Goal: Task Accomplishment & Management: Use online tool/utility

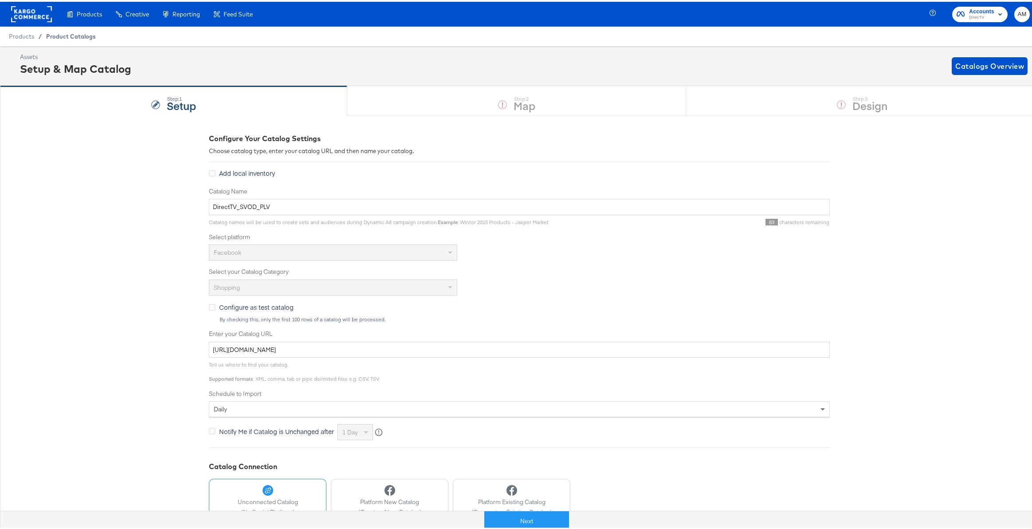
click at [59, 35] on span "Product Catalogs" at bounding box center [71, 34] width 50 height 7
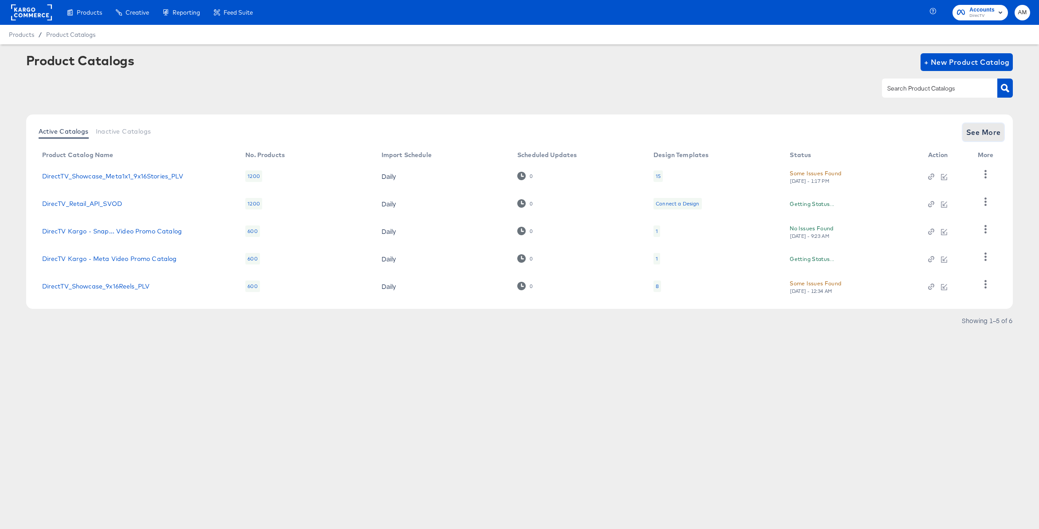
click at [986, 135] on span "See More" at bounding box center [983, 132] width 35 height 12
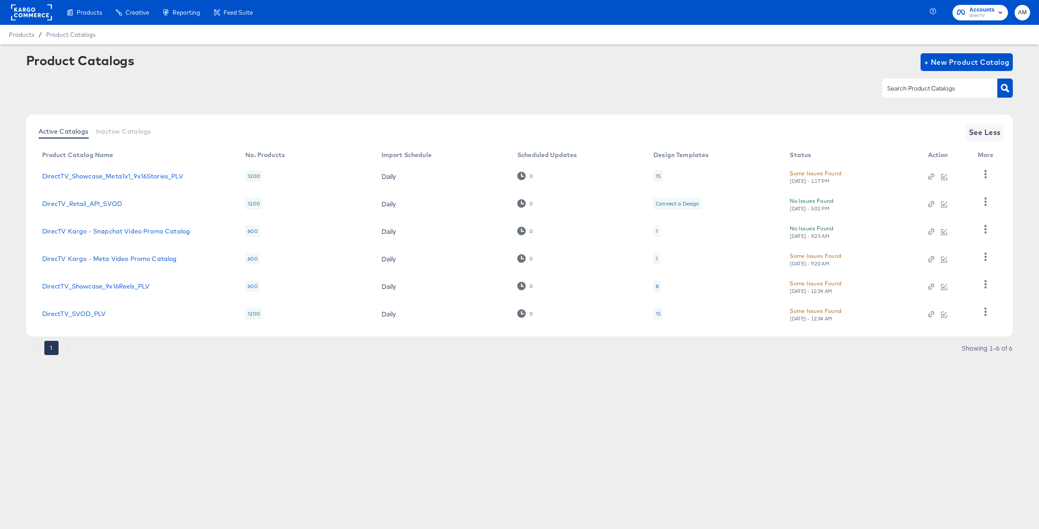
click at [656, 314] on div "15" at bounding box center [657, 313] width 5 height 7
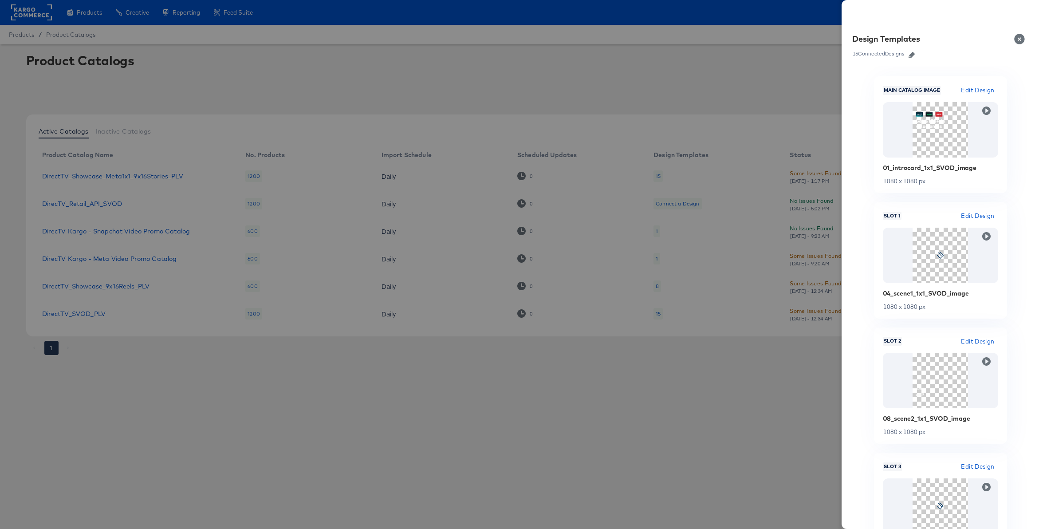
click at [913, 54] on icon "button" at bounding box center [911, 55] width 6 height 6
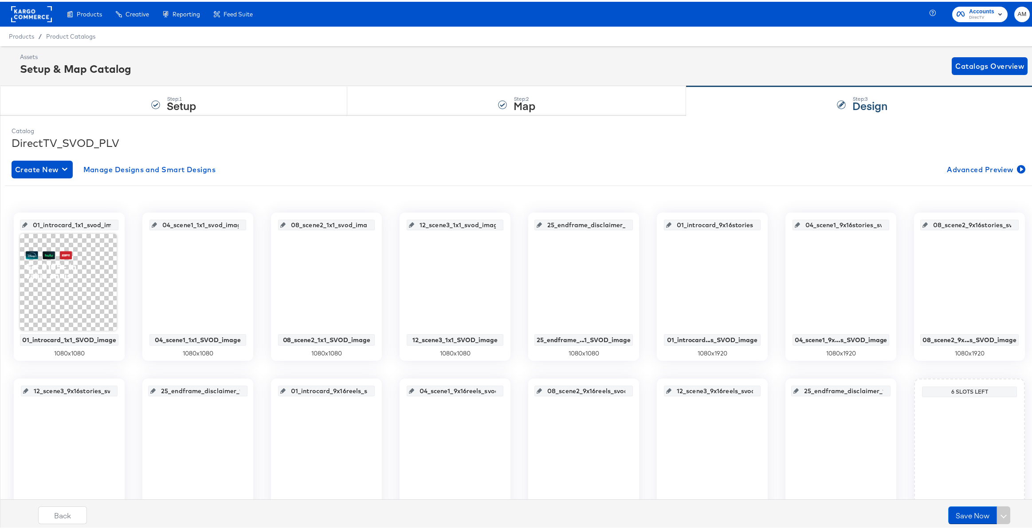
scroll to position [60, 0]
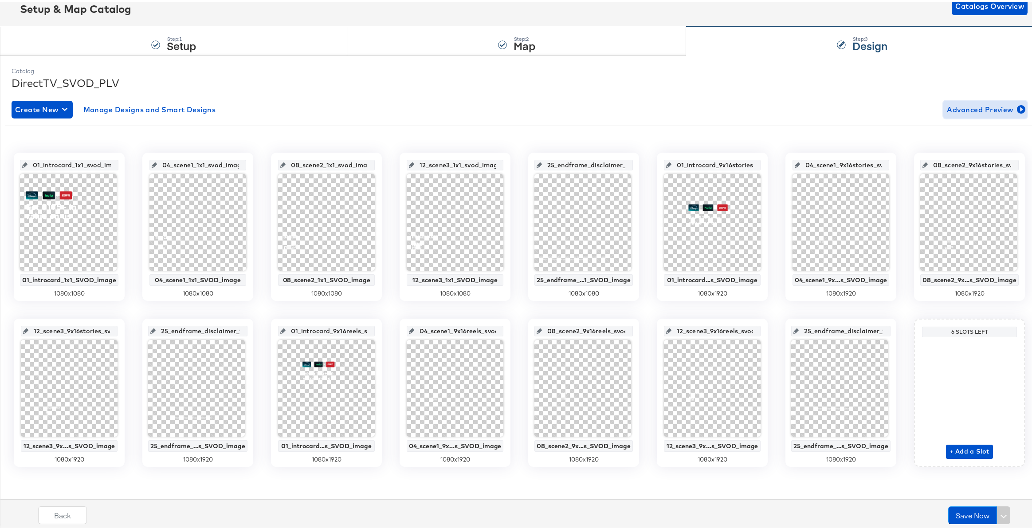
click at [971, 114] on button "Advanced Preview" at bounding box center [985, 108] width 84 height 18
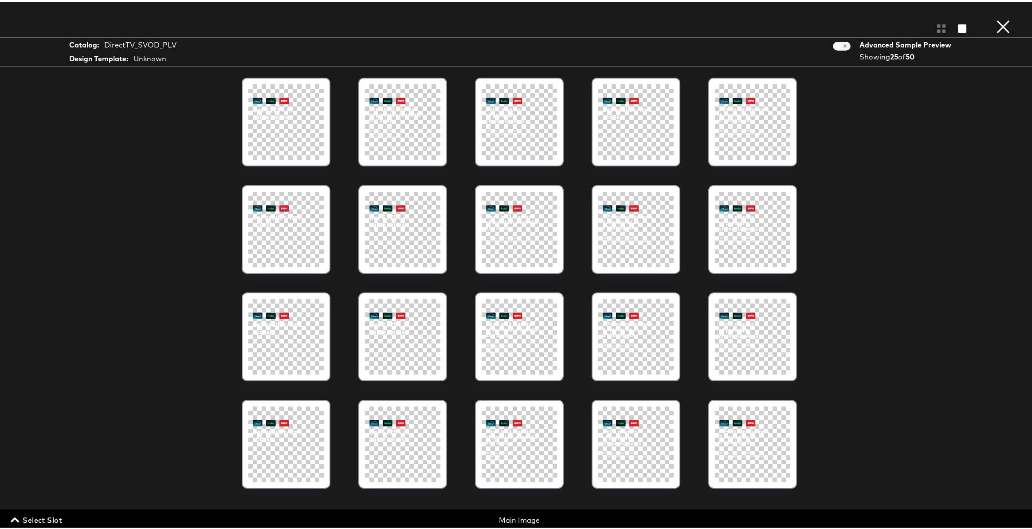
click at [50, 519] on span "Select Slot" at bounding box center [37, 518] width 50 height 12
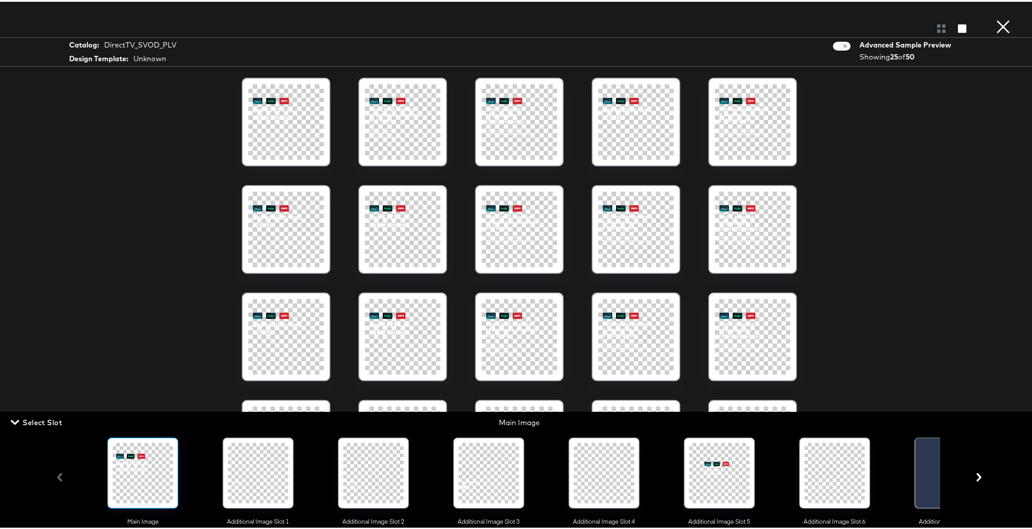
click at [613, 485] on div at bounding box center [604, 471] width 60 height 60
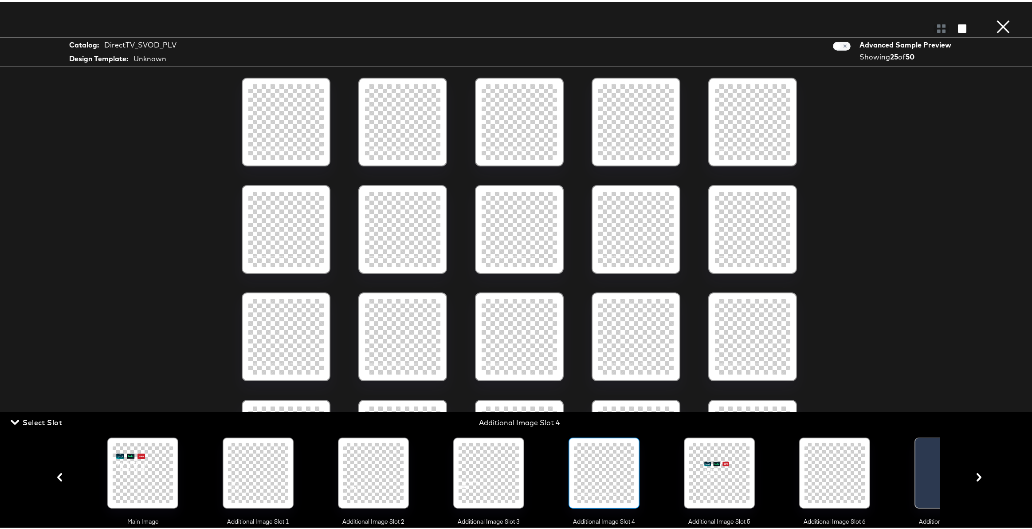
click at [278, 115] on div at bounding box center [285, 119] width 75 height 75
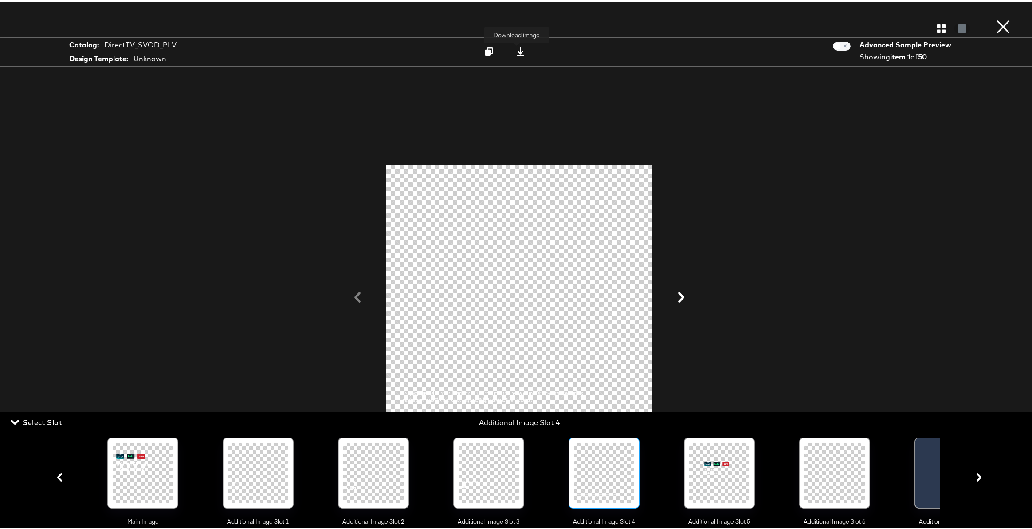
click at [516, 50] on icon at bounding box center [520, 50] width 8 height 8
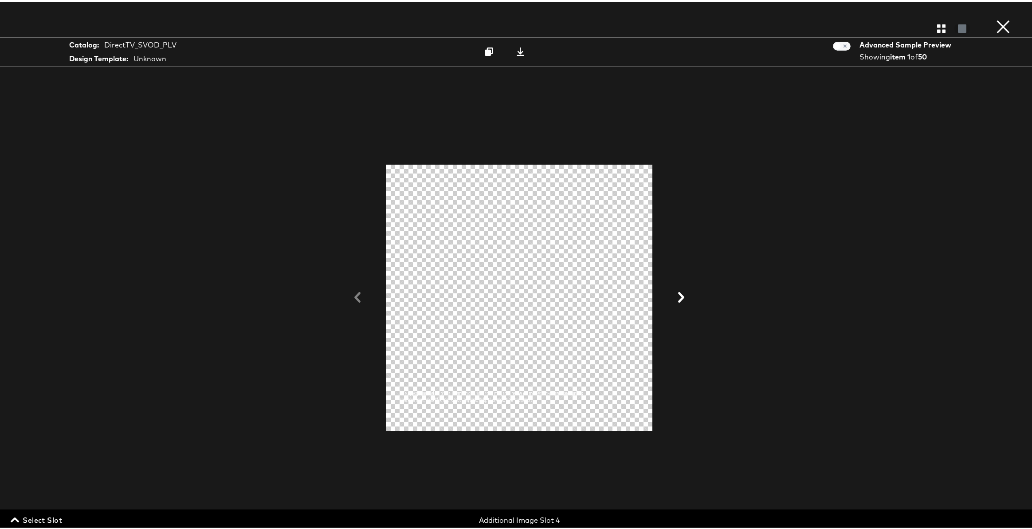
click at [13, 518] on icon "button" at bounding box center [15, 518] width 8 height 5
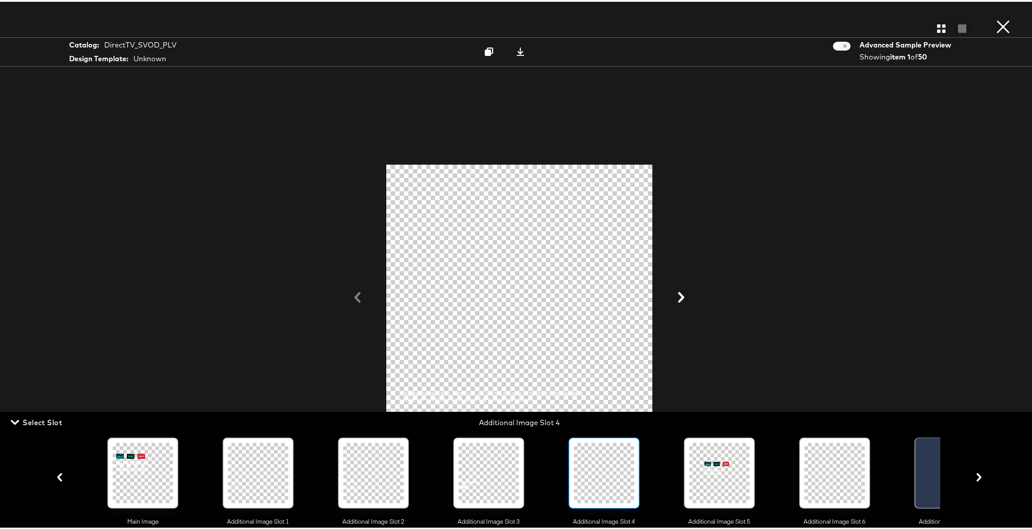
click at [977, 479] on icon "button" at bounding box center [979, 475] width 5 height 8
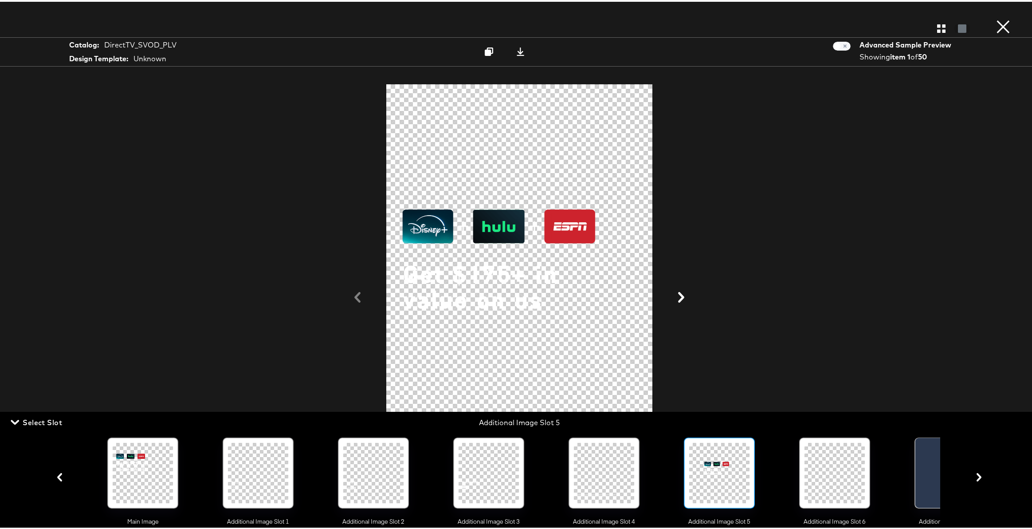
click at [977, 476] on icon "button" at bounding box center [979, 475] width 5 height 8
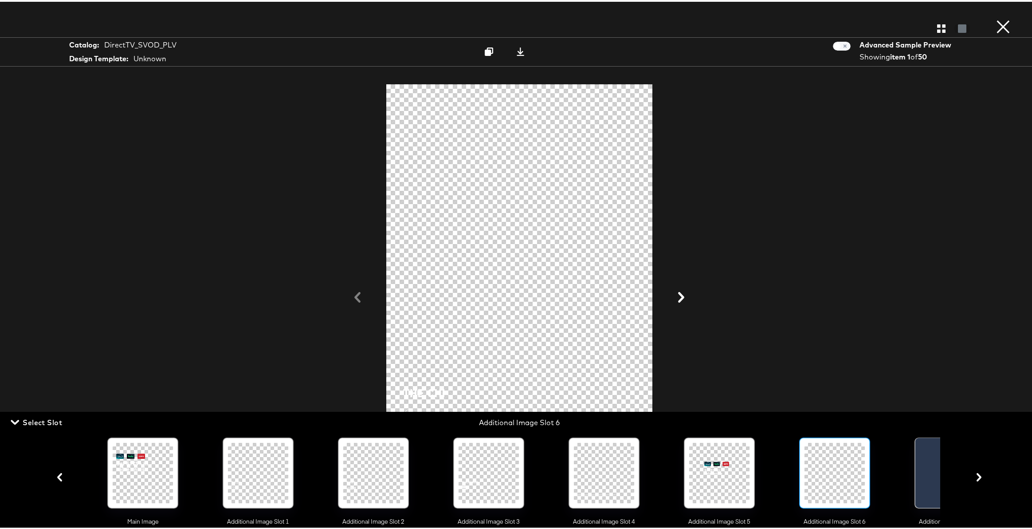
click at [977, 476] on icon "button" at bounding box center [979, 475] width 5 height 8
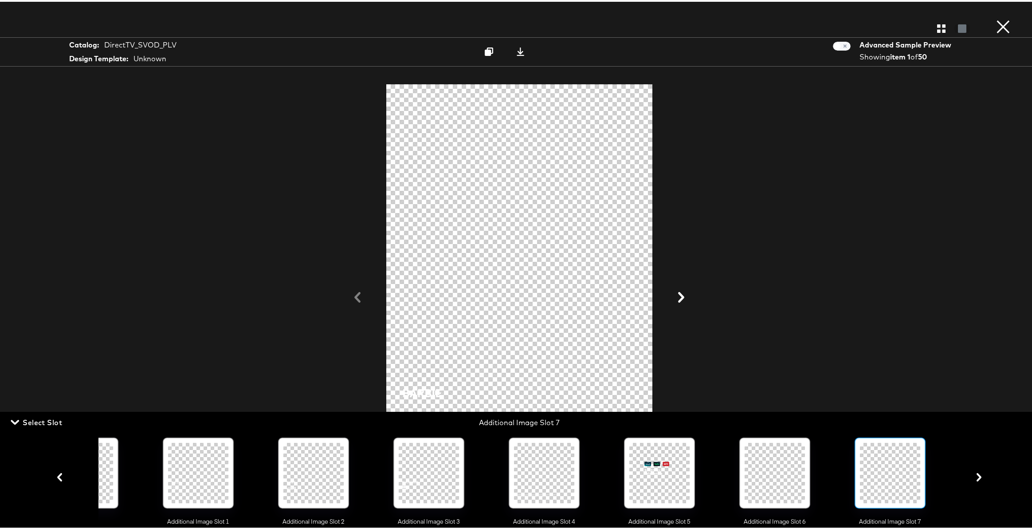
click at [977, 477] on icon "button" at bounding box center [979, 475] width 5 height 8
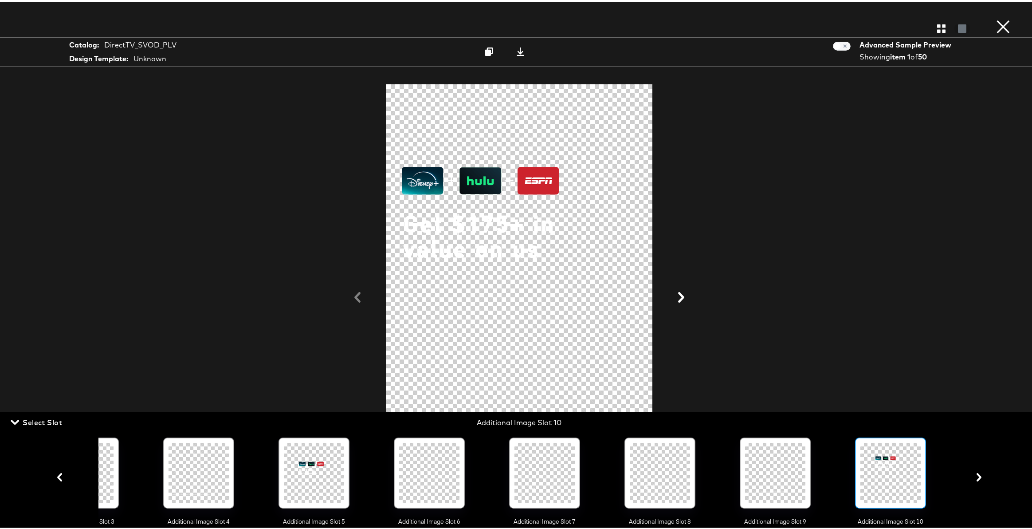
scroll to position [0, 406]
click at [783, 474] on div at bounding box center [775, 471] width 60 height 60
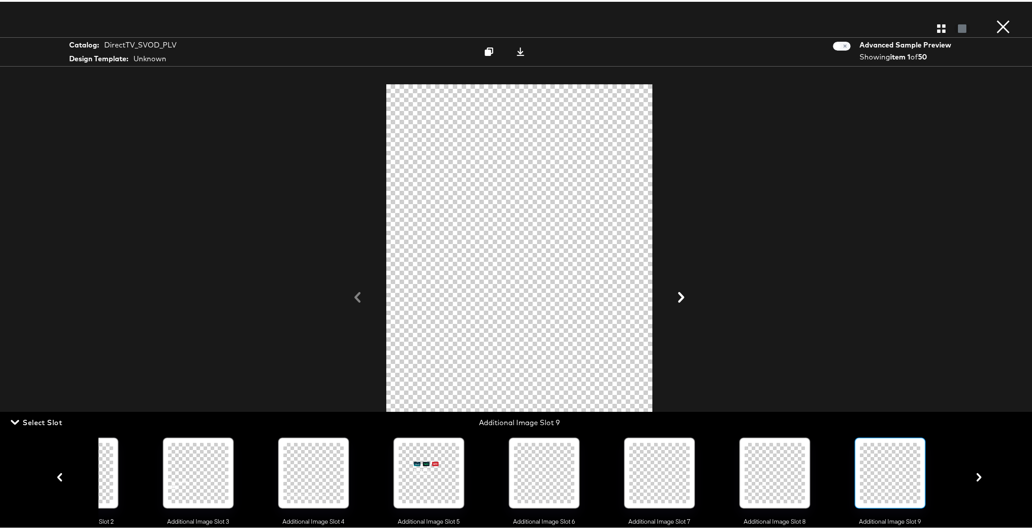
scroll to position [0, 290]
click at [516, 50] on icon at bounding box center [520, 50] width 8 height 8
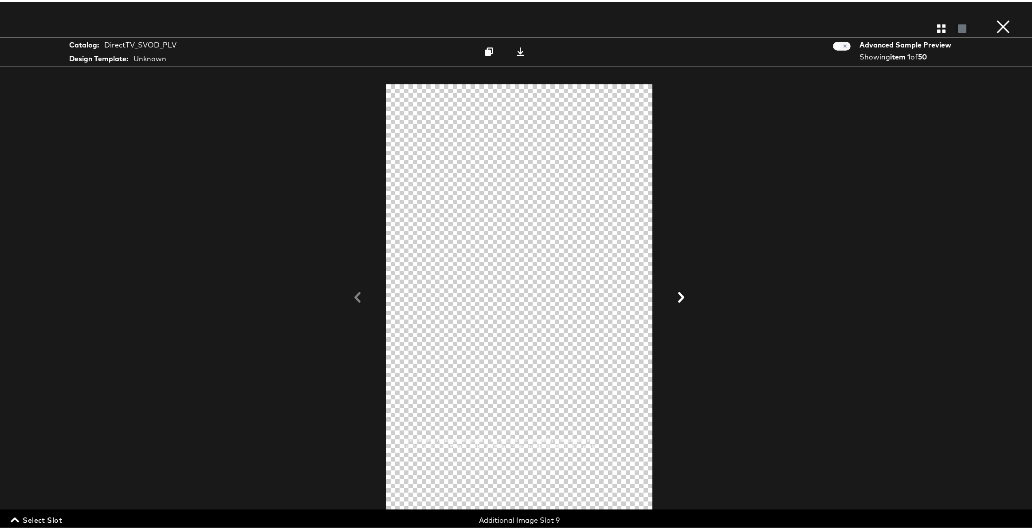
click at [45, 518] on span "Select Slot" at bounding box center [37, 518] width 50 height 12
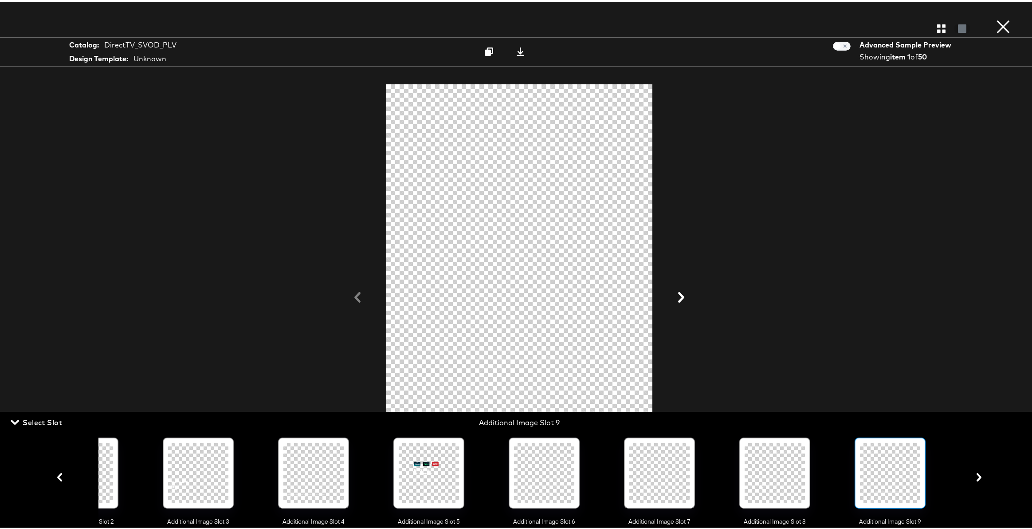
click at [975, 478] on icon "button" at bounding box center [979, 475] width 8 height 8
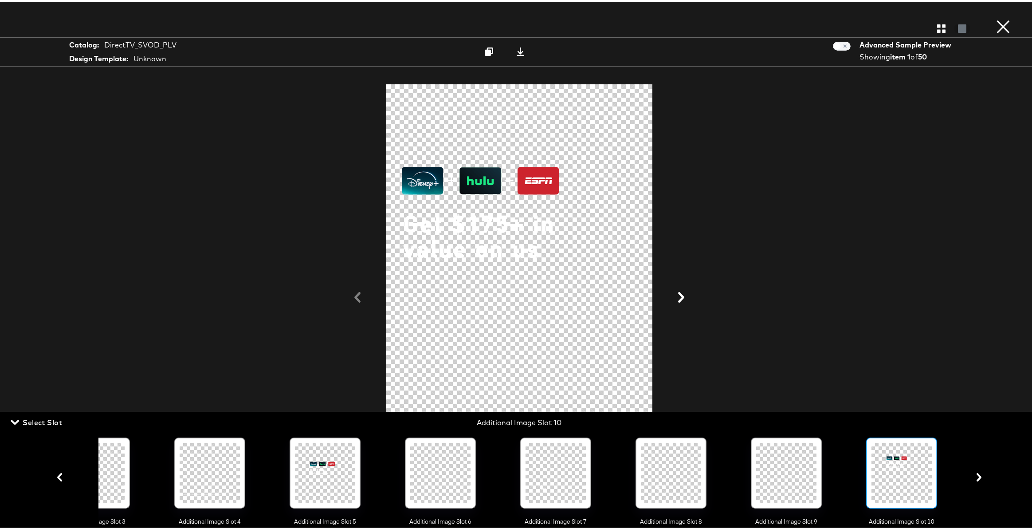
click at [975, 478] on icon "button" at bounding box center [979, 475] width 8 height 8
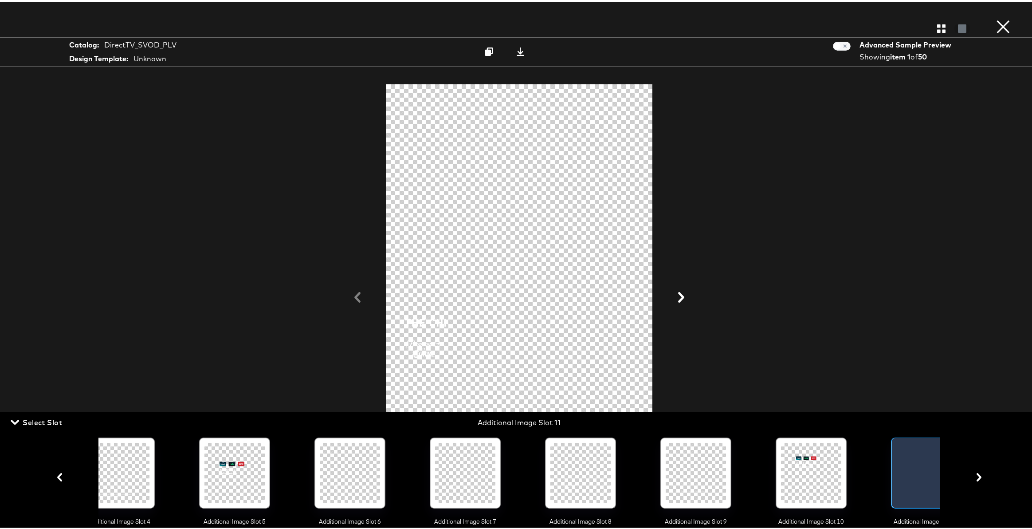
click at [975, 478] on icon "button" at bounding box center [979, 475] width 8 height 8
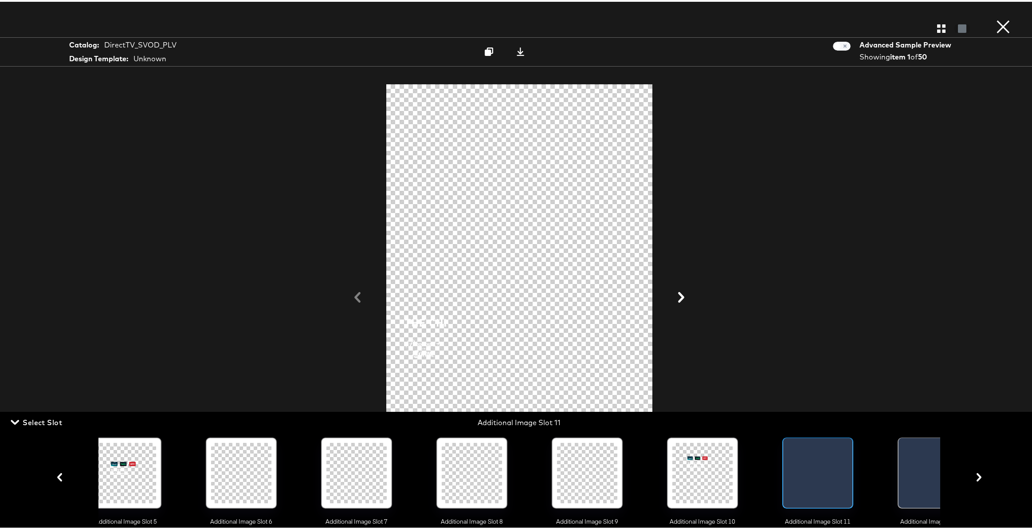
click at [975, 478] on icon "button" at bounding box center [979, 475] width 8 height 8
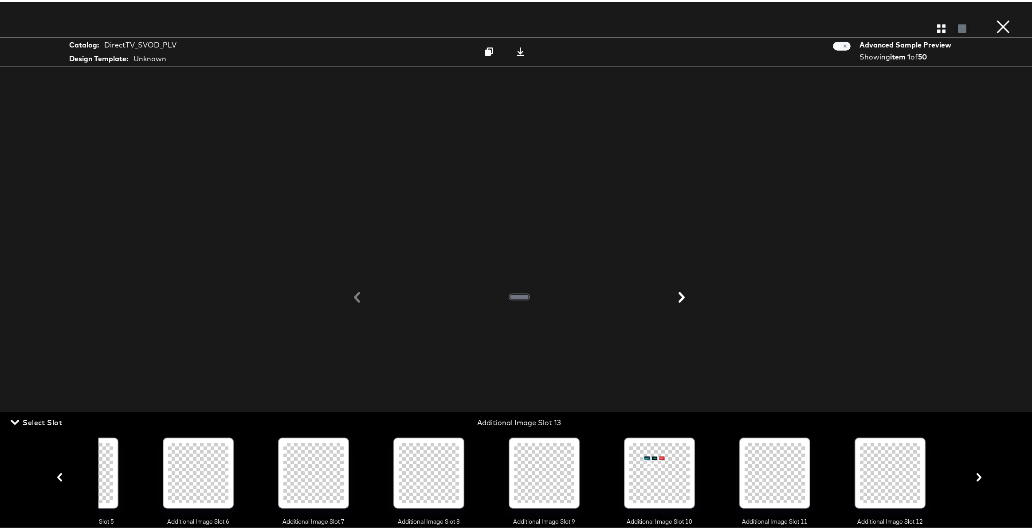
click at [975, 478] on icon "button" at bounding box center [979, 475] width 8 height 8
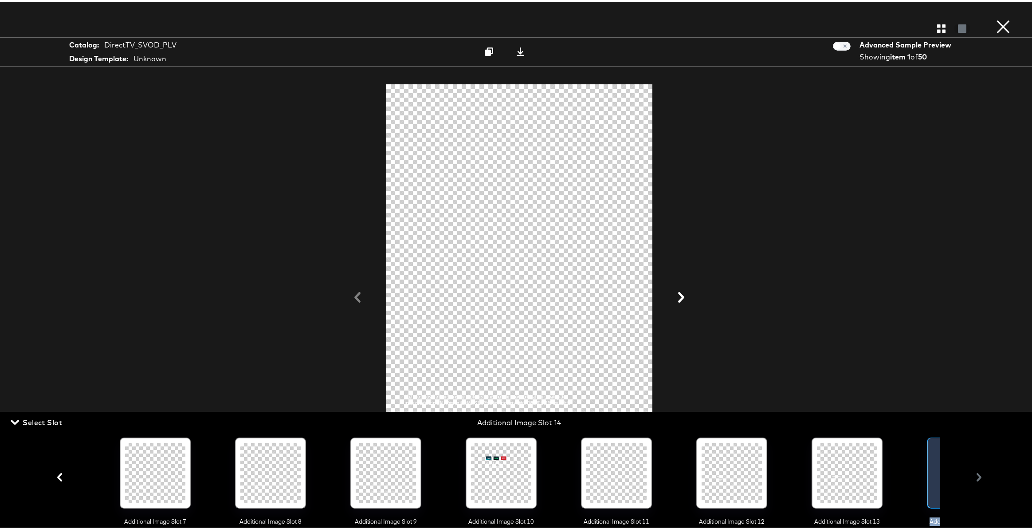
click at [972, 478] on div "Main Image Additional Image Slot 1 Additional Image Slot 2 Additional Image Slo…" at bounding box center [519, 475] width 935 height 97
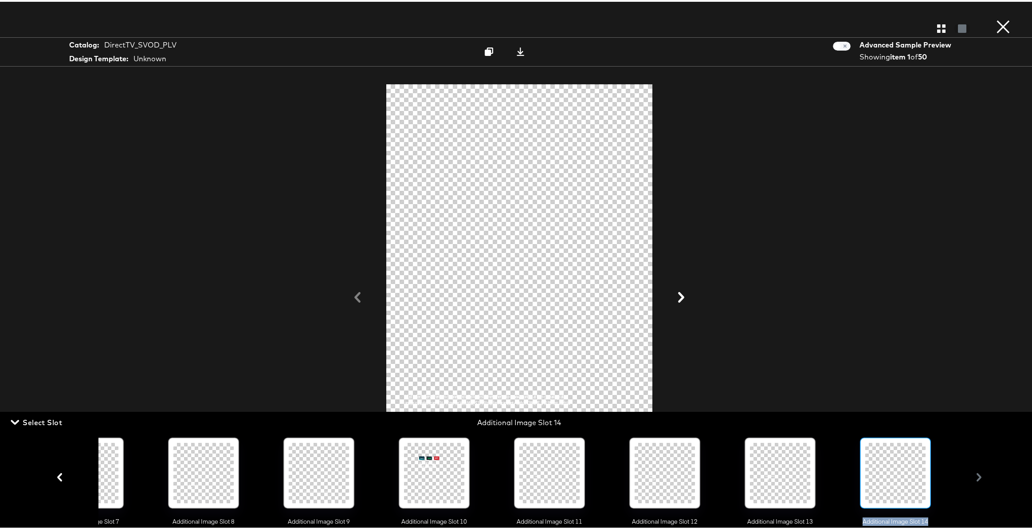
click at [972, 478] on div "Main Image Additional Image Slot 1 Additional Image Slot 2 Additional Image Slo…" at bounding box center [519, 475] width 935 height 97
click at [896, 468] on div at bounding box center [895, 471] width 60 height 60
click at [517, 51] on icon at bounding box center [521, 50] width 8 height 8
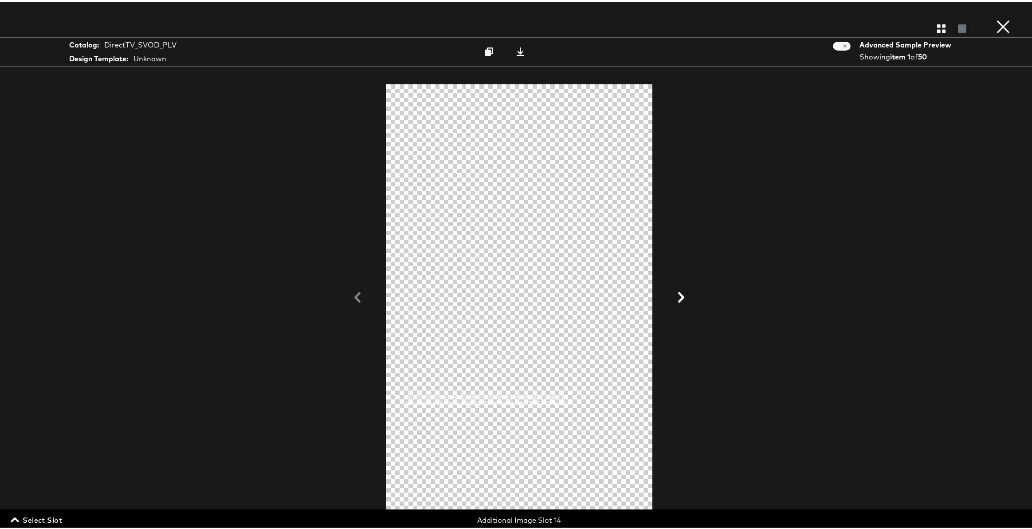
click at [1004, 18] on button "×" at bounding box center [1003, 9] width 18 height 18
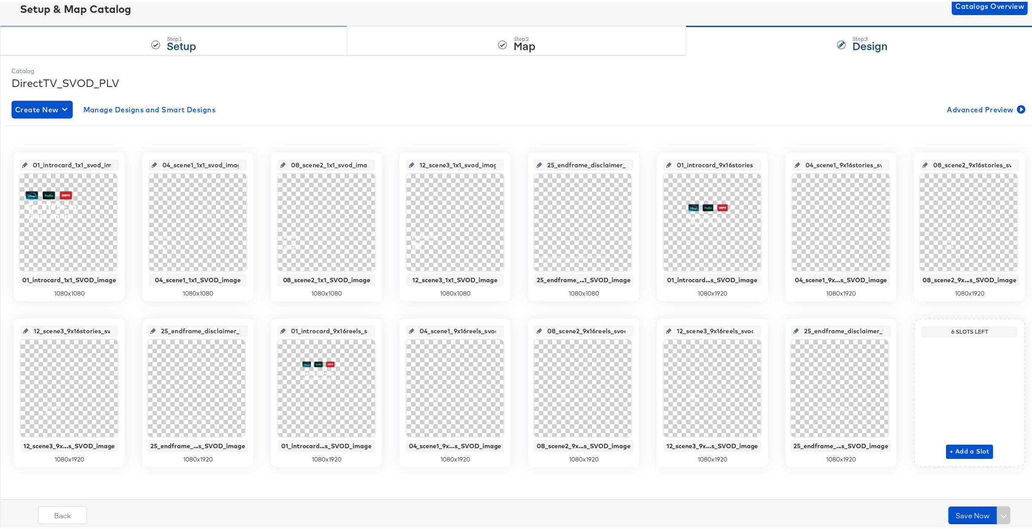
click at [189, 42] on strong "Setup" at bounding box center [181, 43] width 29 height 15
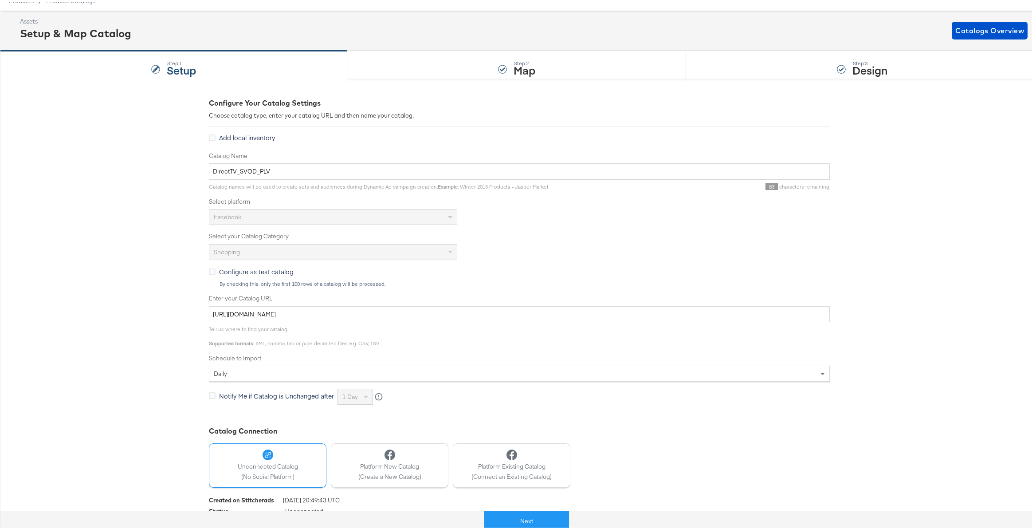
scroll to position [66, 0]
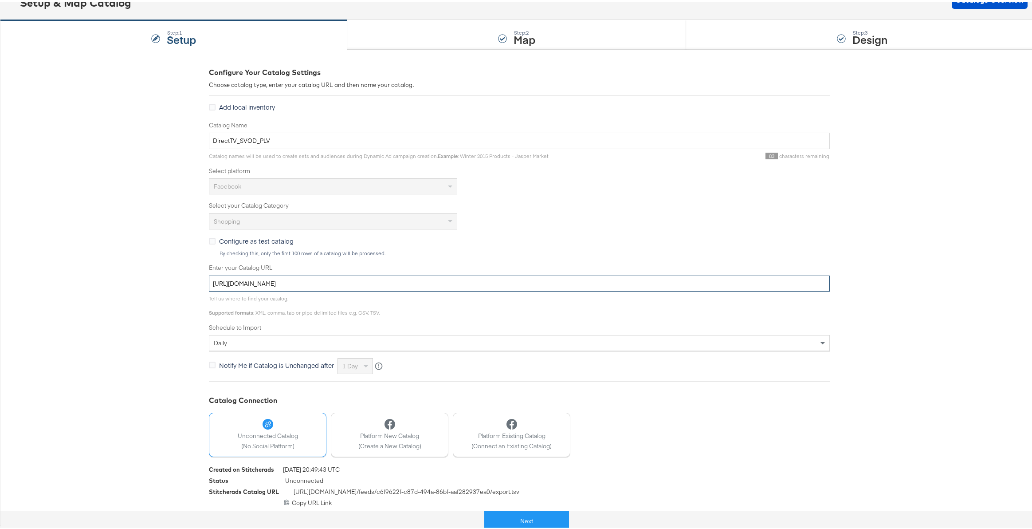
click at [392, 283] on input "https://ace.stitcherads.com/exports/1385/universal/none/universal/export.tsv.gz" at bounding box center [519, 282] width 621 height 16
type input "https://ace.stitcherads.com/exports/1385/universal/none/universal-3/export.tsv.…"
click at [514, 514] on button "Next" at bounding box center [526, 519] width 85 height 20
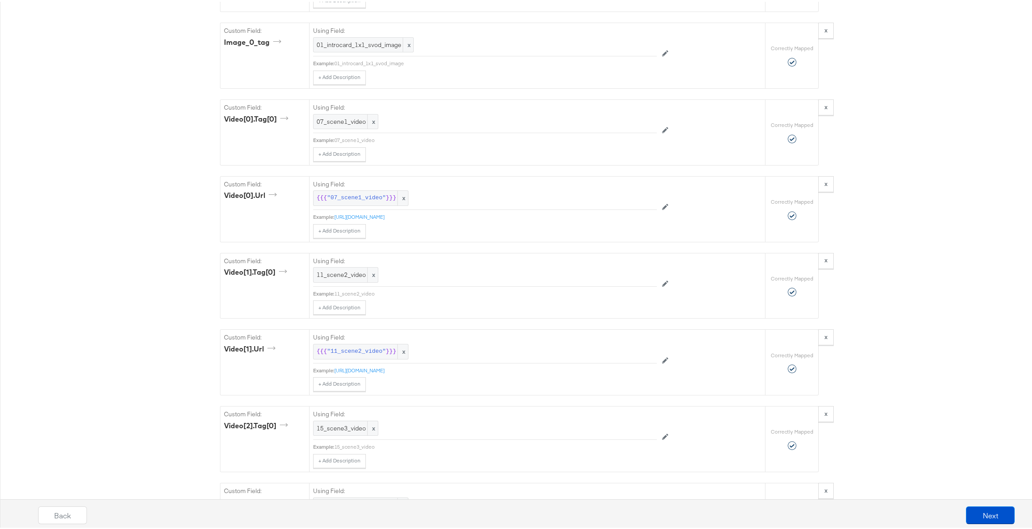
scroll to position [1172, 0]
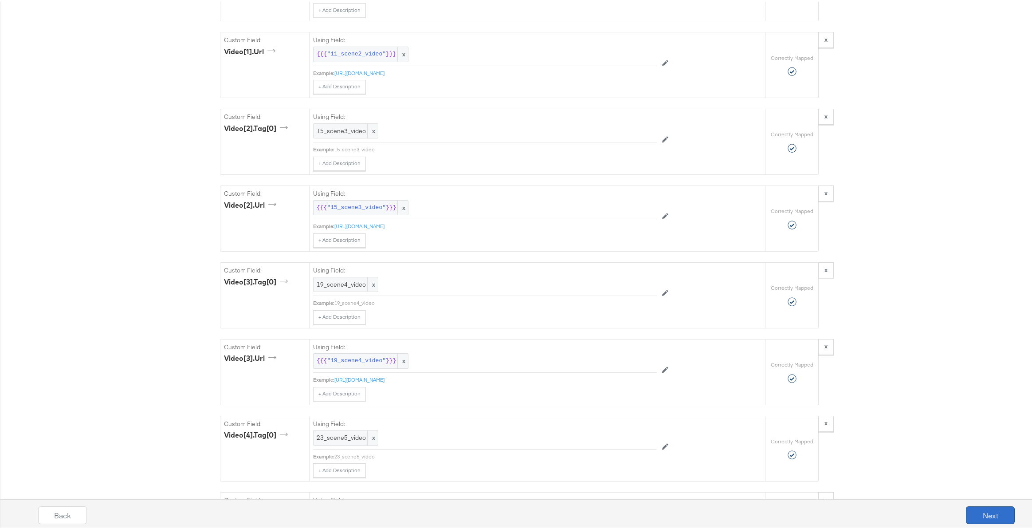
click at [980, 516] on button "Next" at bounding box center [990, 513] width 49 height 18
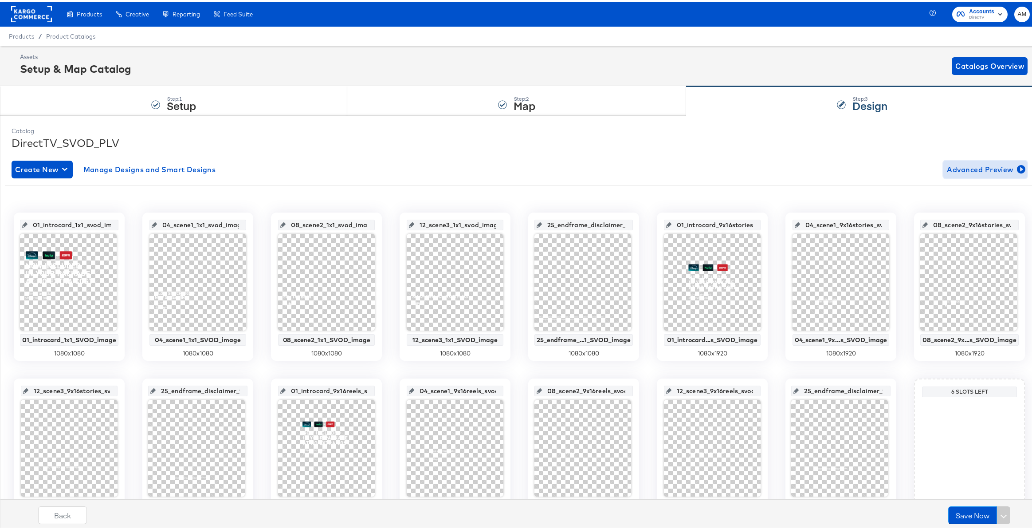
click at [979, 168] on span "Advanced Preview" at bounding box center [985, 167] width 77 height 12
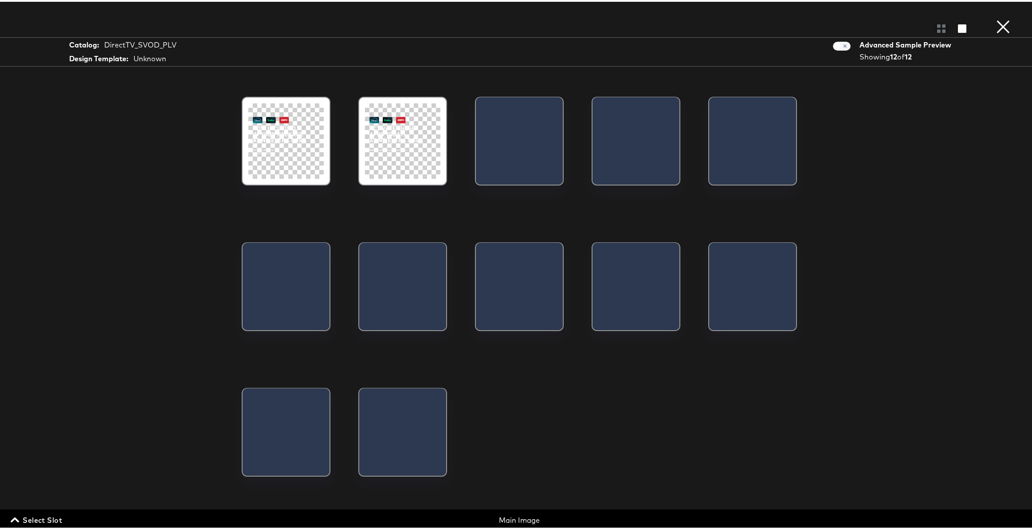
click at [56, 520] on span "Select Slot" at bounding box center [37, 518] width 50 height 12
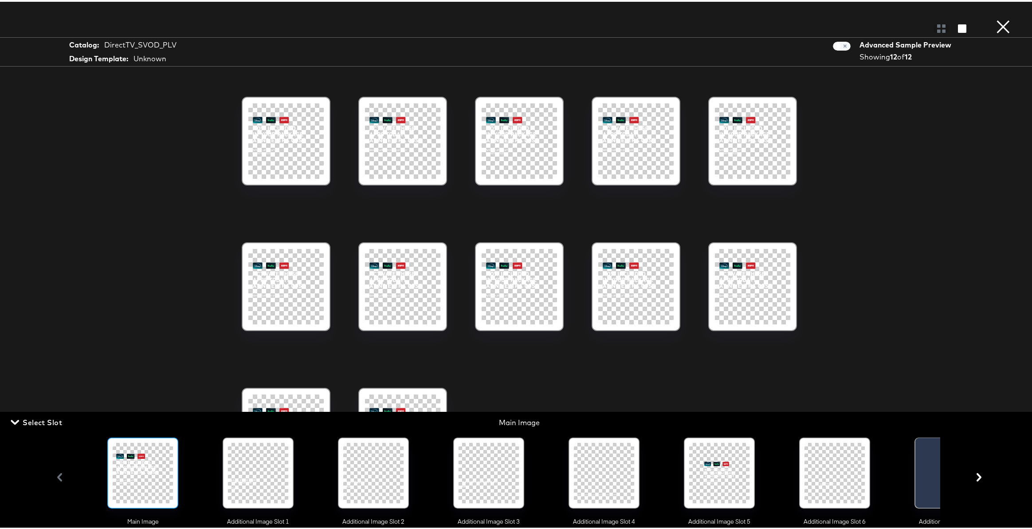
scroll to position [60, 0]
click at [612, 478] on div at bounding box center [604, 471] width 60 height 60
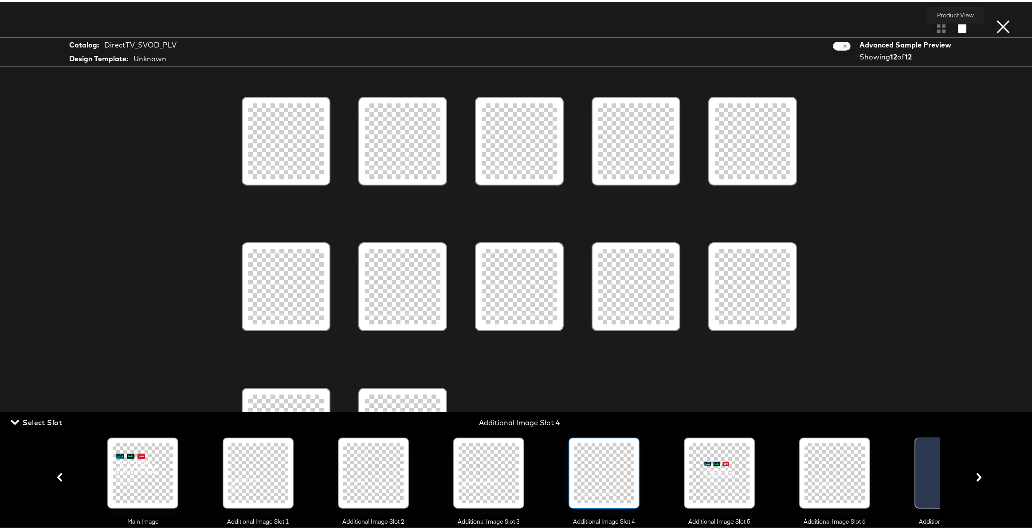
click at [958, 28] on icon "button" at bounding box center [962, 27] width 8 height 8
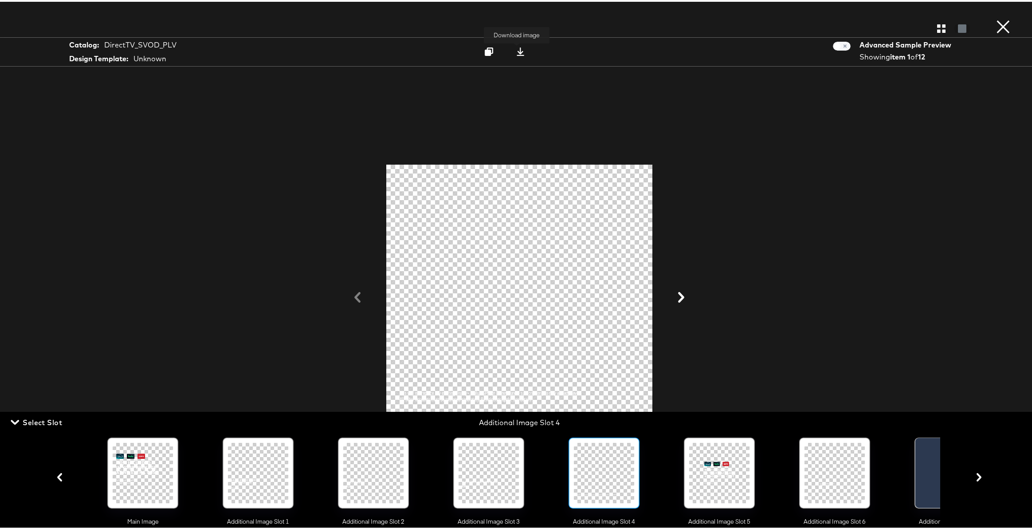
click at [518, 48] on icon at bounding box center [520, 50] width 8 height 8
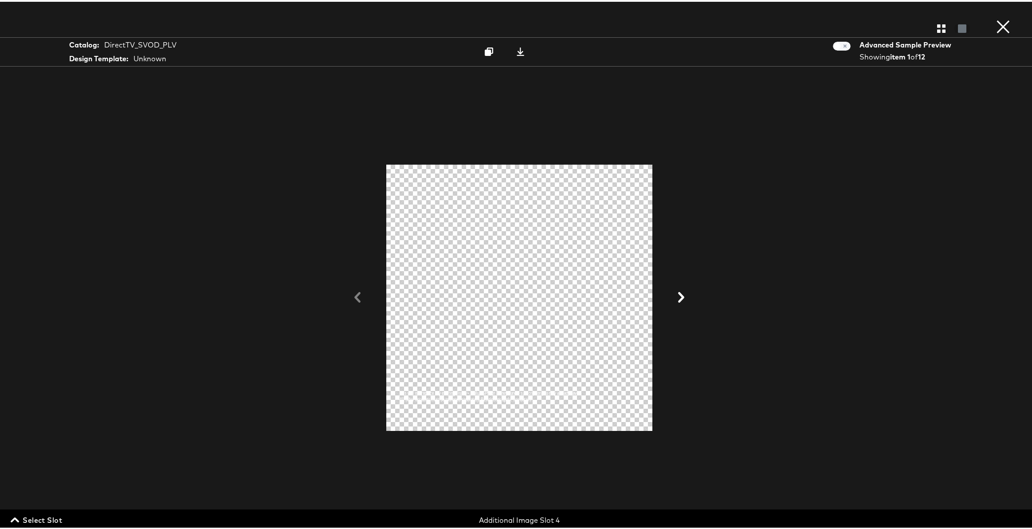
drag, startPoint x: 33, startPoint y: 518, endPoint x: 104, endPoint y: 518, distance: 71.4
click at [33, 518] on span "Select Slot" at bounding box center [37, 518] width 50 height 12
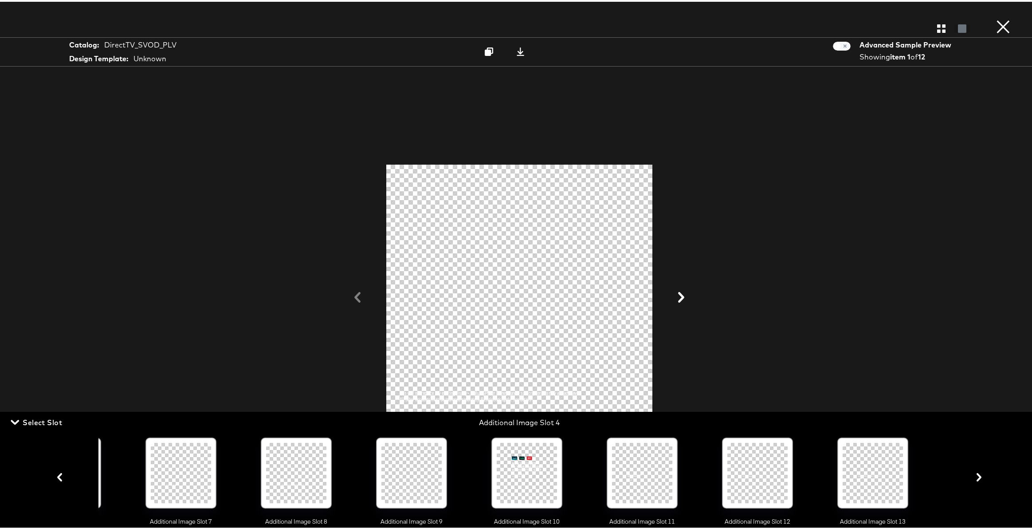
scroll to position [0, 867]
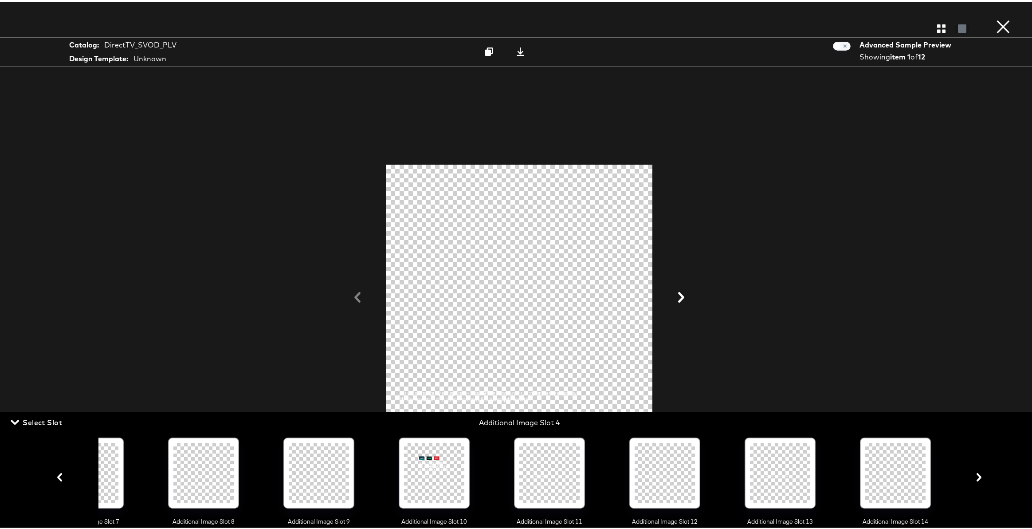
click at [322, 479] on div at bounding box center [319, 471] width 60 height 60
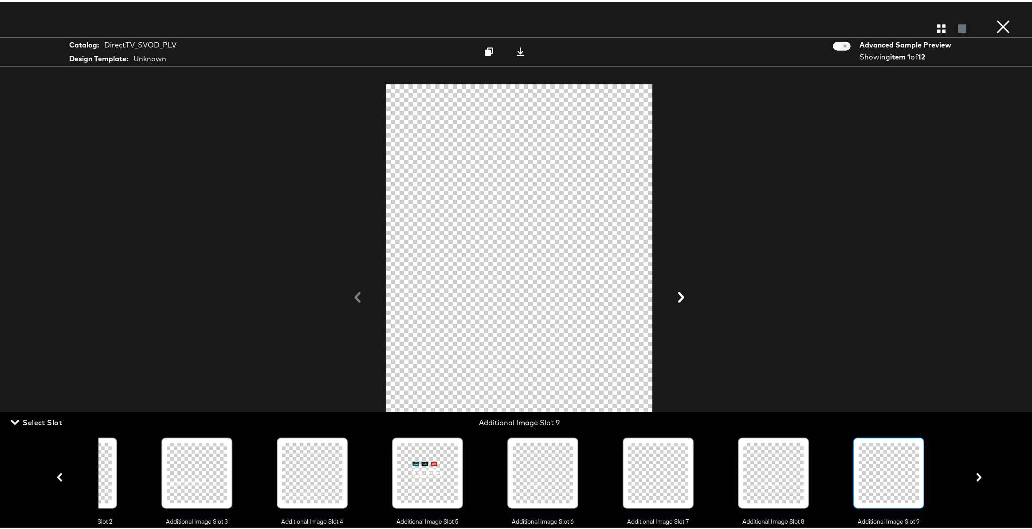
scroll to position [0, 290]
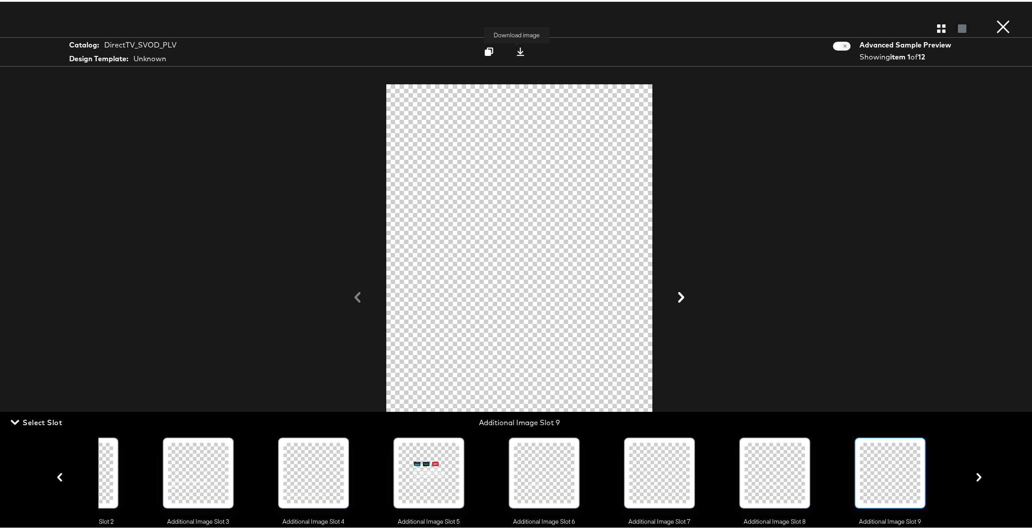
click at [520, 51] on icon at bounding box center [520, 50] width 8 height 8
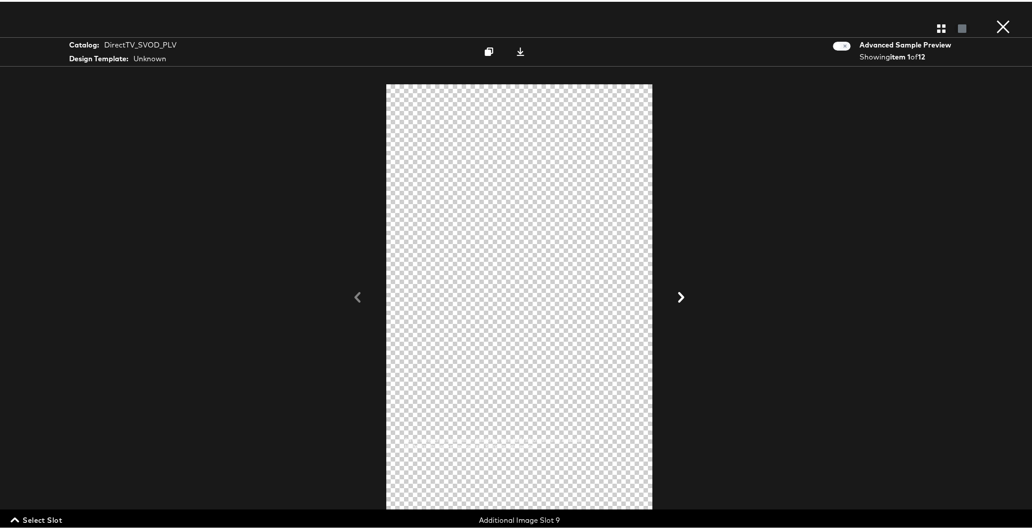
click at [37, 518] on span "Select Slot" at bounding box center [37, 518] width 50 height 12
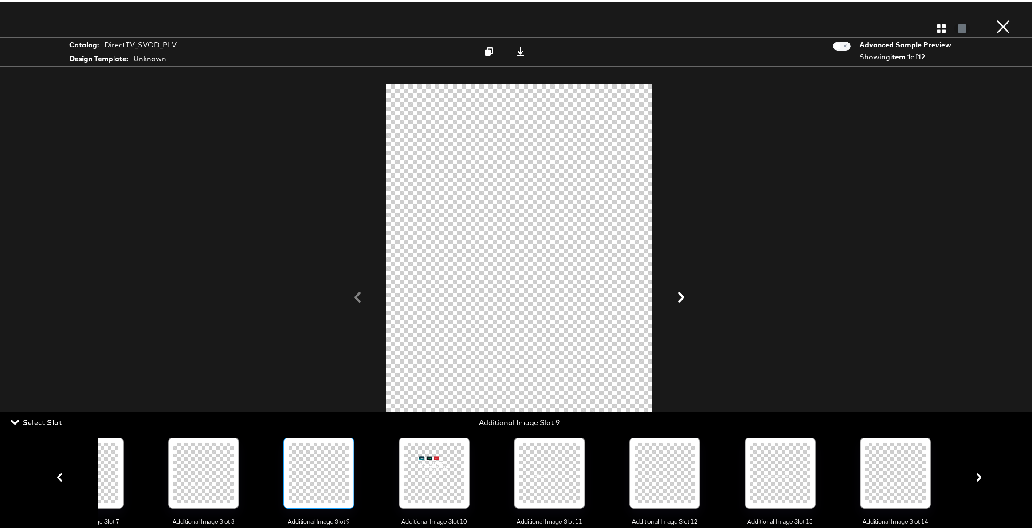
scroll to position [0, 867]
click at [886, 482] on div at bounding box center [895, 471] width 60 height 60
click at [518, 48] on icon at bounding box center [520, 50] width 8 height 8
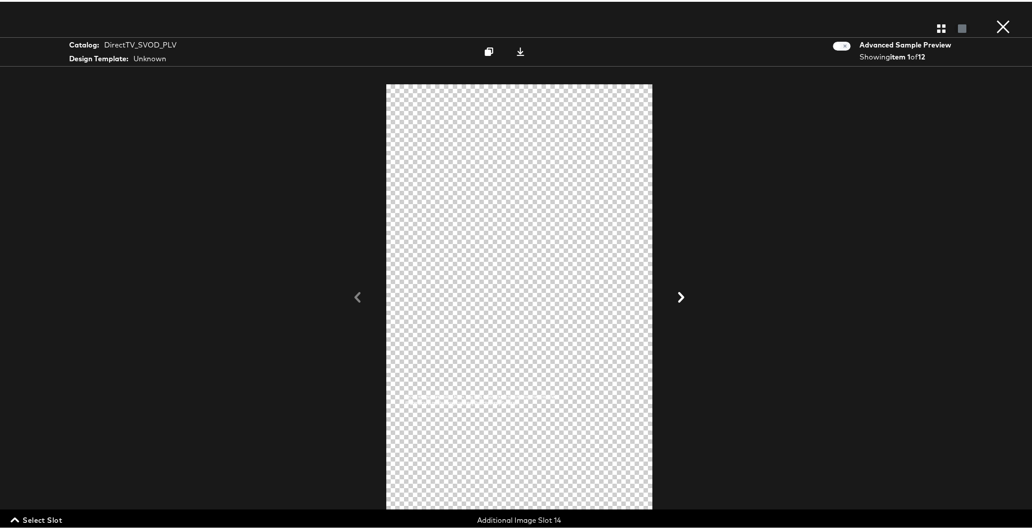
click at [27, 515] on span "Select Slot" at bounding box center [37, 518] width 50 height 12
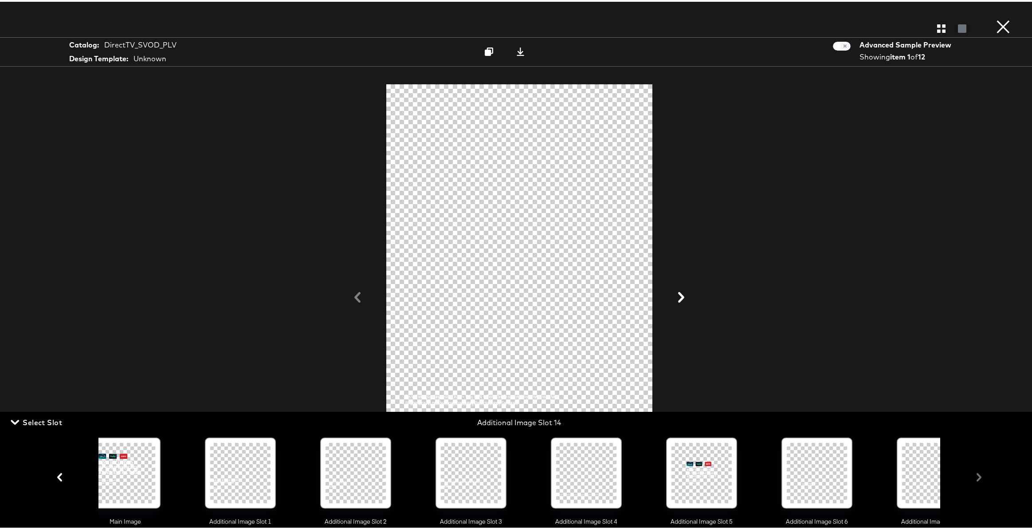
scroll to position [0, 0]
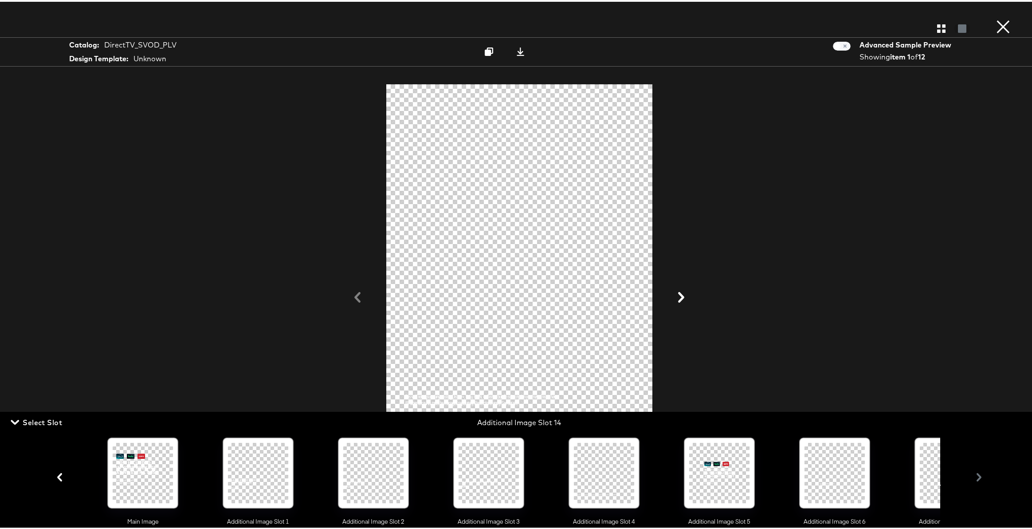
click at [149, 470] on div at bounding box center [143, 471] width 60 height 60
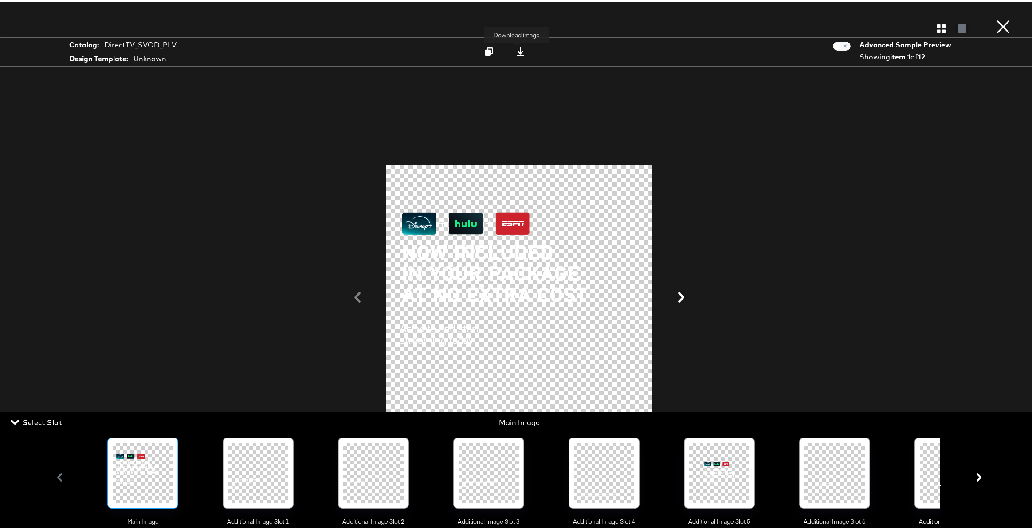
click at [516, 50] on icon at bounding box center [520, 50] width 8 height 8
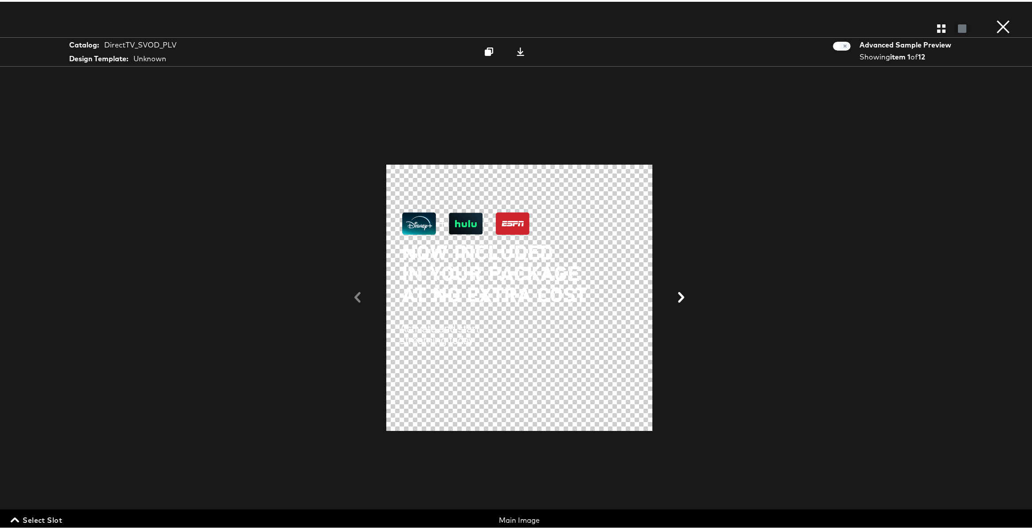
click at [55, 514] on span "Select Slot" at bounding box center [37, 518] width 50 height 12
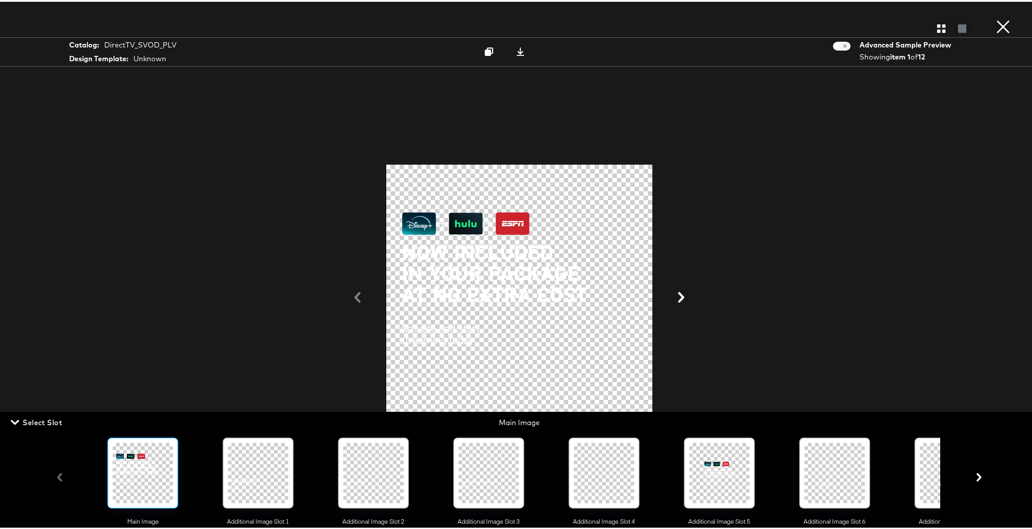
click at [726, 481] on div at bounding box center [719, 471] width 60 height 60
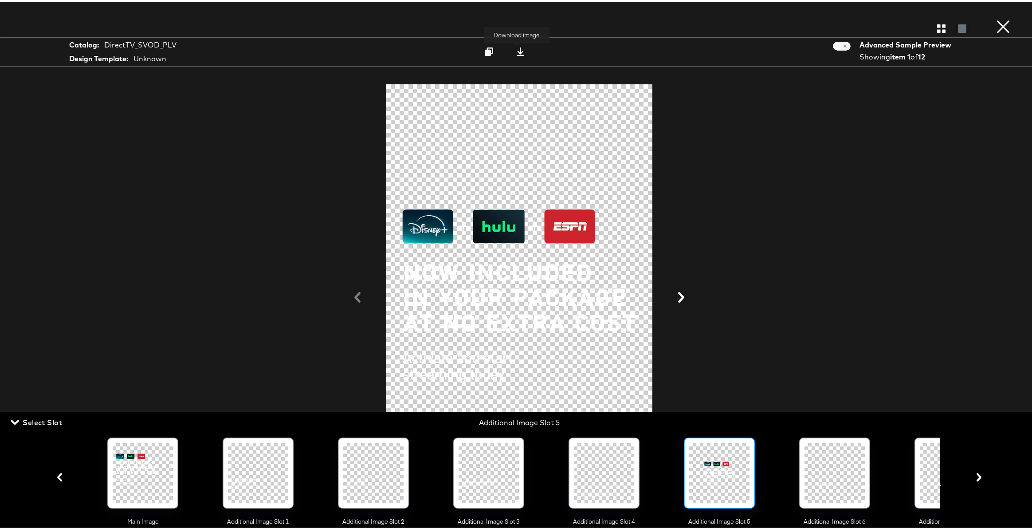
click at [516, 51] on icon at bounding box center [520, 50] width 8 height 8
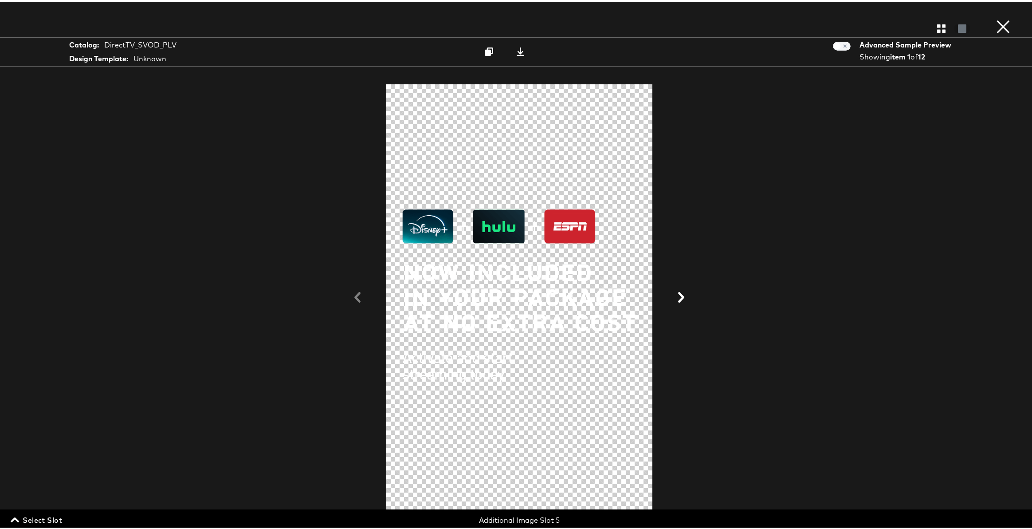
click at [27, 519] on span "Select Slot" at bounding box center [37, 518] width 50 height 12
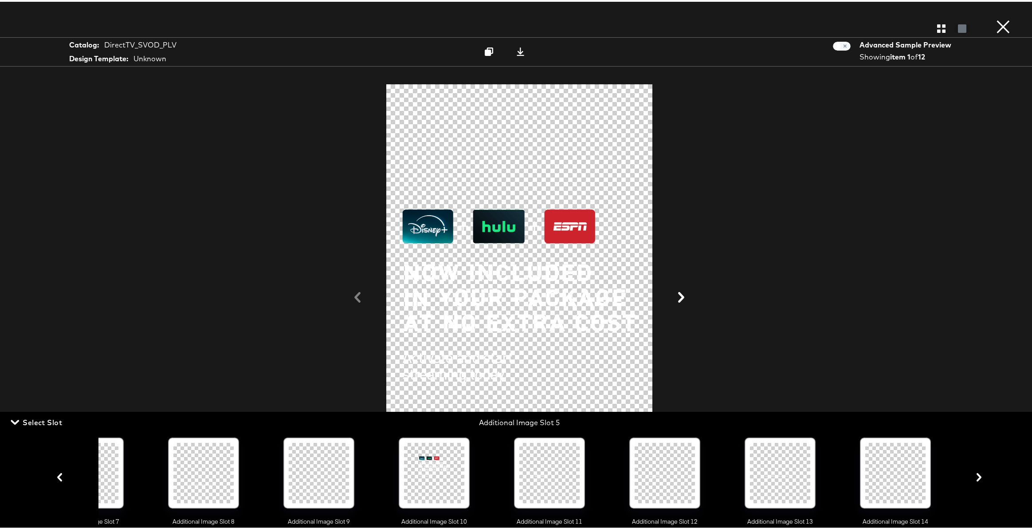
click at [436, 474] on div at bounding box center [434, 471] width 60 height 60
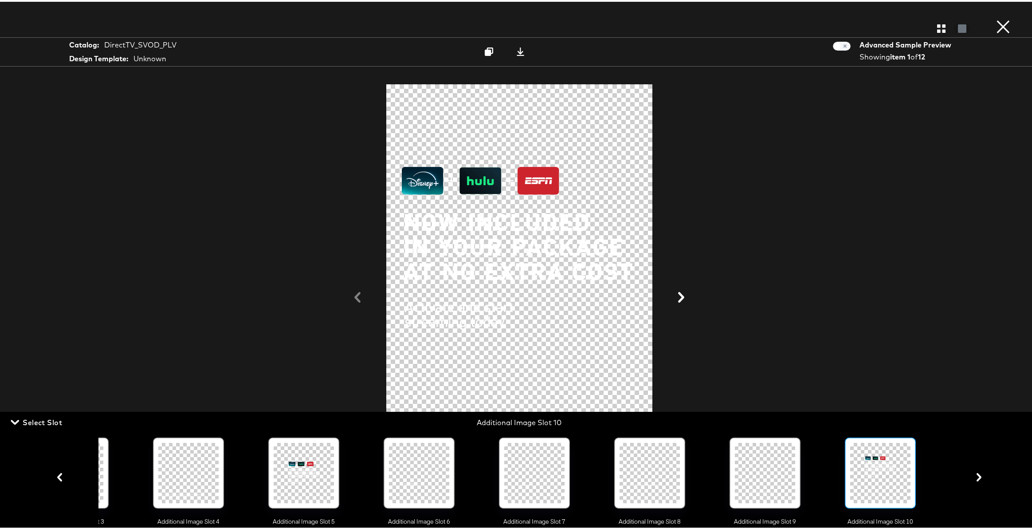
scroll to position [0, 406]
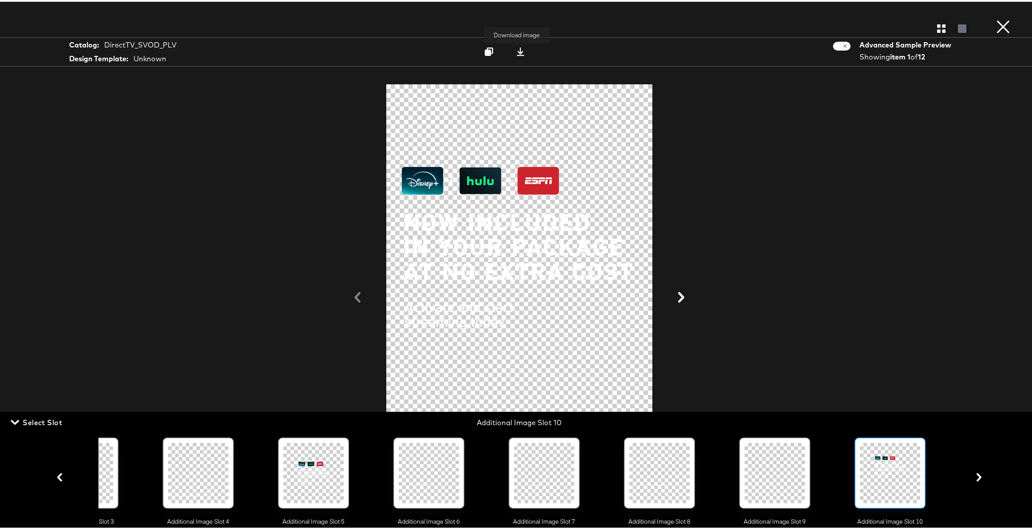
click at [516, 49] on icon at bounding box center [520, 50] width 8 height 8
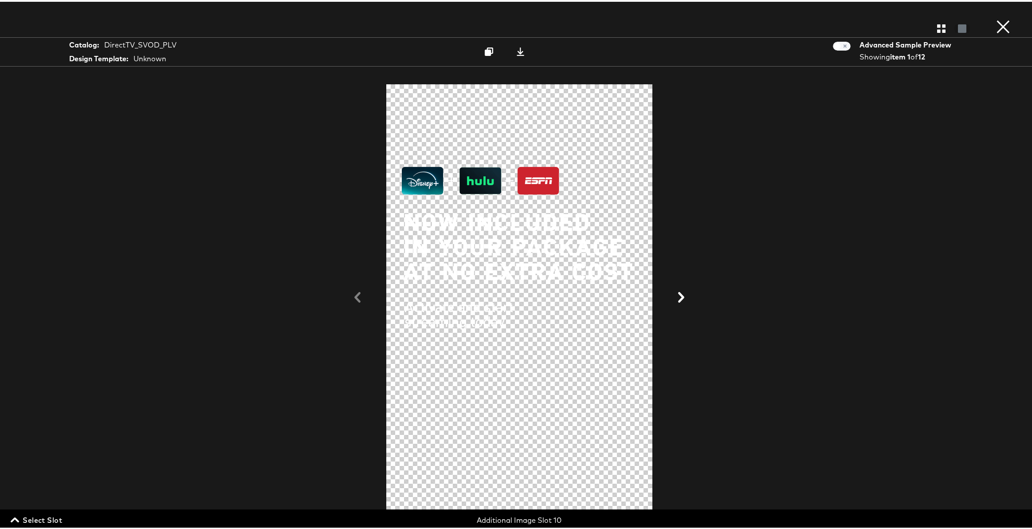
click at [680, 295] on icon at bounding box center [681, 295] width 6 height 11
click at [516, 50] on icon at bounding box center [520, 50] width 8 height 8
click at [29, 518] on span "Select Slot" at bounding box center [37, 518] width 50 height 12
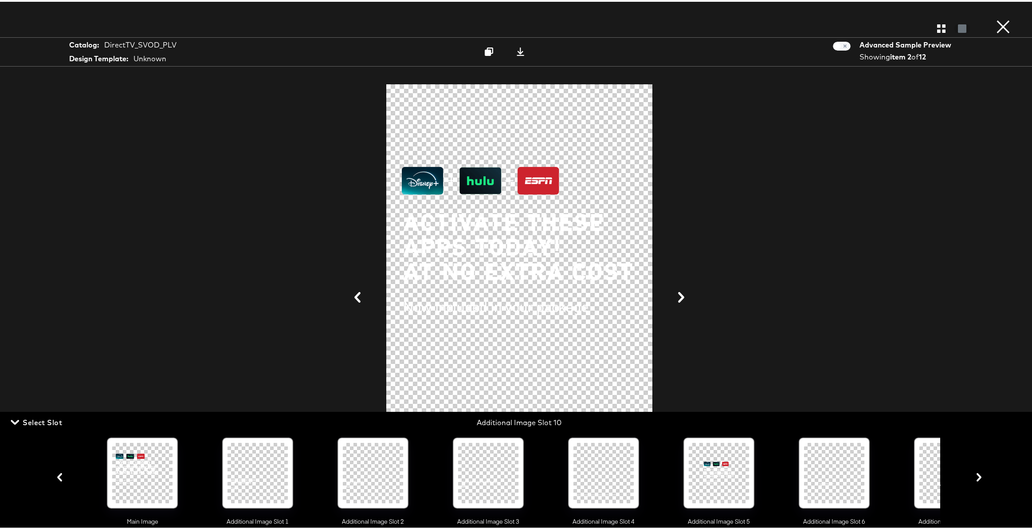
scroll to position [0, 0]
click at [721, 467] on div at bounding box center [719, 471] width 60 height 60
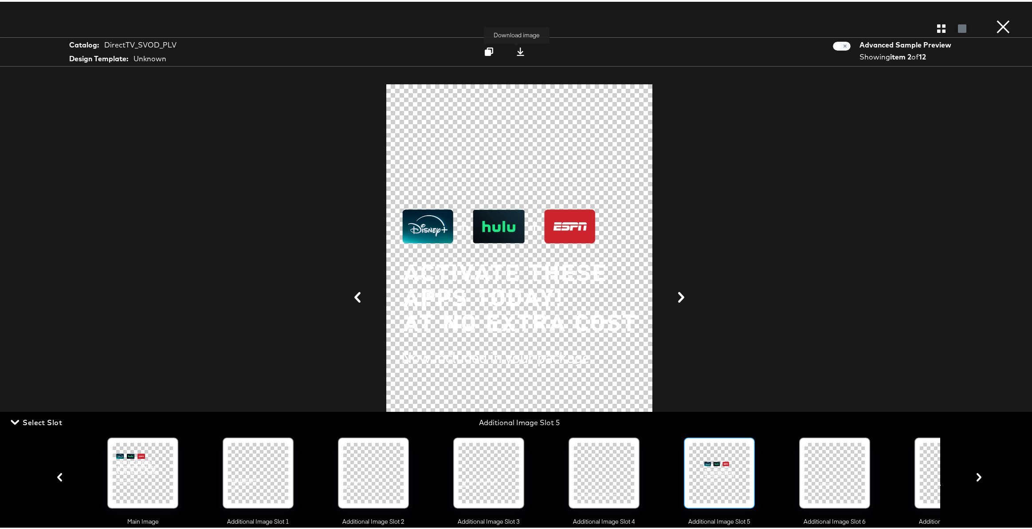
click at [517, 51] on icon at bounding box center [521, 50] width 8 height 8
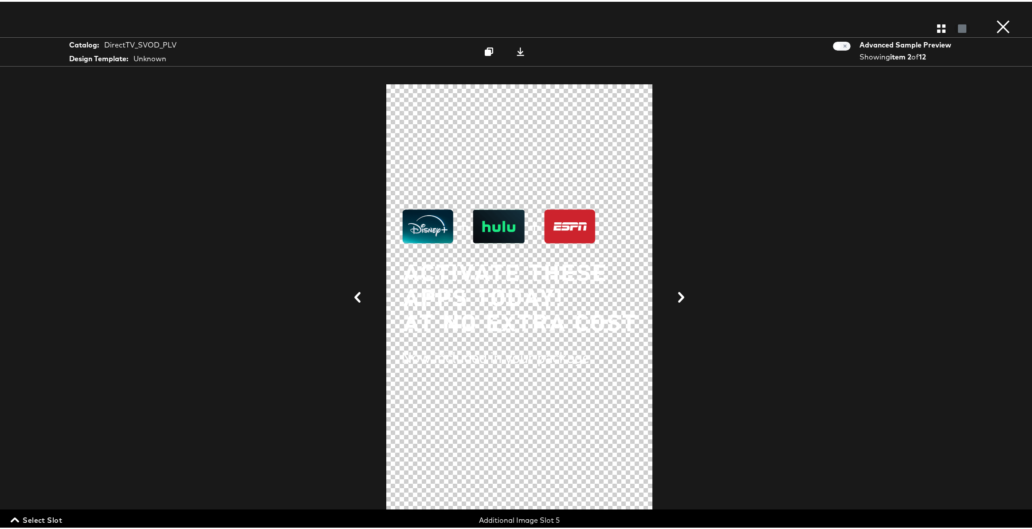
click at [19, 518] on span "Select Slot" at bounding box center [37, 518] width 50 height 12
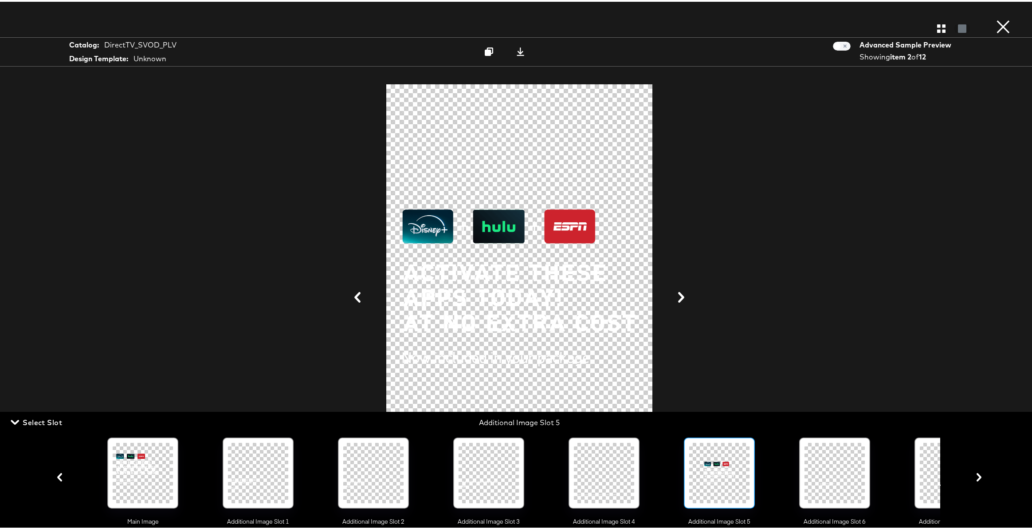
click at [131, 471] on div at bounding box center [143, 471] width 60 height 60
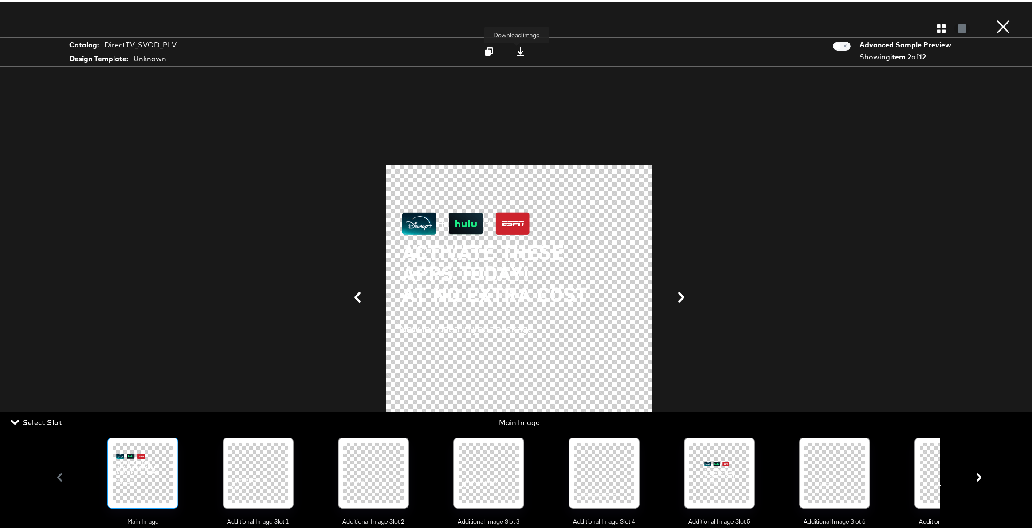
click at [518, 50] on icon at bounding box center [520, 50] width 8 height 8
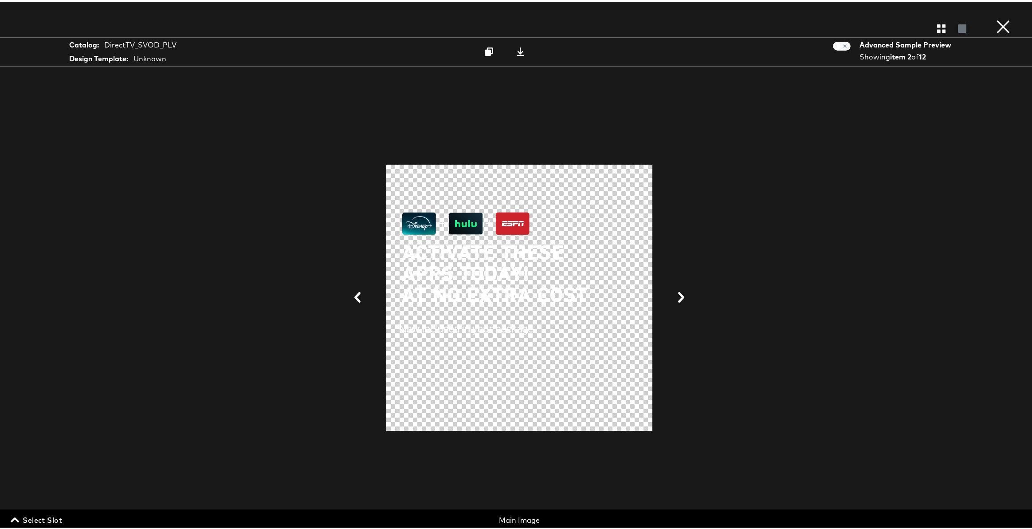
click at [994, 18] on button "×" at bounding box center [1003, 9] width 18 height 18
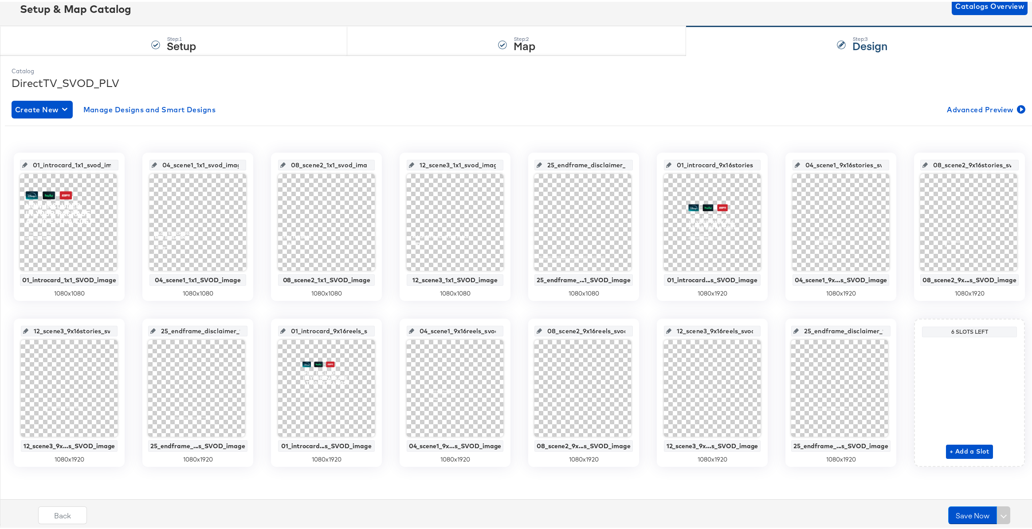
click at [64, 234] on div at bounding box center [68, 220] width 97 height 97
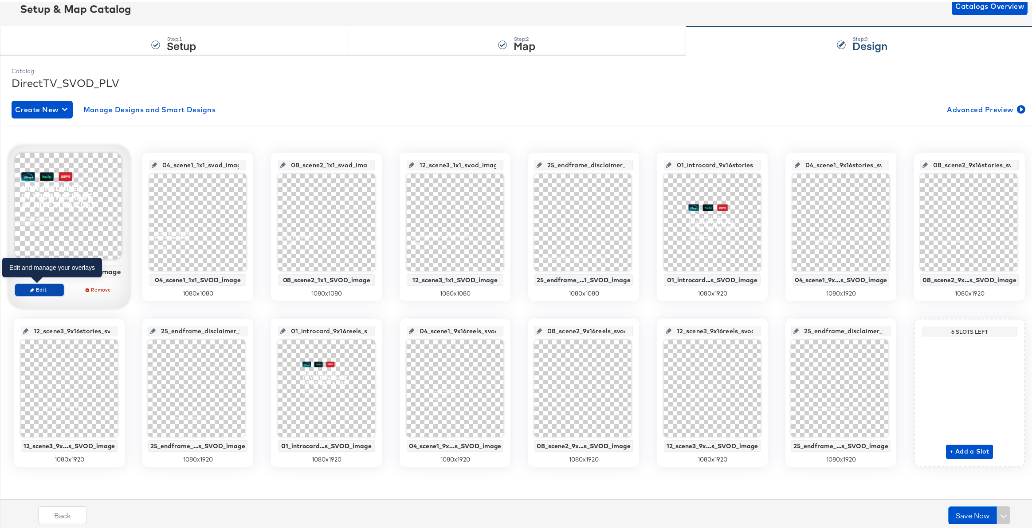
click at [35, 287] on span "Edit" at bounding box center [39, 287] width 41 height 7
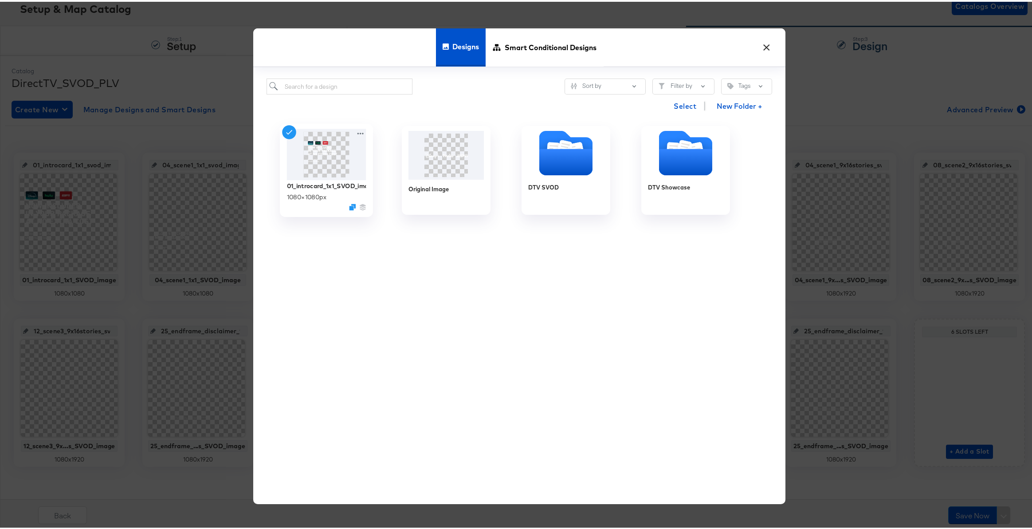
click at [365, 131] on div "01_introcard_1x1_SVOD_image 1080 × 1080 px" at bounding box center [326, 168] width 93 height 93
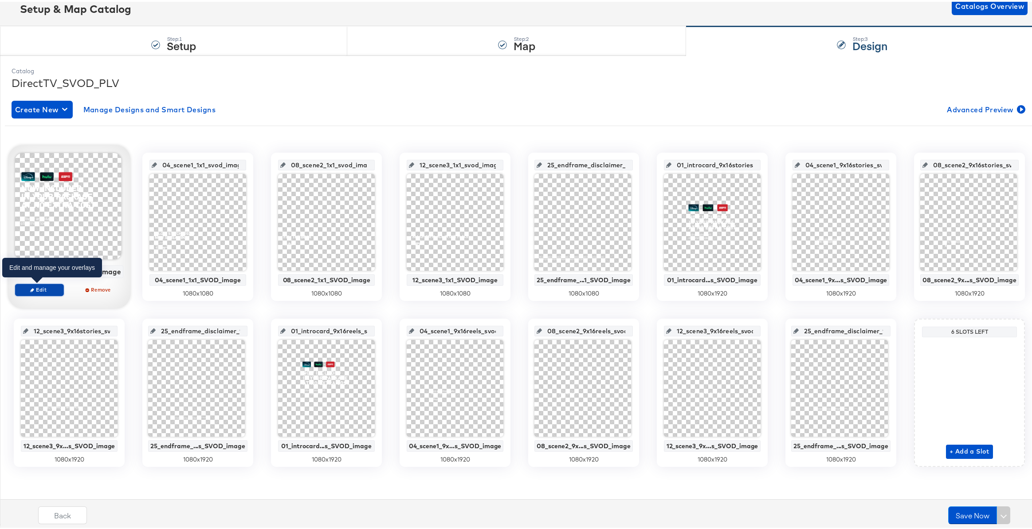
click at [39, 282] on button "Edit" at bounding box center [39, 288] width 49 height 12
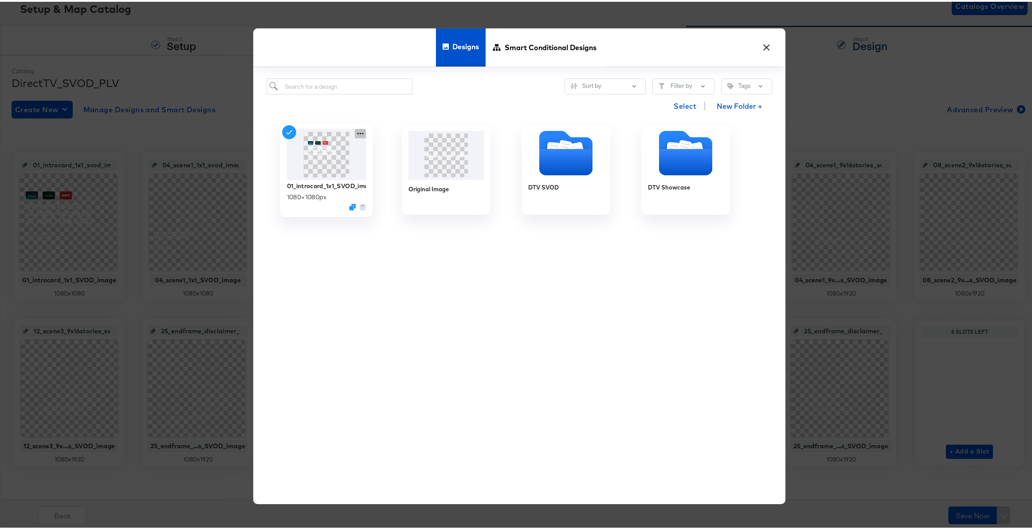
click at [355, 131] on icon at bounding box center [360, 131] width 11 height 9
click at [430, 186] on button "Edit Design Edit Design" at bounding box center [441, 184] width 120 height 16
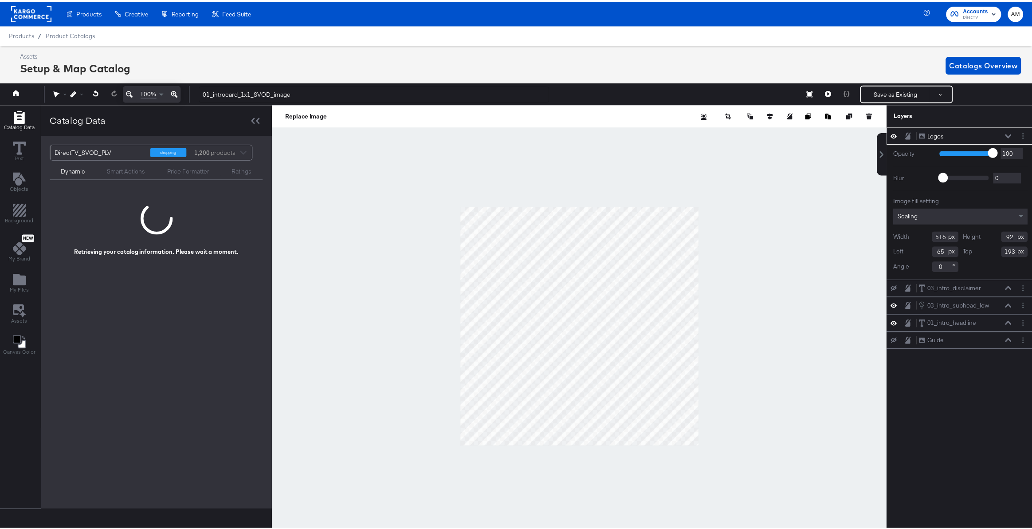
scroll to position [0, 2]
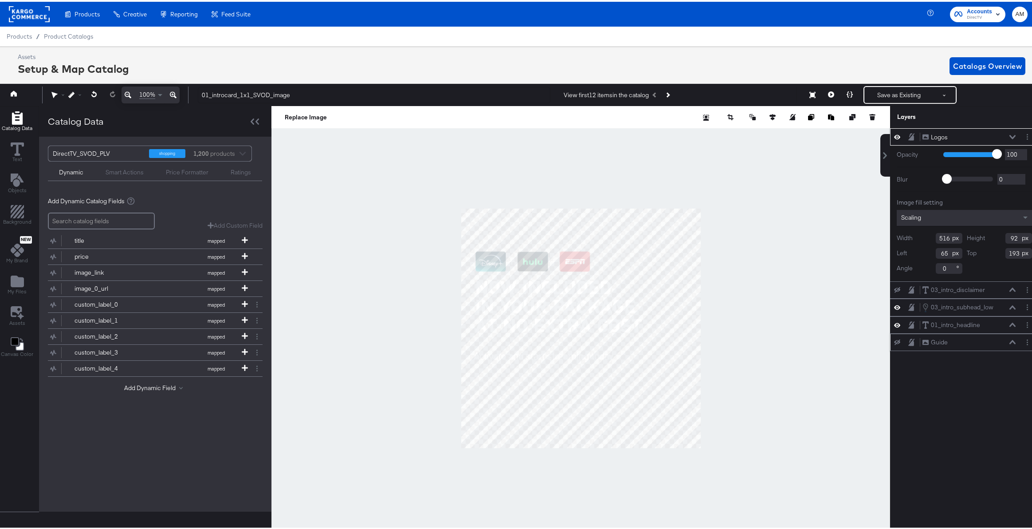
click at [894, 339] on icon at bounding box center [897, 340] width 6 height 6
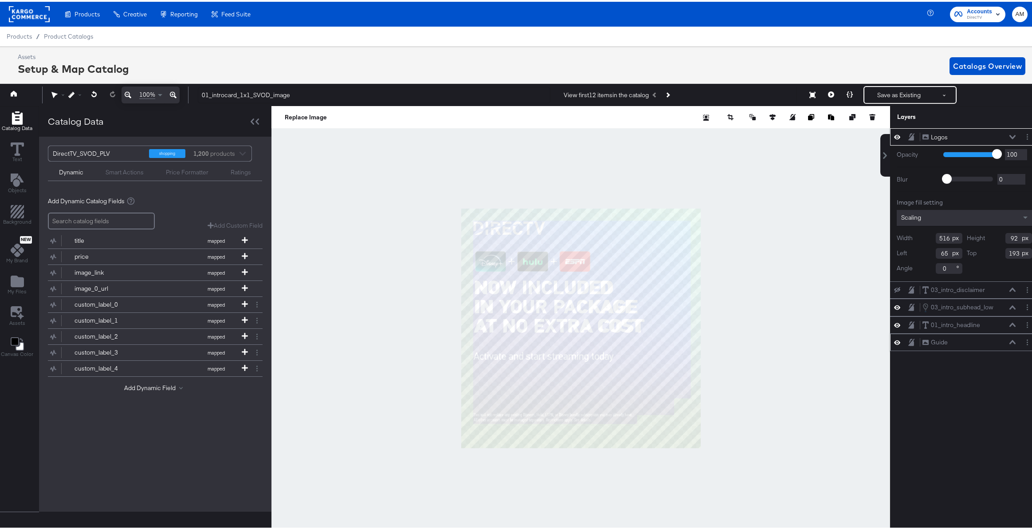
click at [894, 339] on icon at bounding box center [897, 341] width 6 height 8
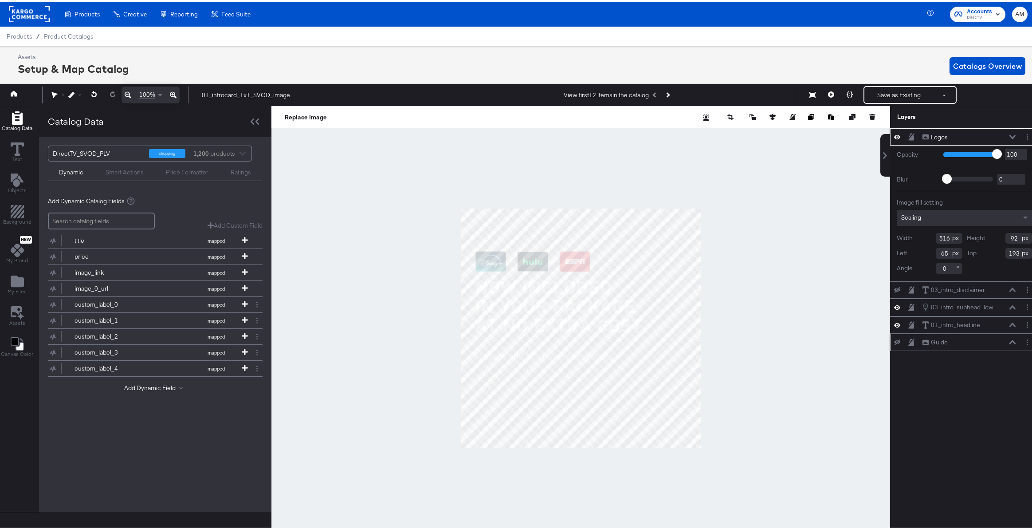
click at [894, 339] on icon at bounding box center [897, 340] width 6 height 6
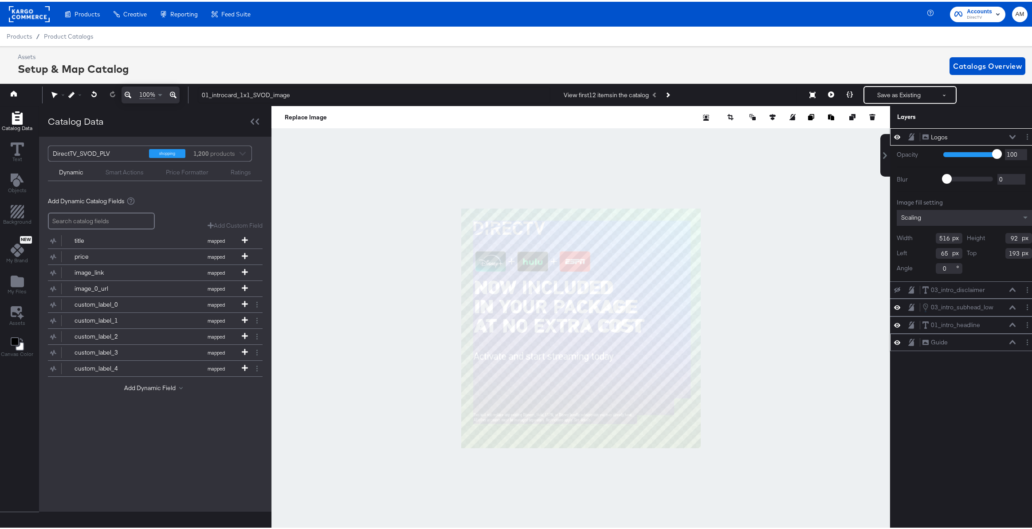
click at [894, 341] on icon at bounding box center [897, 341] width 6 height 8
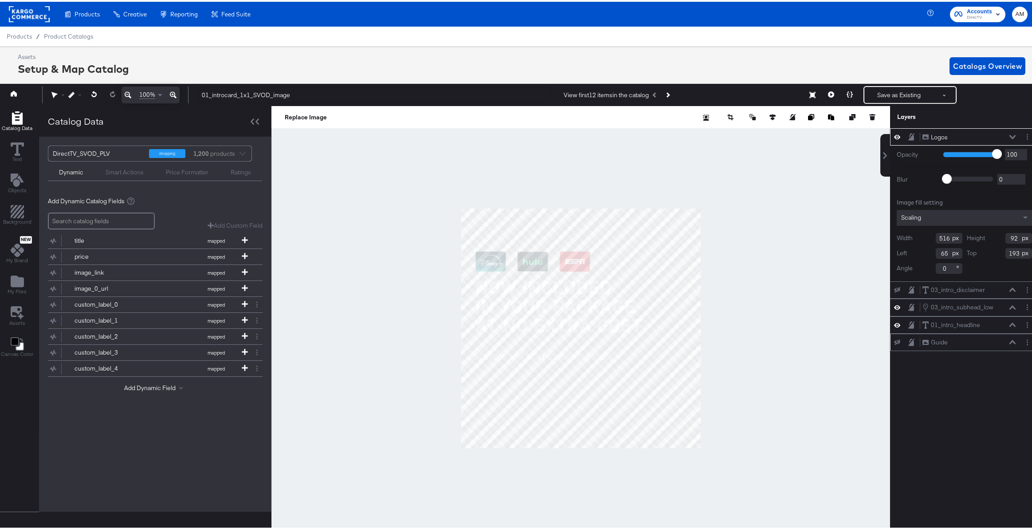
click at [894, 341] on icon at bounding box center [897, 340] width 6 height 6
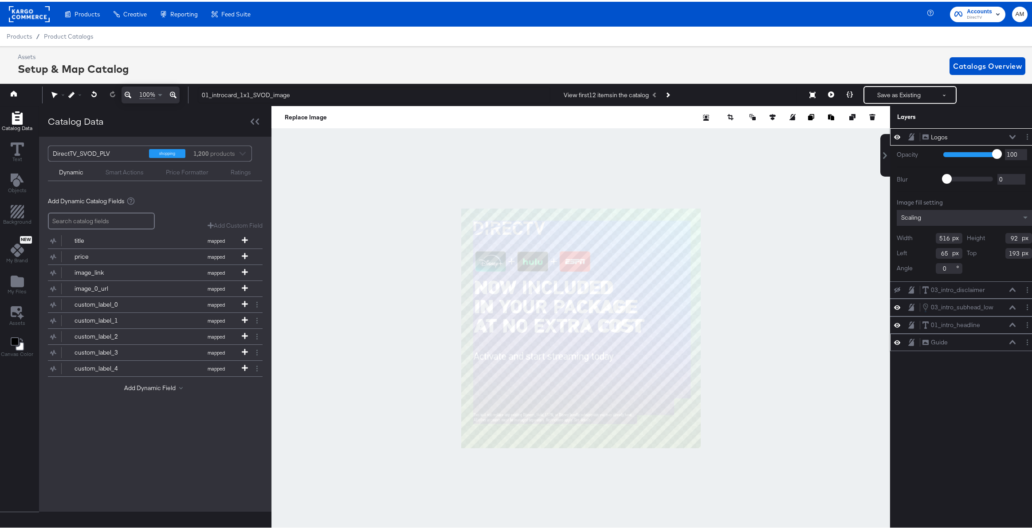
click at [894, 341] on icon at bounding box center [897, 341] width 6 height 8
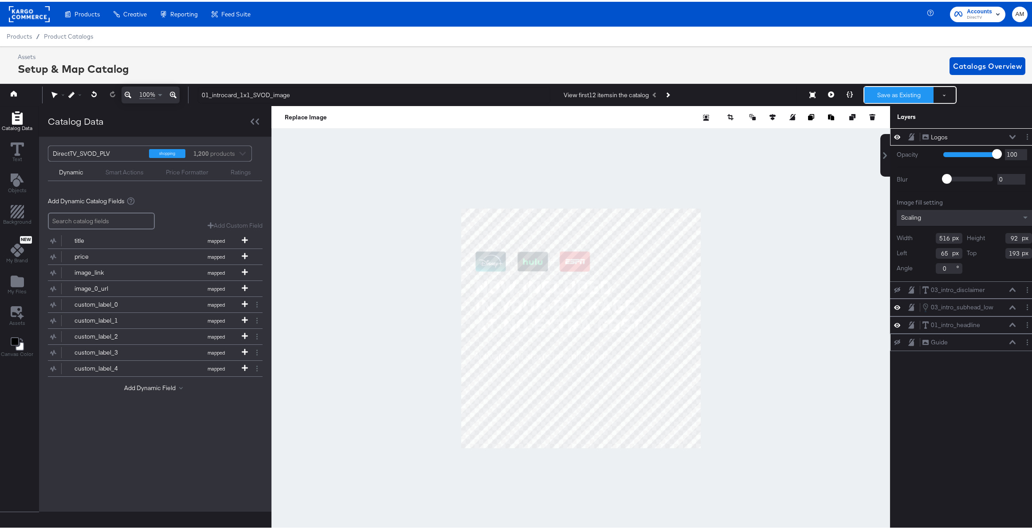
click at [886, 89] on button "Save as Existing" at bounding box center [898, 93] width 69 height 16
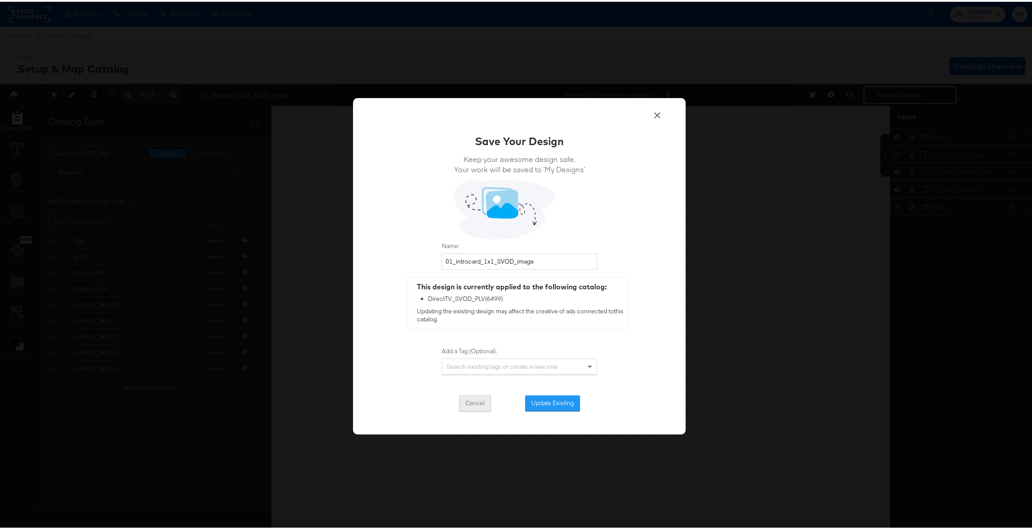
click at [474, 400] on button "Cancel" at bounding box center [475, 401] width 32 height 16
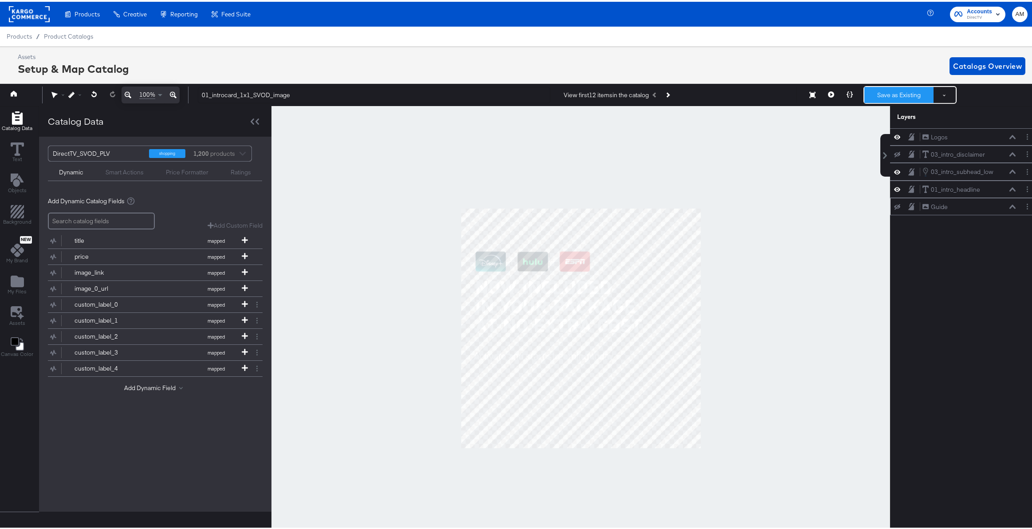
click at [887, 90] on button "Save as Existing" at bounding box center [898, 93] width 69 height 16
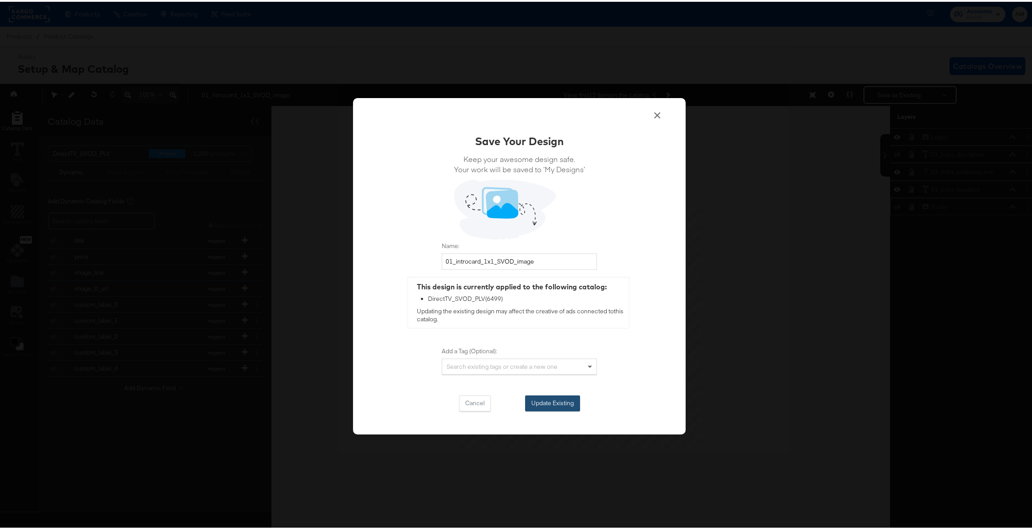
click at [545, 402] on button "Update Existing" at bounding box center [552, 401] width 55 height 16
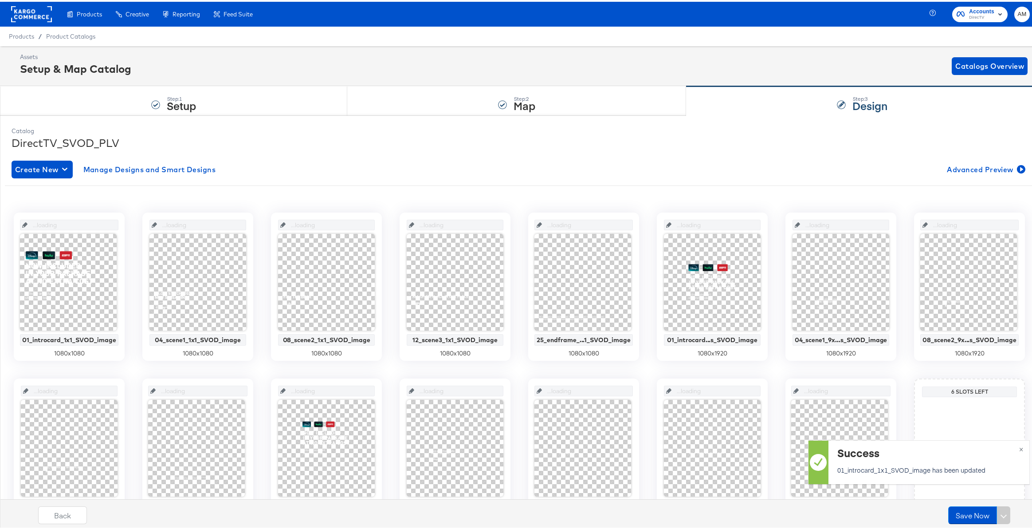
scroll to position [0, 0]
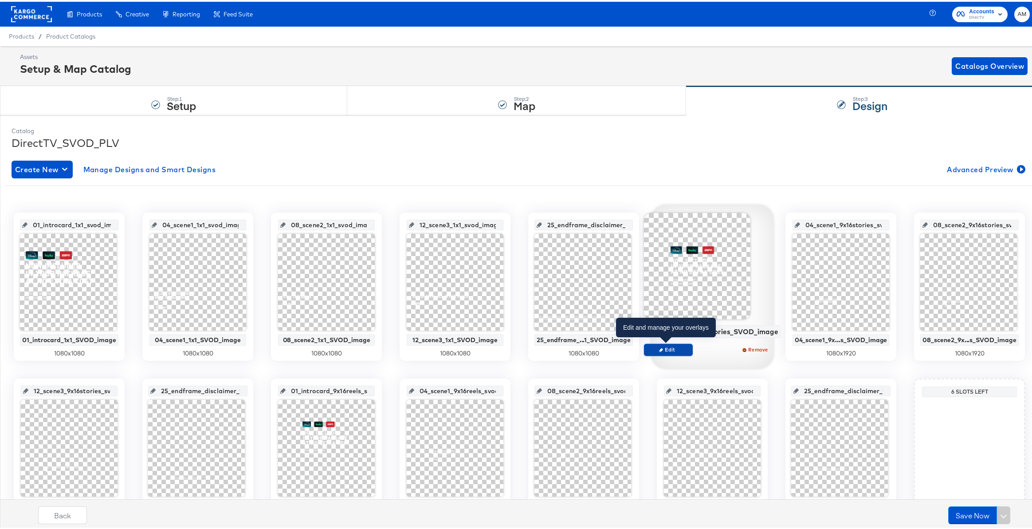
click at [672, 350] on span "Edit" at bounding box center [668, 347] width 41 height 7
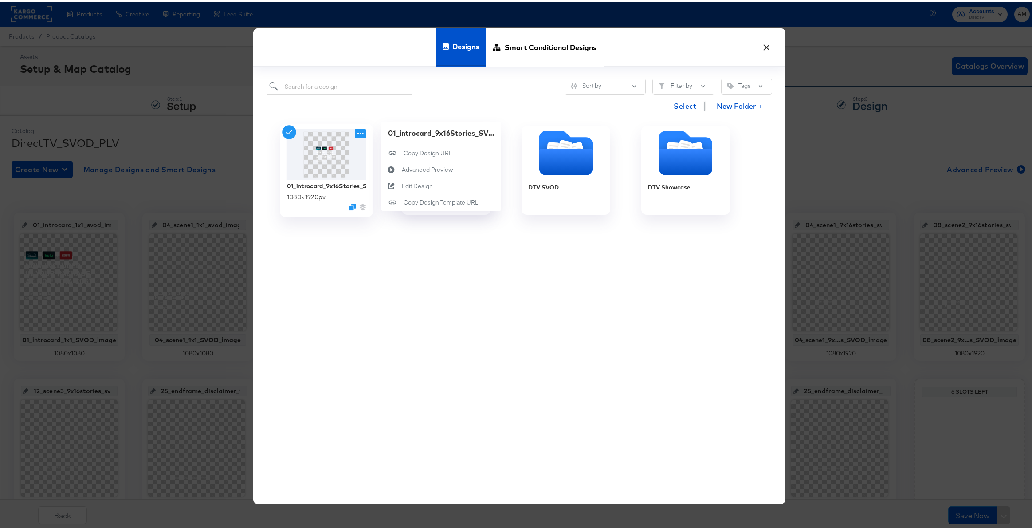
click at [358, 131] on icon at bounding box center [360, 131] width 11 height 9
click at [402, 184] on div "Edit Design Edit Design" at bounding box center [402, 184] width 0 height 0
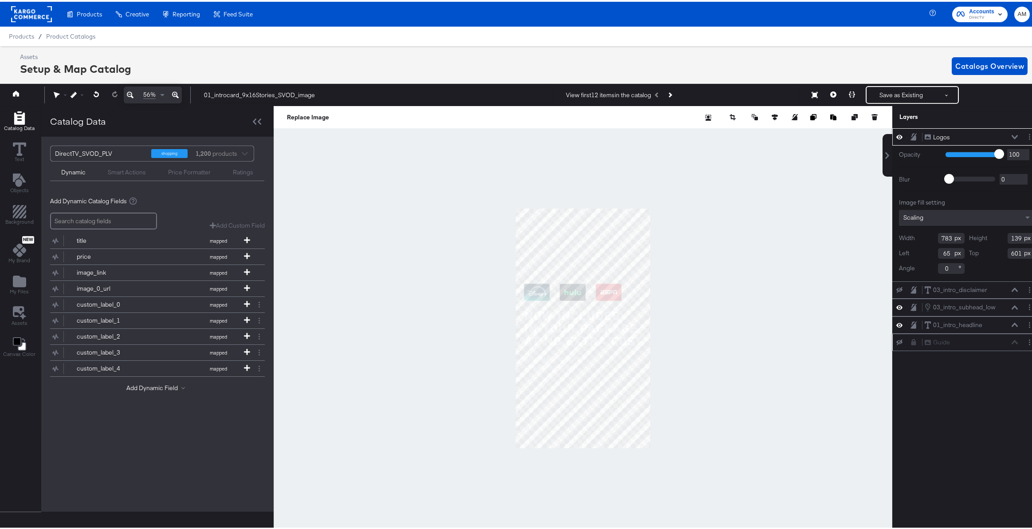
click at [896, 340] on icon at bounding box center [899, 340] width 6 height 6
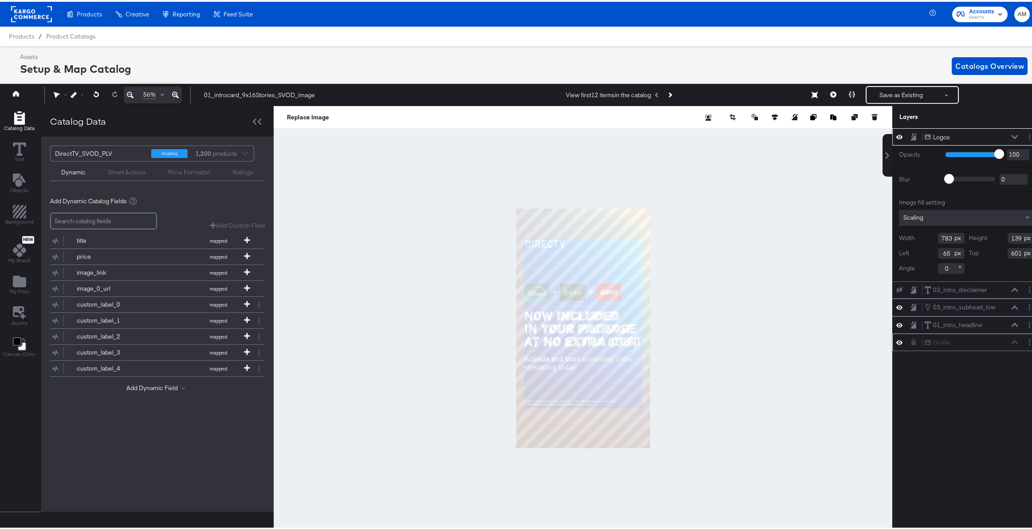
click at [896, 340] on icon at bounding box center [899, 341] width 6 height 8
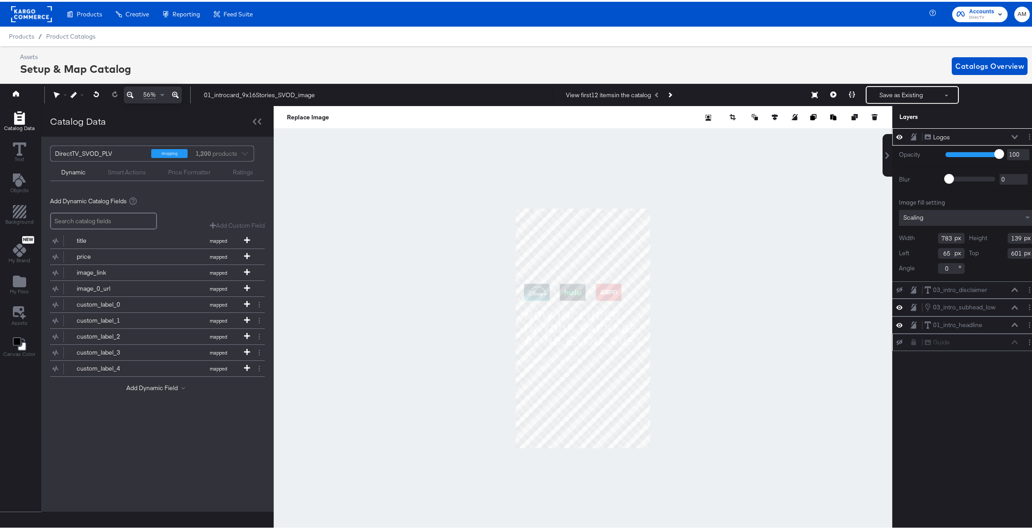
click at [896, 340] on icon at bounding box center [899, 340] width 6 height 6
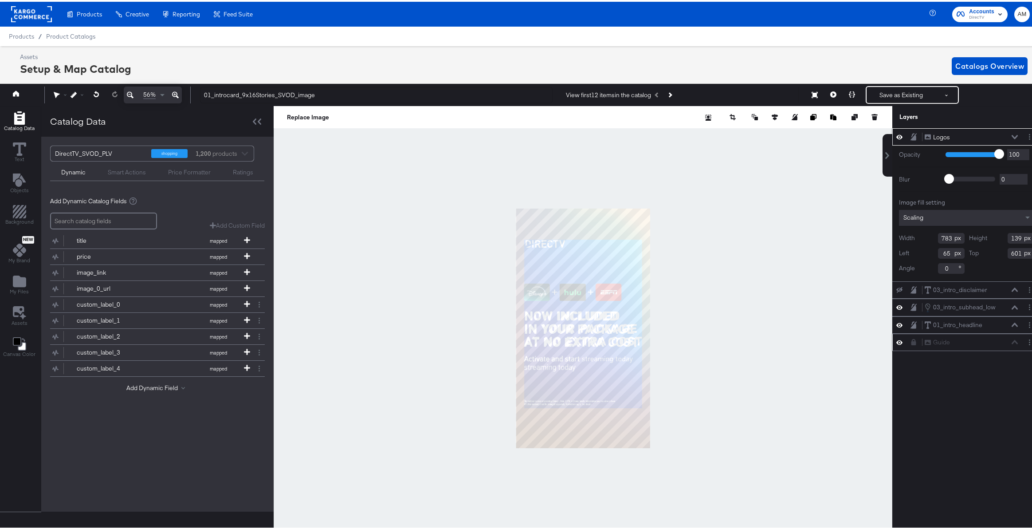
click at [896, 340] on icon at bounding box center [899, 341] width 6 height 8
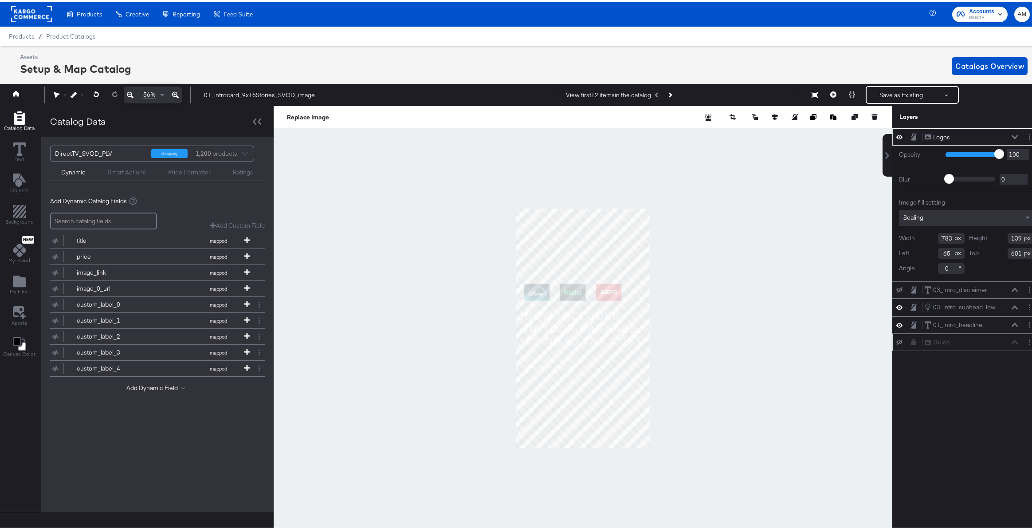
click at [896, 340] on icon at bounding box center [899, 340] width 6 height 6
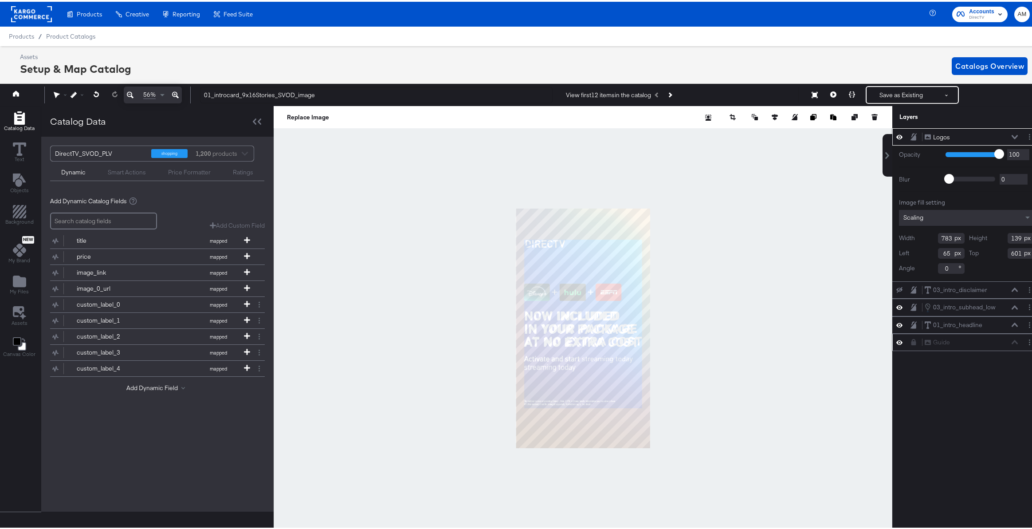
click at [896, 340] on icon at bounding box center [899, 341] width 6 height 8
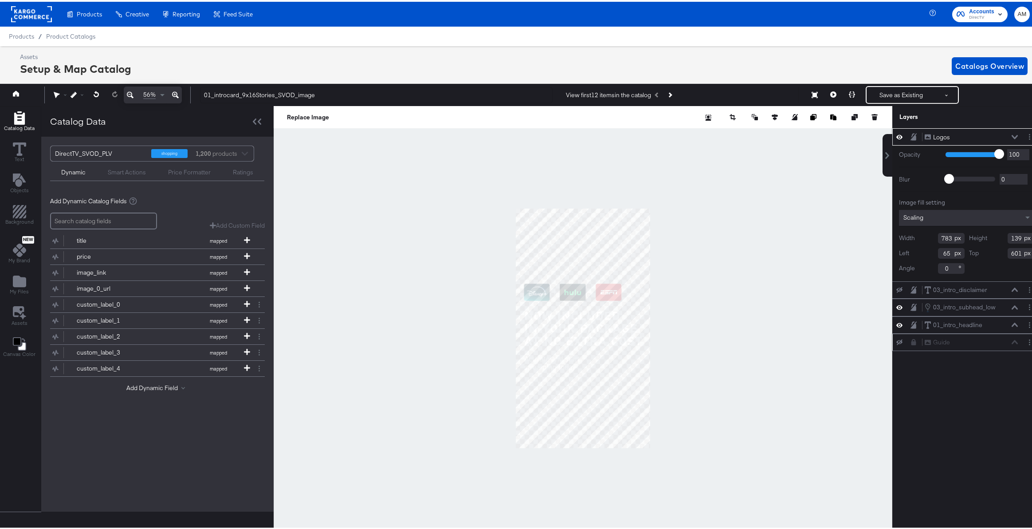
click at [896, 340] on icon at bounding box center [899, 340] width 6 height 6
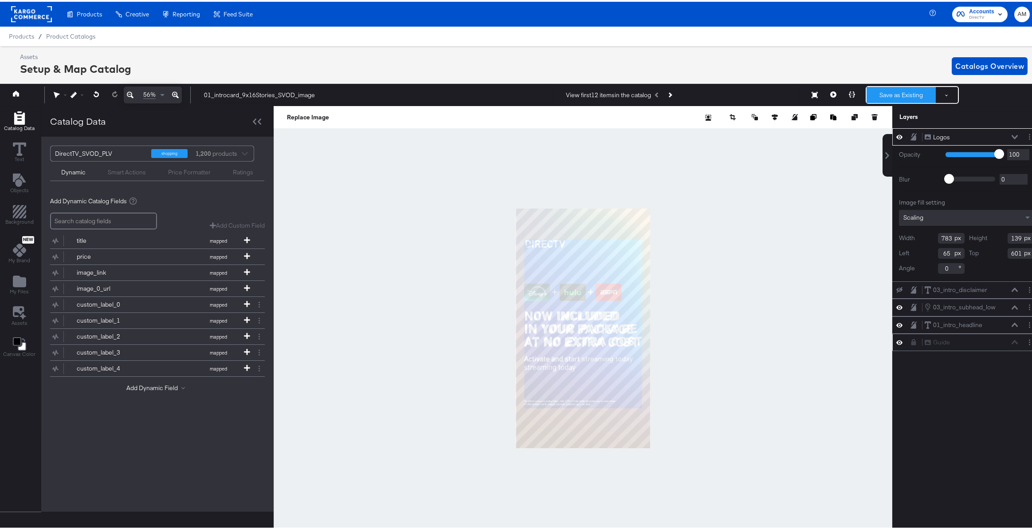
click at [908, 98] on button "Save as Existing" at bounding box center [901, 93] width 69 height 16
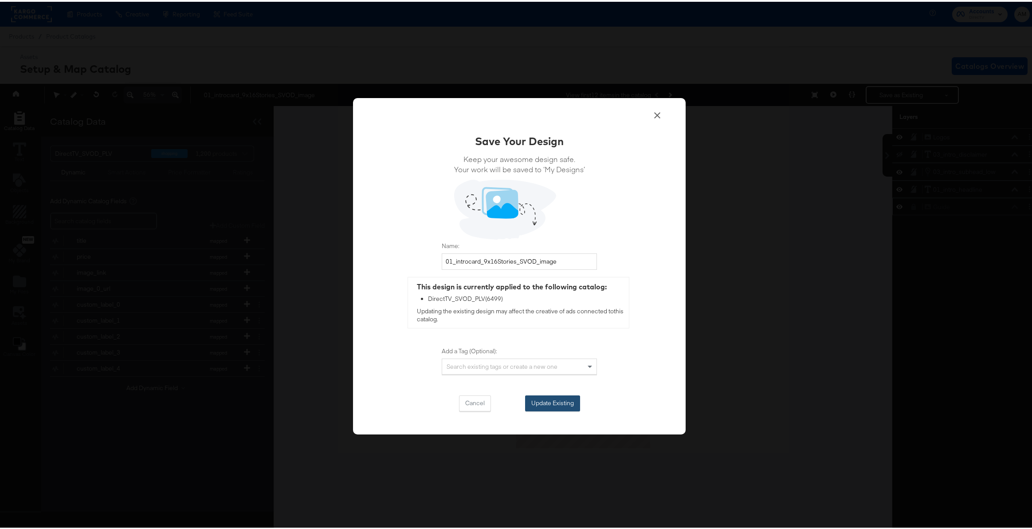
click at [535, 402] on button "Update Existing" at bounding box center [552, 401] width 55 height 16
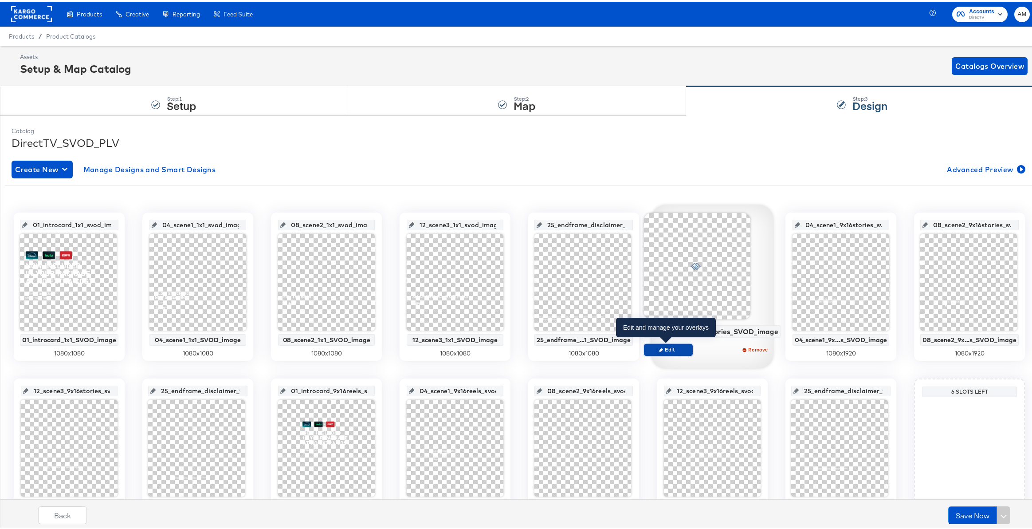
click at [665, 346] on span "Edit" at bounding box center [668, 347] width 41 height 7
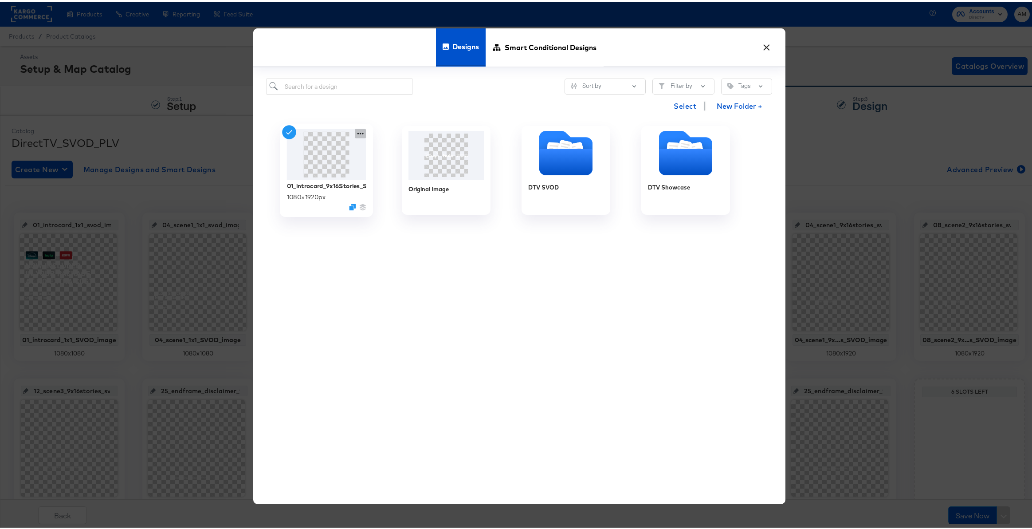
click at [357, 131] on icon at bounding box center [360, 132] width 6 height 2
click at [402, 184] on div "Edit Design Edit Design" at bounding box center [402, 184] width 0 height 0
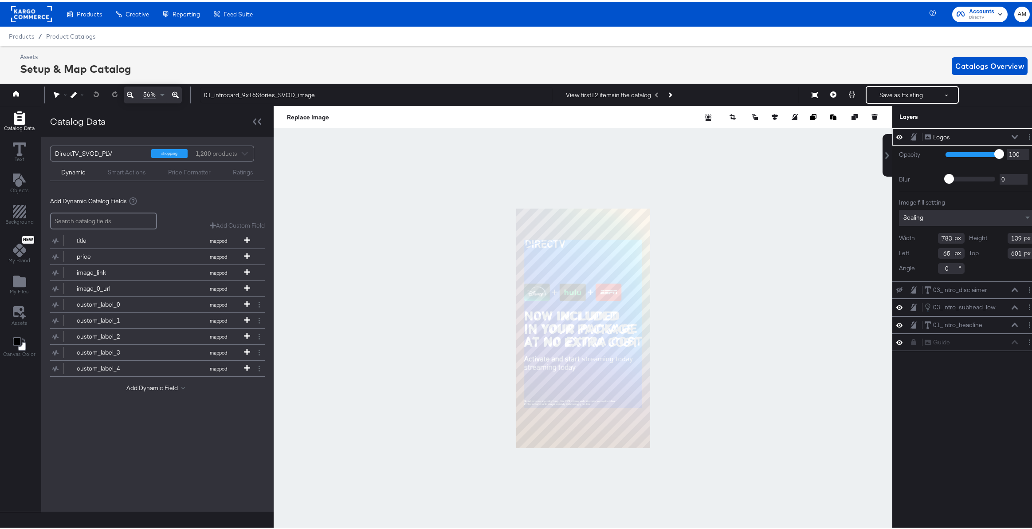
click at [1012, 135] on icon at bounding box center [1015, 135] width 6 height 4
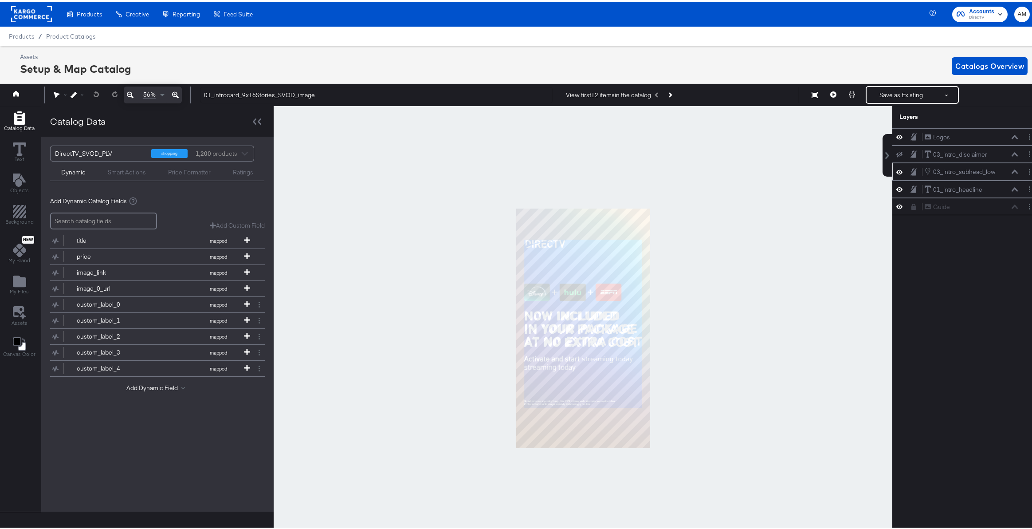
click at [1012, 170] on icon at bounding box center [1015, 170] width 6 height 4
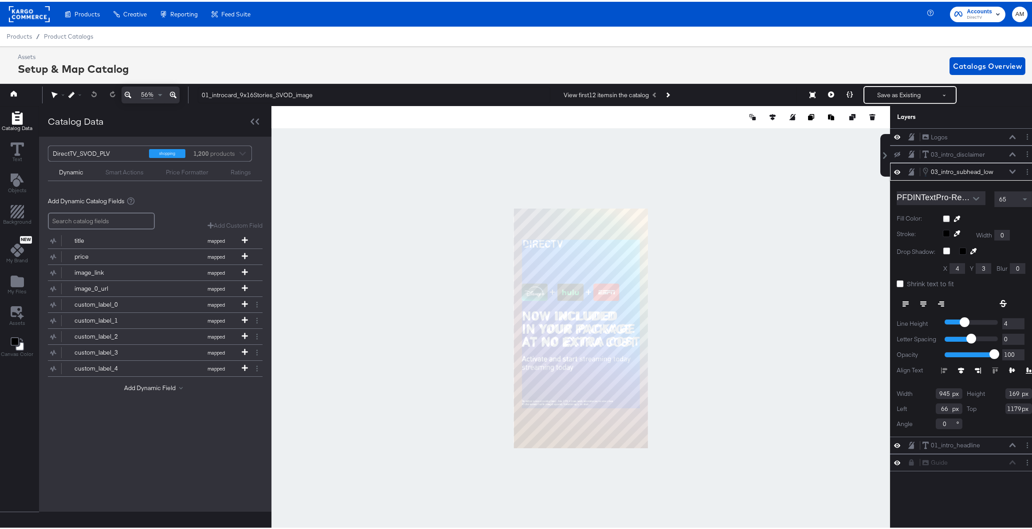
click at [894, 170] on icon at bounding box center [897, 170] width 6 height 8
click at [894, 170] on icon at bounding box center [897, 170] width 6 height 6
click at [1027, 171] on icon "Layer Options" at bounding box center [1027, 170] width 1 height 6
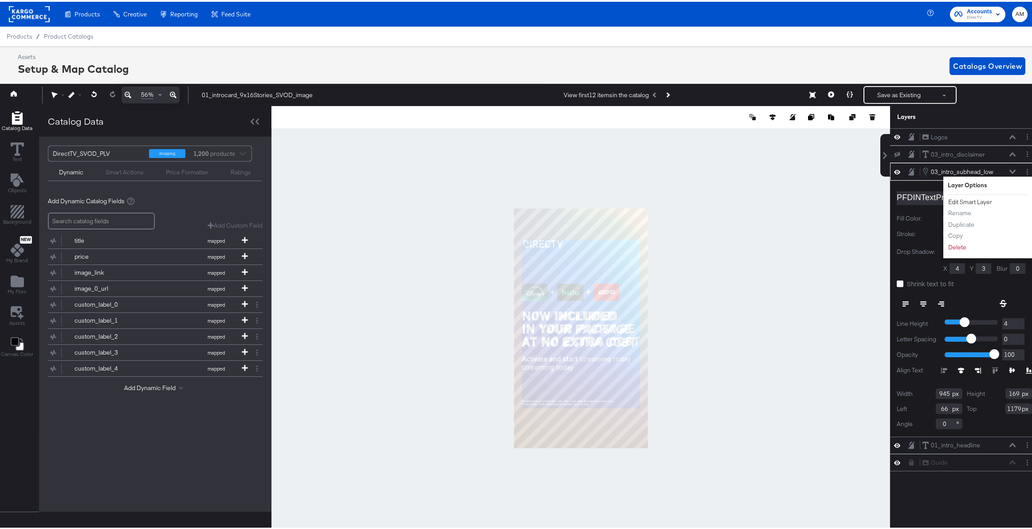
click at [955, 201] on button "Edit Smart Layer" at bounding box center [970, 200] width 45 height 9
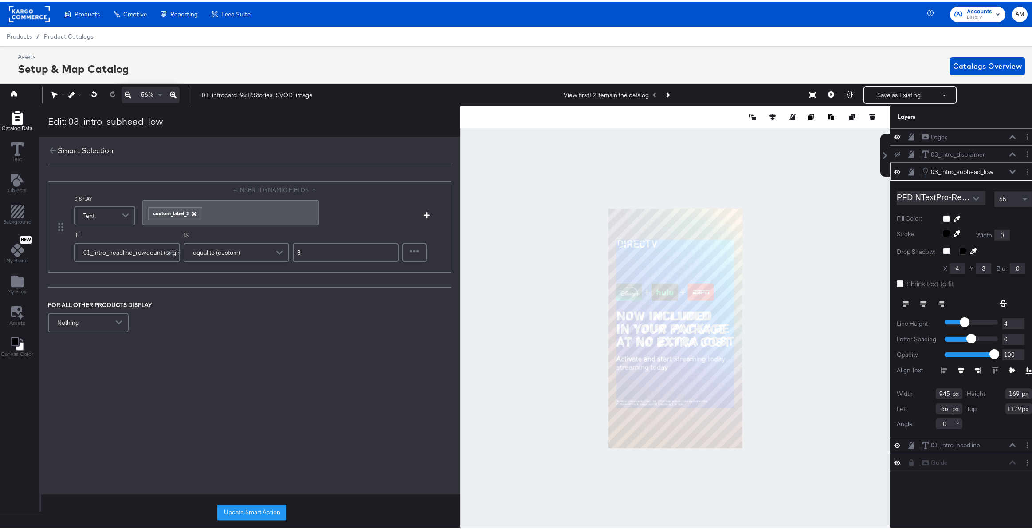
click at [193, 212] on icon "button" at bounding box center [194, 212] width 4 height 4
click at [194, 208] on div "﻿" at bounding box center [230, 207] width 167 height 8
click at [258, 511] on button "Update Smart Action" at bounding box center [251, 510] width 69 height 16
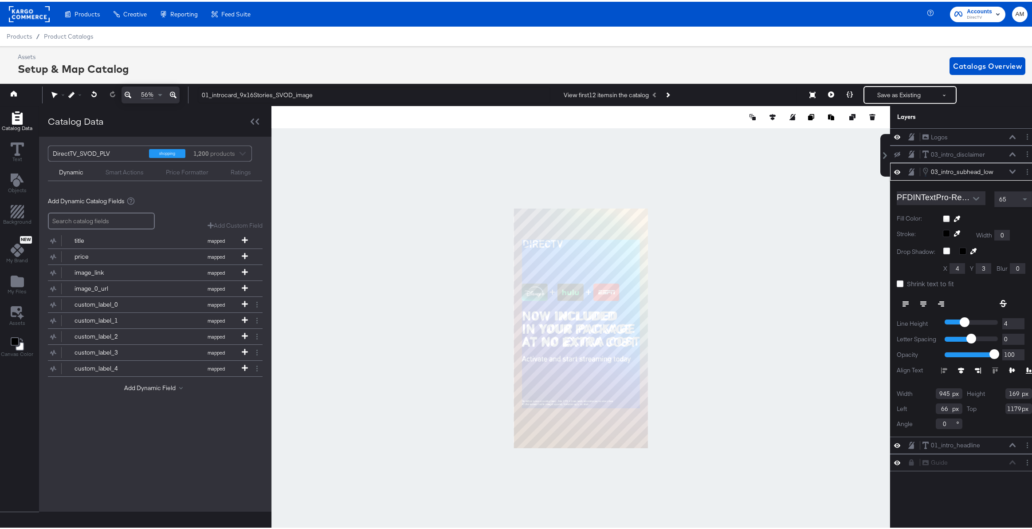
click at [717, 322] on div at bounding box center [580, 326] width 619 height 444
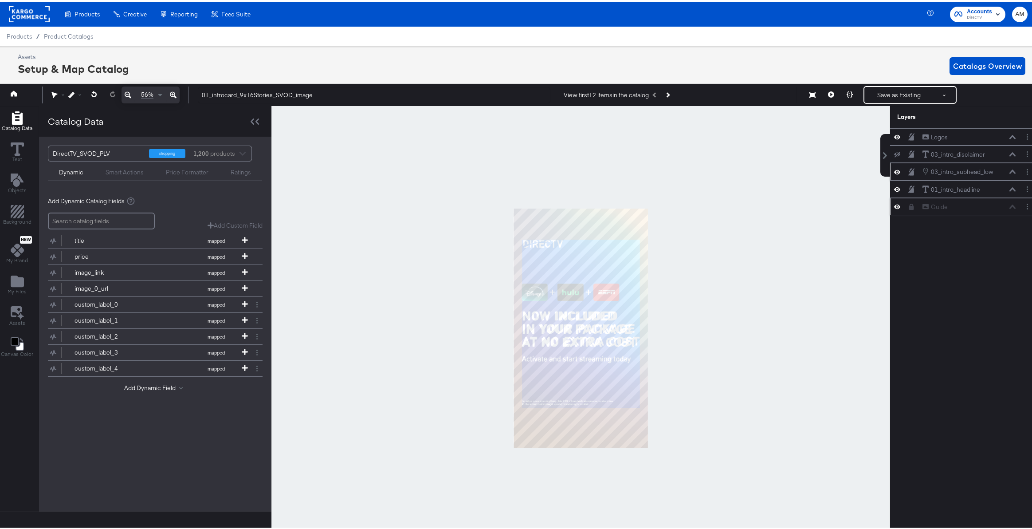
click at [894, 204] on icon at bounding box center [897, 205] width 6 height 8
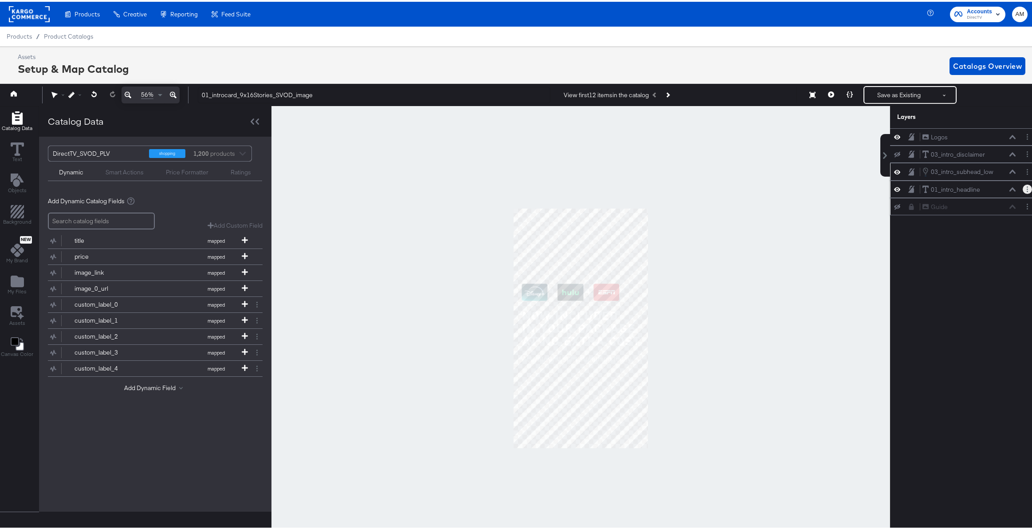
click at [1027, 189] on circle "Layer Options" at bounding box center [1027, 189] width 1 height 1
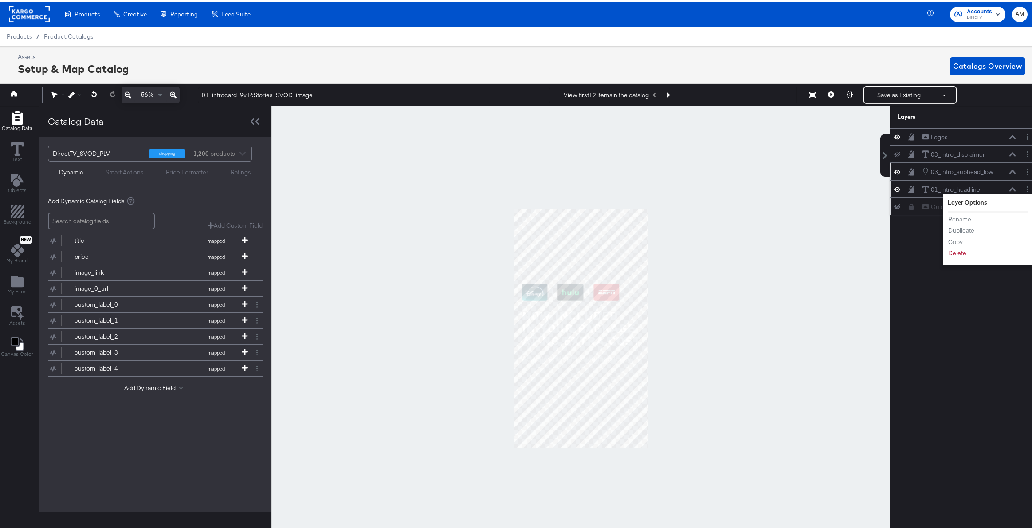
click at [1009, 187] on icon at bounding box center [1012, 187] width 6 height 4
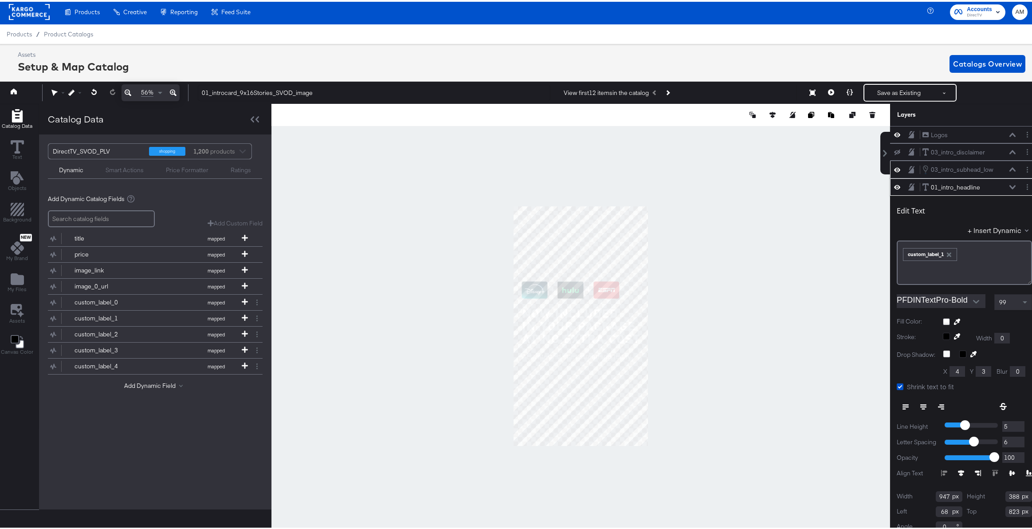
scroll to position [8, 0]
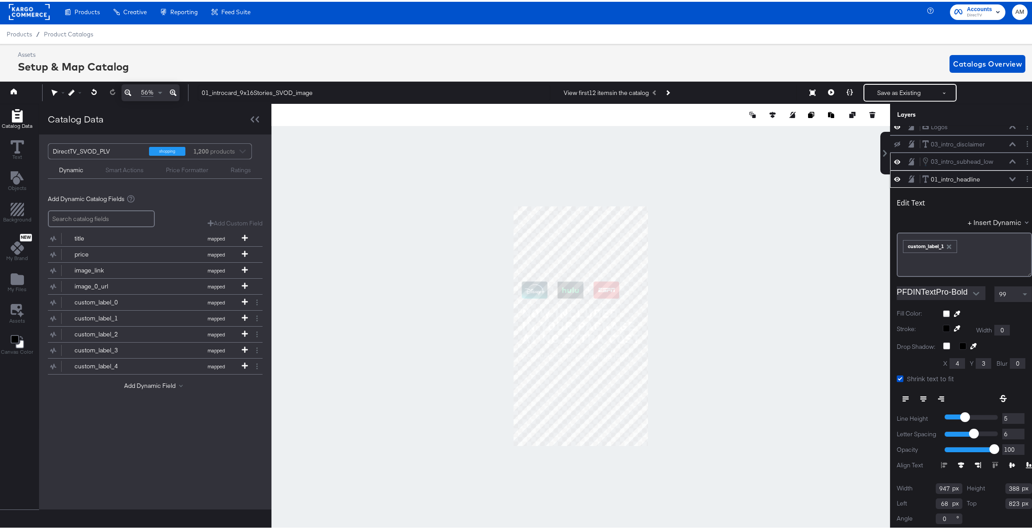
click at [1009, 175] on icon at bounding box center [1012, 177] width 6 height 4
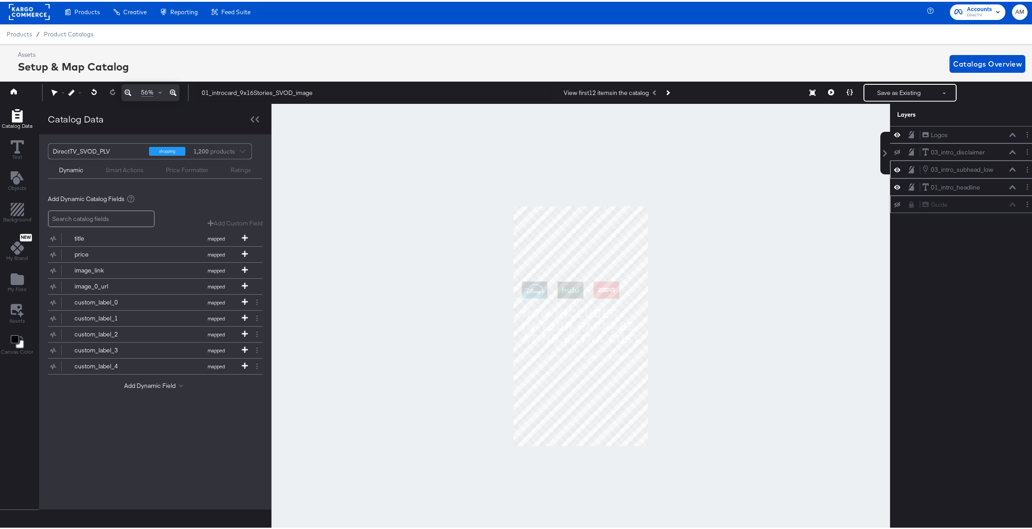
scroll to position [0, 0]
click at [1023, 168] on button "Layer Options" at bounding box center [1027, 167] width 9 height 9
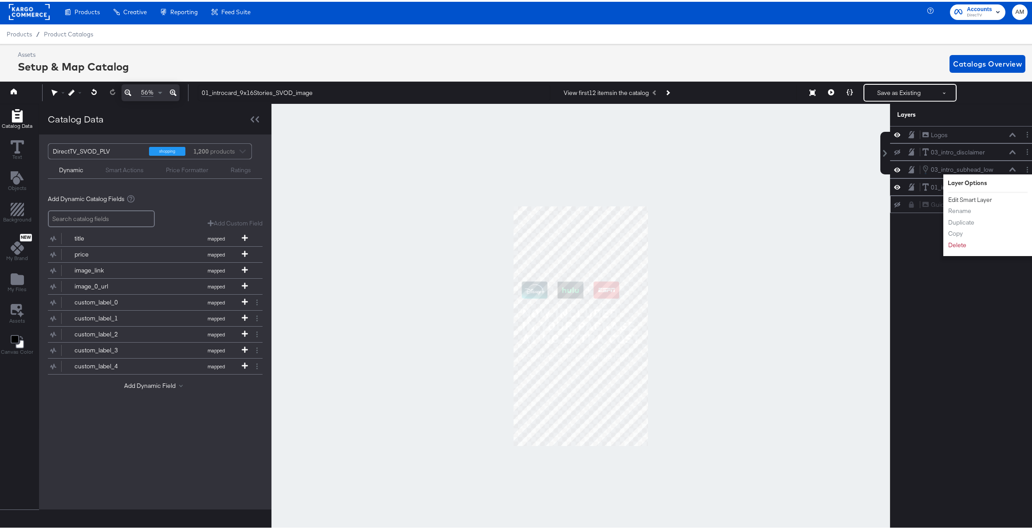
click at [958, 199] on button "Edit Smart Layer" at bounding box center [970, 197] width 45 height 9
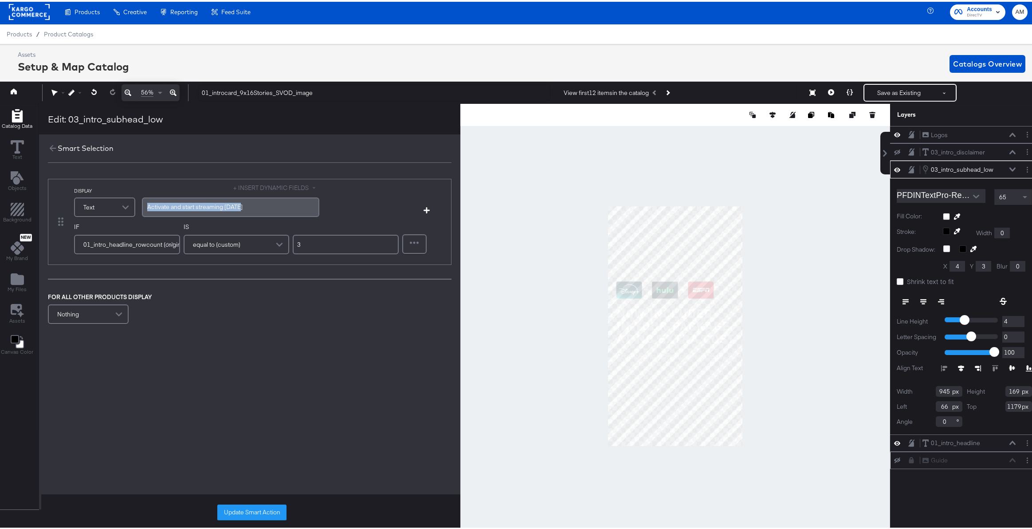
drag, startPoint x: 251, startPoint y: 204, endPoint x: 114, endPoint y: 203, distance: 136.6
click at [114, 203] on div "DISPLAY Text + INSERT DYNAMIC FIELDS Activate ﻿and start streaming today" at bounding box center [226, 200] width 305 height 36
click at [269, 186] on button "+ INSERT DYNAMIC FIELDS" at bounding box center [276, 186] width 86 height 8
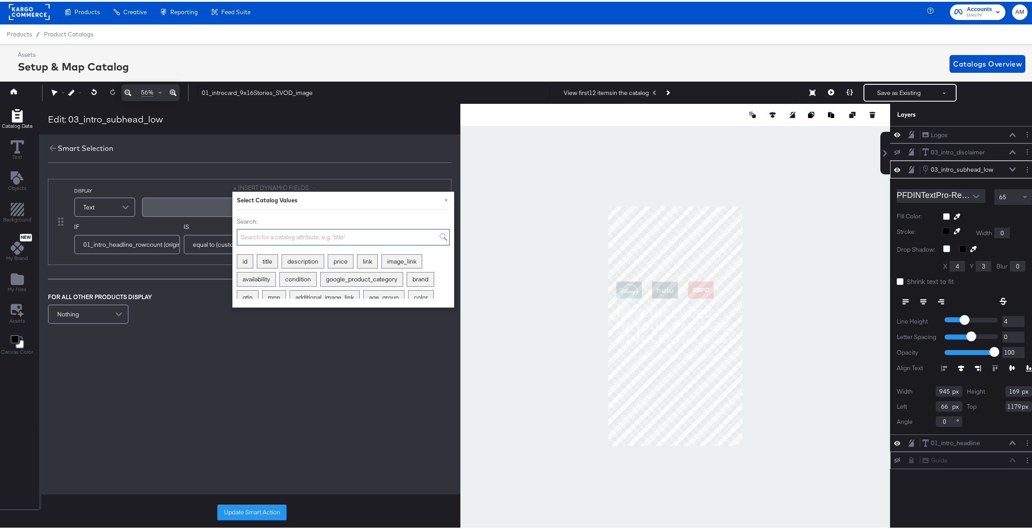
click at [265, 234] on input "Search:" at bounding box center [343, 235] width 213 height 16
type input "custom"
click at [375, 259] on div "custom_label_2" at bounding box center [381, 260] width 54 height 14
click at [254, 513] on button "Update Smart Action" at bounding box center [251, 510] width 69 height 16
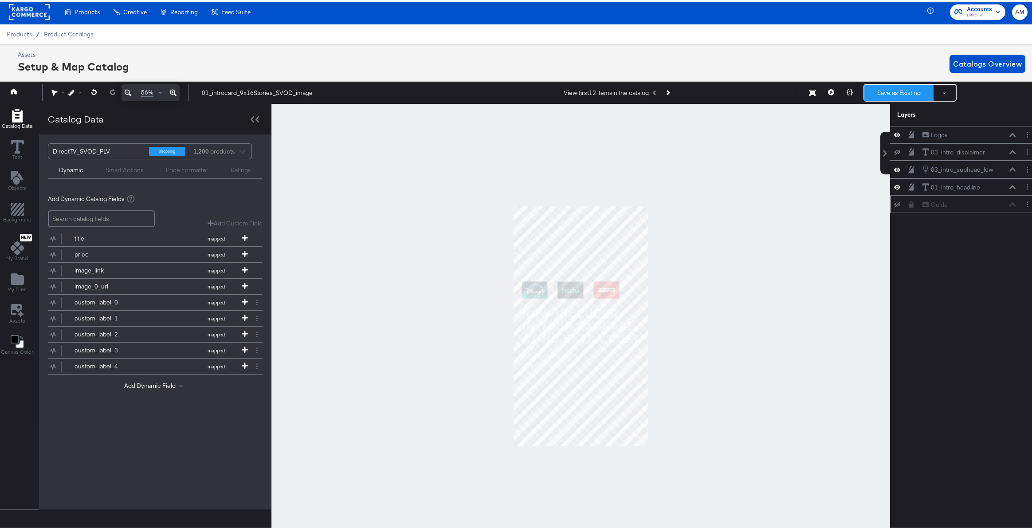
click at [896, 89] on button "Save as Existing" at bounding box center [898, 91] width 69 height 16
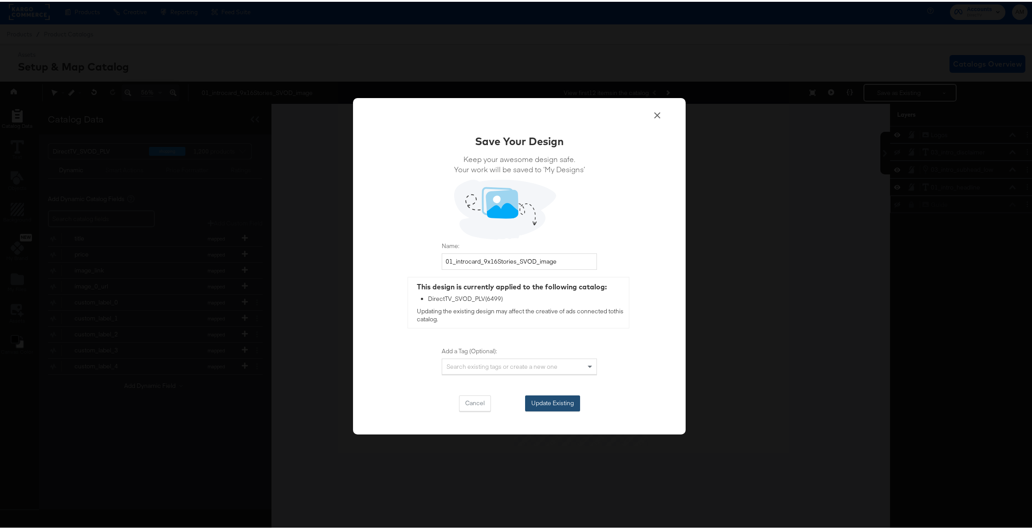
click at [557, 404] on button "Update Existing" at bounding box center [552, 401] width 55 height 16
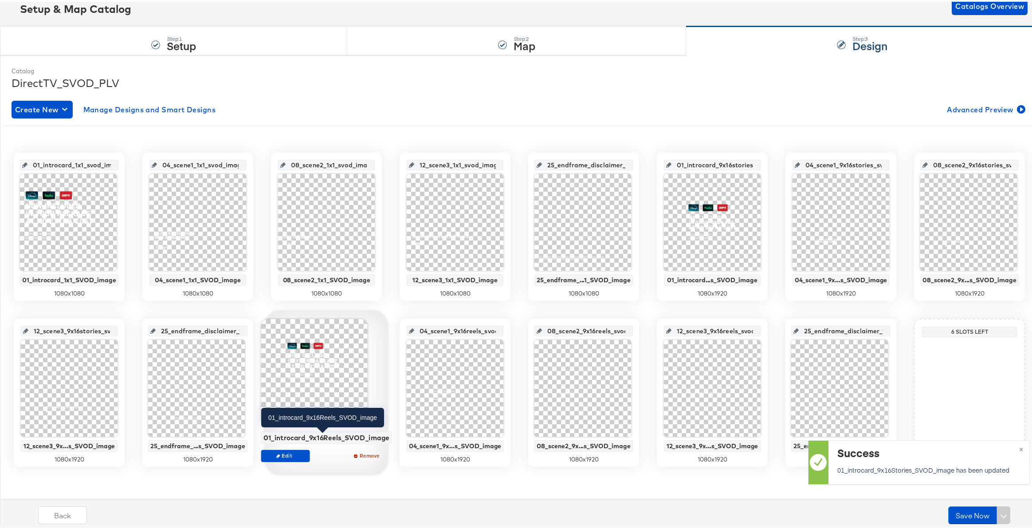
scroll to position [60, 0]
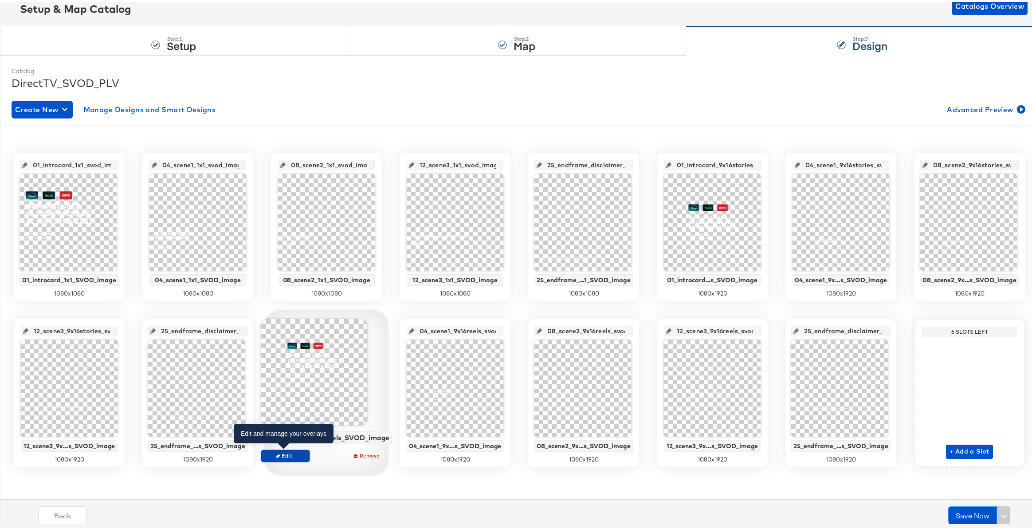
click at [286, 450] on span "Edit" at bounding box center [285, 453] width 41 height 7
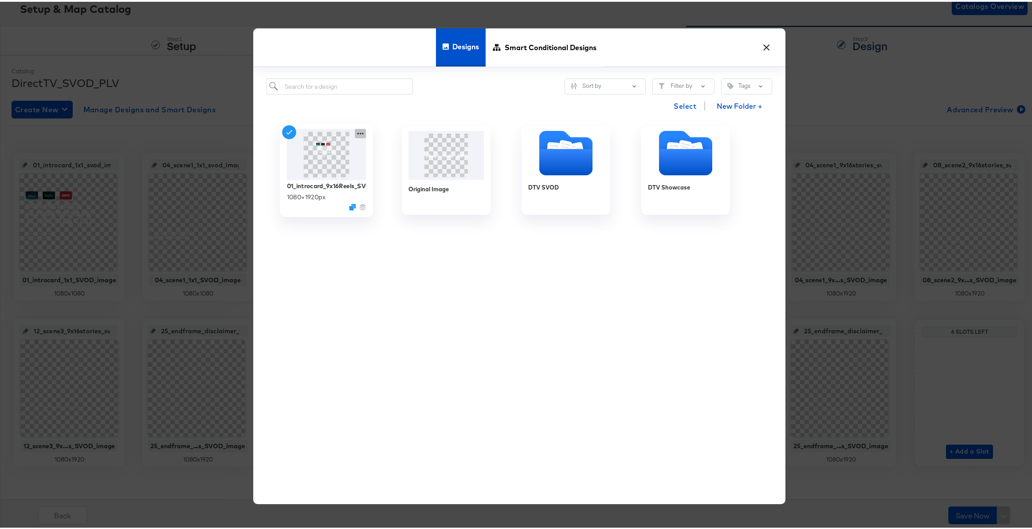
click at [355, 132] on icon at bounding box center [360, 131] width 11 height 9
click at [402, 184] on div "Edit Design Edit Design" at bounding box center [402, 184] width 0 height 0
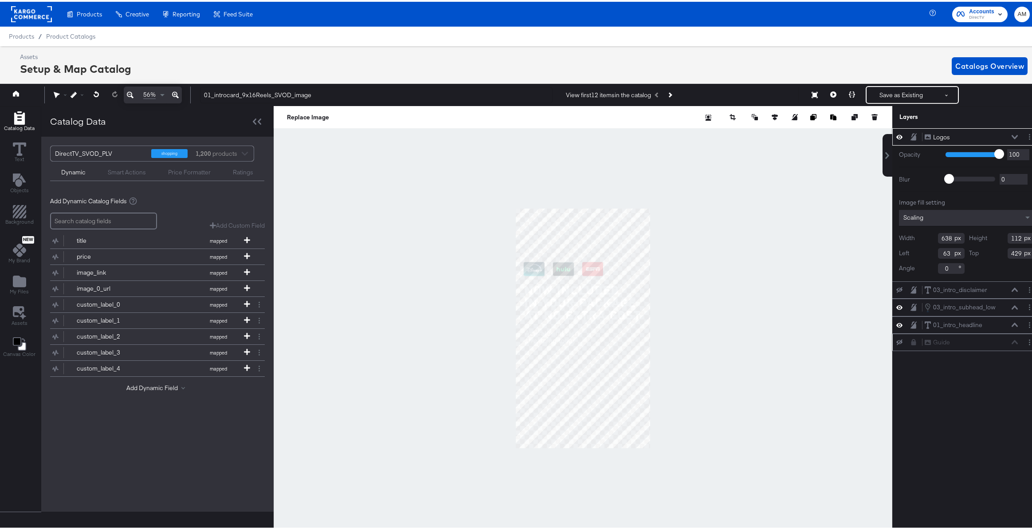
click at [896, 340] on icon at bounding box center [899, 340] width 6 height 6
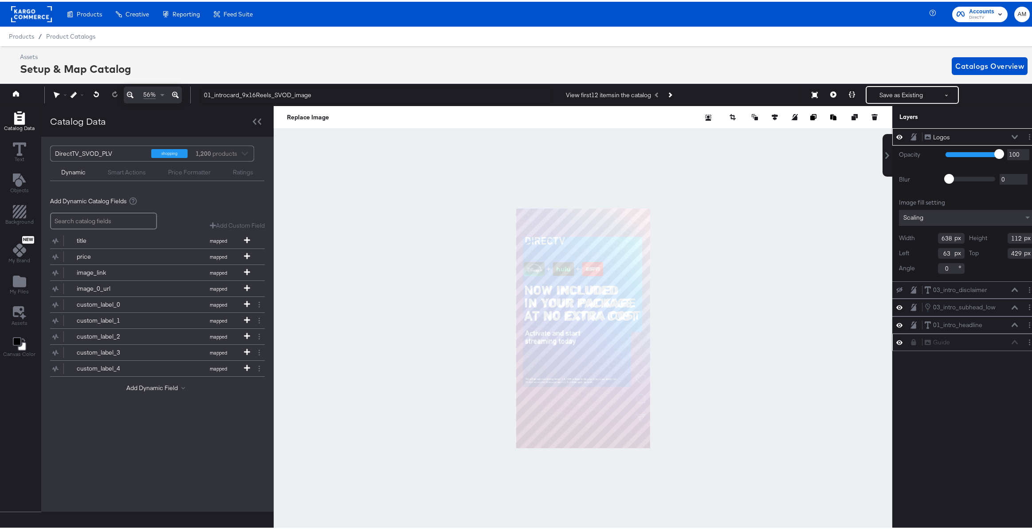
click at [896, 340] on icon at bounding box center [899, 340] width 6 height 4
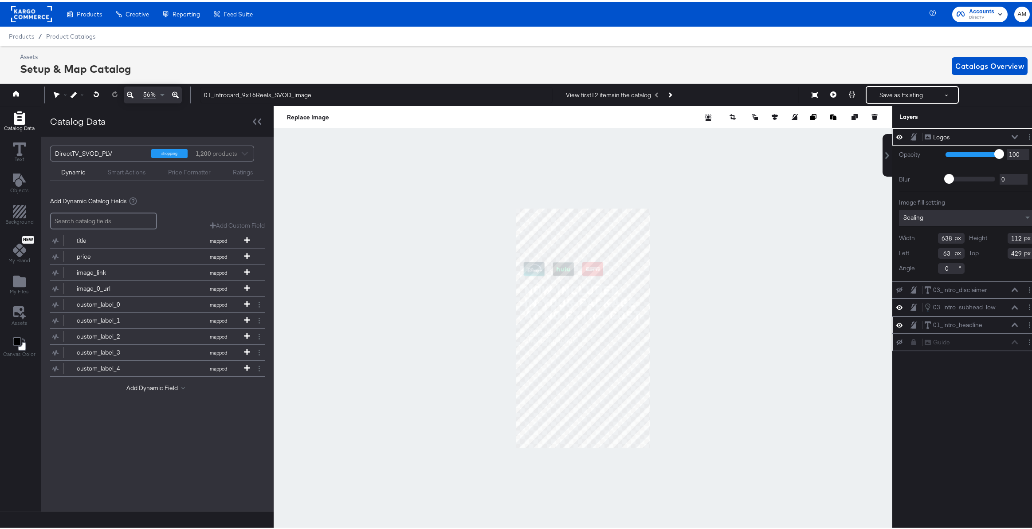
click at [1012, 324] on icon at bounding box center [1015, 323] width 6 height 4
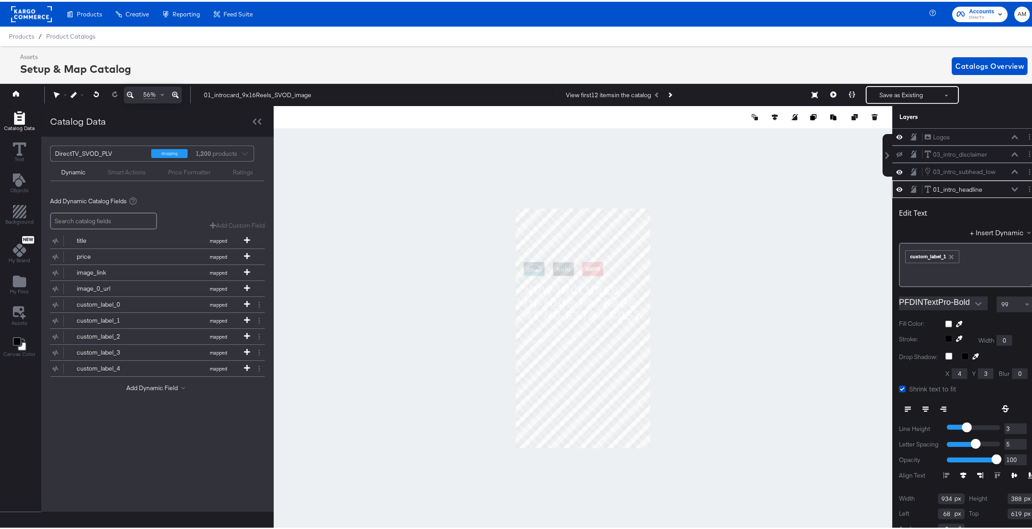
scroll to position [8, 0]
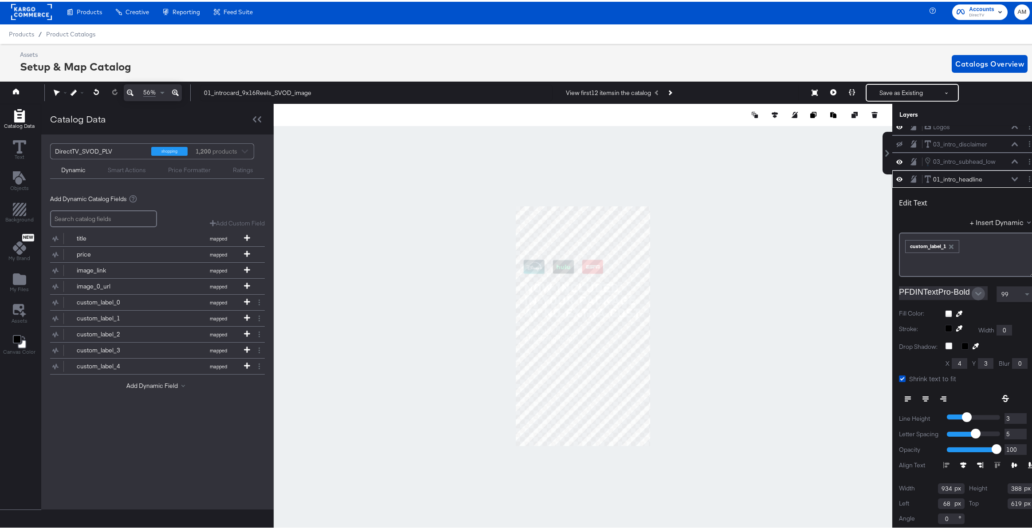
click at [975, 290] on icon "Open" at bounding box center [978, 292] width 6 height 6
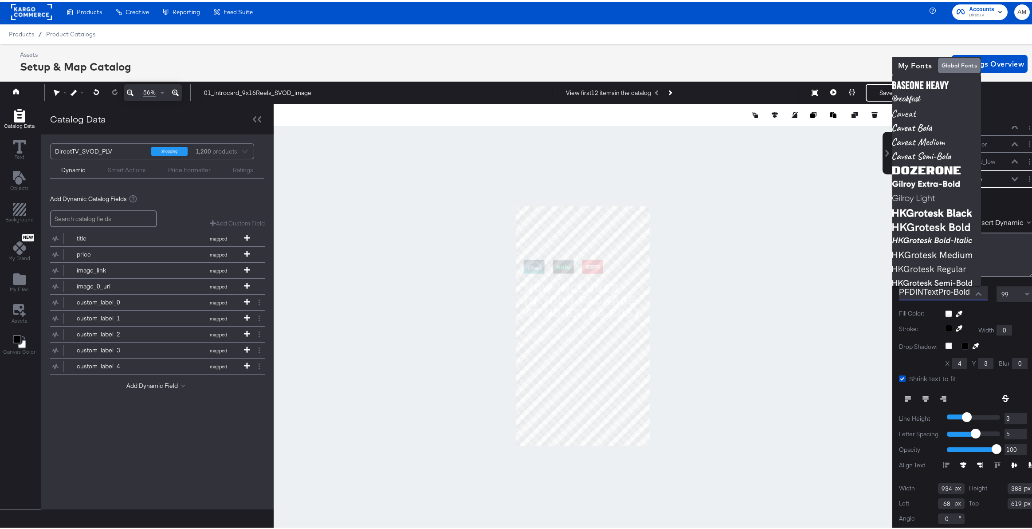
click at [975, 290] on icon "Close" at bounding box center [978, 292] width 6 height 4
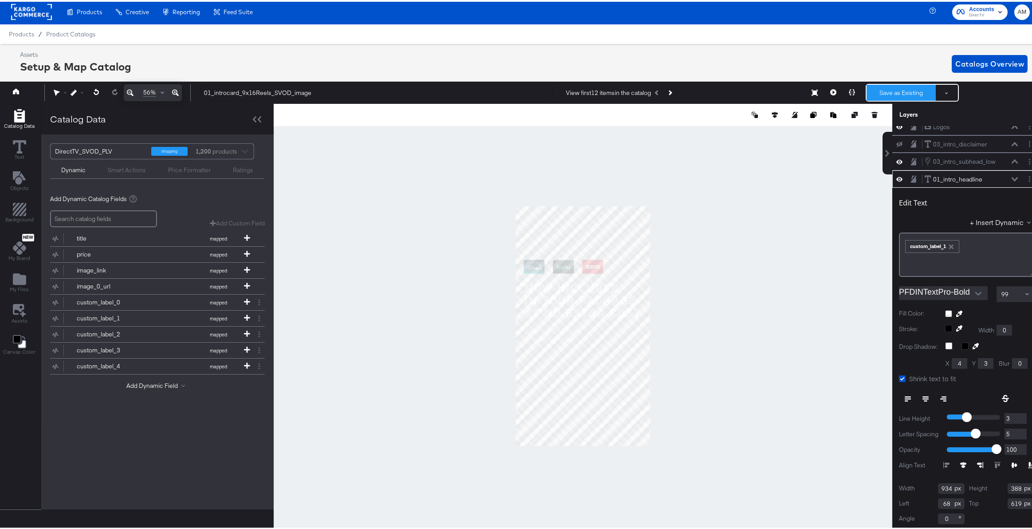
click at [890, 92] on button "Save as Existing" at bounding box center [901, 91] width 69 height 16
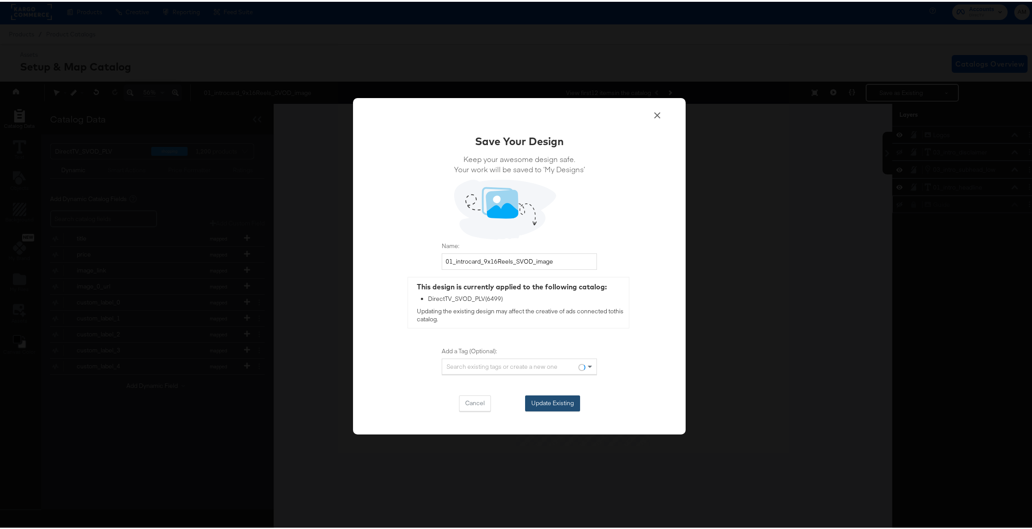
click at [536, 397] on button "Update Existing" at bounding box center [552, 401] width 55 height 16
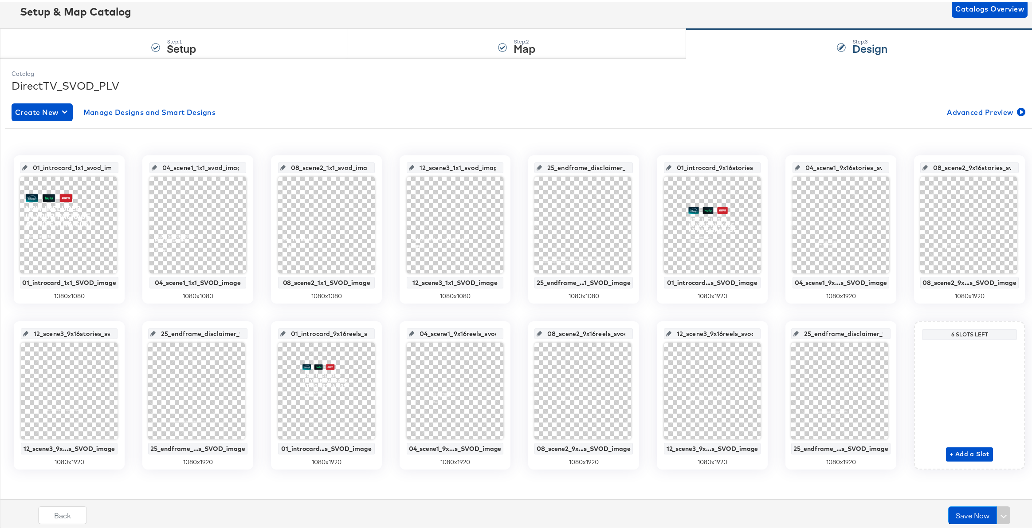
scroll to position [60, 0]
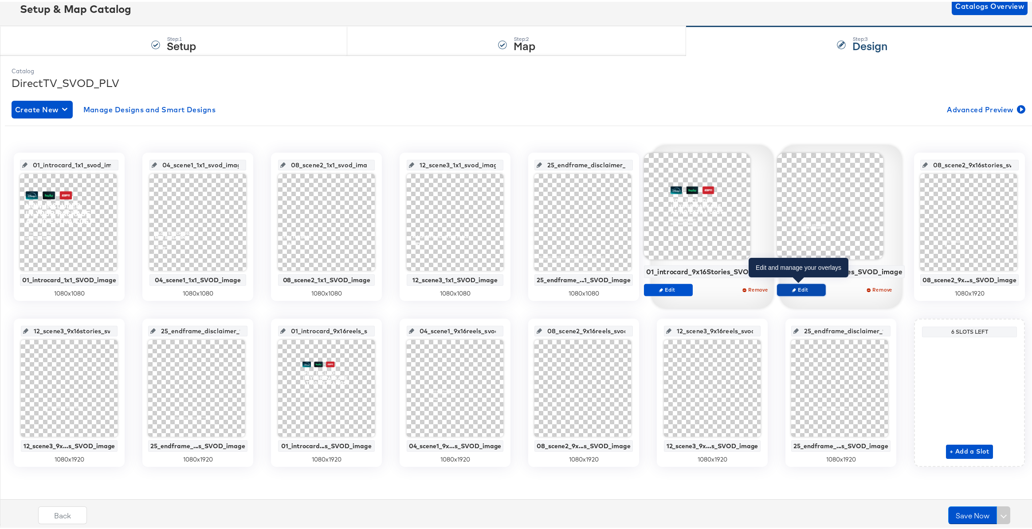
click at [792, 284] on span "Edit" at bounding box center [800, 287] width 41 height 7
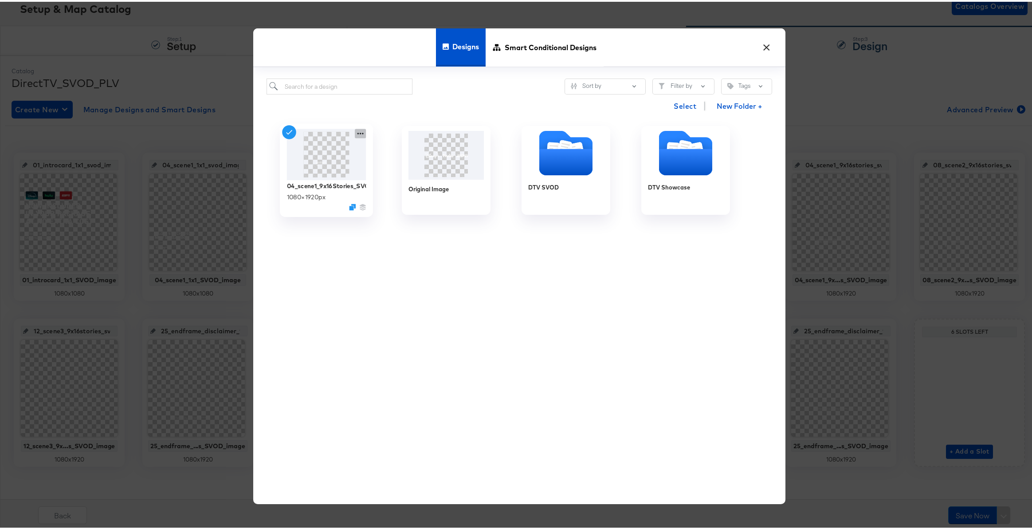
click at [355, 131] on icon at bounding box center [360, 131] width 11 height 9
click at [402, 184] on div "Edit Design Edit Design" at bounding box center [402, 184] width 0 height 0
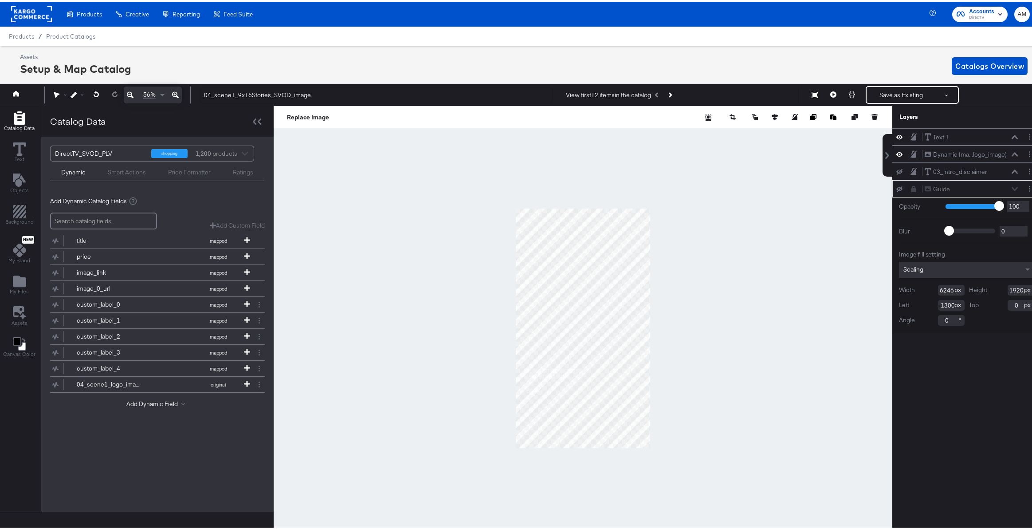
click at [896, 186] on icon at bounding box center [899, 187] width 6 height 6
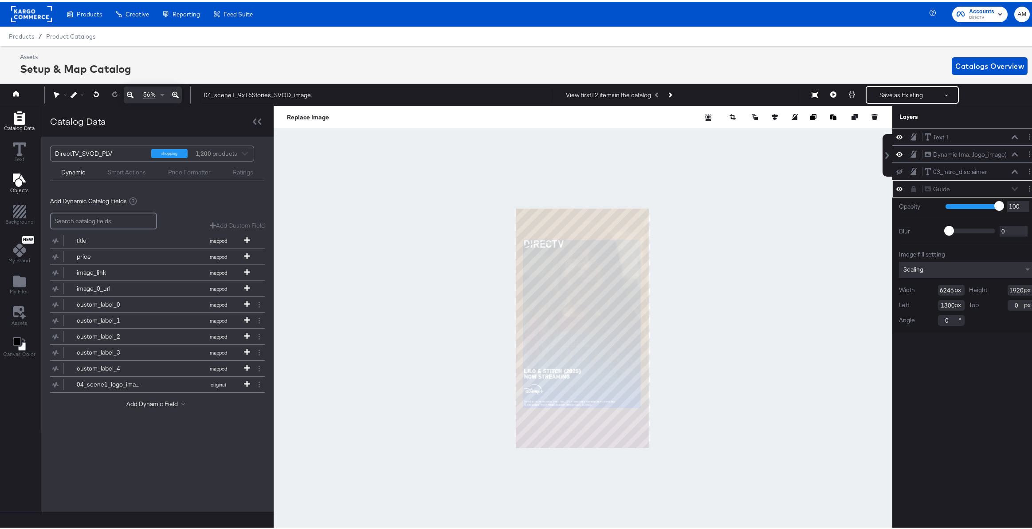
click at [21, 183] on icon "Add Text" at bounding box center [19, 178] width 13 height 13
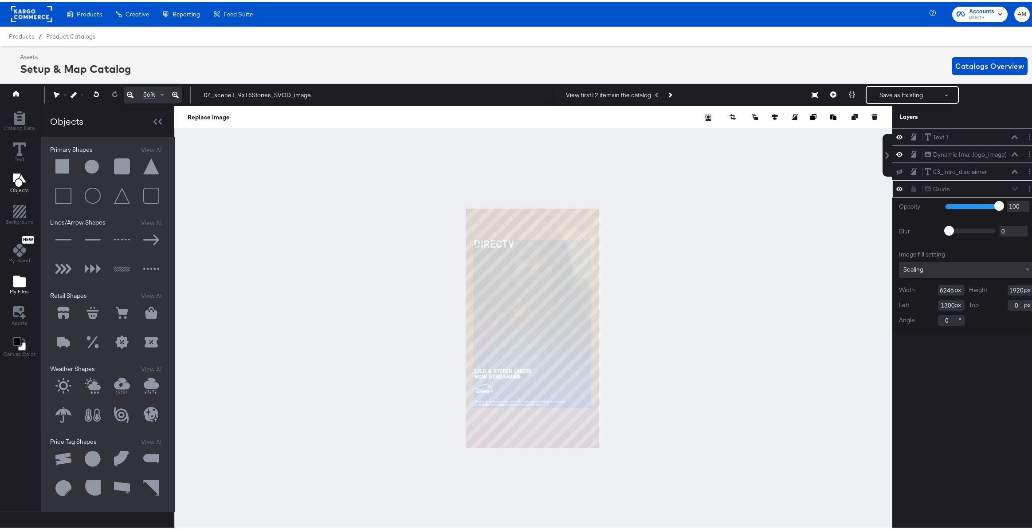
click at [20, 282] on icon "Add Files" at bounding box center [19, 280] width 13 height 12
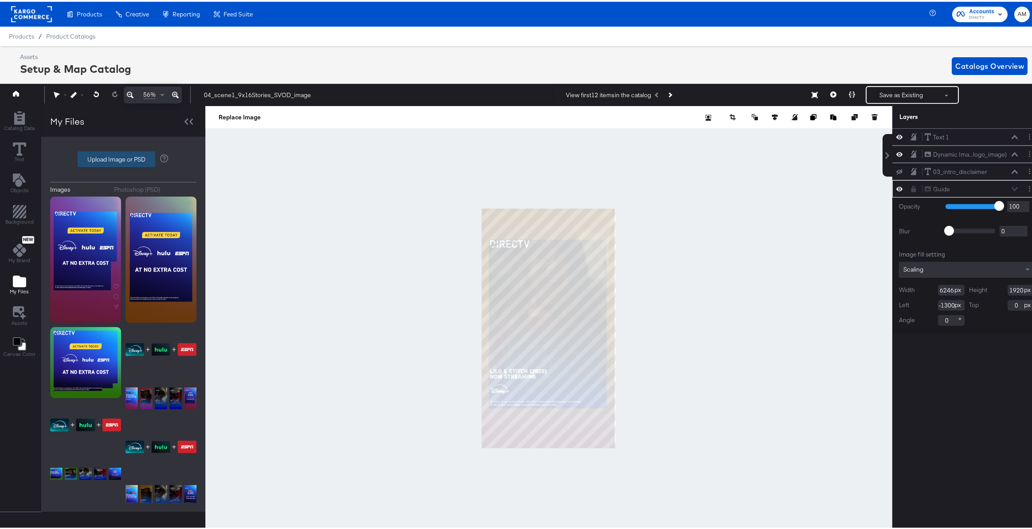
click at [112, 157] on label "Upload Image or PSD" at bounding box center [116, 157] width 77 height 15
click at [123, 157] on input "Upload Image or PSD" at bounding box center [123, 157] width 0 height 0
type input "C:\fakepath\Snapchat_F1.png"
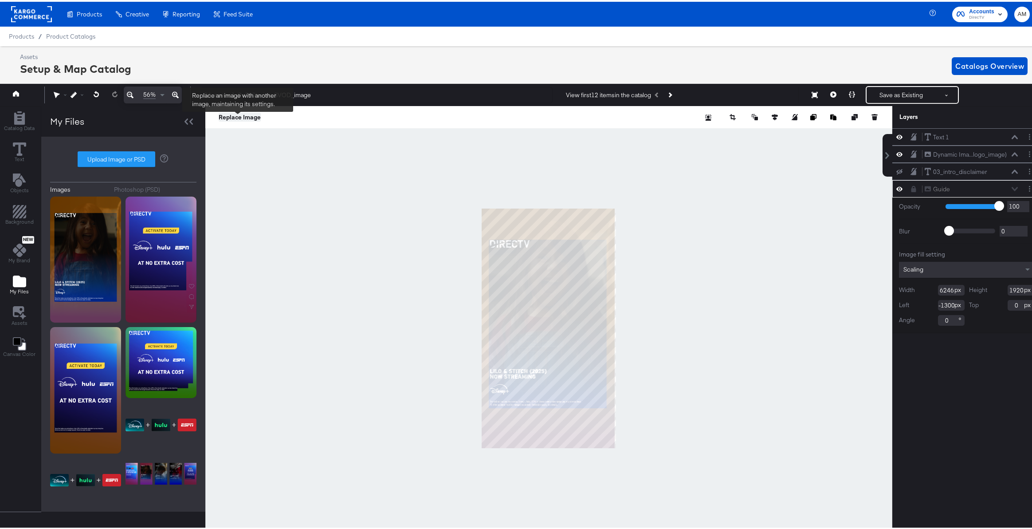
click at [237, 115] on button "Replace Image" at bounding box center [240, 115] width 42 height 9
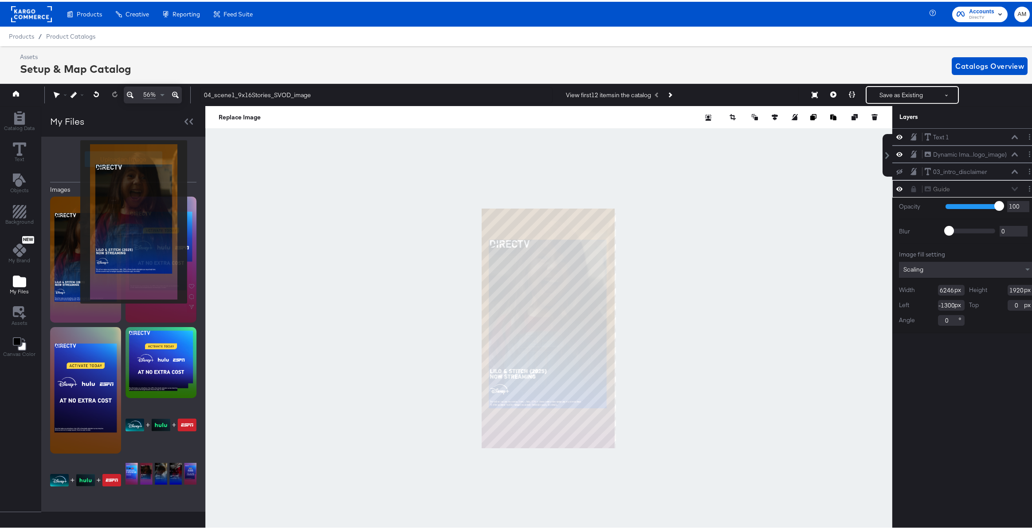
click at [79, 220] on img at bounding box center [85, 258] width 71 height 126
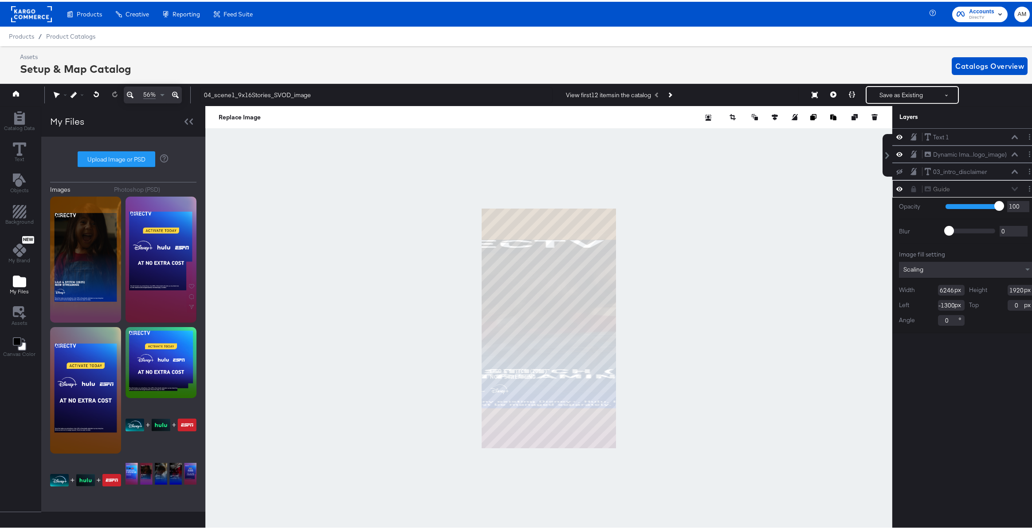
click at [1011, 188] on div "Guide Guide" at bounding box center [971, 187] width 94 height 9
click at [940, 289] on input "6246" at bounding box center [951, 288] width 27 height 11
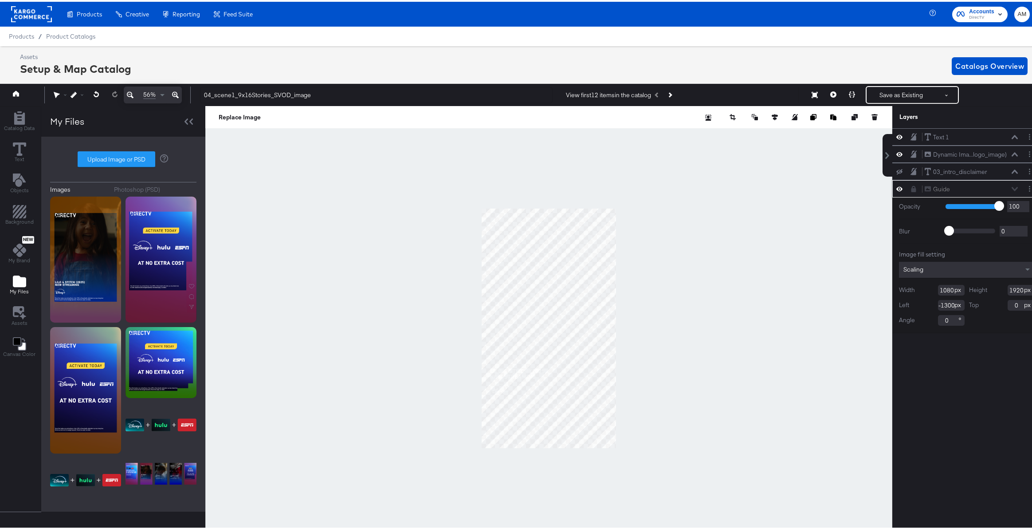
type input "1080"
type input "0"
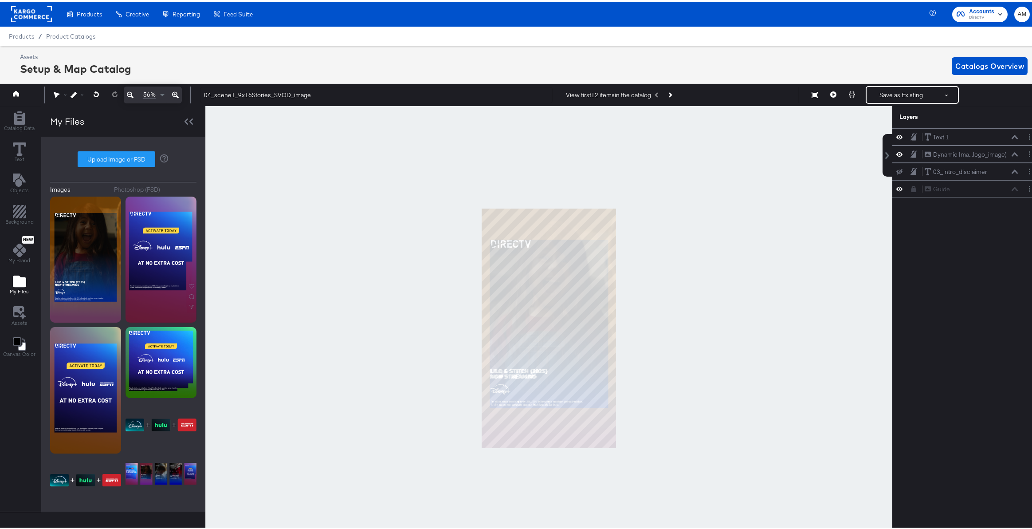
click at [307, 221] on div at bounding box center [548, 326] width 687 height 444
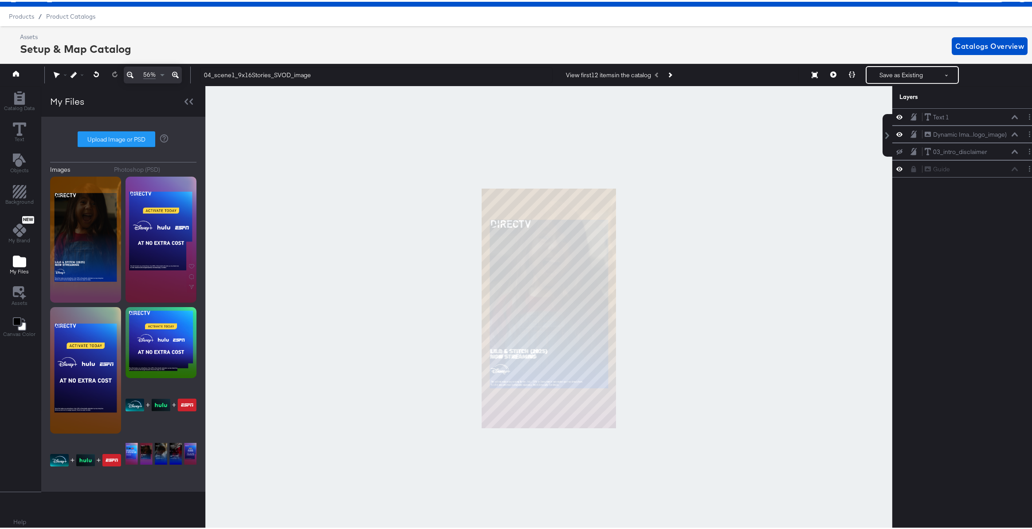
scroll to position [18, 0]
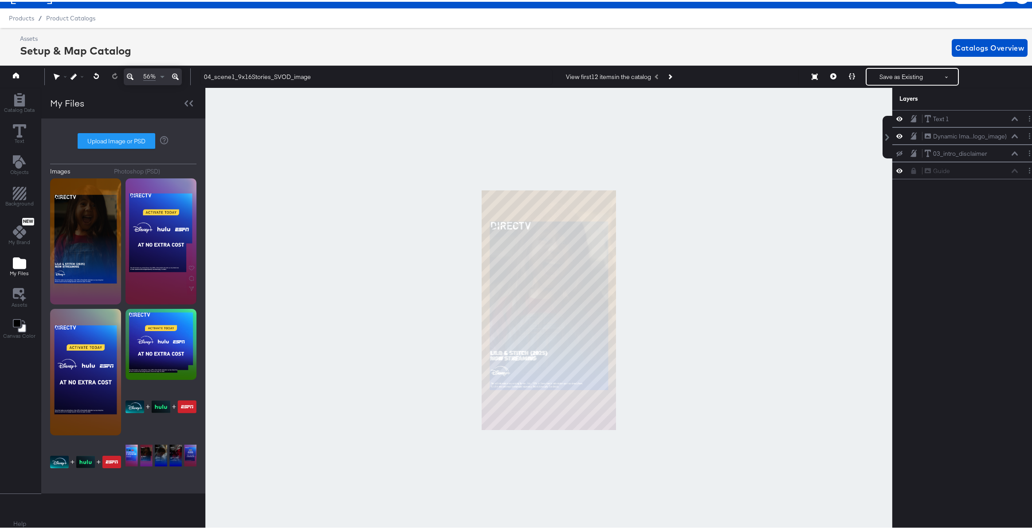
click at [176, 73] on icon at bounding box center [175, 75] width 7 height 11
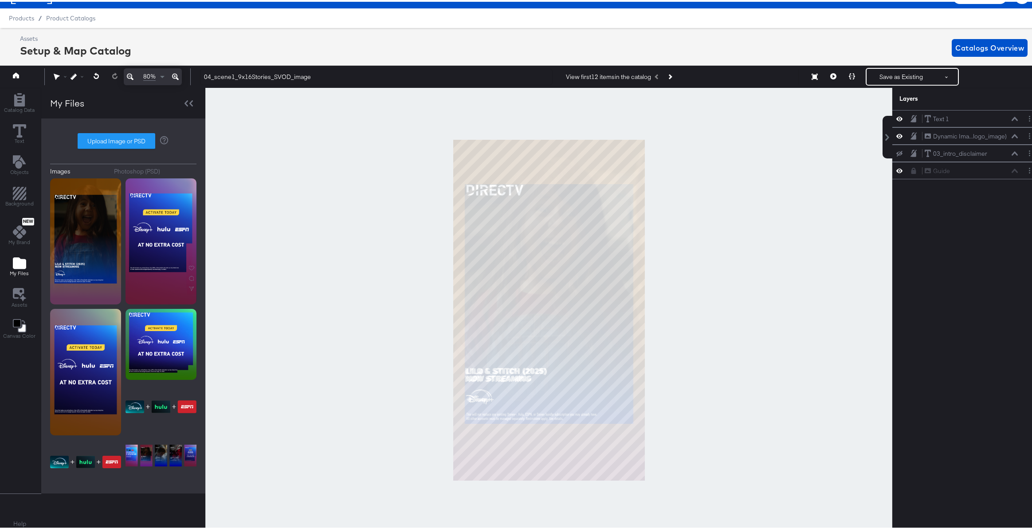
click at [176, 73] on icon at bounding box center [175, 75] width 7 height 11
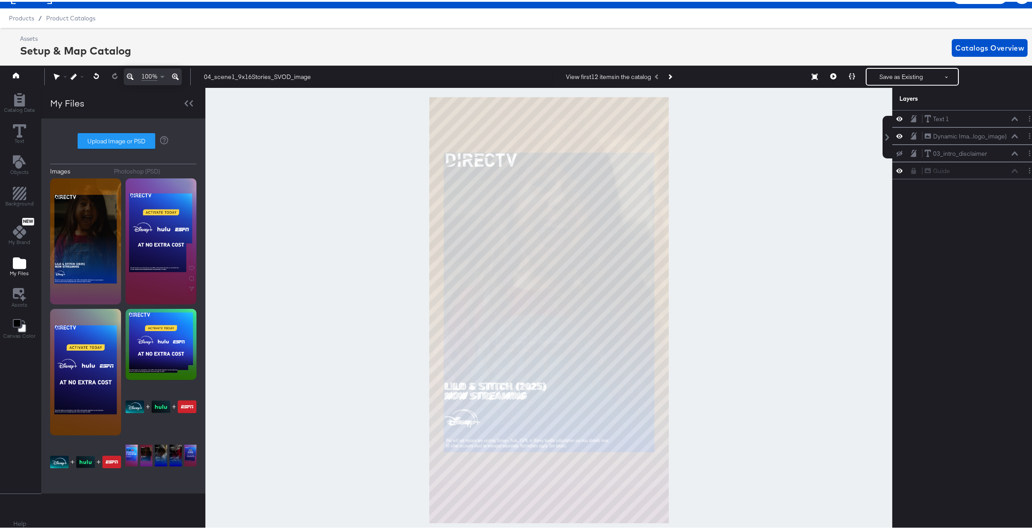
click at [176, 73] on icon at bounding box center [175, 75] width 7 height 11
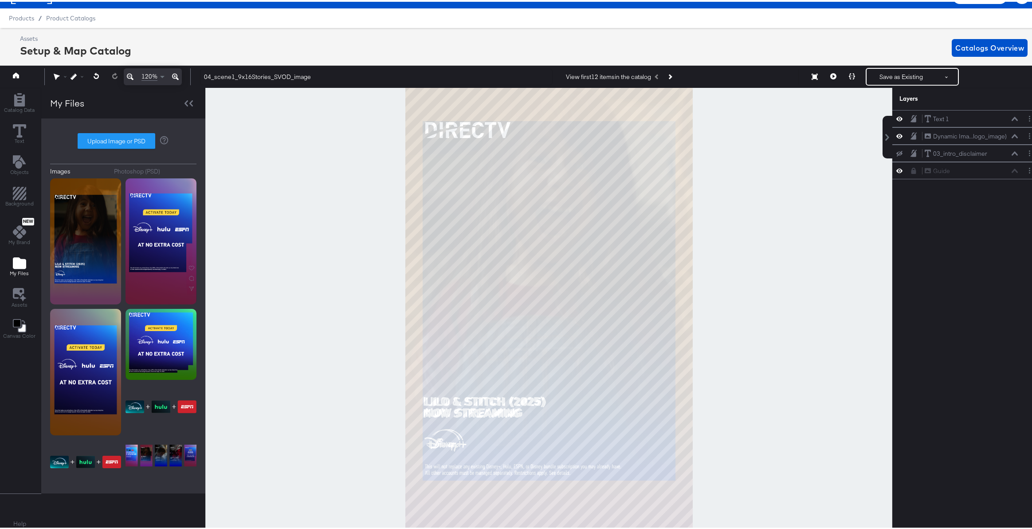
click at [176, 73] on icon at bounding box center [175, 75] width 7 height 11
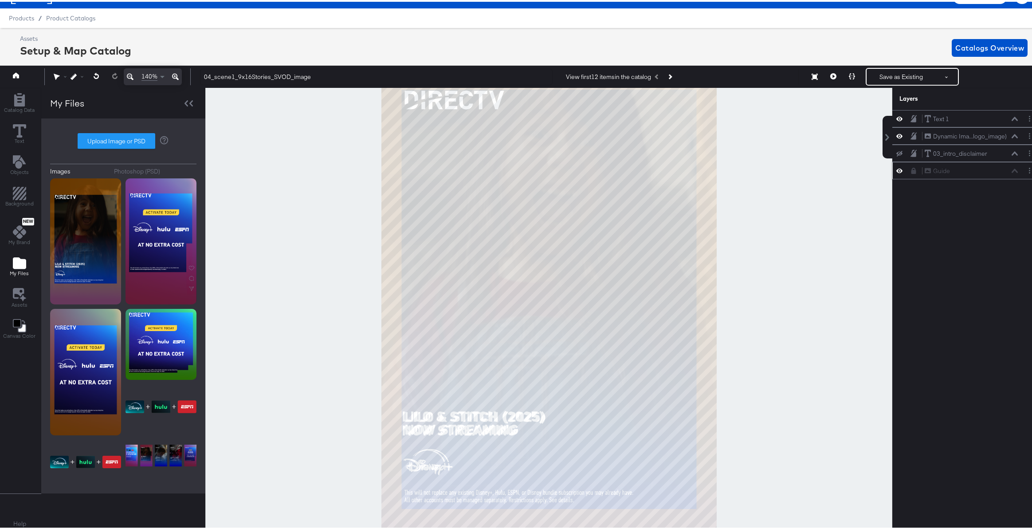
click at [896, 169] on icon at bounding box center [899, 169] width 6 height 8
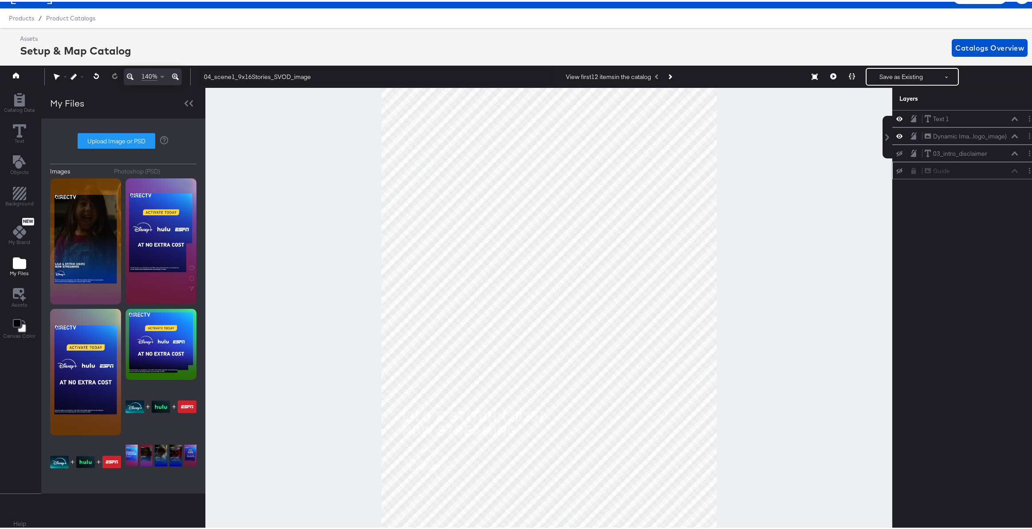
click at [896, 169] on icon at bounding box center [899, 169] width 6 height 6
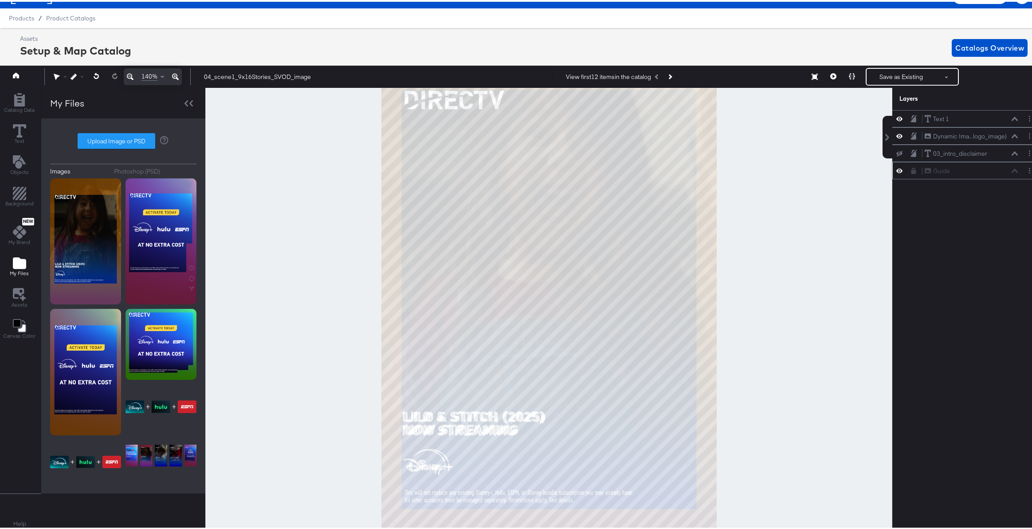
click at [896, 168] on icon at bounding box center [899, 169] width 6 height 8
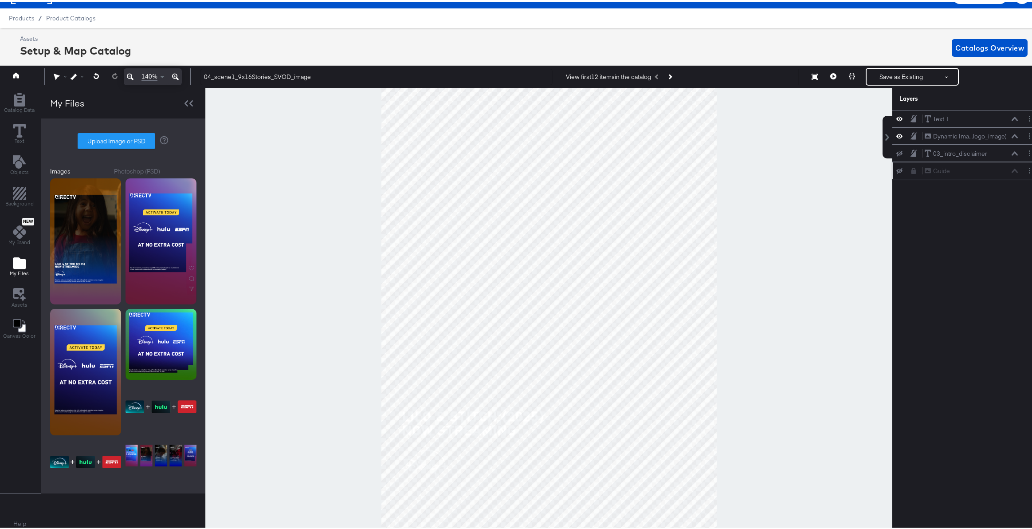
click at [896, 168] on icon at bounding box center [899, 169] width 6 height 6
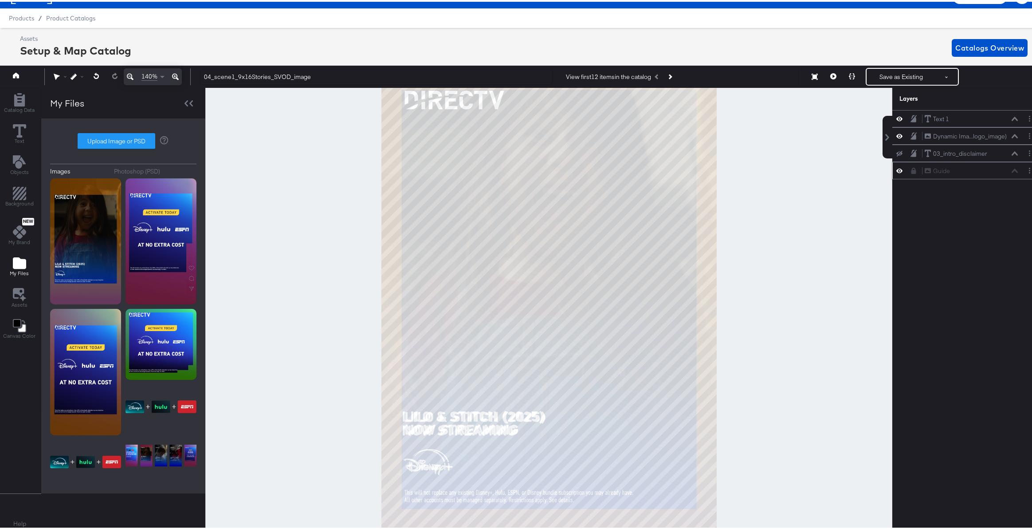
click at [896, 168] on icon at bounding box center [899, 169] width 6 height 8
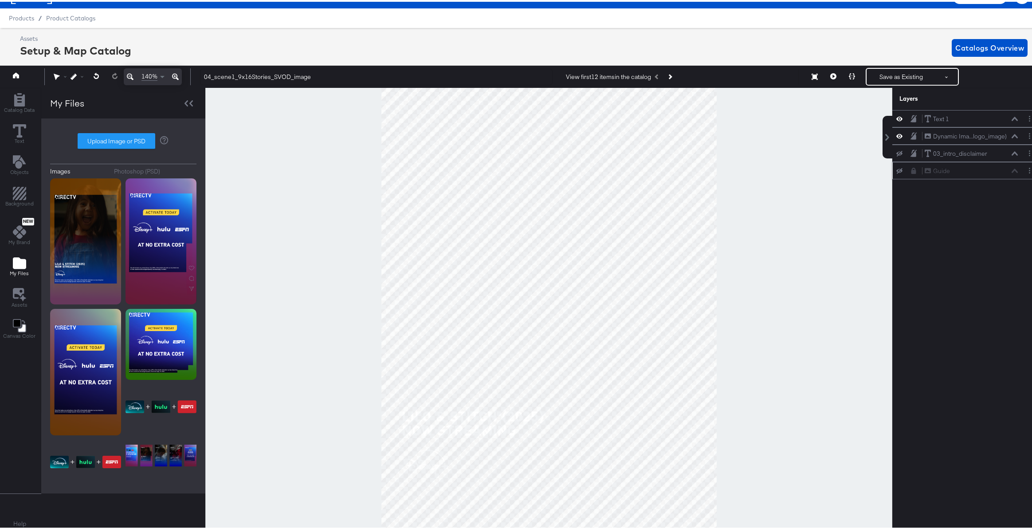
click at [896, 168] on icon at bounding box center [899, 169] width 6 height 6
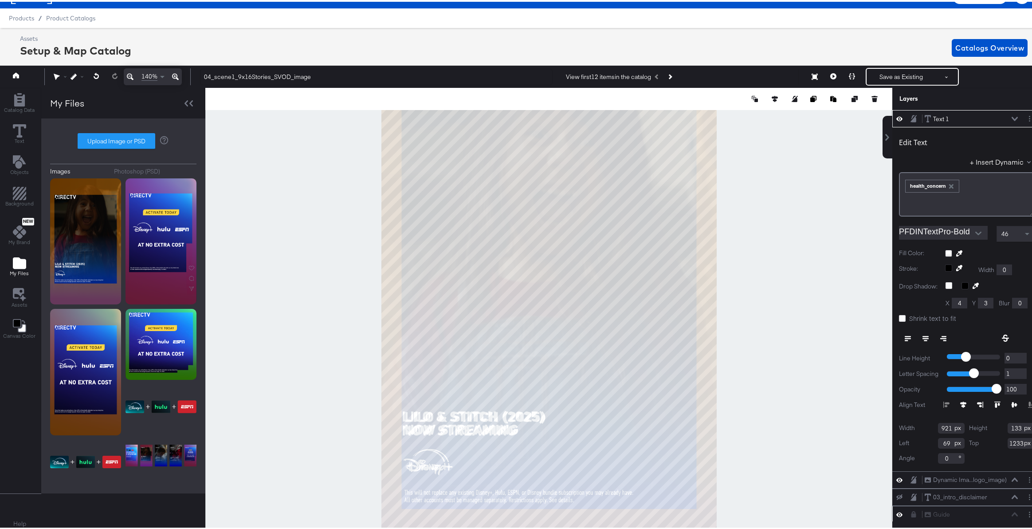
type input "0"
click at [1014, 373] on input "0" at bounding box center [1015, 371] width 22 height 11
click at [1001, 232] on span "46" at bounding box center [1004, 232] width 7 height 8
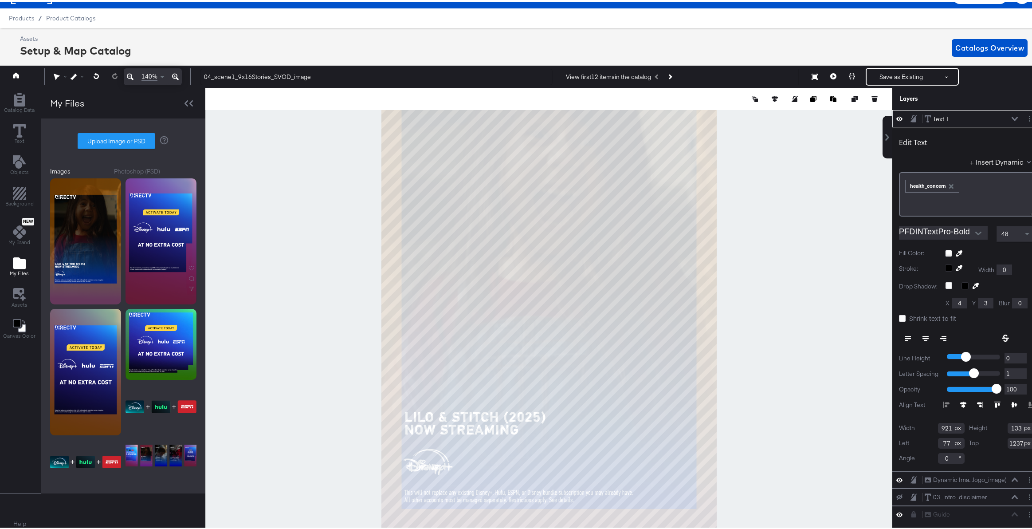
click at [896, 116] on icon at bounding box center [899, 117] width 6 height 8
click at [896, 117] on icon at bounding box center [899, 117] width 6 height 6
click at [1012, 117] on icon at bounding box center [1015, 117] width 6 height 4
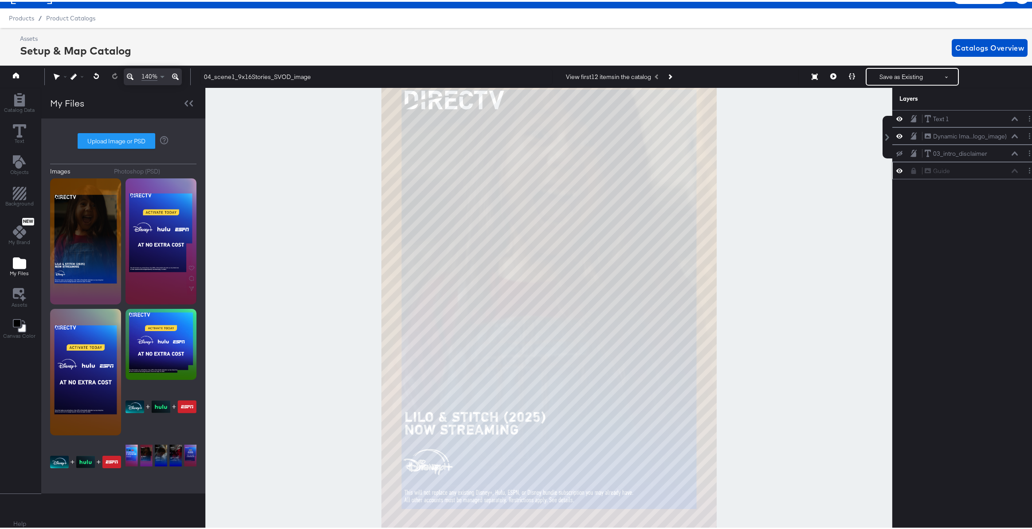
click at [896, 169] on icon at bounding box center [899, 169] width 6 height 4
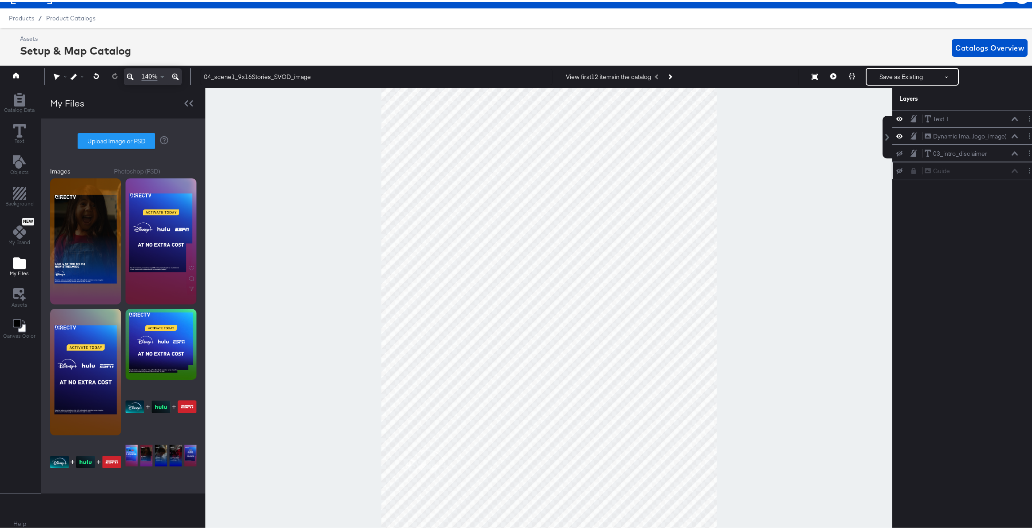
click at [896, 169] on icon at bounding box center [899, 169] width 6 height 6
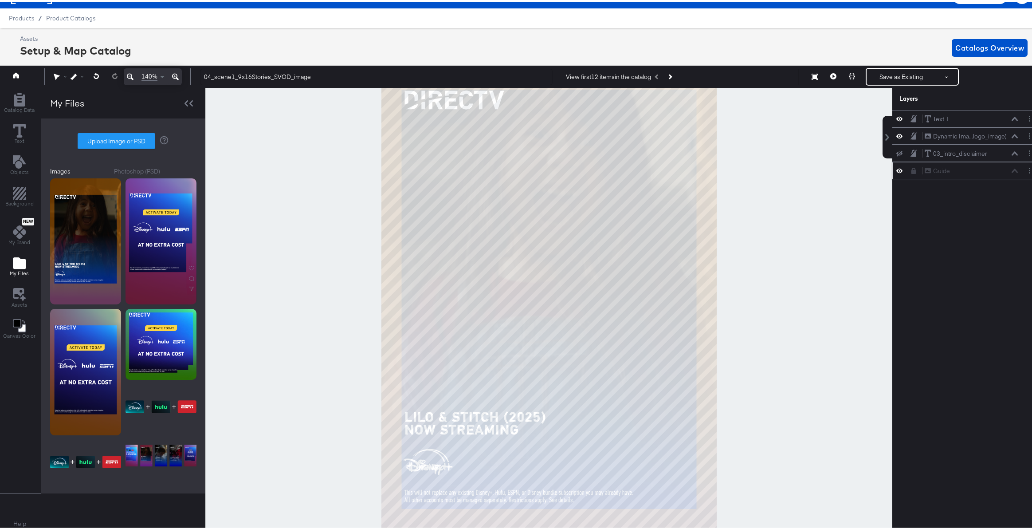
click at [896, 116] on icon at bounding box center [899, 117] width 6 height 8
click at [896, 116] on icon at bounding box center [899, 117] width 6 height 6
click at [1012, 118] on icon at bounding box center [1015, 117] width 6 height 4
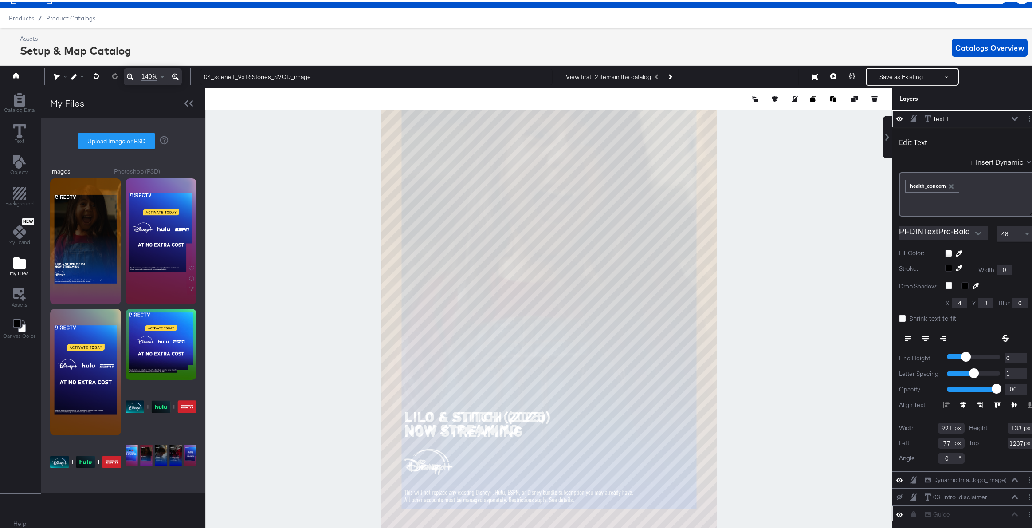
type input "0"
click at [1015, 373] on input "0" at bounding box center [1015, 371] width 22 height 11
type input "-1"
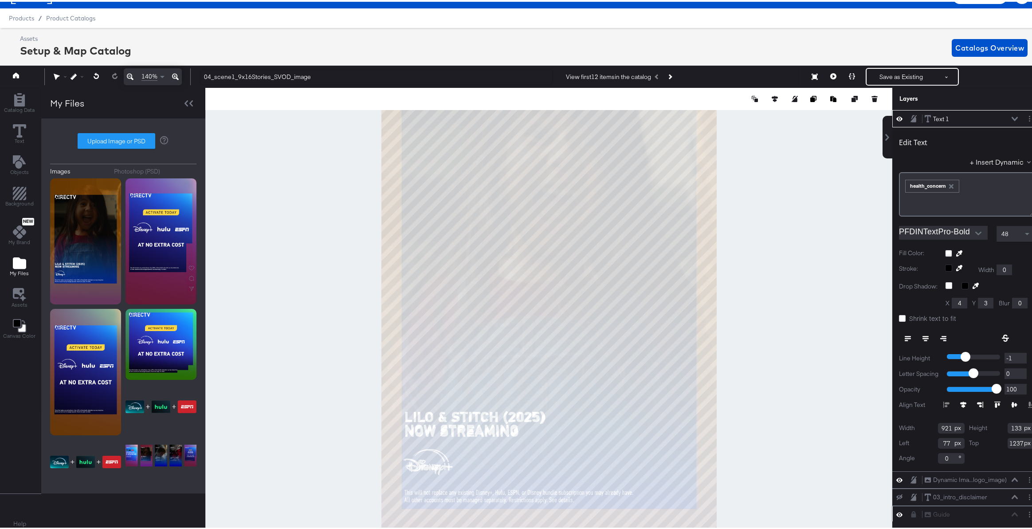
click at [1016, 357] on input "-1" at bounding box center [1015, 356] width 22 height 11
type input "0"
click at [1016, 352] on input "0" at bounding box center [1015, 356] width 22 height 11
type input "1"
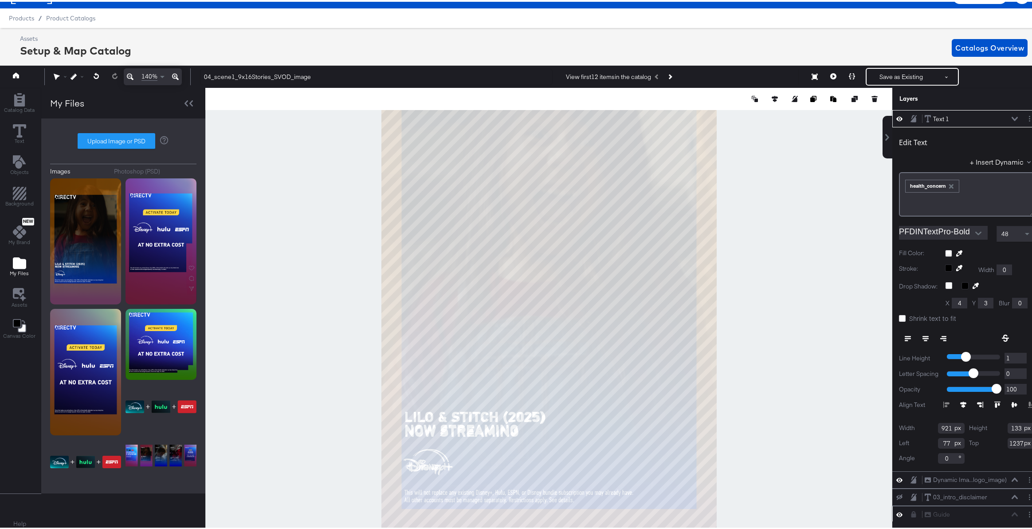
type input "1"
click at [1016, 352] on input "1" at bounding box center [1015, 356] width 22 height 11
click at [896, 115] on icon at bounding box center [899, 117] width 6 height 8
click at [896, 115] on icon at bounding box center [899, 117] width 6 height 6
click at [896, 115] on icon at bounding box center [899, 117] width 6 height 8
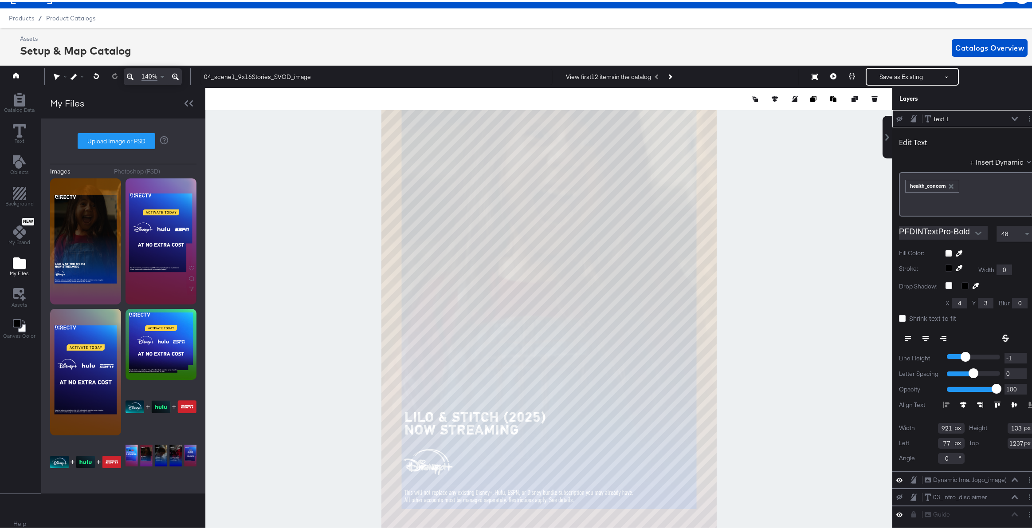
click at [896, 115] on icon at bounding box center [899, 117] width 6 height 6
type input "-2"
click at [1014, 357] on input "-2" at bounding box center [1015, 356] width 22 height 11
type input "-3"
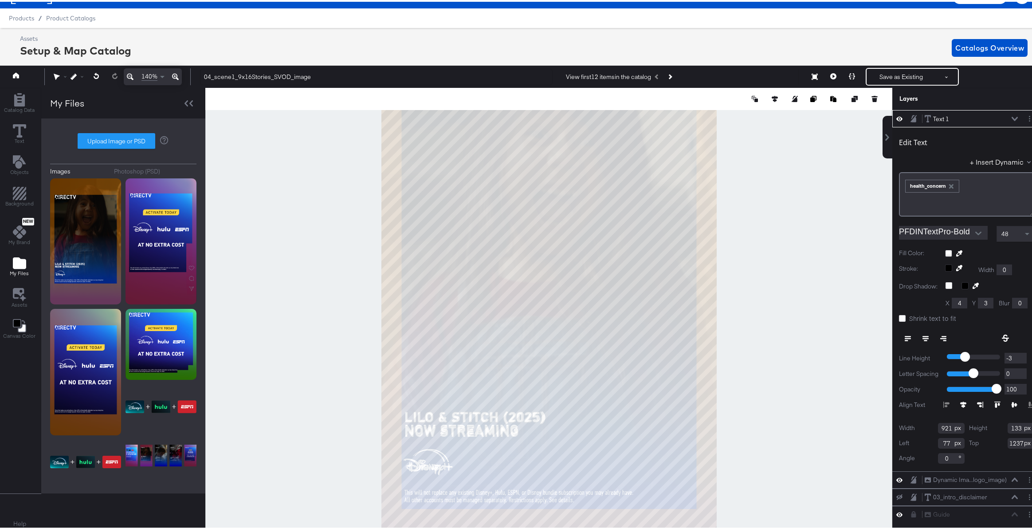
type input "-3"
click at [1014, 357] on input "-3" at bounding box center [1015, 356] width 22 height 11
click at [896, 114] on icon at bounding box center [899, 117] width 6 height 8
click at [896, 115] on icon at bounding box center [899, 117] width 6 height 6
type input "1235"
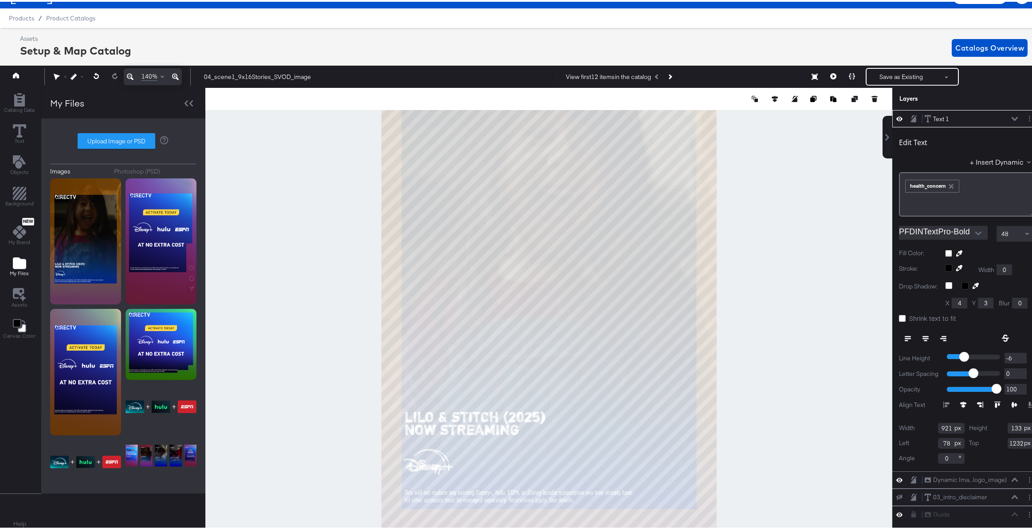
click at [1012, 115] on icon at bounding box center [1015, 117] width 6 height 4
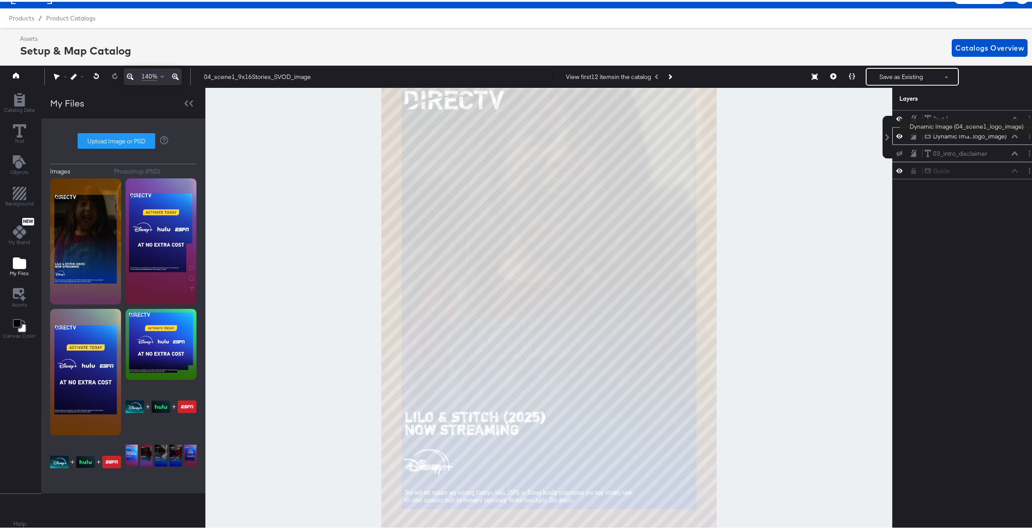
click at [966, 135] on div "Dynamic Ima...logo_image)" at bounding box center [970, 134] width 74 height 8
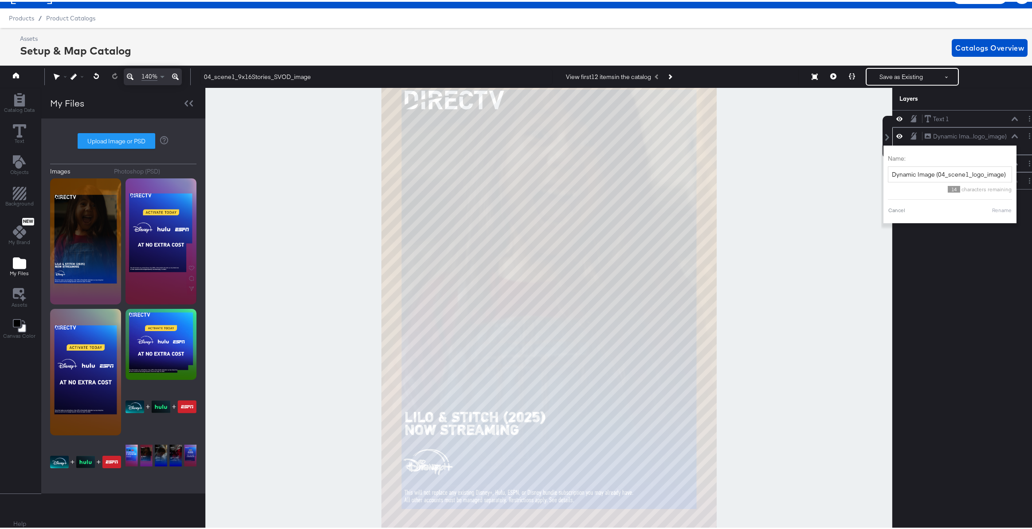
click at [1012, 136] on icon at bounding box center [1015, 134] width 6 height 4
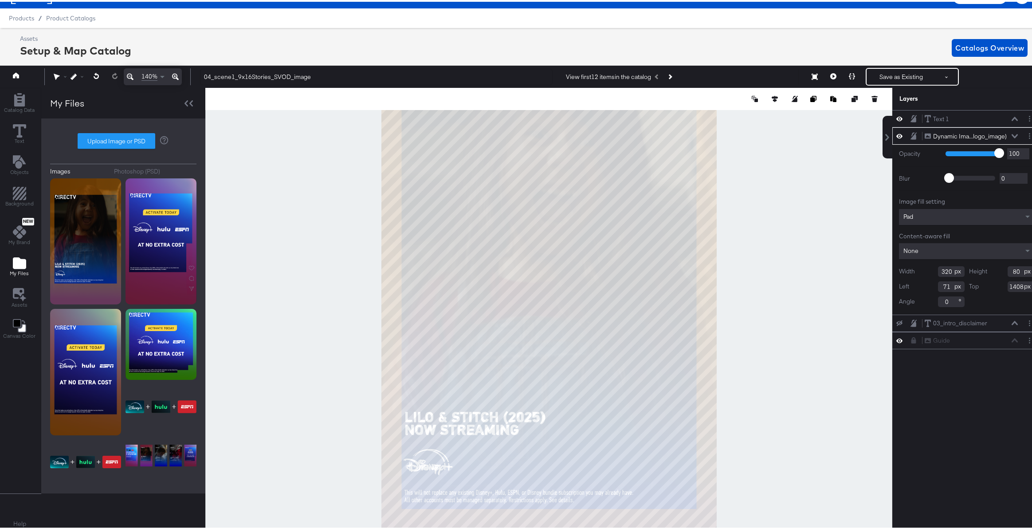
scroll to position [18, 2]
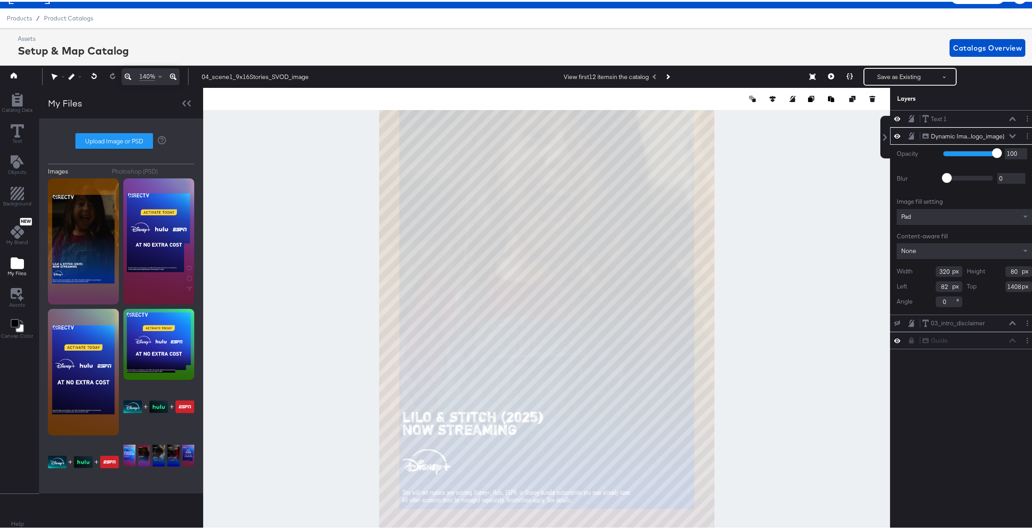
type input "83"
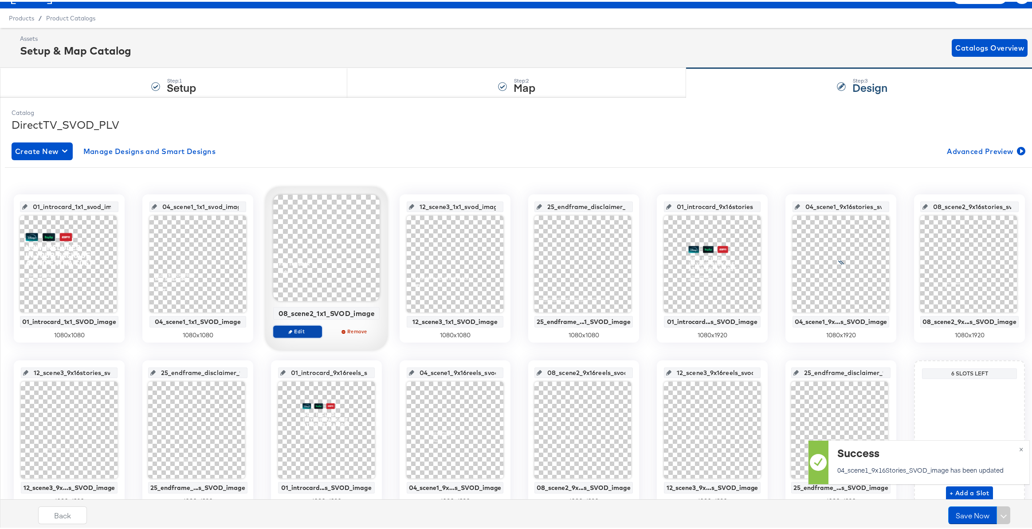
click at [307, 329] on span "Edit" at bounding box center [297, 329] width 41 height 7
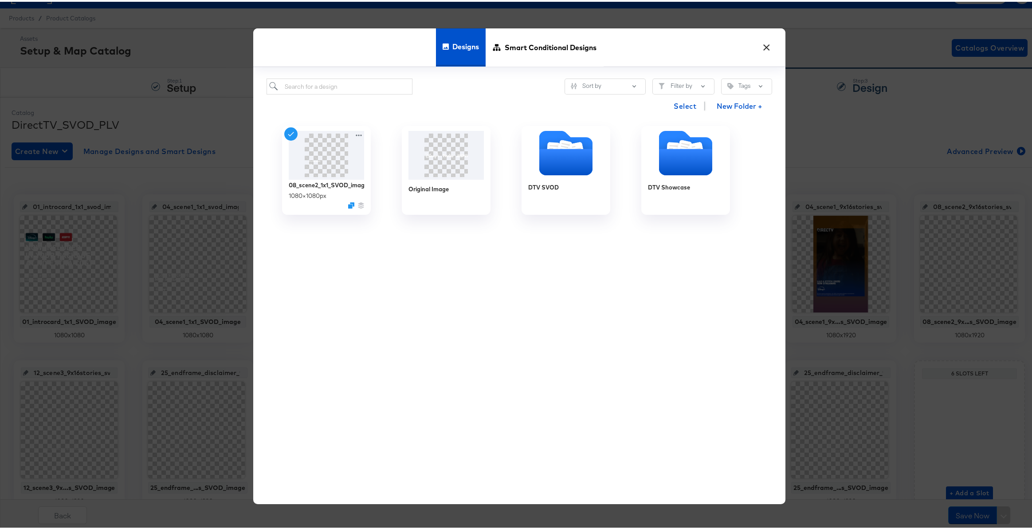
click at [761, 47] on button "×" at bounding box center [766, 43] width 16 height 16
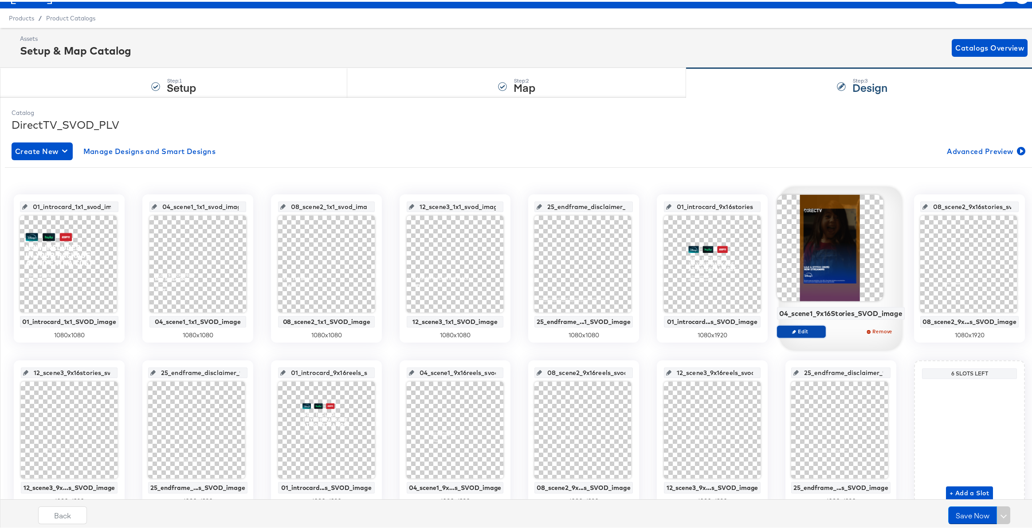
click at [795, 329] on span "Edit" at bounding box center [800, 329] width 41 height 7
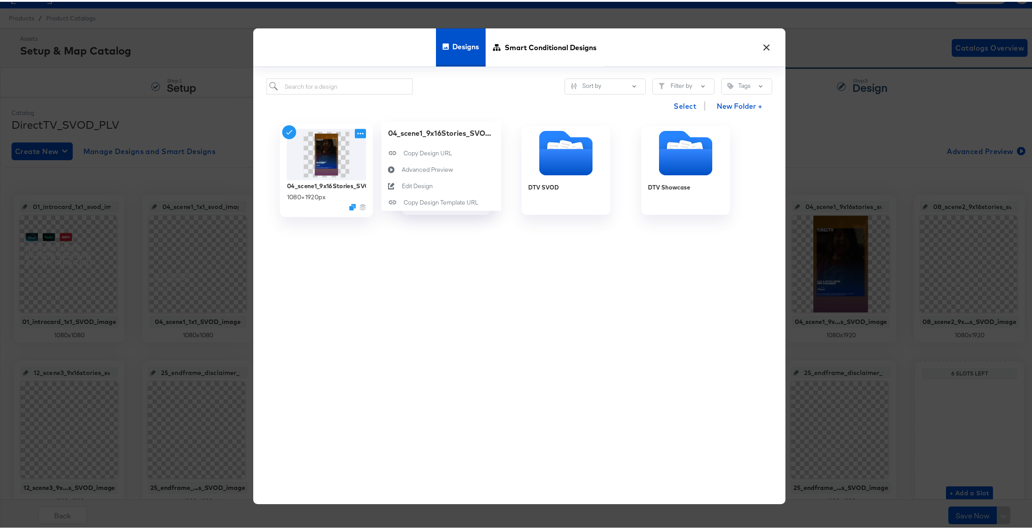
click at [355, 132] on icon at bounding box center [360, 131] width 11 height 9
click at [402, 184] on div "Edit Design Edit Design" at bounding box center [402, 184] width 0 height 0
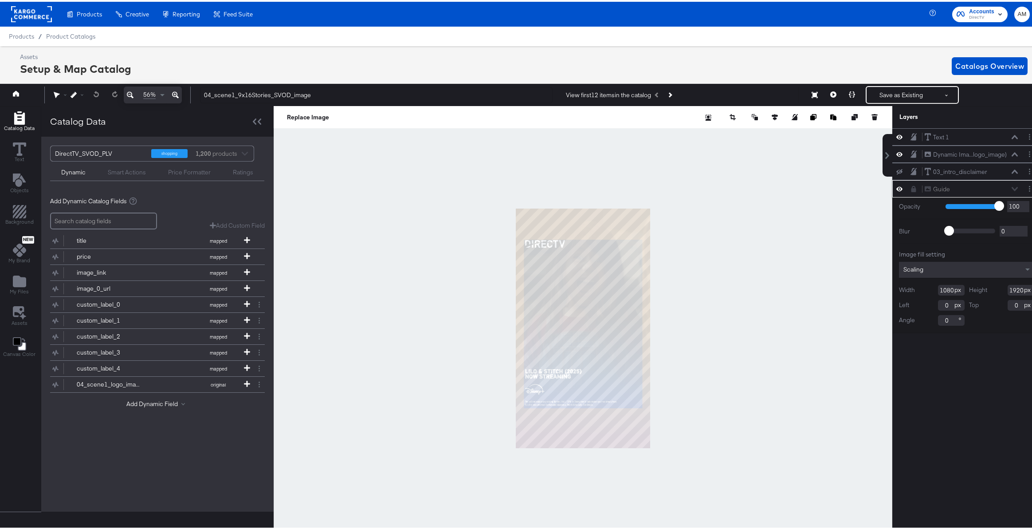
click at [896, 187] on icon at bounding box center [899, 187] width 6 height 8
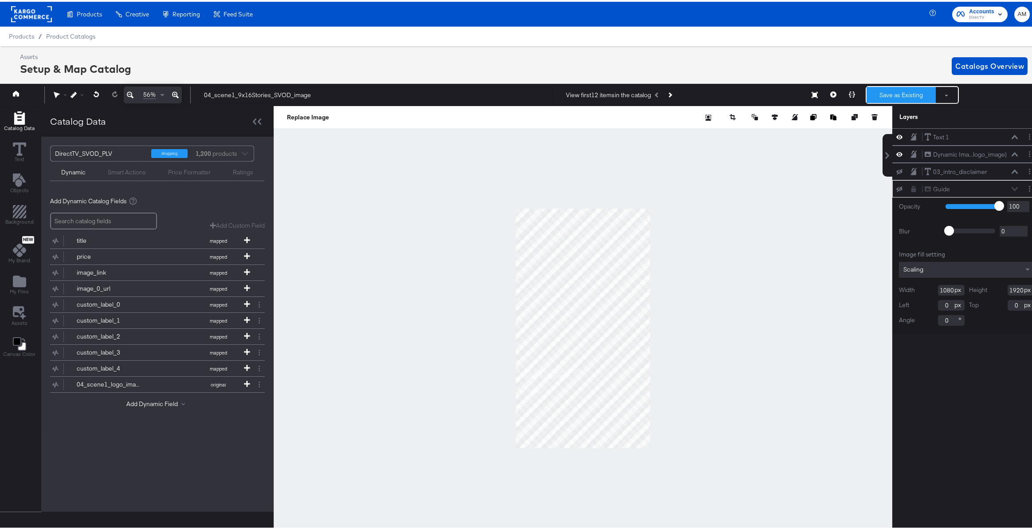
click at [895, 93] on button "Save as Existing" at bounding box center [901, 93] width 69 height 16
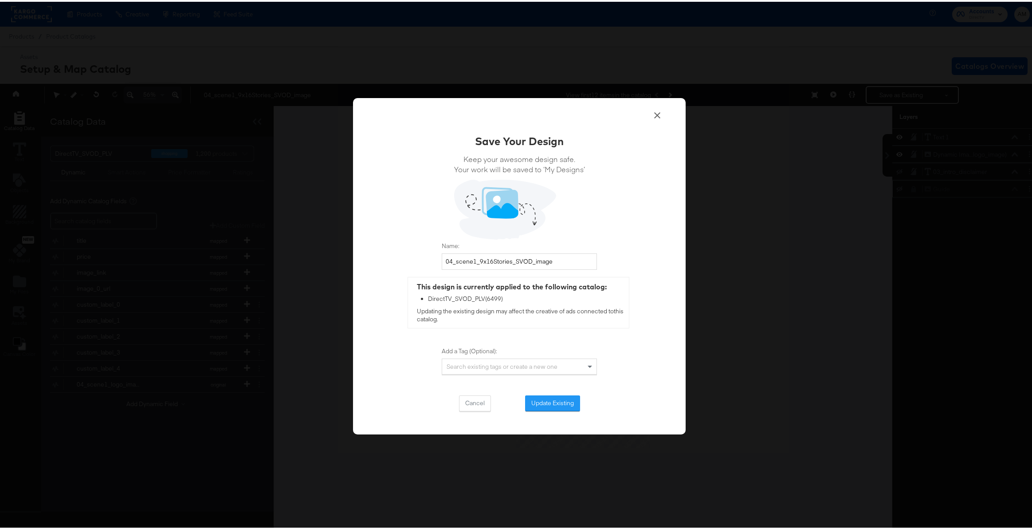
click at [537, 406] on button "Update Existing" at bounding box center [552, 401] width 55 height 16
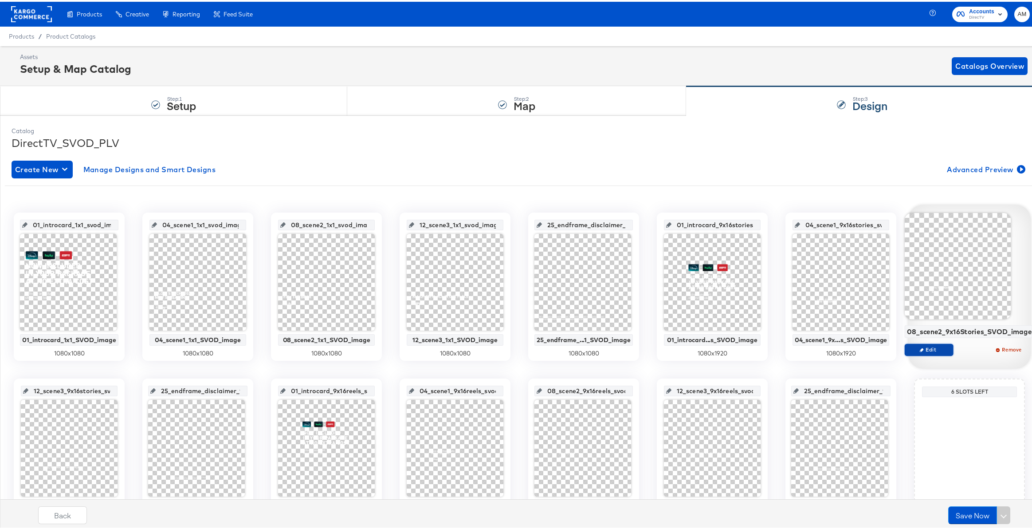
click at [924, 349] on span "Edit" at bounding box center [929, 347] width 41 height 7
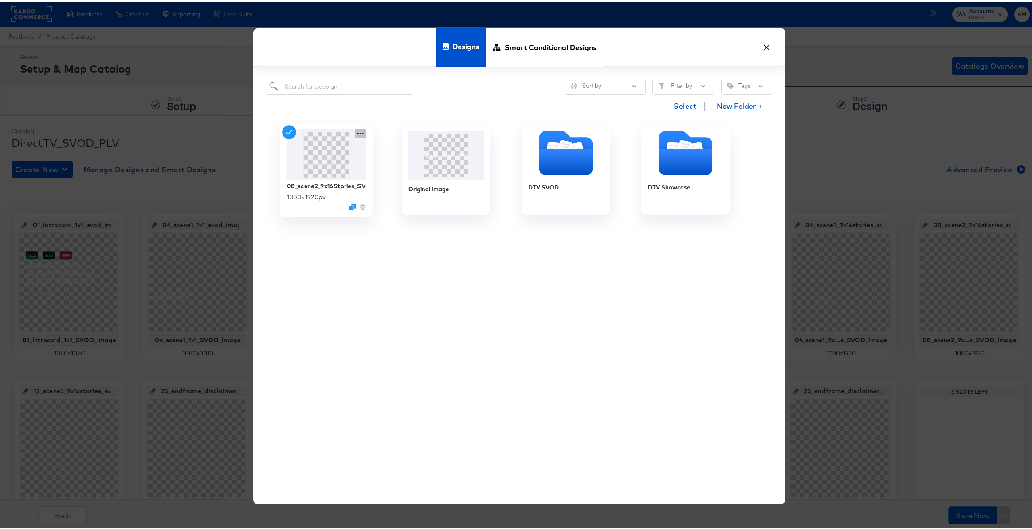
click at [357, 132] on icon at bounding box center [360, 132] width 6 height 2
click at [402, 184] on div "Edit Design Edit Design" at bounding box center [402, 184] width 0 height 0
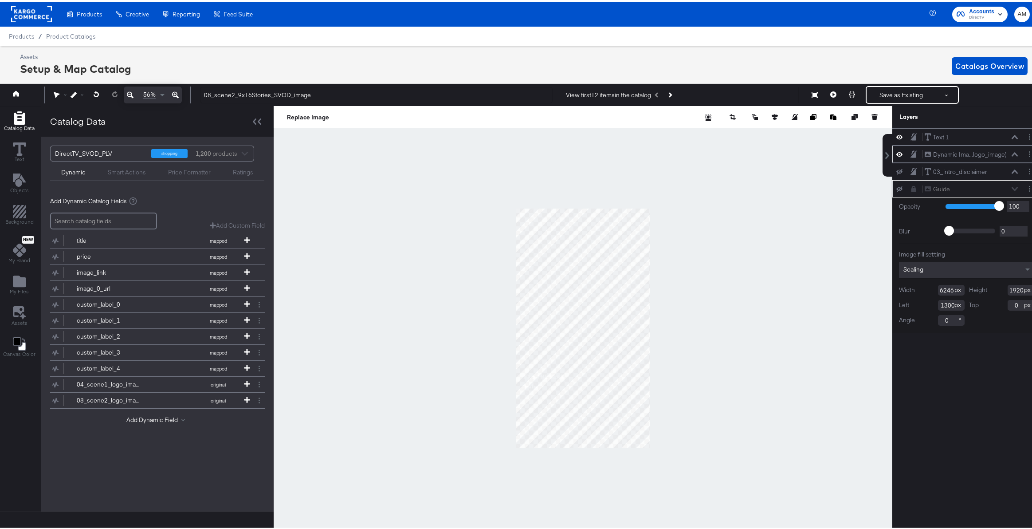
click at [1012, 152] on icon at bounding box center [1015, 152] width 6 height 4
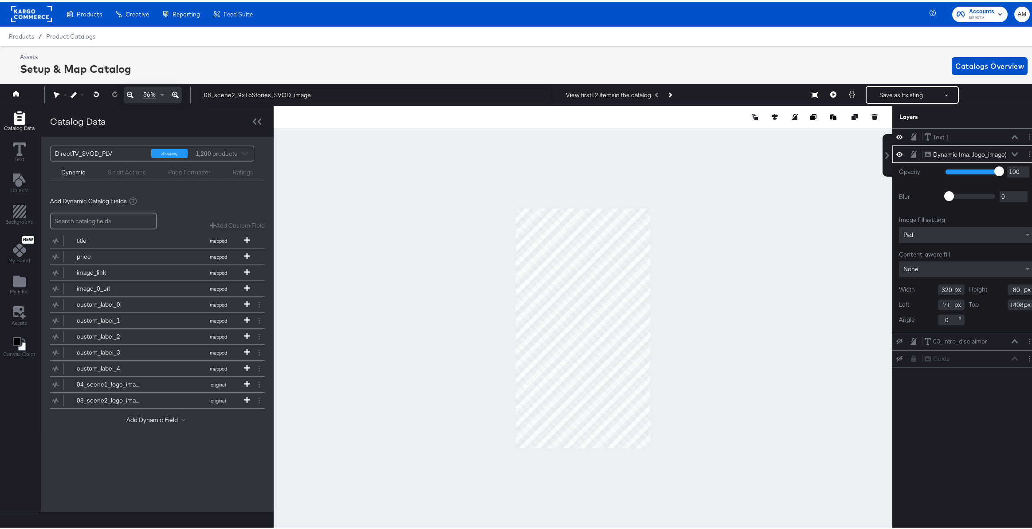
scroll to position [0, 2]
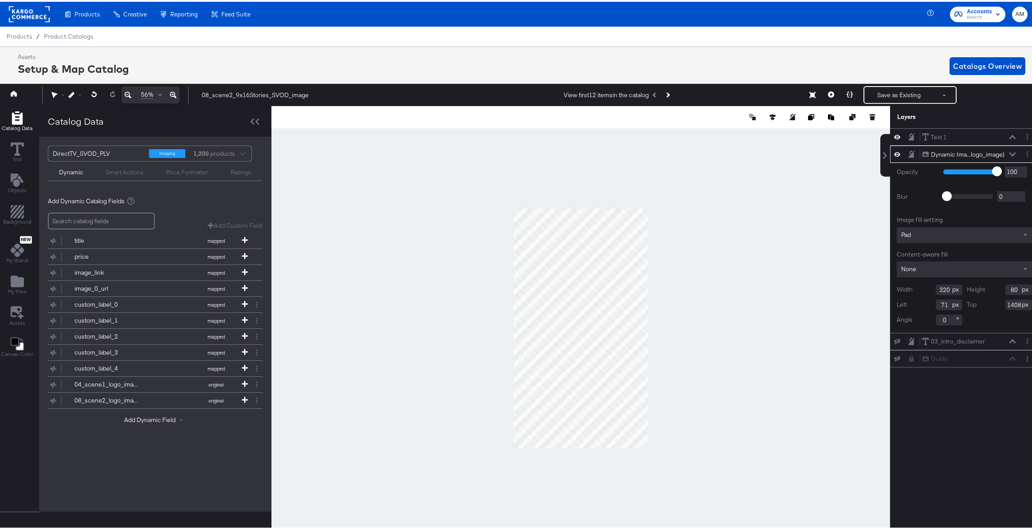
click at [940, 288] on input "320" at bounding box center [949, 287] width 27 height 11
type input "332"
click at [1012, 289] on input "80" at bounding box center [1018, 287] width 27 height 11
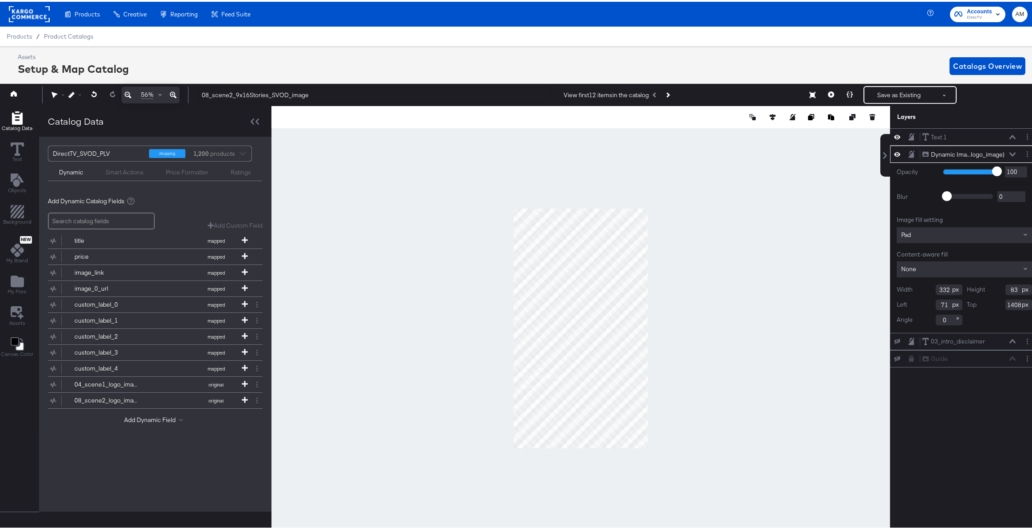
type input "83"
click at [938, 305] on input "71" at bounding box center [949, 303] width 27 height 11
type input "78"
click at [1008, 307] on input "1408" at bounding box center [1018, 303] width 27 height 11
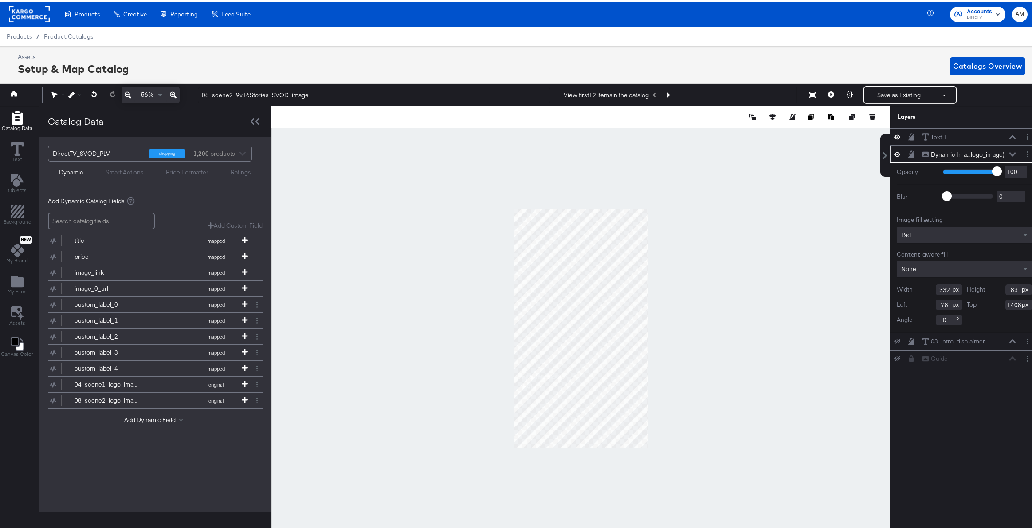
click at [1008, 307] on input "1408" at bounding box center [1018, 303] width 27 height 11
click at [1006, 303] on input "1232" at bounding box center [1018, 303] width 27 height 11
type input "1408"
click at [938, 302] on input "78" at bounding box center [949, 303] width 27 height 11
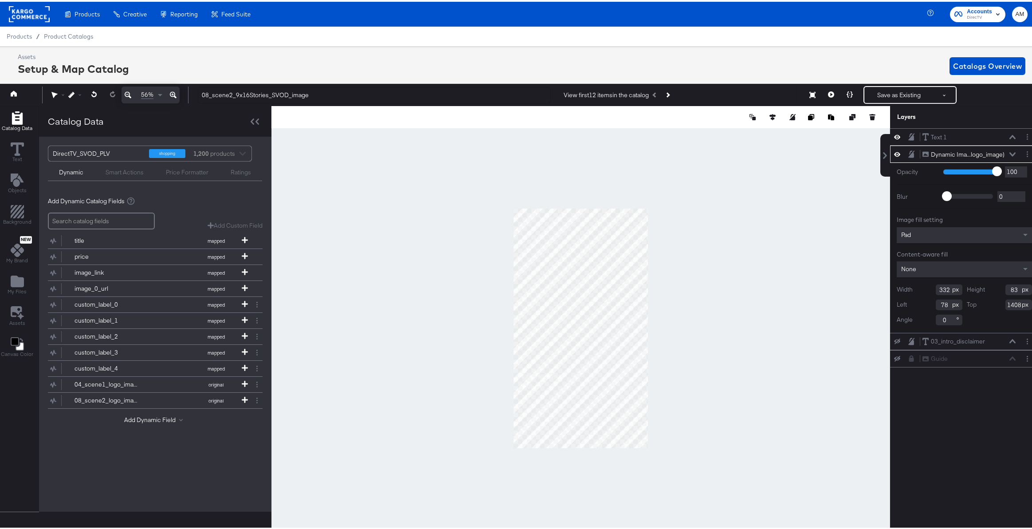
click at [938, 302] on input "78" at bounding box center [949, 303] width 27 height 11
type input "77"
click at [943, 134] on div "Text 1 Text 1" at bounding box center [969, 135] width 94 height 9
click at [1009, 135] on icon at bounding box center [1012, 135] width 6 height 4
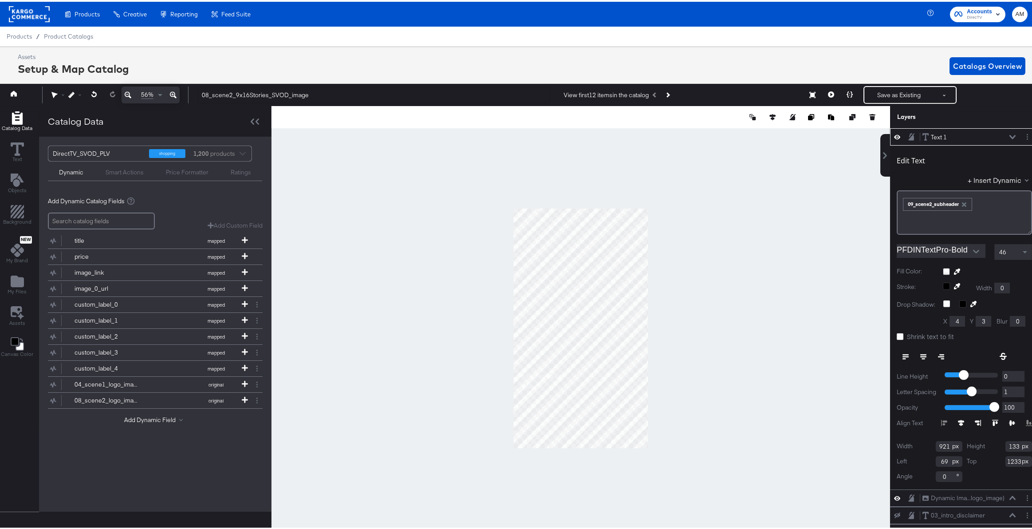
click at [999, 251] on span "46" at bounding box center [1002, 250] width 7 height 8
click at [999, 250] on span "46" at bounding box center [1002, 250] width 7 height 8
type input "-1"
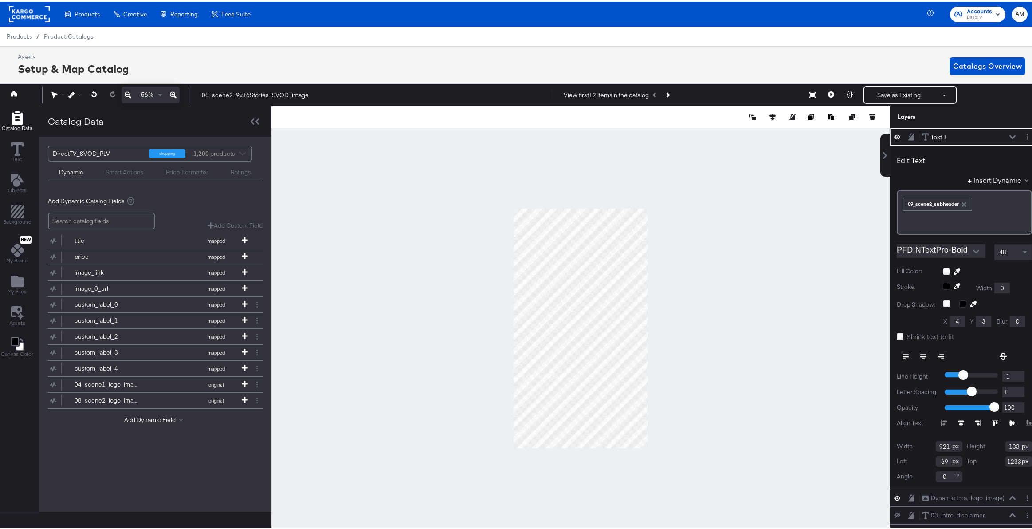
click at [1012, 376] on input "-1" at bounding box center [1013, 374] width 22 height 11
type input "-2"
click at [1012, 376] on input "-2" at bounding box center [1013, 374] width 22 height 11
type input "-3"
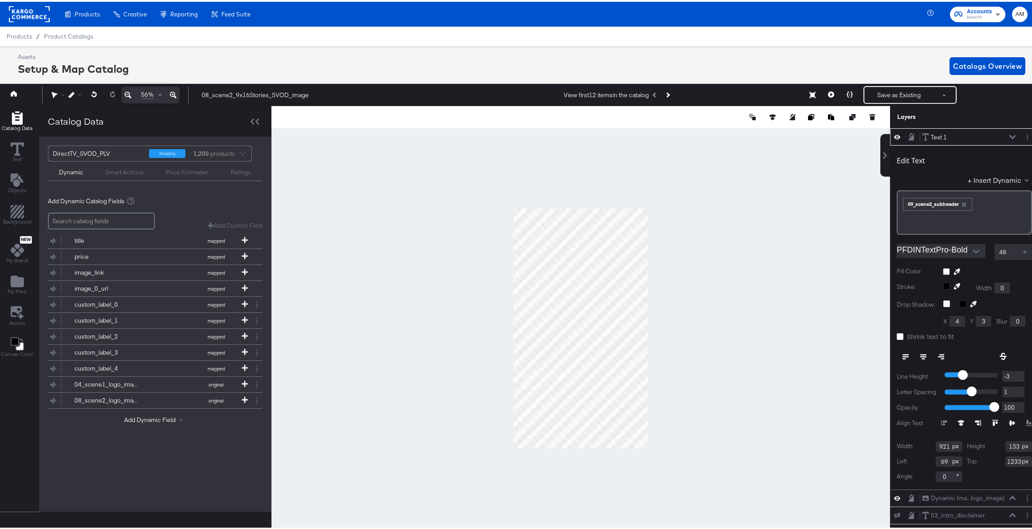
type input "-3"
click at [1012, 376] on input "-3" at bounding box center [1013, 374] width 22 height 11
type input "-4"
click at [1012, 376] on input "-4" at bounding box center [1013, 374] width 22 height 11
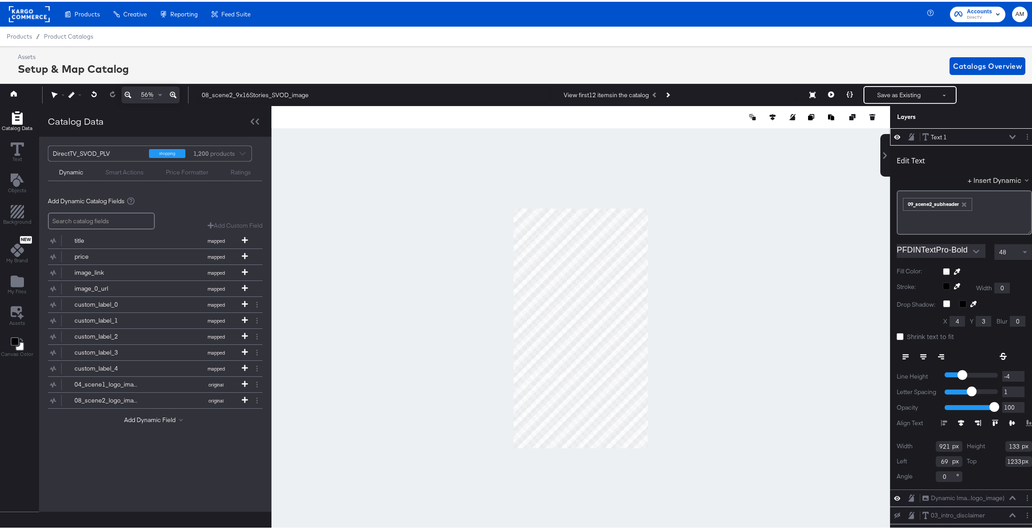
type input "-5"
click at [1012, 376] on input "-5" at bounding box center [1013, 374] width 22 height 11
type input "-6"
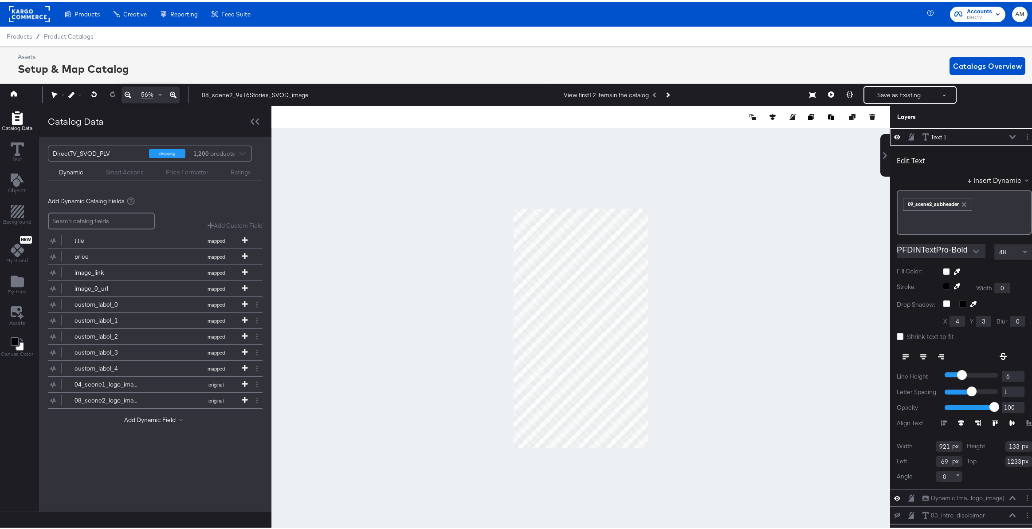
click at [1012, 376] on input "-6" at bounding box center [1013, 374] width 22 height 11
type input "2"
click at [1014, 387] on input "2" at bounding box center [1013, 389] width 22 height 11
click at [936, 446] on input "921" at bounding box center [949, 444] width 27 height 11
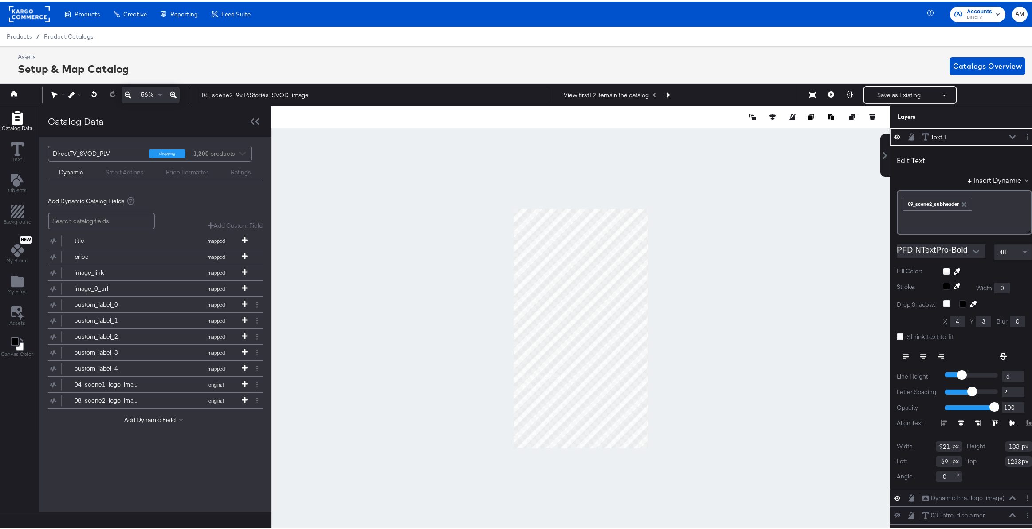
click at [936, 446] on input "921" at bounding box center [949, 444] width 27 height 11
click at [936, 460] on input "69" at bounding box center [949, 459] width 27 height 11
type input "78"
click at [1005, 460] on input "1233" at bounding box center [1018, 459] width 27 height 11
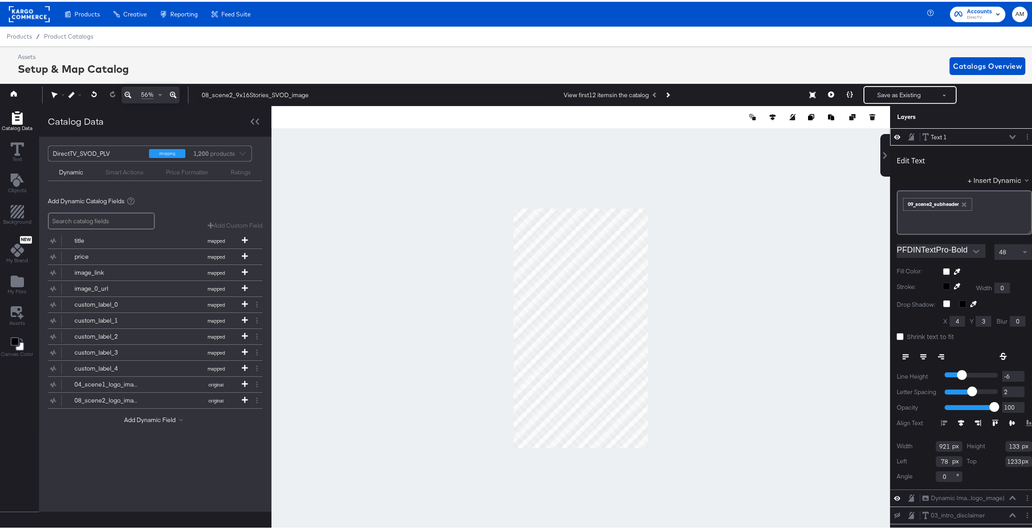
click at [1005, 460] on input "1233" at bounding box center [1018, 459] width 27 height 11
type input "1232"
click at [872, 92] on button "Save as Existing" at bounding box center [898, 93] width 69 height 16
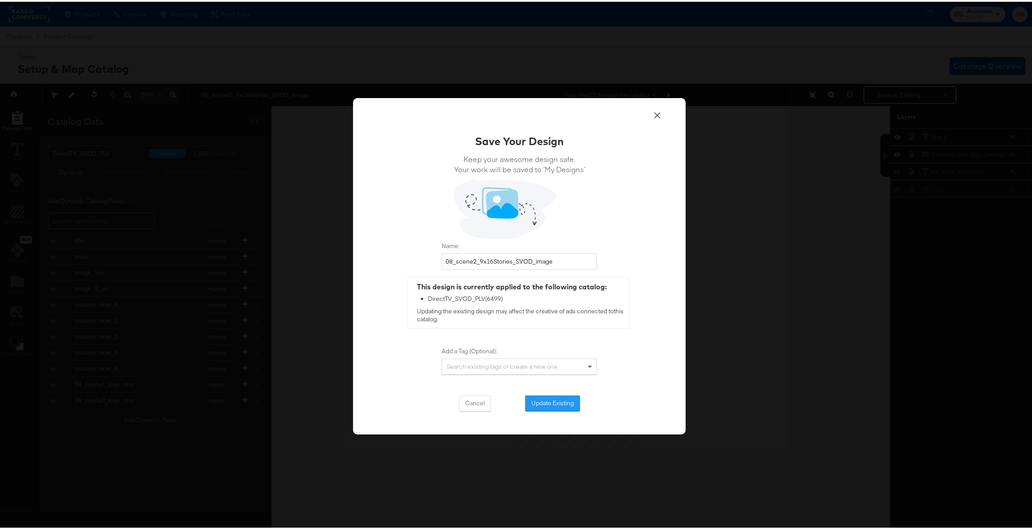
click at [535, 402] on button "Update Existing" at bounding box center [552, 401] width 55 height 16
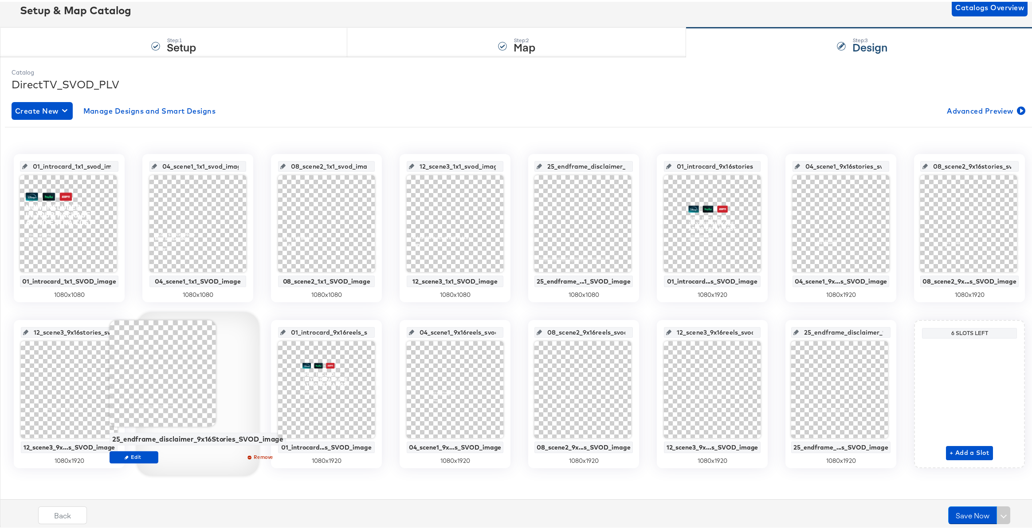
scroll to position [58, 0]
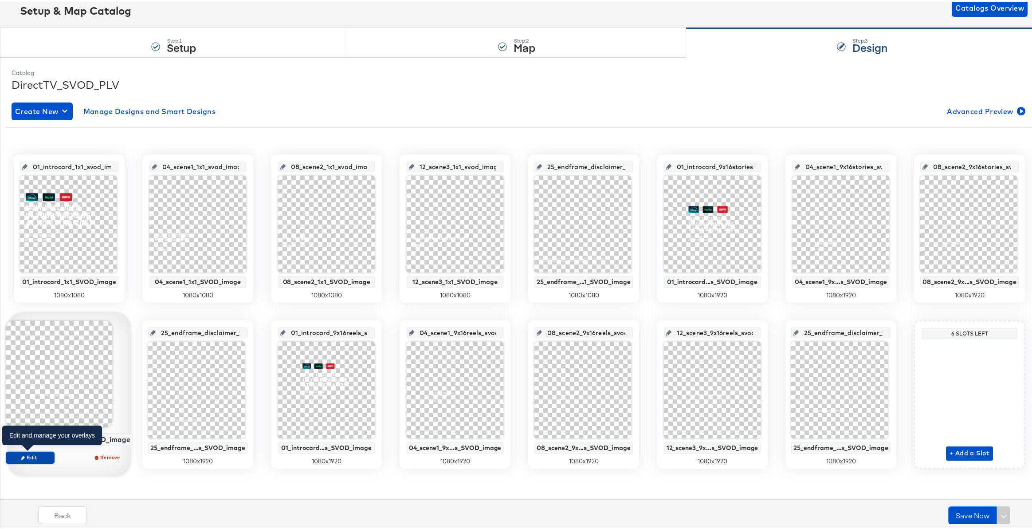
click at [35, 451] on button "Edit" at bounding box center [30, 455] width 49 height 12
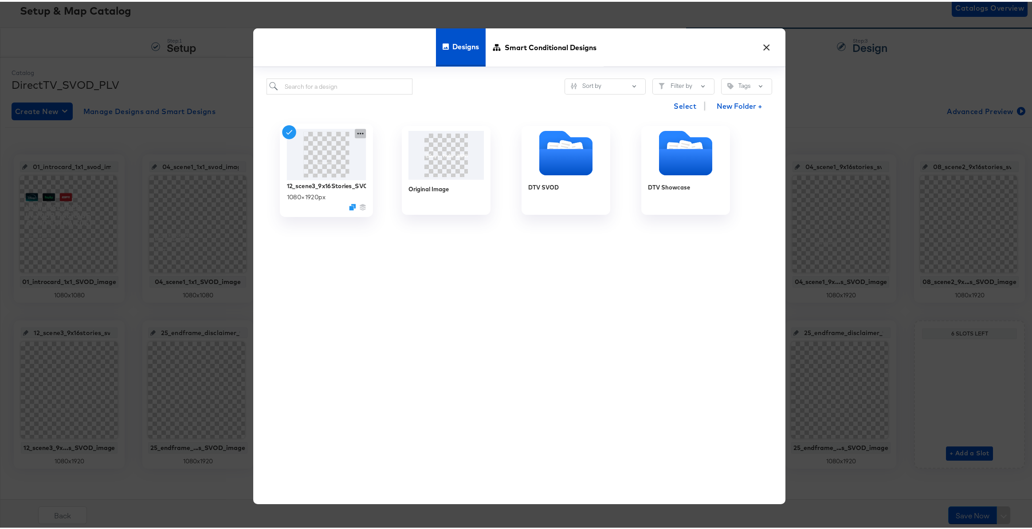
click at [358, 133] on icon at bounding box center [360, 131] width 11 height 9
click at [402, 184] on div "Edit Design Edit Design" at bounding box center [402, 184] width 0 height 0
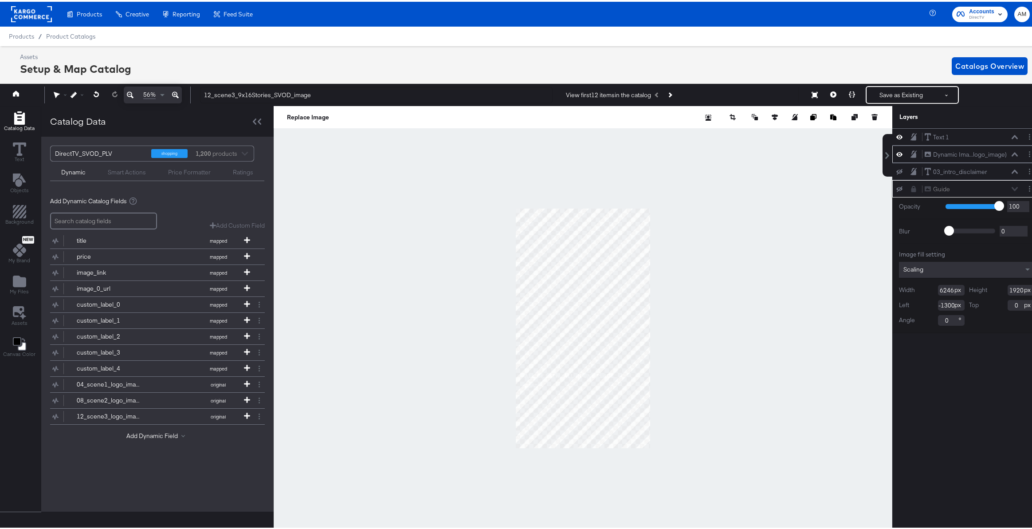
click at [1012, 151] on icon at bounding box center [1015, 152] width 6 height 4
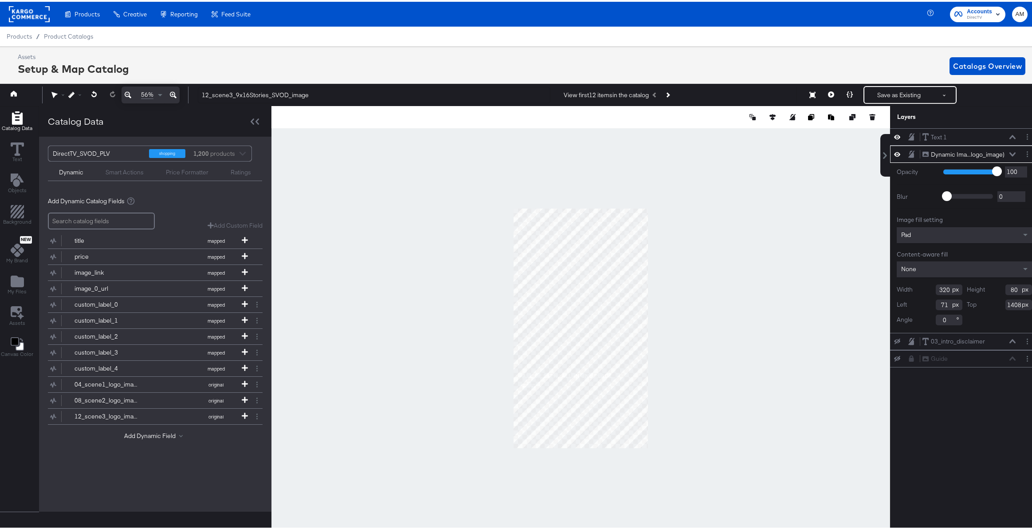
click at [938, 288] on input "320" at bounding box center [949, 287] width 27 height 11
type input "332"
click at [1009, 287] on input "80" at bounding box center [1018, 287] width 27 height 11
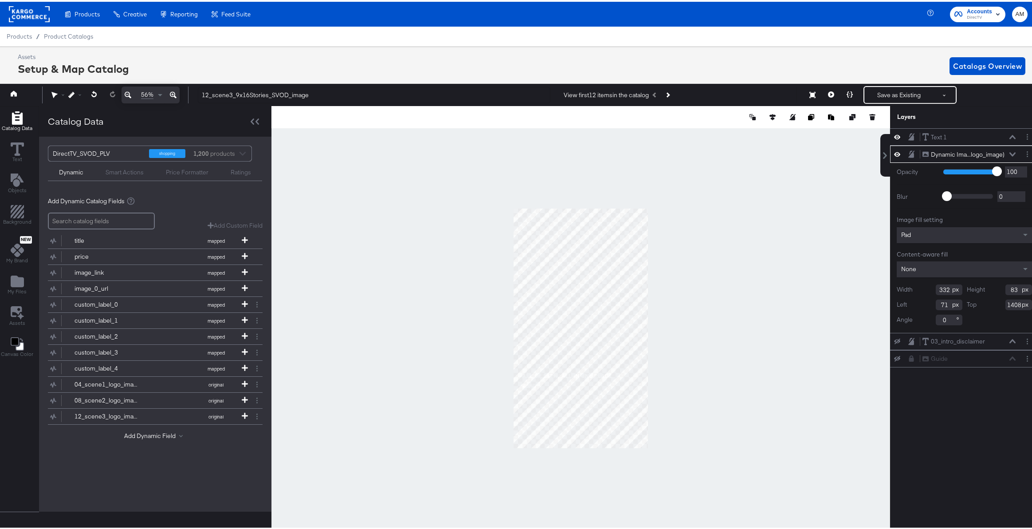
type input "83"
click at [938, 304] on input "71" at bounding box center [949, 303] width 27 height 11
type input "77"
click at [878, 96] on button "Save as Existing" at bounding box center [898, 93] width 69 height 16
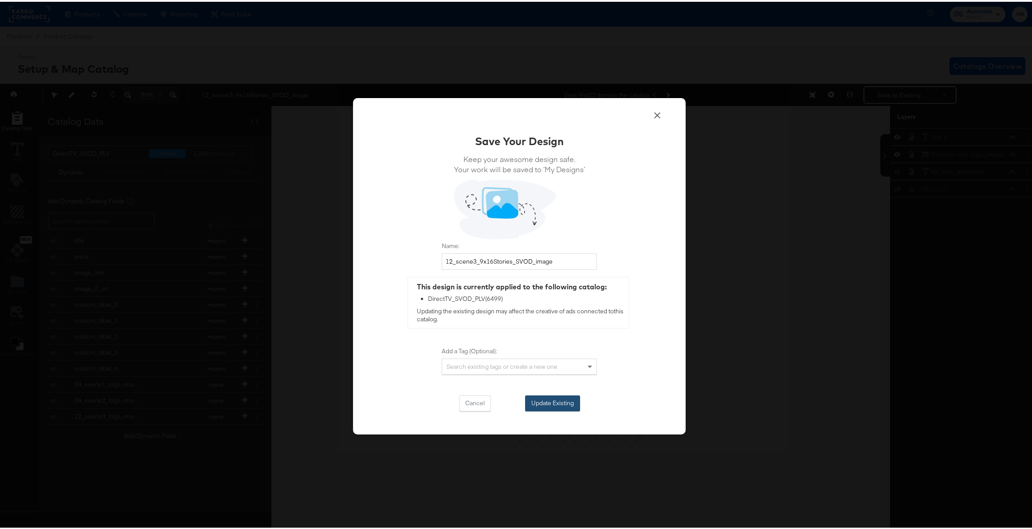
click at [546, 402] on button "Update Existing" at bounding box center [552, 401] width 55 height 16
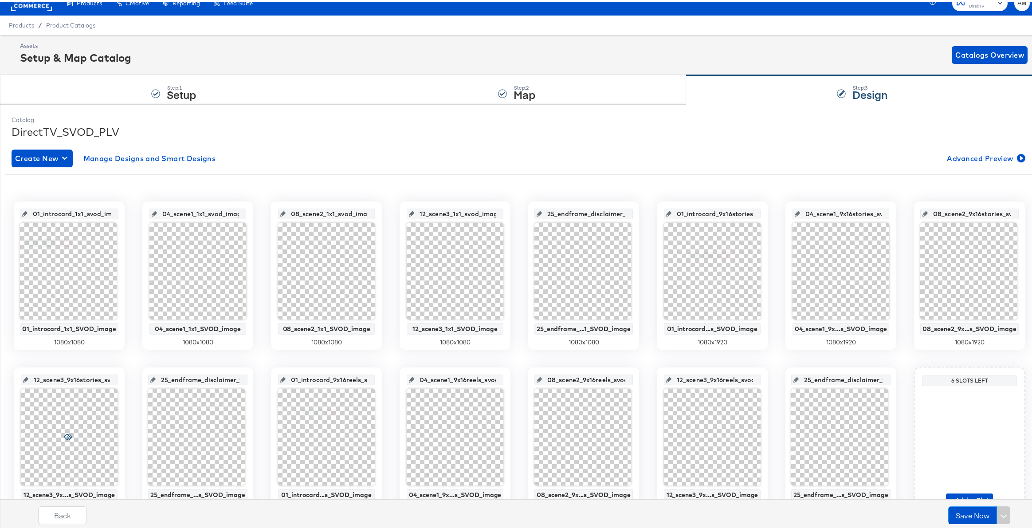
scroll to position [53, 0]
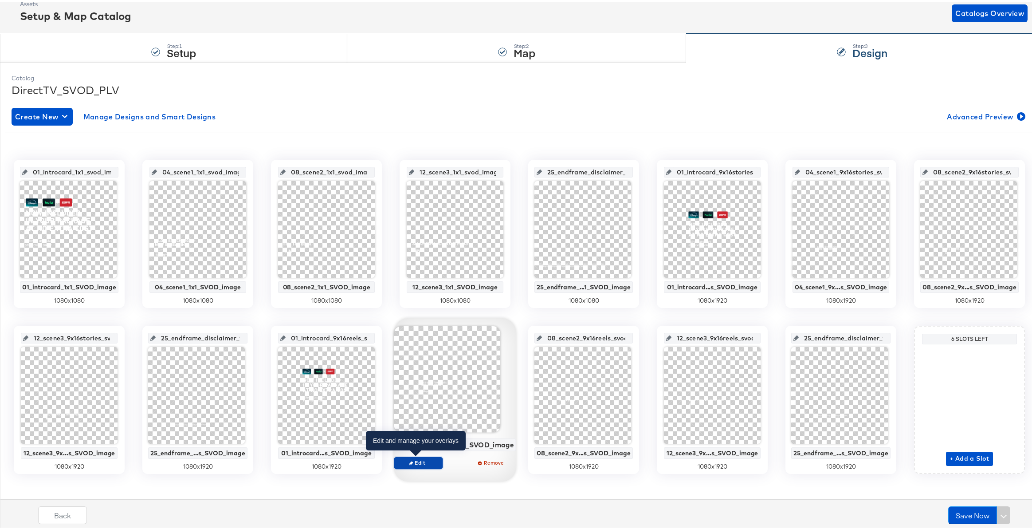
click at [424, 459] on span "Edit" at bounding box center [418, 460] width 41 height 7
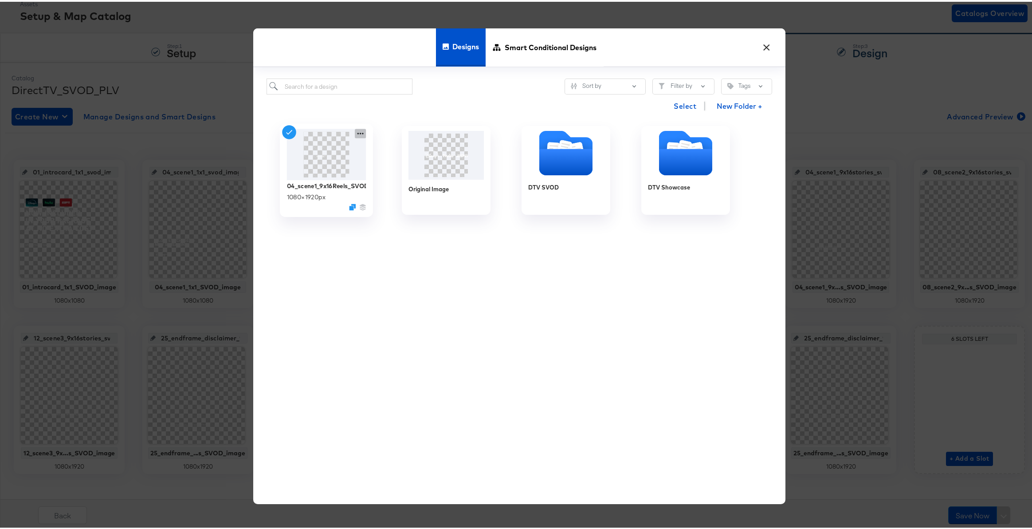
click at [356, 134] on icon at bounding box center [360, 131] width 11 height 9
click at [402, 184] on div "Edit Design Edit Design" at bounding box center [402, 184] width 0 height 0
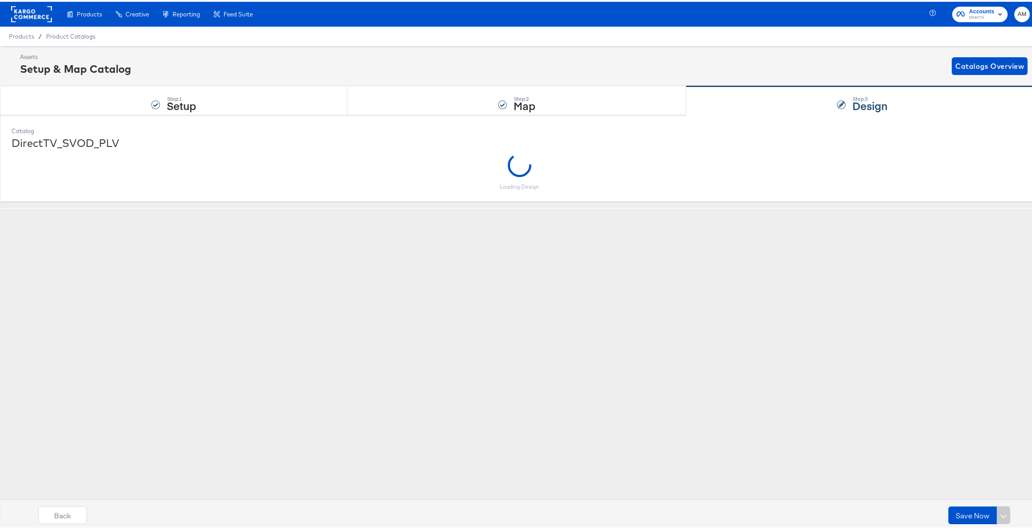
scroll to position [0, 0]
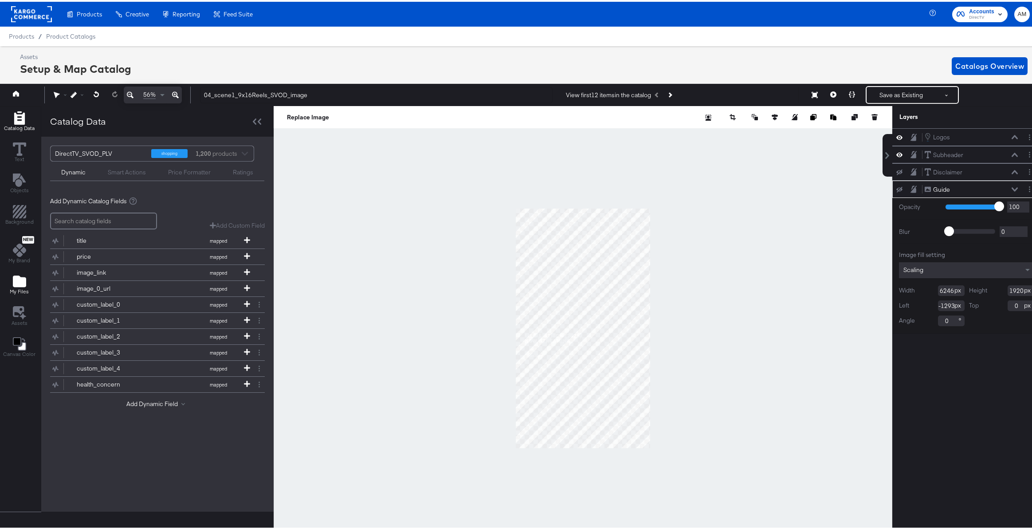
click at [25, 285] on div "My Files" at bounding box center [19, 283] width 19 height 20
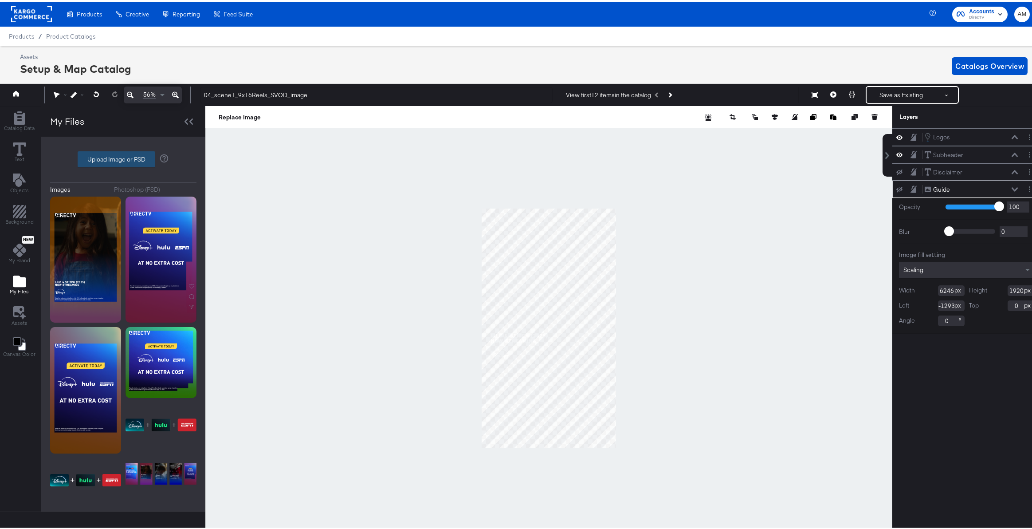
click at [109, 157] on label "Upload Image or PSD" at bounding box center [116, 157] width 77 height 15
click at [123, 157] on input "Upload Image or PSD" at bounding box center [123, 157] width 0 height 0
click at [106, 161] on label "Upload Image or PSD" at bounding box center [116, 157] width 77 height 15
click at [123, 157] on input "Upload Image or PSD" at bounding box center [123, 157] width 0 height 0
type input "C:\fakepath\IGReels_F1.png"
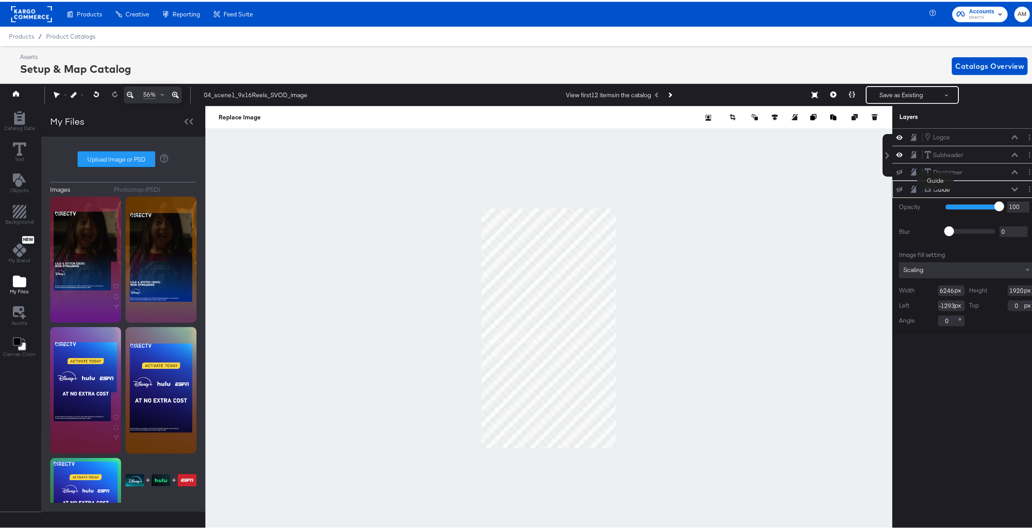
click at [935, 189] on div "Guide" at bounding box center [941, 188] width 17 height 8
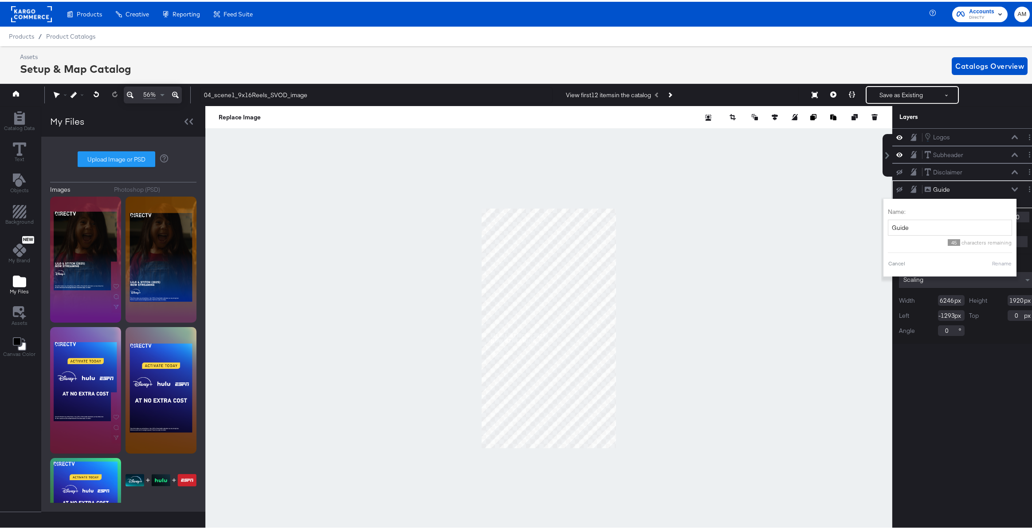
click at [896, 185] on button at bounding box center [899, 187] width 7 height 7
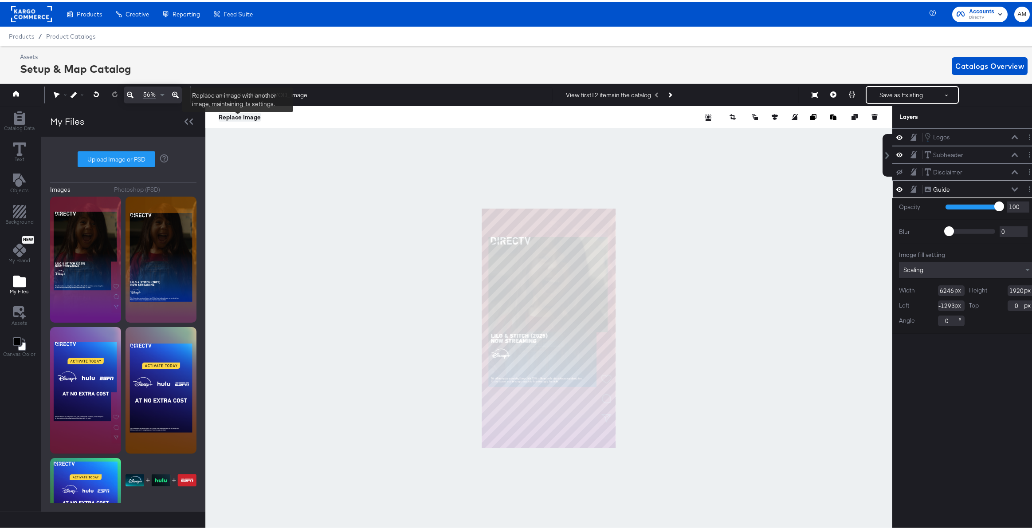
click at [229, 116] on button "Replace Image" at bounding box center [240, 115] width 42 height 9
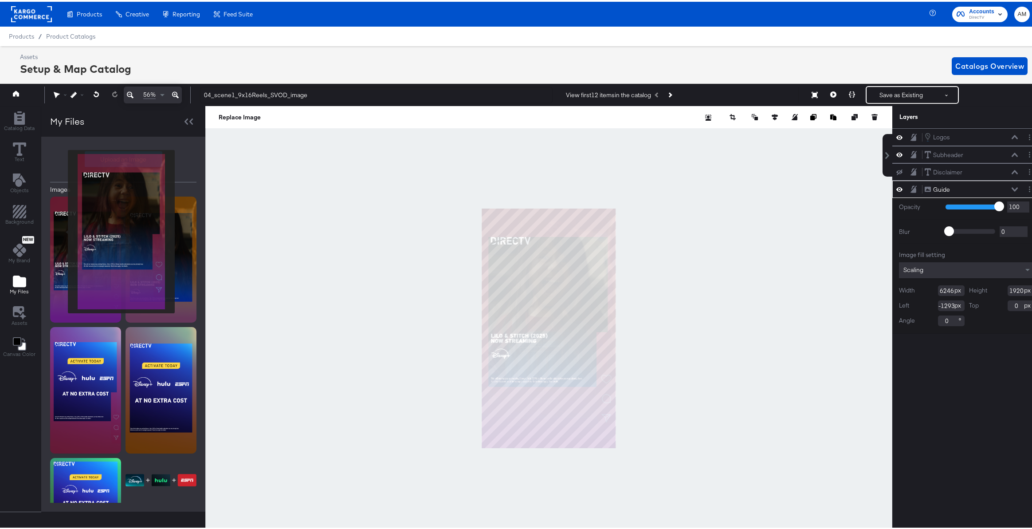
click at [67, 230] on img at bounding box center [85, 258] width 71 height 126
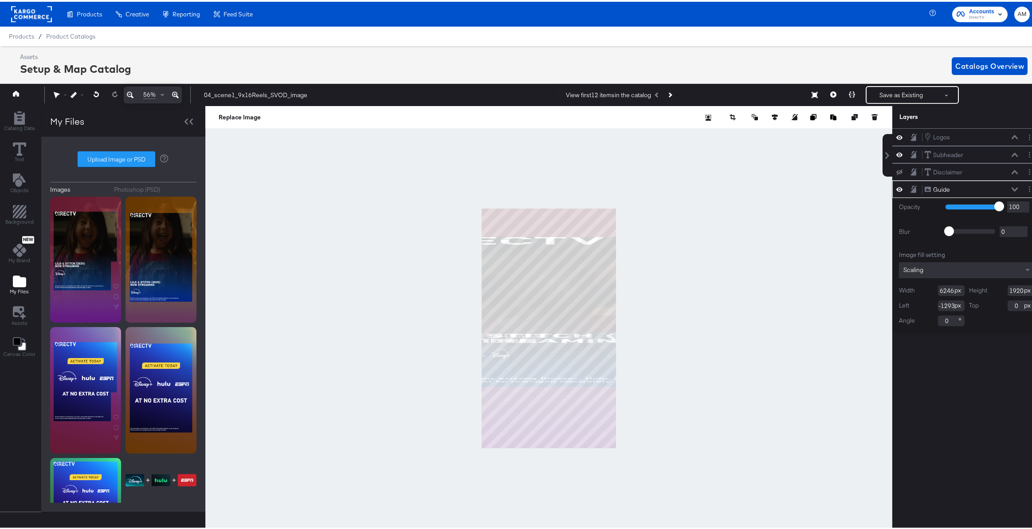
click at [942, 289] on input "6246" at bounding box center [951, 288] width 27 height 11
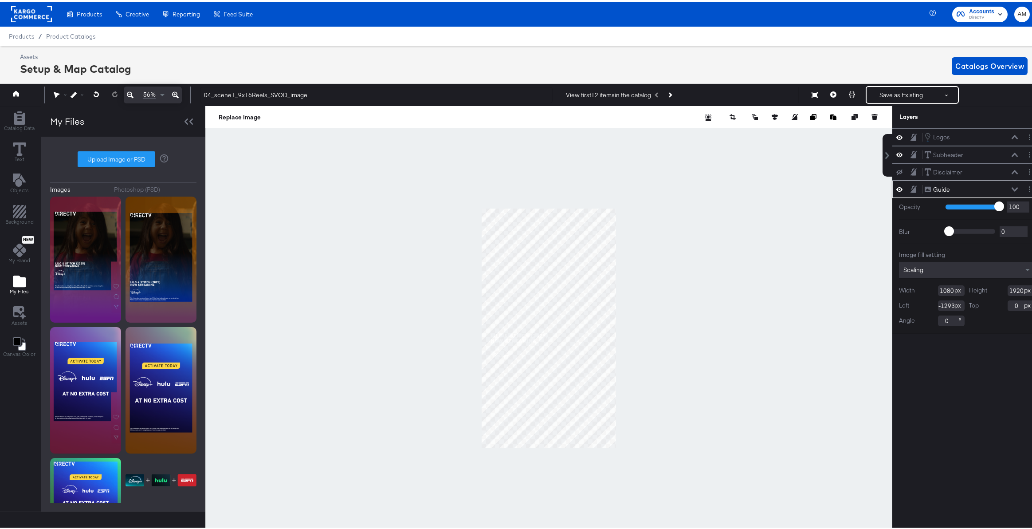
type input "1080"
click at [941, 306] on input "-1293" at bounding box center [951, 303] width 27 height 11
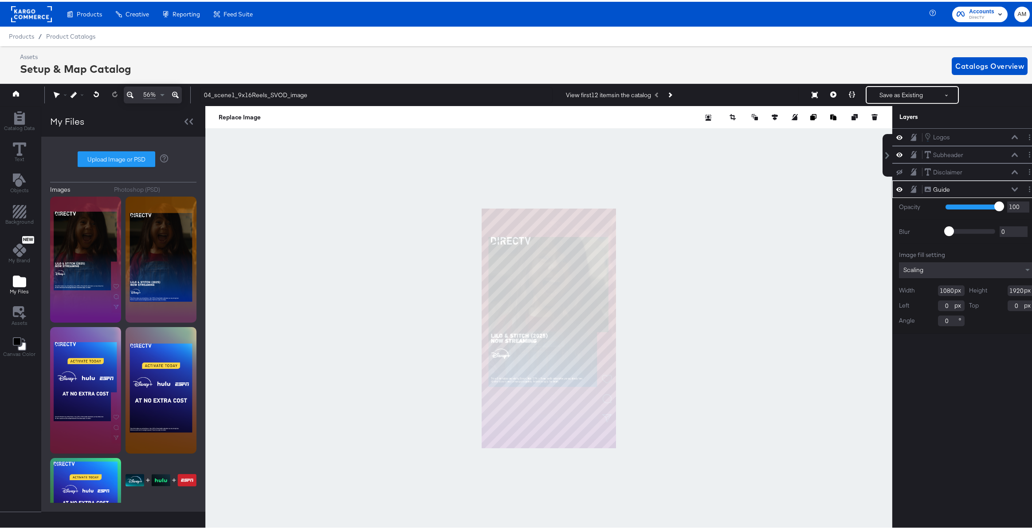
type input "0"
click at [175, 90] on icon at bounding box center [175, 93] width 7 height 7
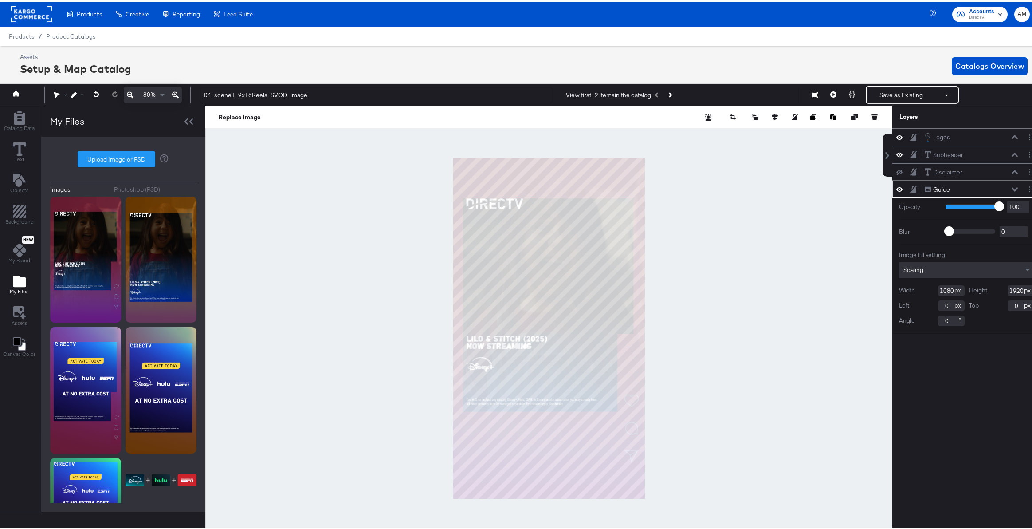
click at [175, 90] on icon at bounding box center [175, 93] width 7 height 7
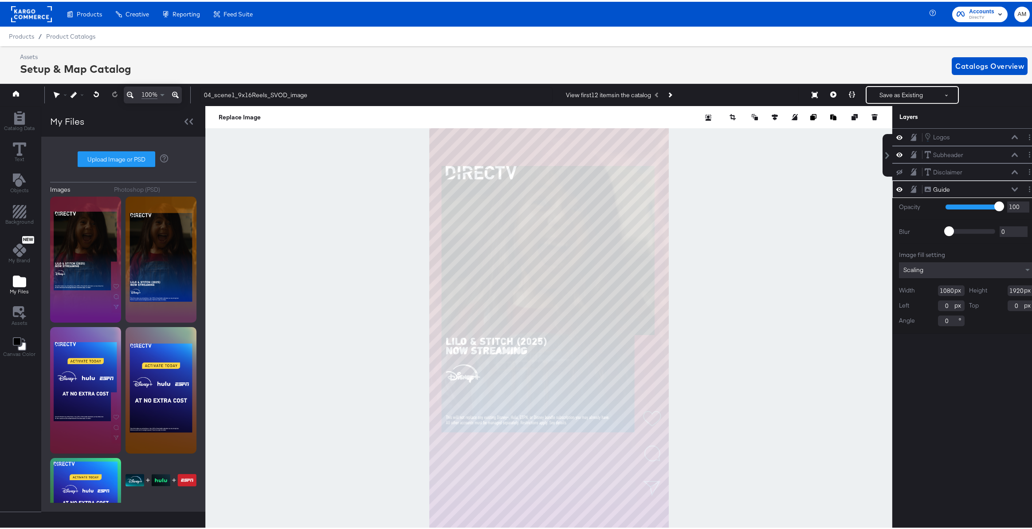
click at [175, 91] on icon at bounding box center [175, 93] width 7 height 11
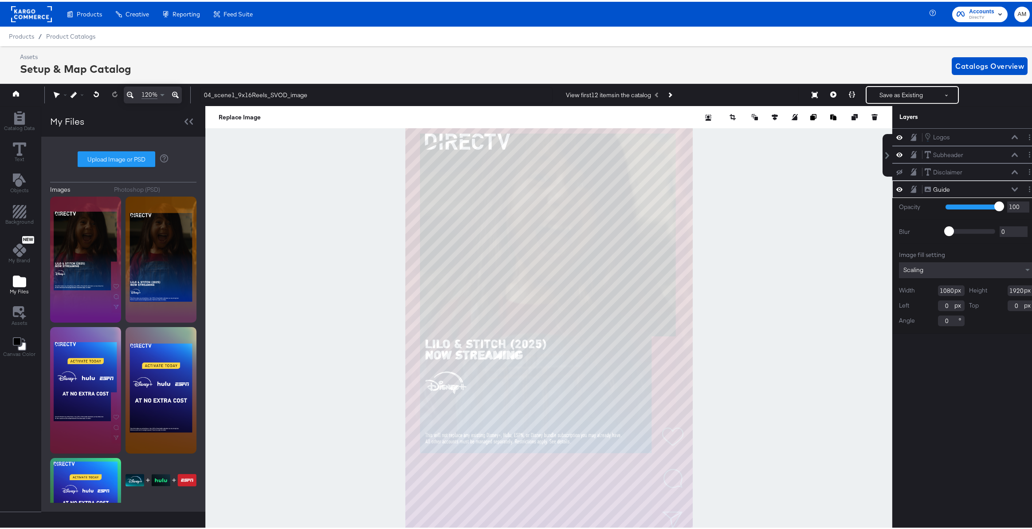
click at [175, 91] on icon at bounding box center [175, 93] width 7 height 11
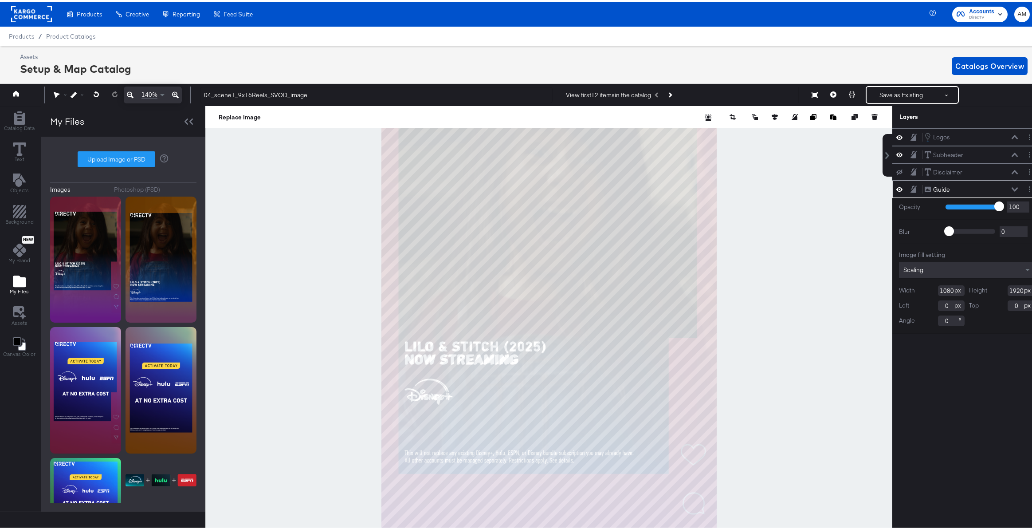
click at [175, 91] on icon at bounding box center [175, 93] width 7 height 11
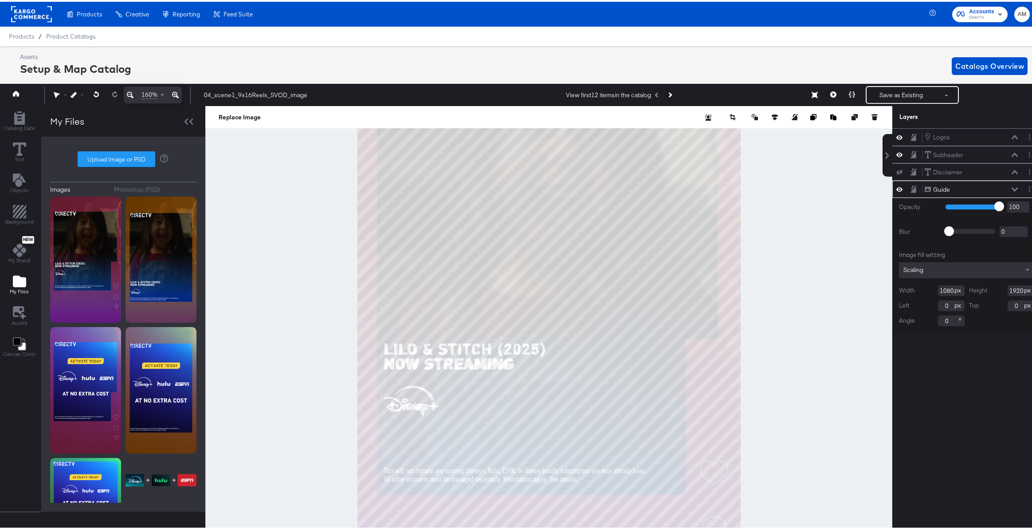
click at [175, 91] on icon at bounding box center [175, 93] width 7 height 11
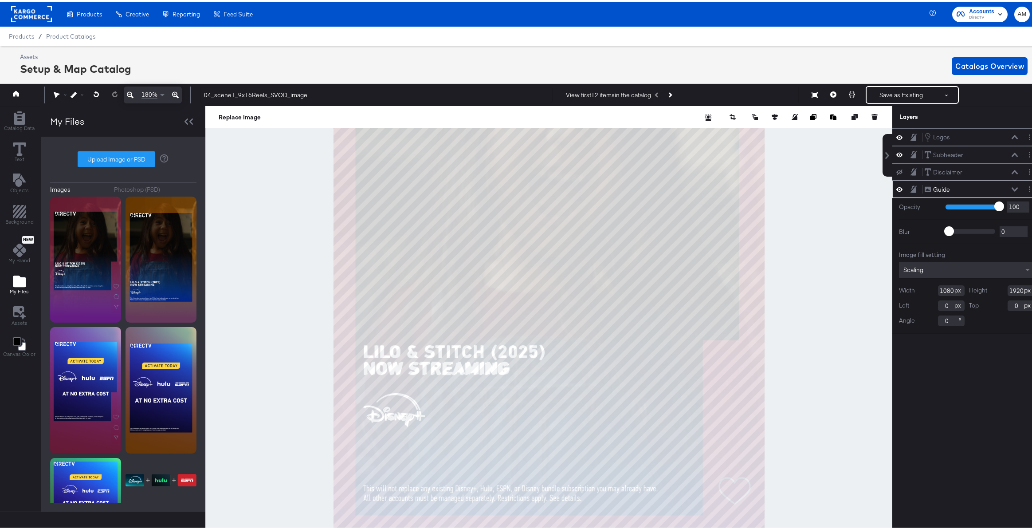
click at [175, 91] on icon at bounding box center [175, 93] width 7 height 11
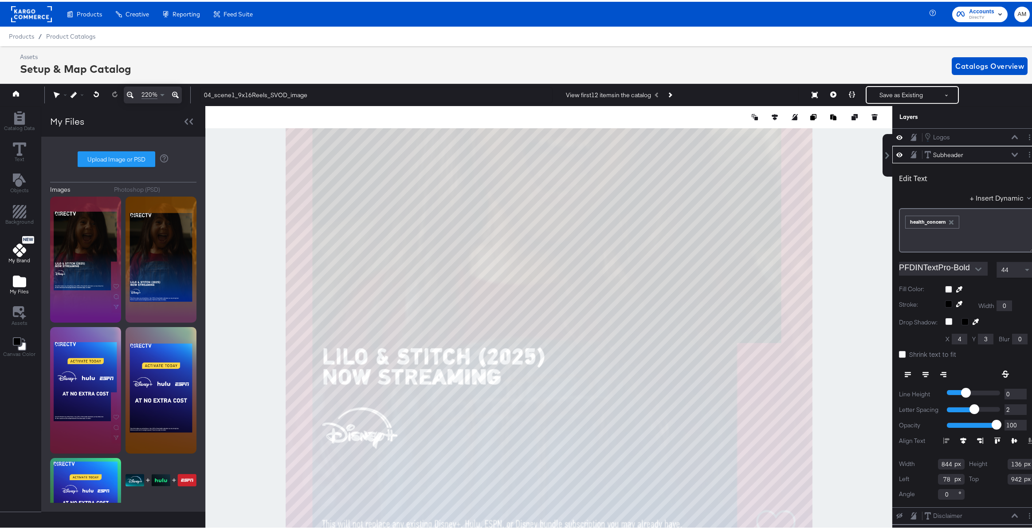
scroll to position [0, 2]
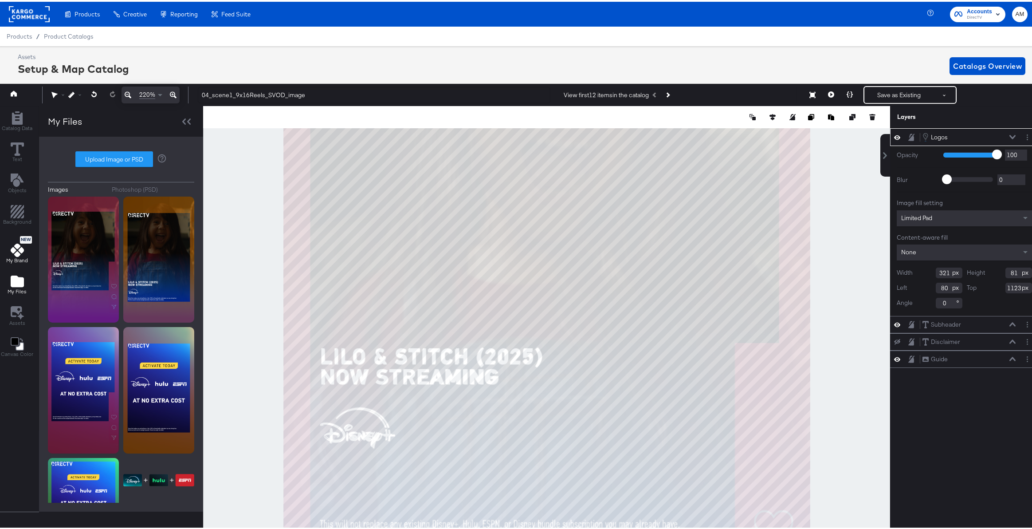
type input "81"
type input "1408"
click at [980, 306] on div "Width 332 Height 83 Left 77 Top 1408 Angle 0" at bounding box center [964, 286] width 135 height 41
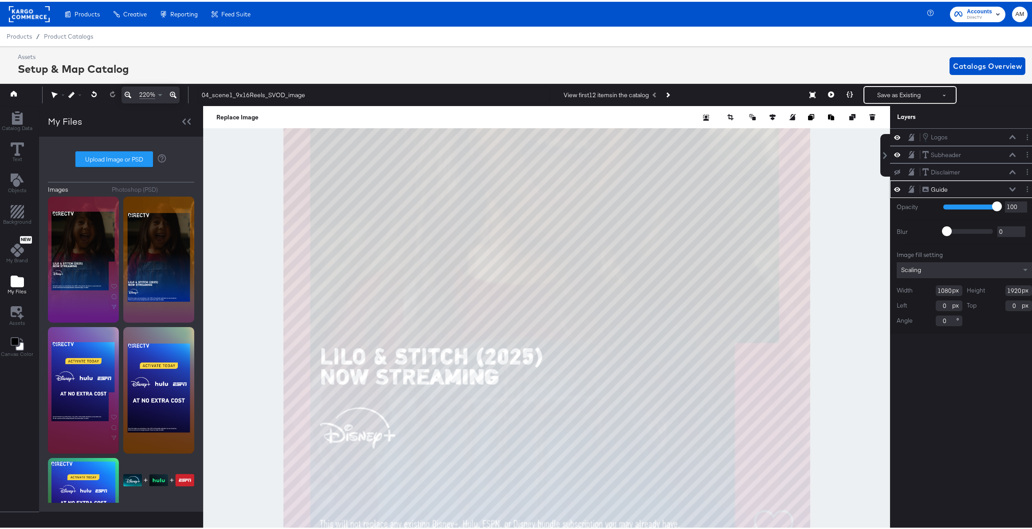
click at [1009, 188] on icon at bounding box center [1012, 187] width 6 height 4
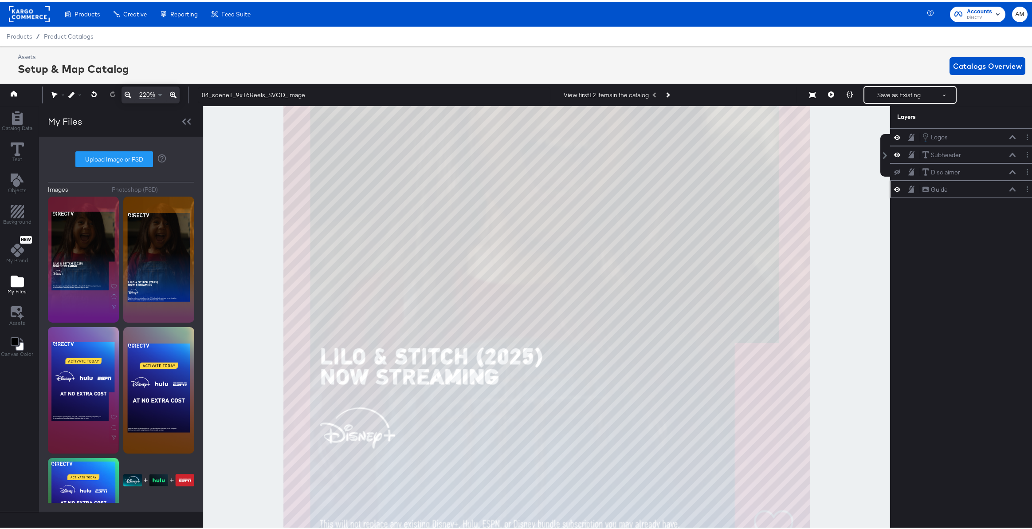
click at [908, 190] on button at bounding box center [911, 187] width 7 height 8
click at [894, 189] on icon at bounding box center [897, 187] width 6 height 4
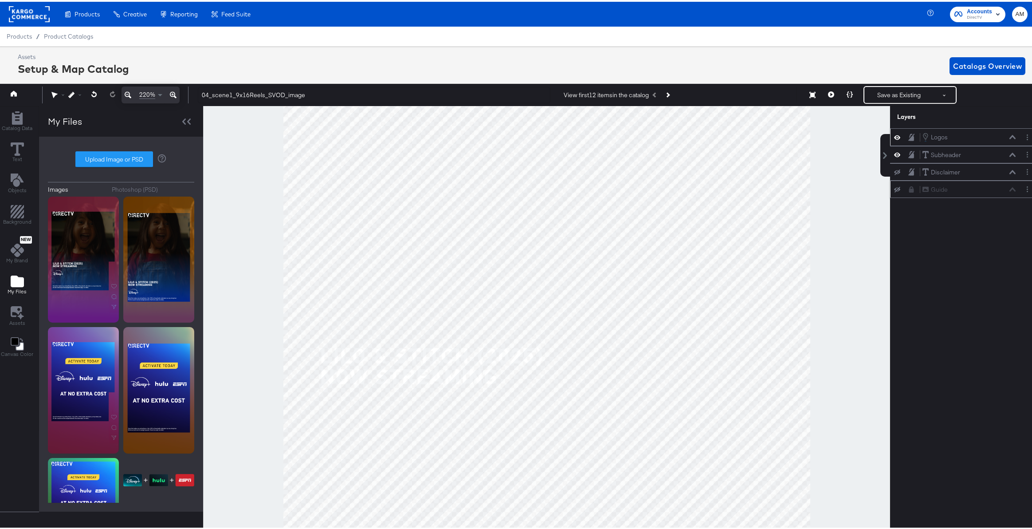
click at [1009, 138] on div "Logos Logos" at bounding box center [969, 135] width 94 height 10
click at [1009, 137] on icon at bounding box center [1012, 135] width 6 height 4
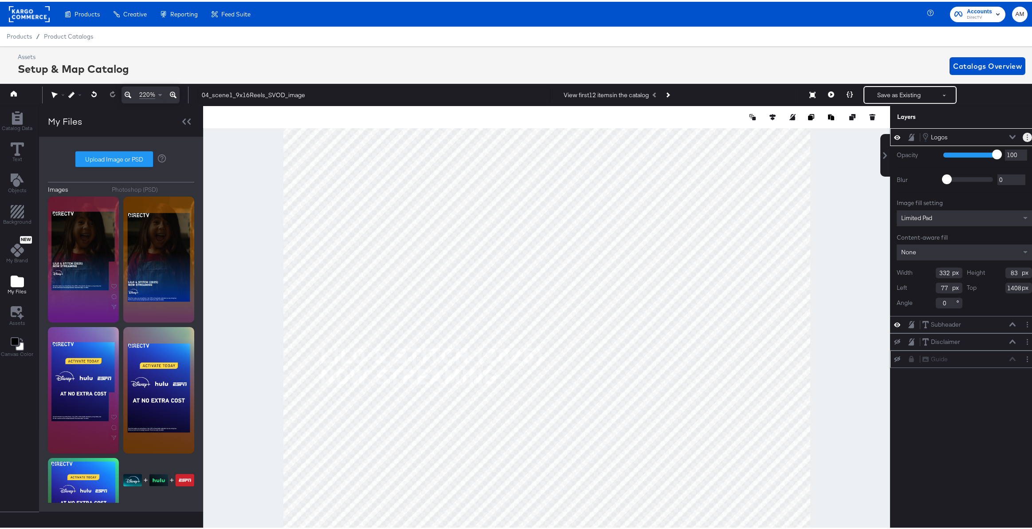
click at [1027, 137] on icon "Layer Options" at bounding box center [1027, 136] width 1 height 6
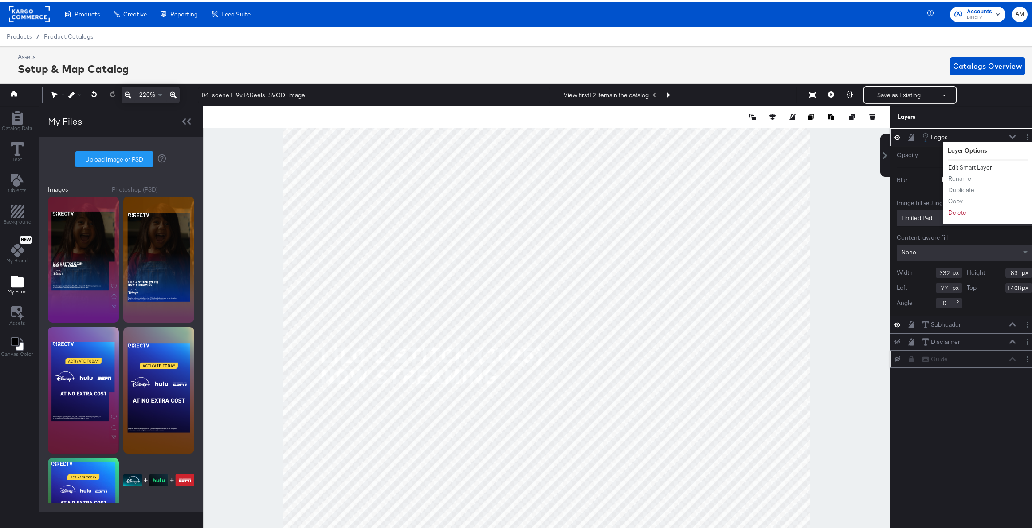
click at [962, 166] on button "Edit Smart Layer" at bounding box center [970, 165] width 45 height 9
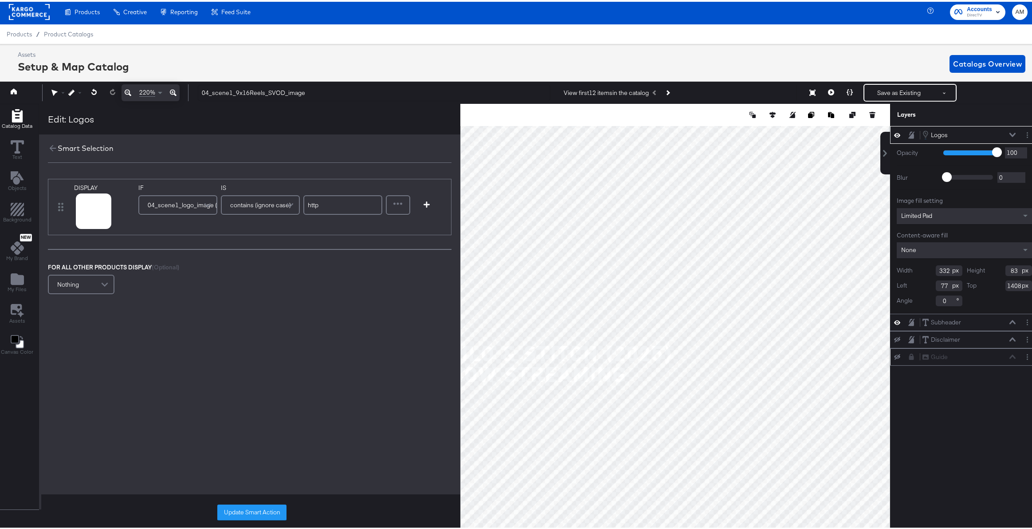
scroll to position [4, 2]
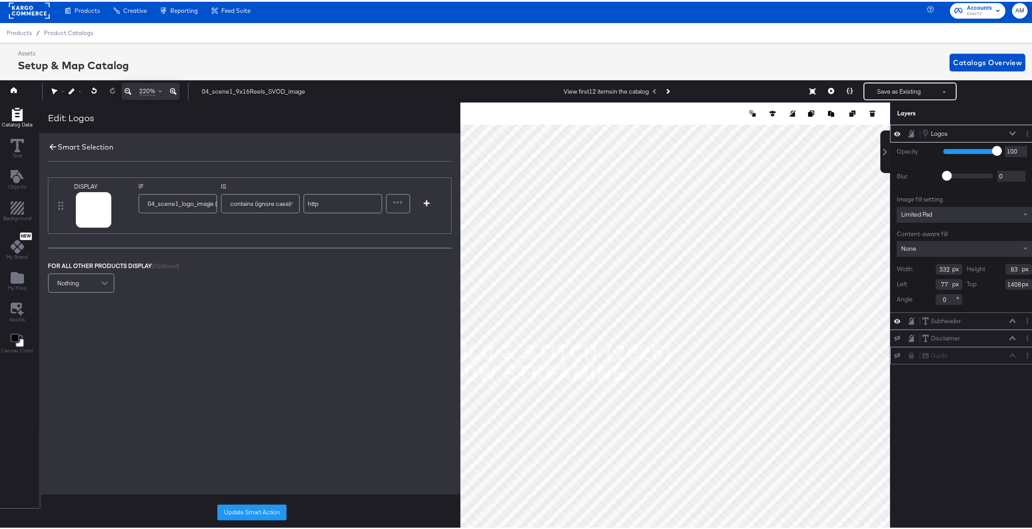
click at [51, 143] on icon at bounding box center [53, 145] width 10 height 10
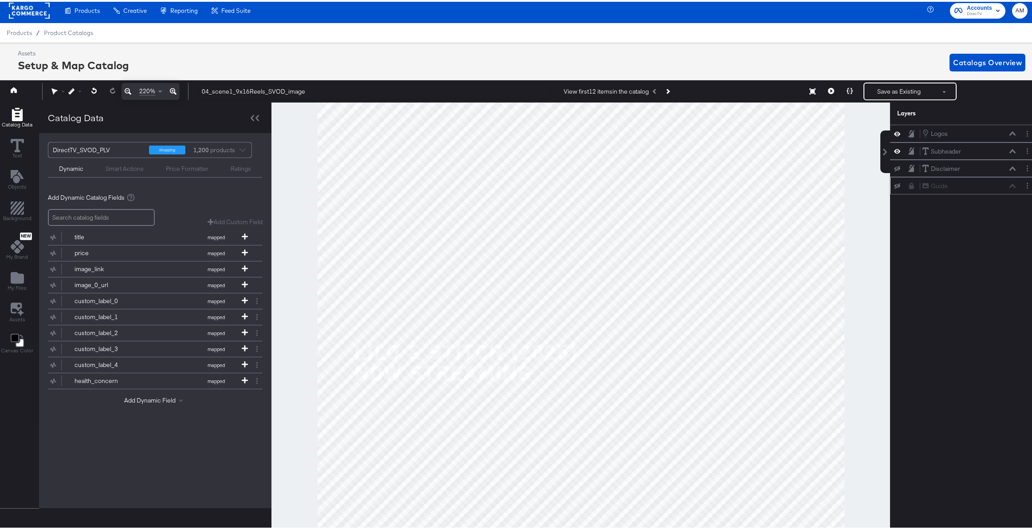
scroll to position [20, 2]
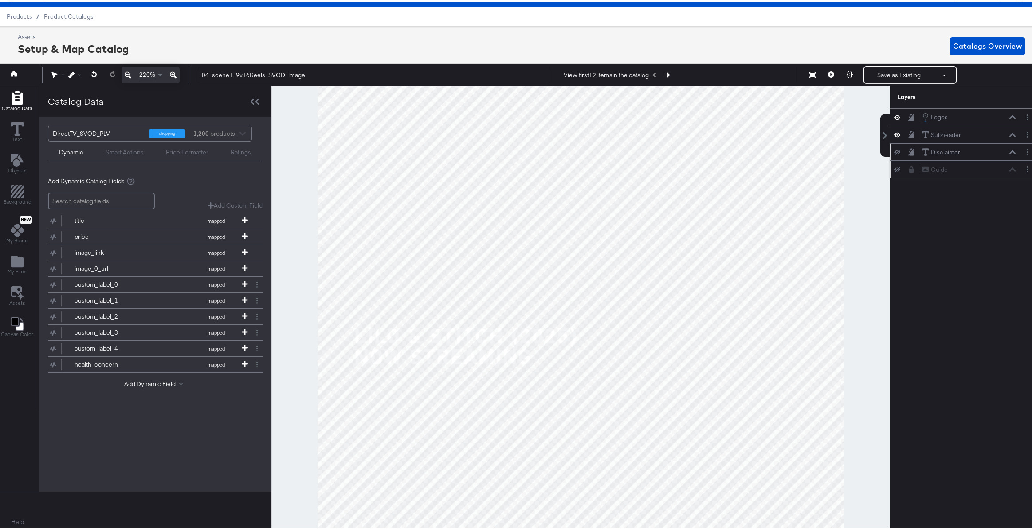
click at [894, 151] on icon at bounding box center [897, 151] width 6 height 6
click at [894, 151] on icon at bounding box center [897, 150] width 6 height 8
click at [1009, 118] on div "Logos Logos" at bounding box center [971, 115] width 99 height 10
click at [1009, 115] on icon at bounding box center [1012, 116] width 6 height 4
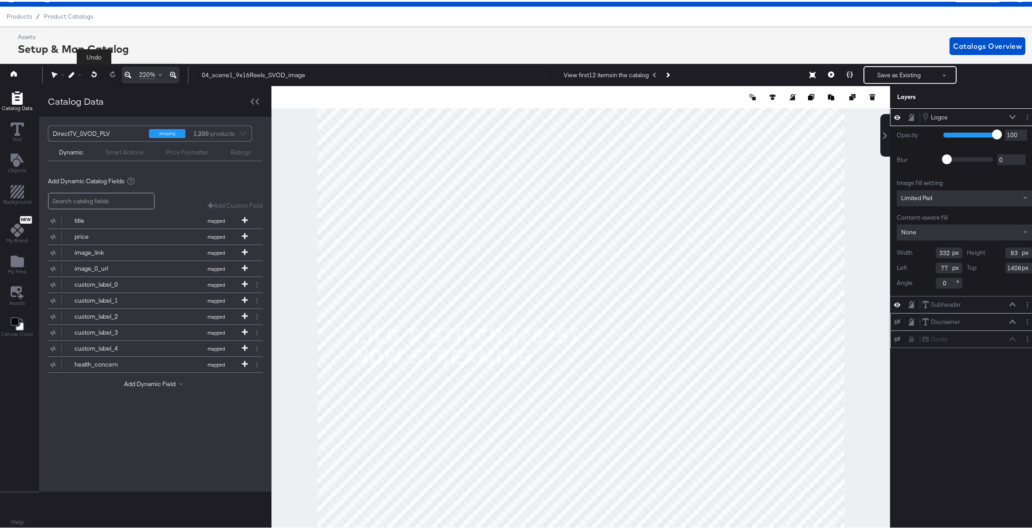
click at [94, 73] on icon at bounding box center [94, 72] width 6 height 6
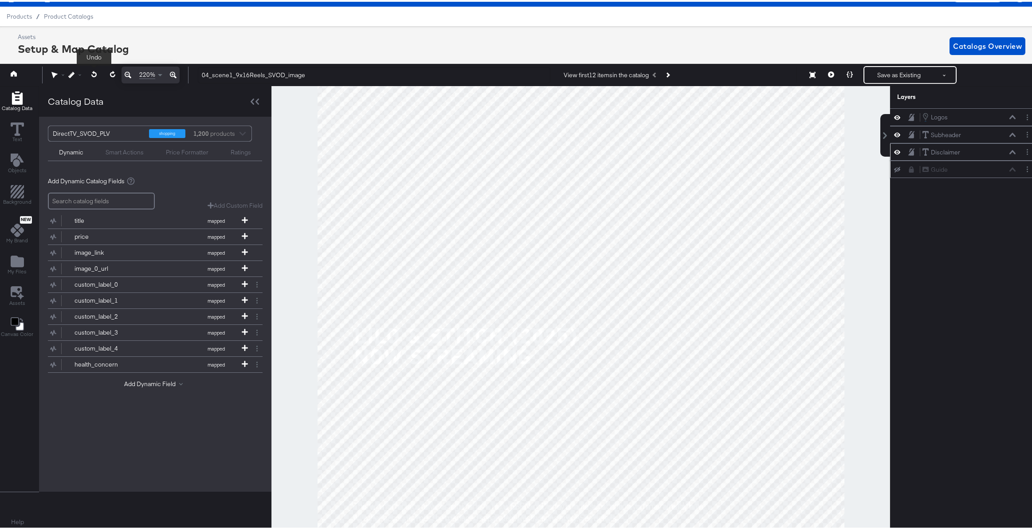
click at [94, 73] on icon at bounding box center [94, 72] width 6 height 6
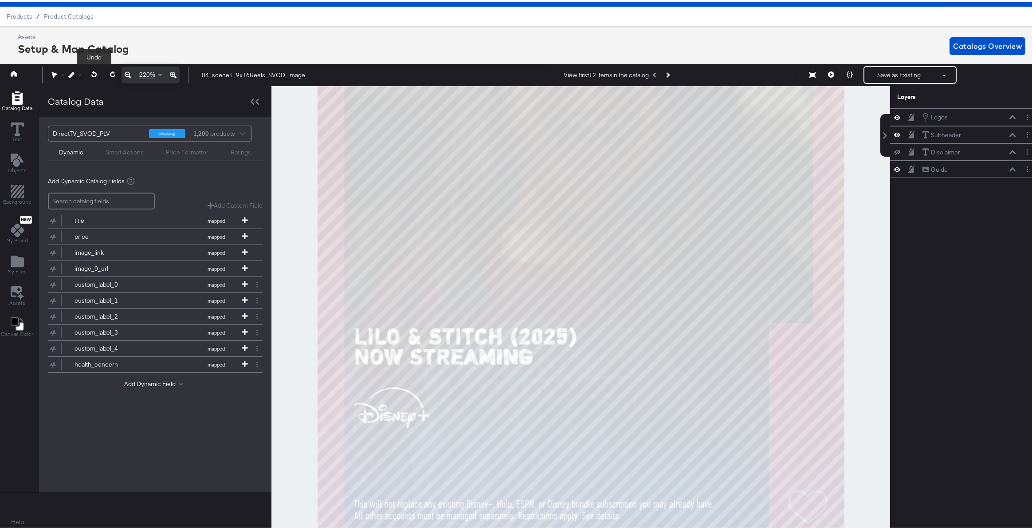
click at [94, 73] on icon at bounding box center [94, 72] width 6 height 6
click at [1009, 116] on icon at bounding box center [1012, 116] width 6 height 4
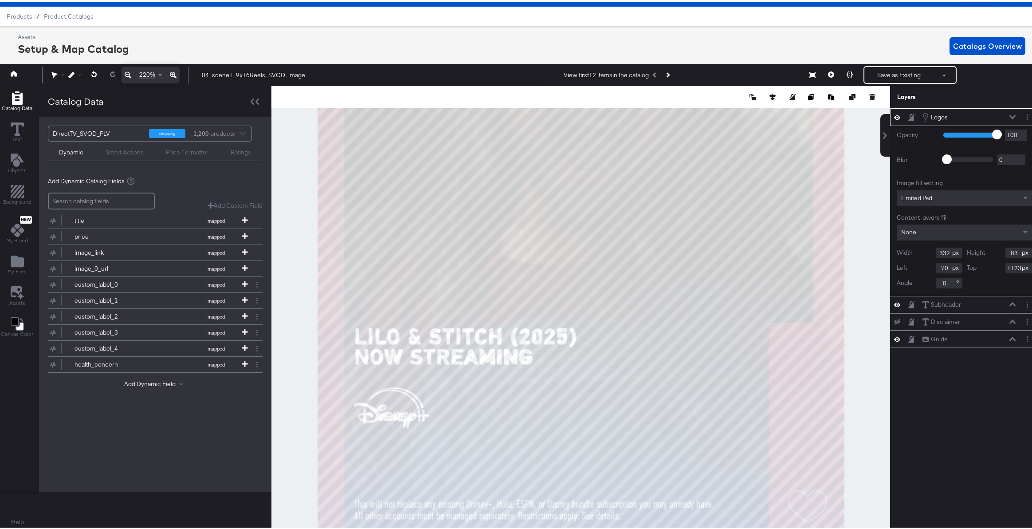
type input "71"
click at [880, 72] on button "Save as Existing" at bounding box center [898, 73] width 69 height 16
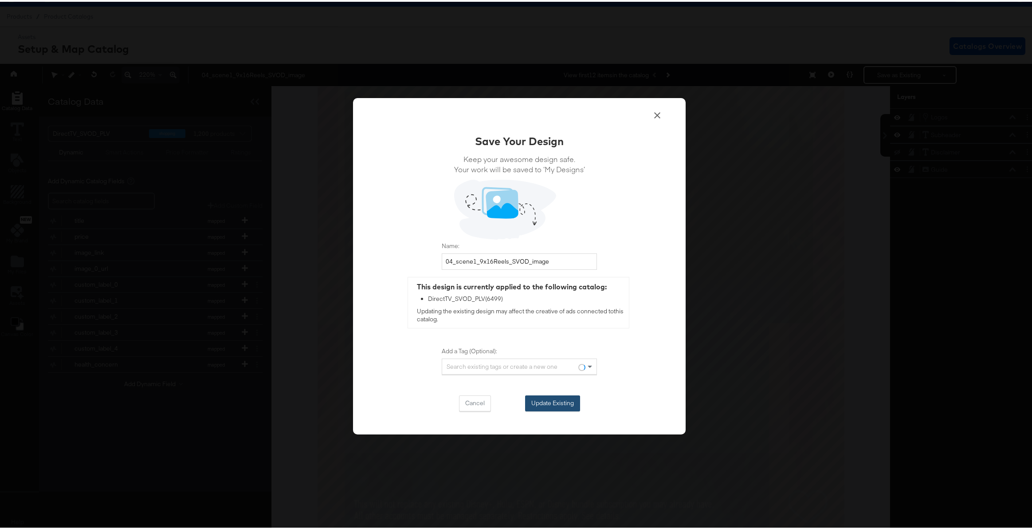
click at [553, 399] on button "Update Existing" at bounding box center [552, 401] width 55 height 16
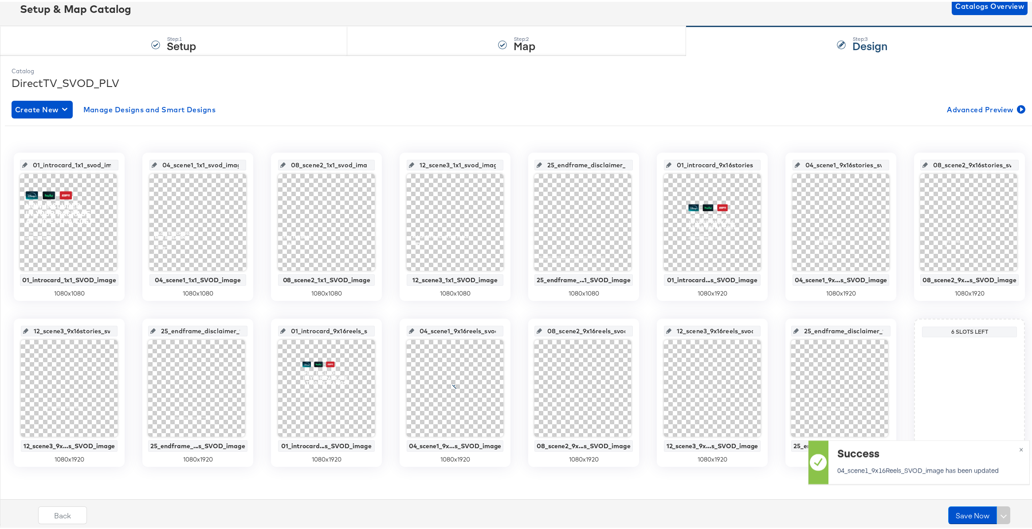
scroll to position [60, 0]
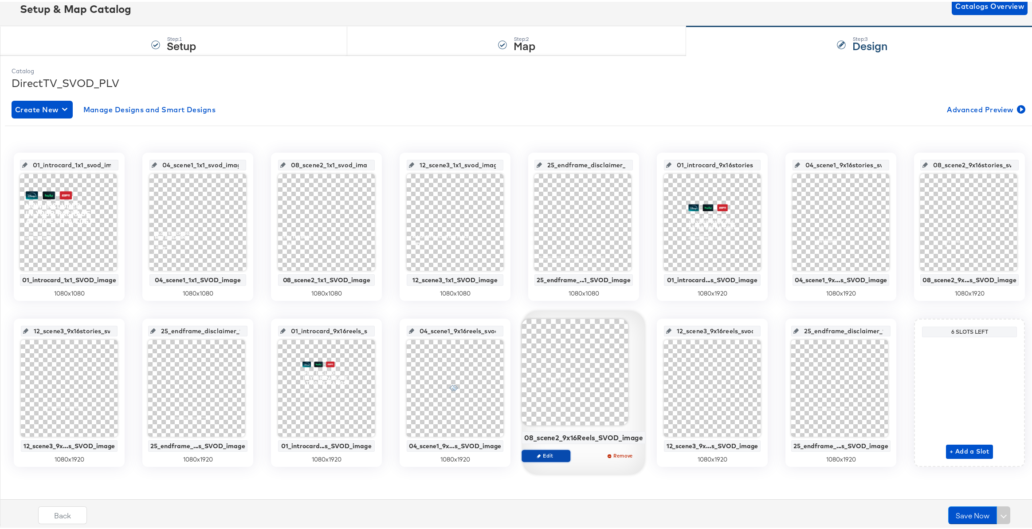
click at [547, 453] on span "Edit" at bounding box center [546, 453] width 41 height 7
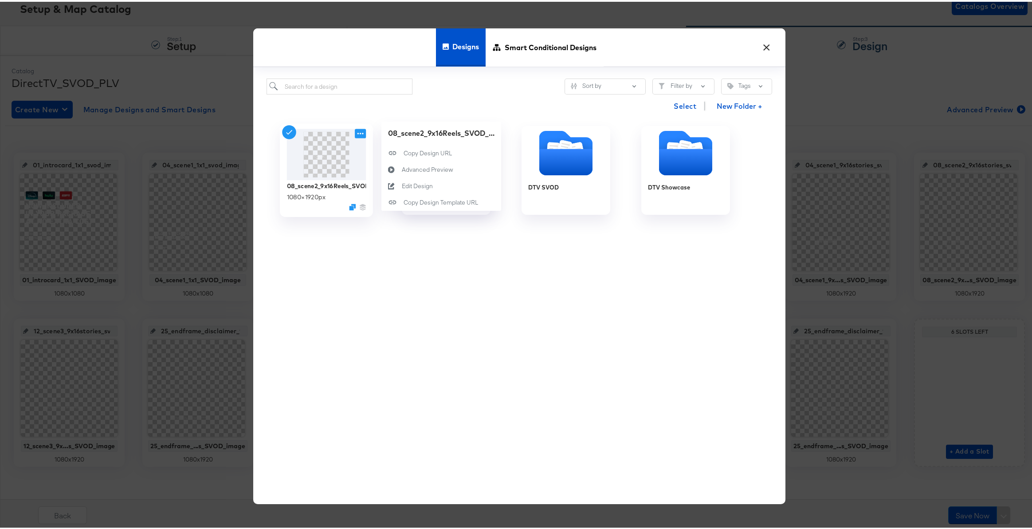
click at [358, 133] on icon at bounding box center [360, 131] width 11 height 9
click at [408, 190] on button "Edit Design Edit Design" at bounding box center [441, 184] width 120 height 16
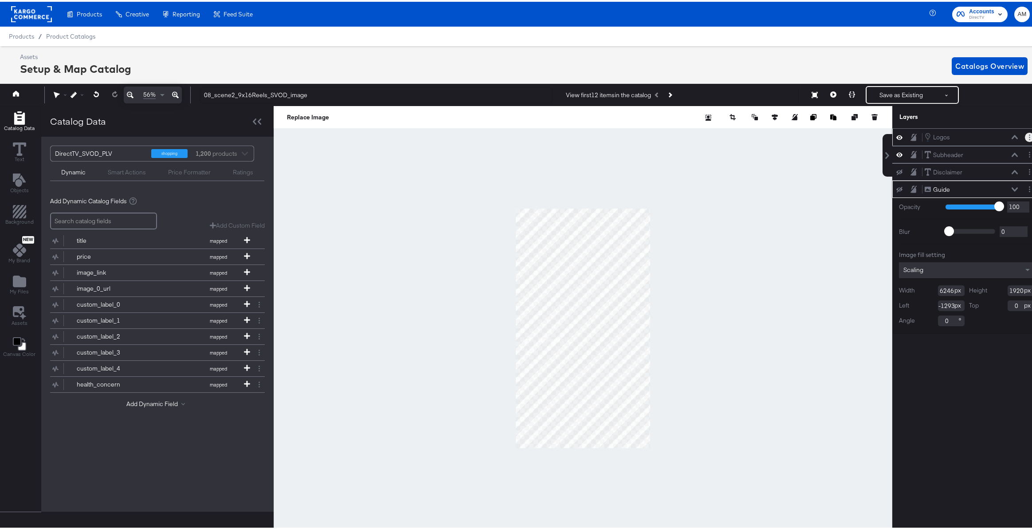
click at [1025, 133] on button "Layer Options" at bounding box center [1029, 135] width 9 height 9
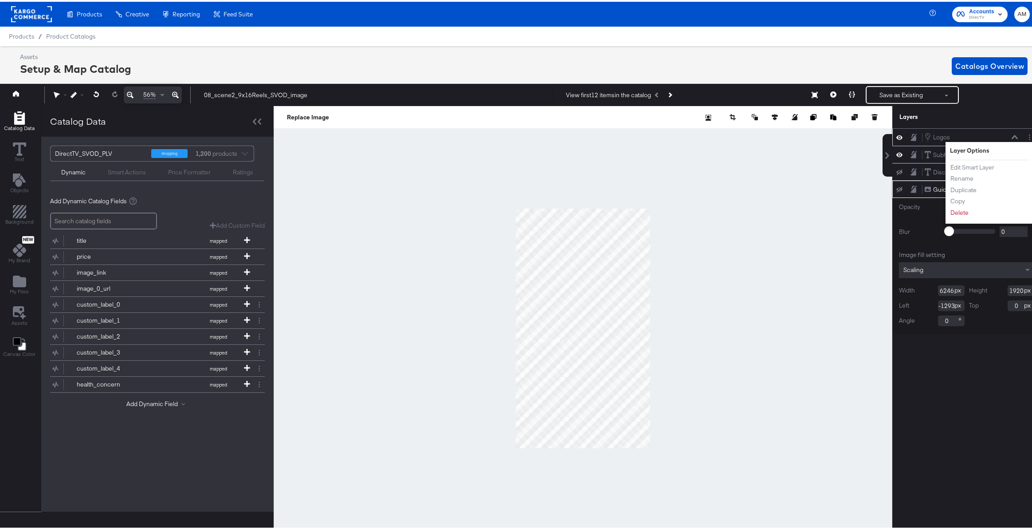
click at [1012, 135] on icon at bounding box center [1015, 135] width 6 height 4
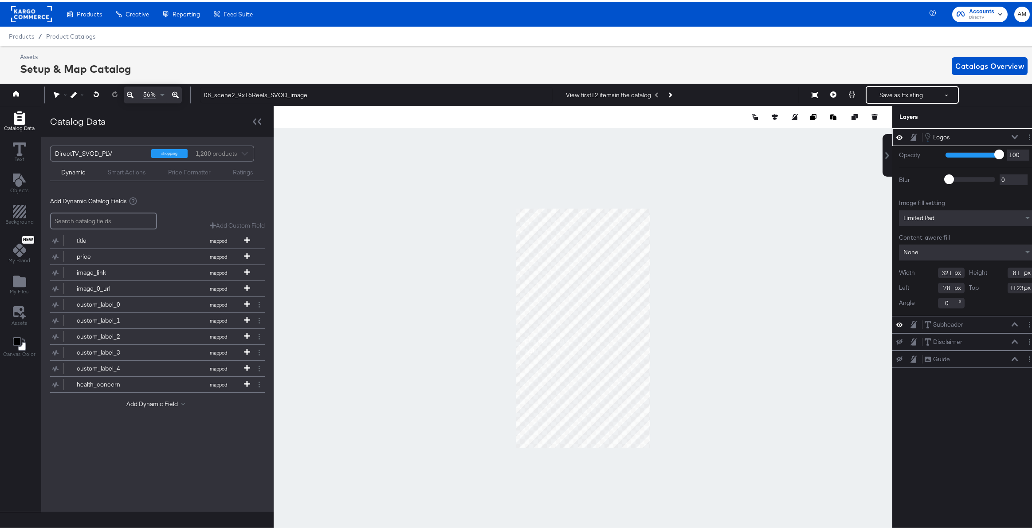
scroll to position [0, 2]
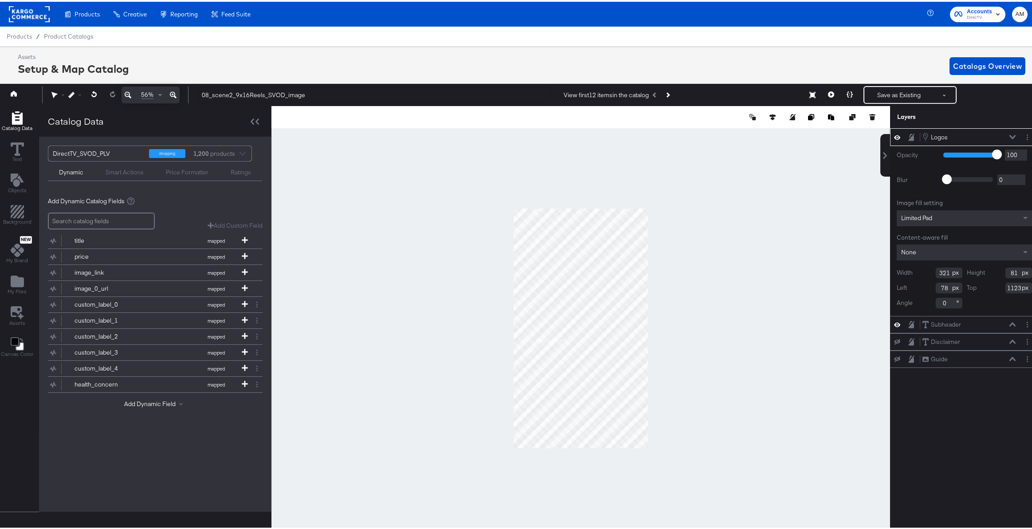
click at [914, 218] on span "Limited Pad" at bounding box center [916, 216] width 31 height 8
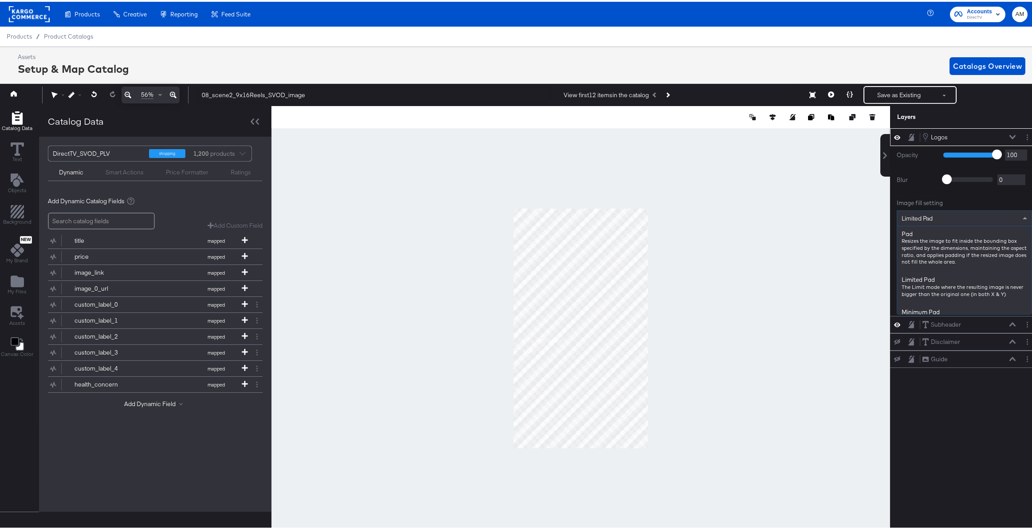
scroll to position [46, 0]
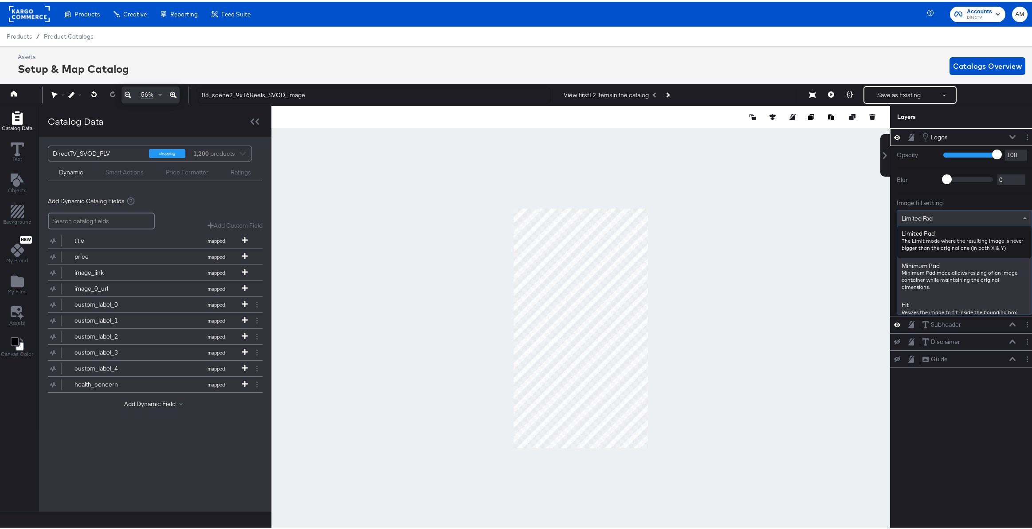
type input "p"
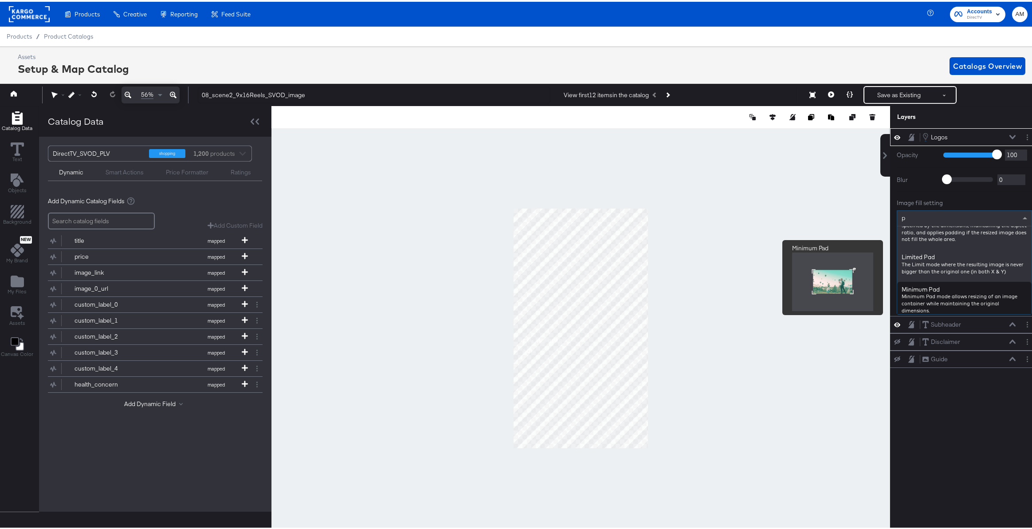
scroll to position [0, 0]
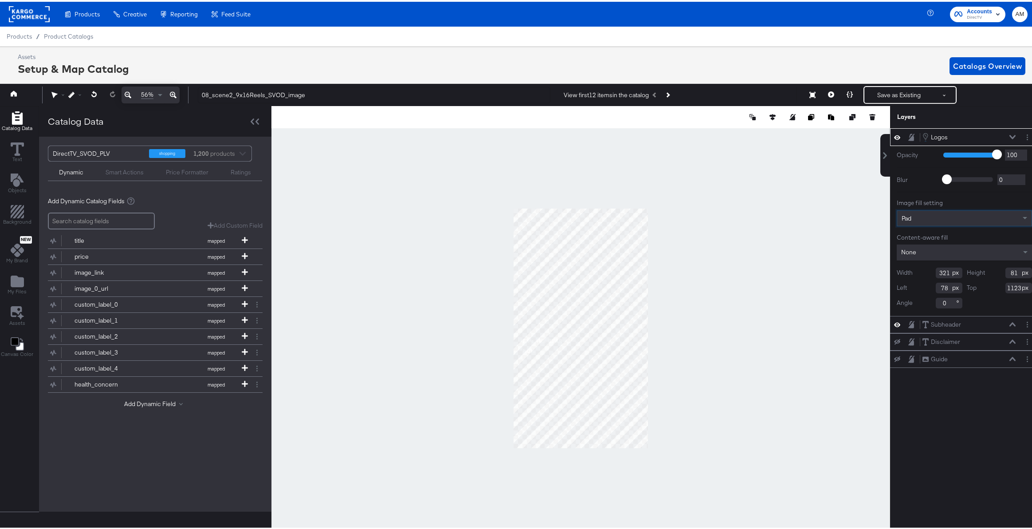
click at [936, 271] on input "321" at bounding box center [949, 271] width 27 height 11
type input "346"
click at [1011, 271] on input "81" at bounding box center [1018, 271] width 27 height 11
click at [1011, 270] on input "81" at bounding box center [1018, 271] width 27 height 11
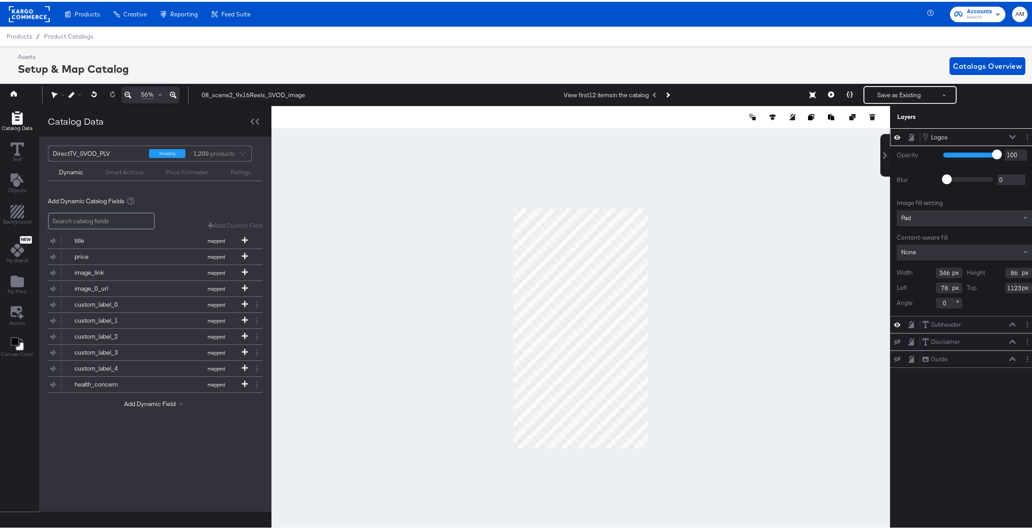
type input "86"
click at [939, 287] on input "78" at bounding box center [949, 286] width 27 height 11
type input "73"
click at [1006, 285] on input "1123" at bounding box center [1018, 286] width 27 height 11
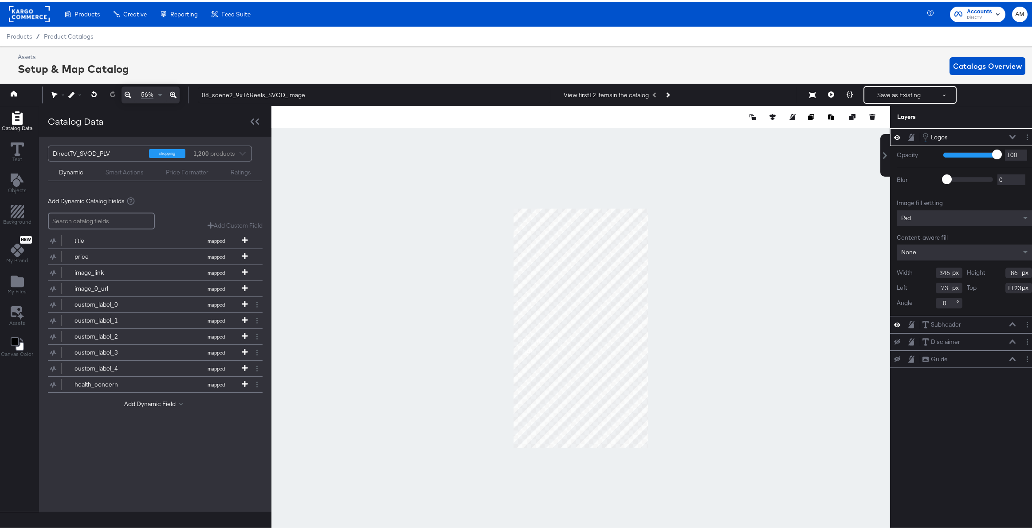
click at [1006, 285] on input "1123" at bounding box center [1018, 286] width 27 height 11
type input "1120"
click at [1009, 136] on icon at bounding box center [1012, 135] width 6 height 4
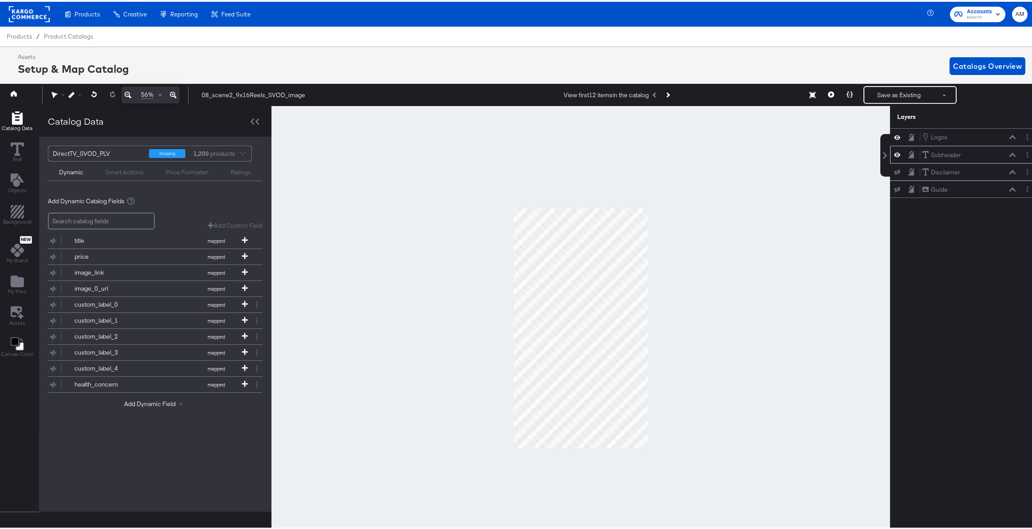
click at [1009, 155] on button at bounding box center [1012, 152] width 7 height 5
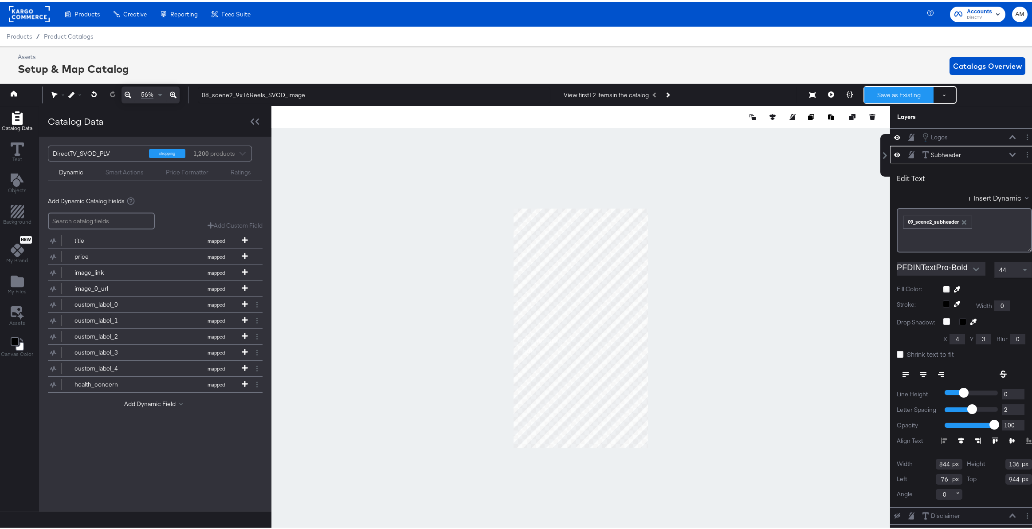
click at [886, 94] on button "Save as Existing" at bounding box center [898, 93] width 69 height 16
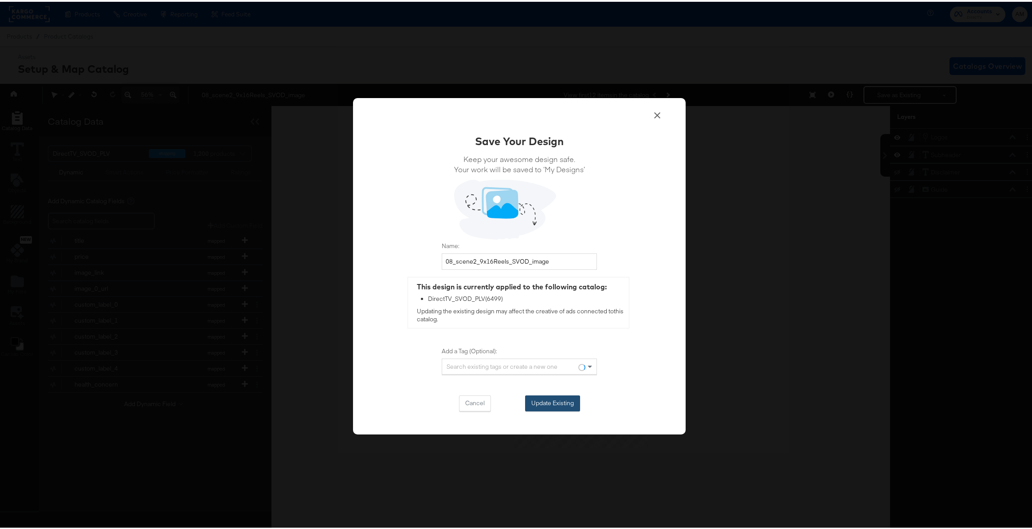
click at [555, 400] on button "Update Existing" at bounding box center [552, 401] width 55 height 16
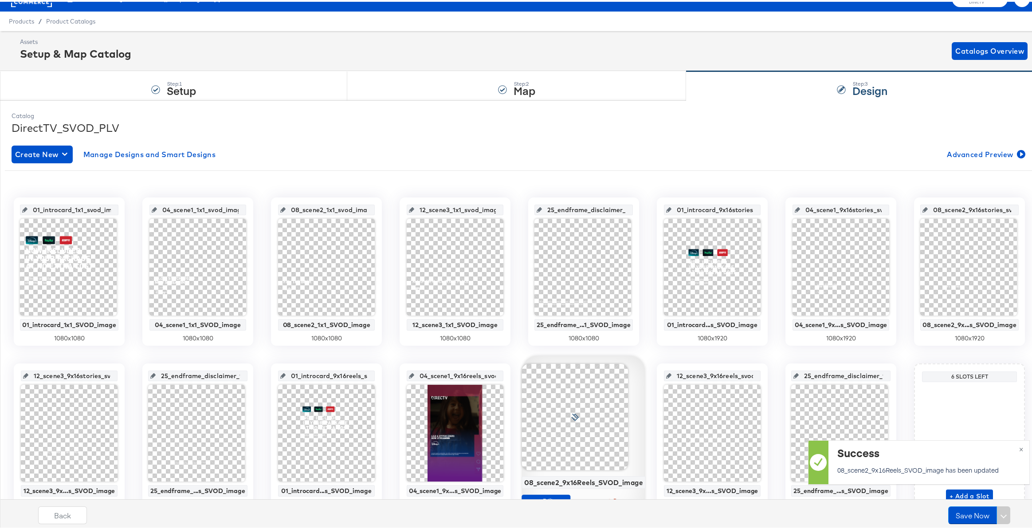
scroll to position [60, 0]
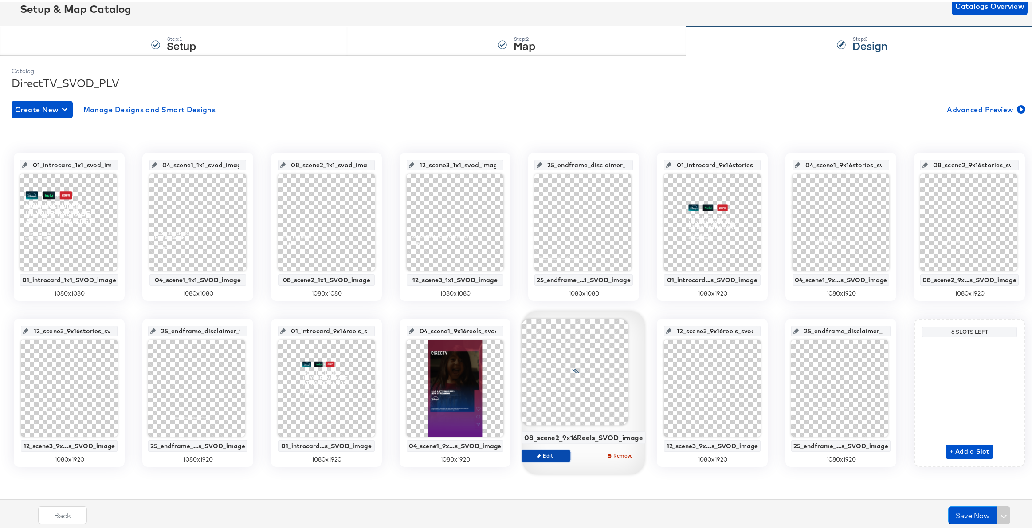
click at [549, 455] on span "Edit" at bounding box center [546, 453] width 41 height 7
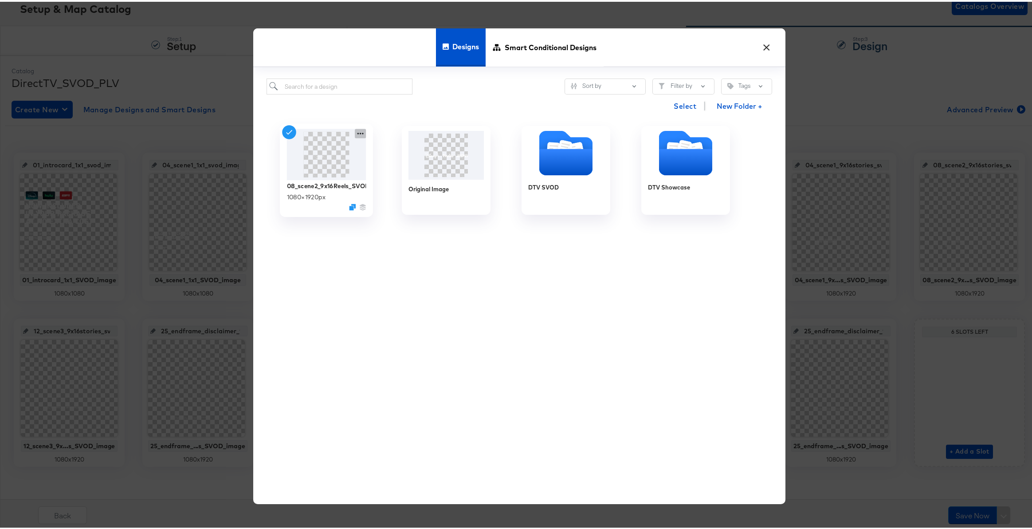
click at [357, 132] on icon at bounding box center [360, 132] width 6 height 2
click at [402, 184] on div "Edit Design Edit Design" at bounding box center [402, 184] width 0 height 0
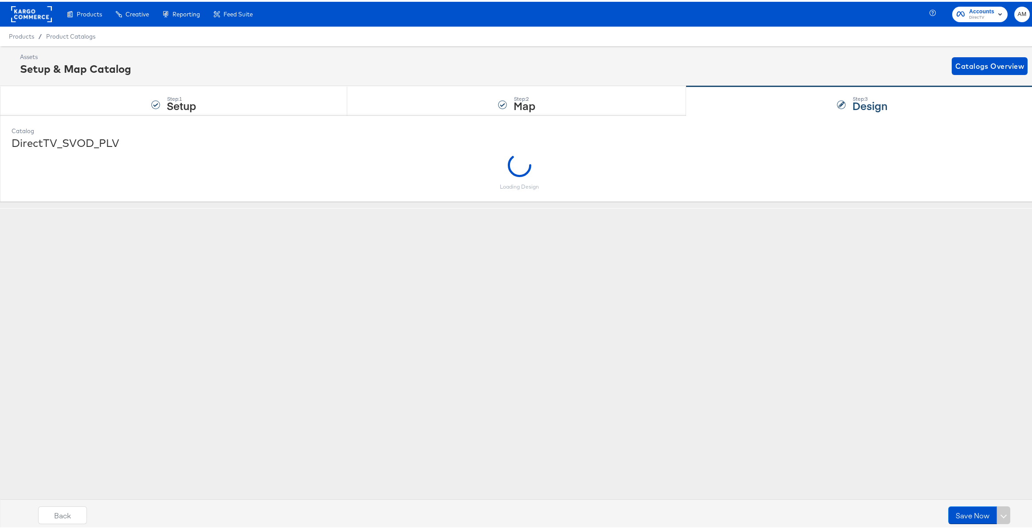
scroll to position [0, 0]
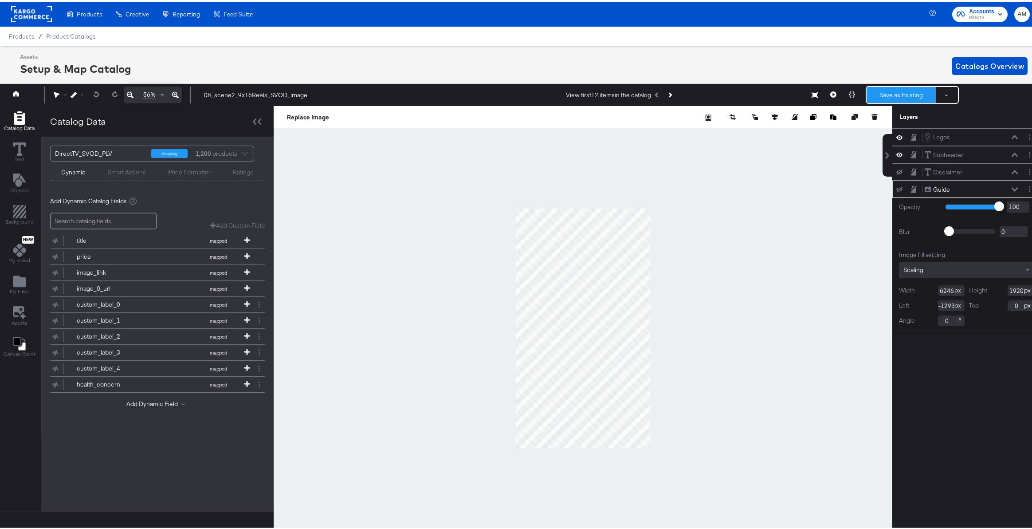
click at [892, 94] on button "Save as Existing" at bounding box center [901, 93] width 69 height 16
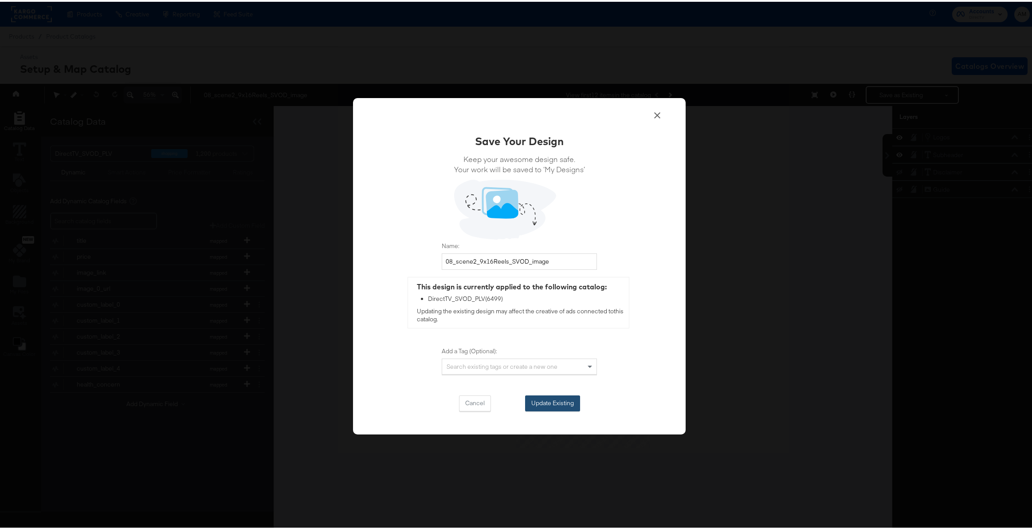
click at [552, 397] on button "Update Existing" at bounding box center [552, 401] width 55 height 16
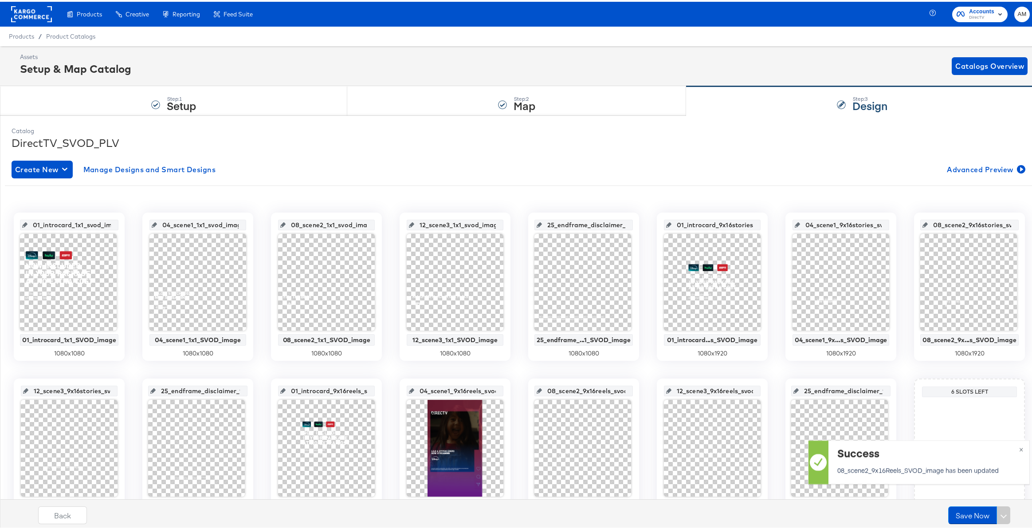
scroll to position [60, 0]
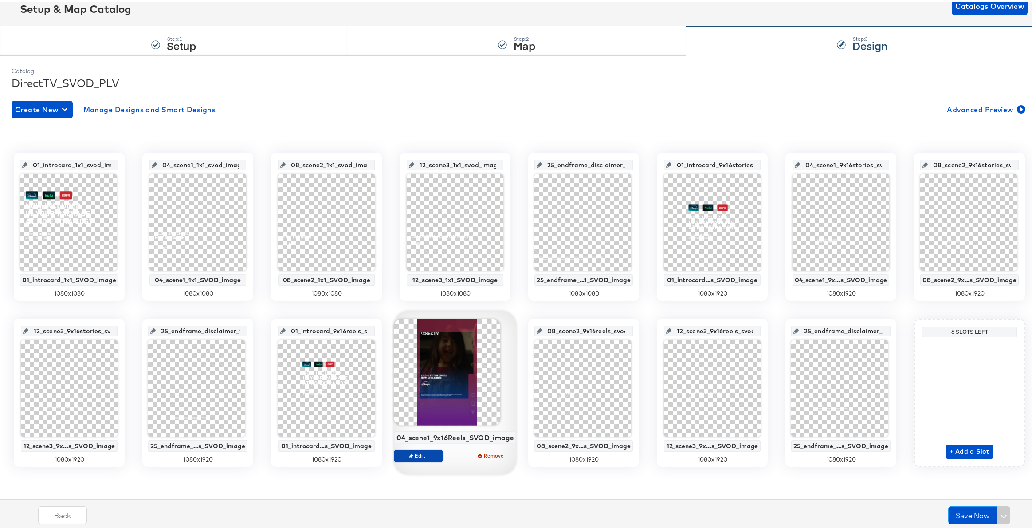
click at [417, 455] on span "Edit" at bounding box center [418, 453] width 41 height 7
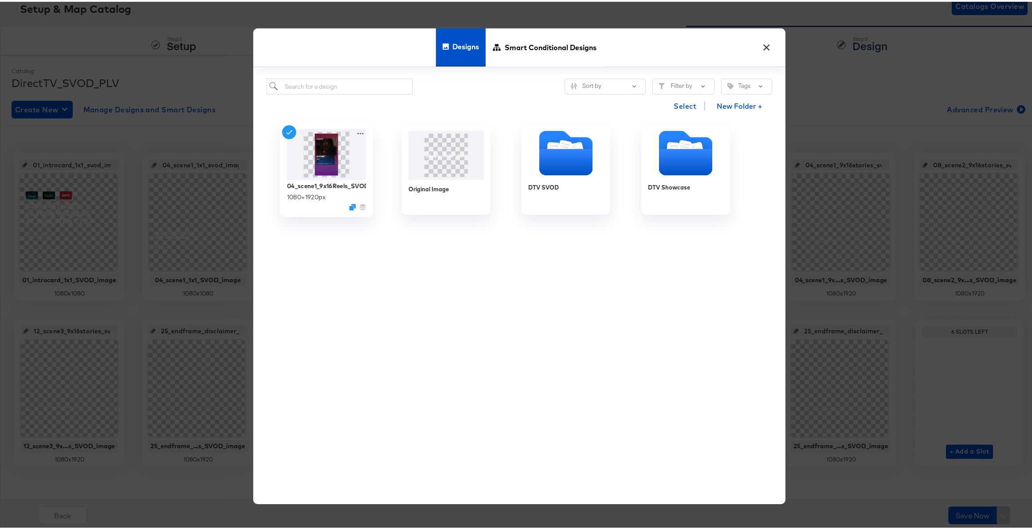
click at [351, 132] on img at bounding box center [326, 152] width 79 height 51
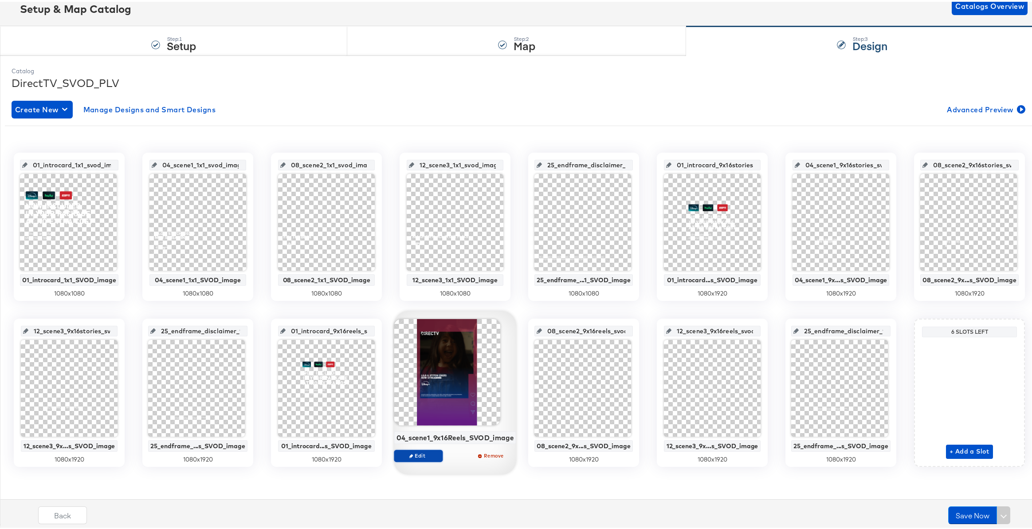
click at [419, 453] on span "Edit" at bounding box center [418, 453] width 41 height 7
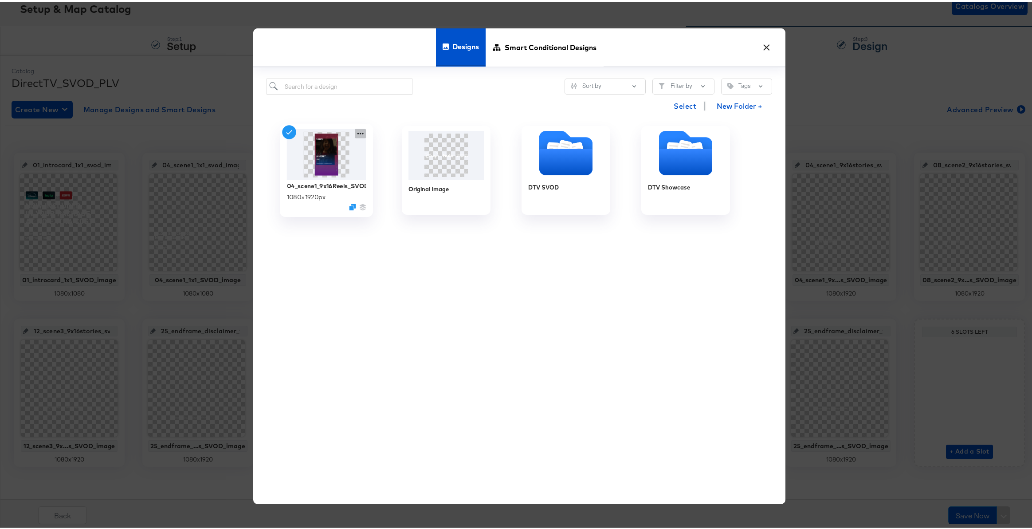
click at [355, 134] on icon at bounding box center [360, 131] width 11 height 9
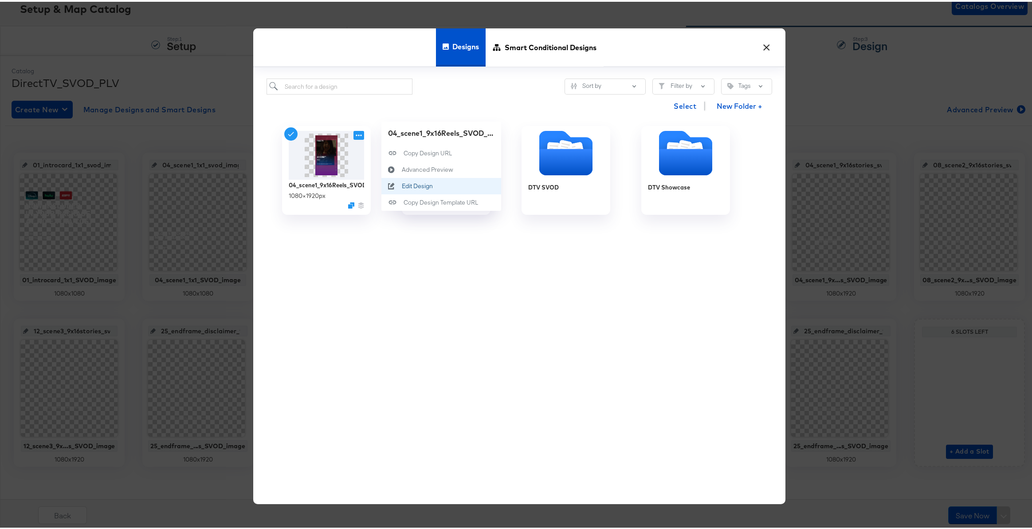
click at [402, 184] on div "Edit Design Edit Design" at bounding box center [402, 184] width 0 height 0
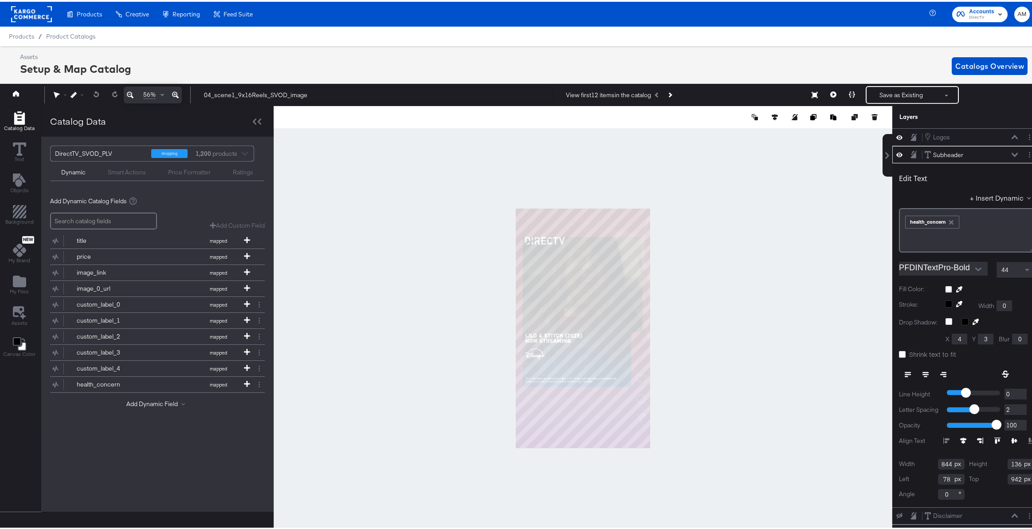
click at [1012, 153] on icon at bounding box center [1015, 153] width 6 height 4
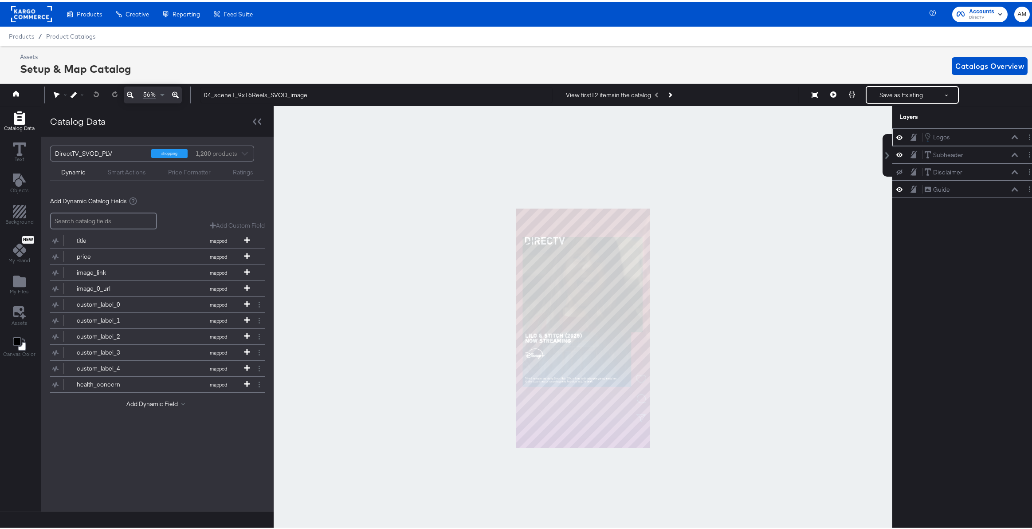
click at [1012, 137] on icon at bounding box center [1015, 135] width 6 height 4
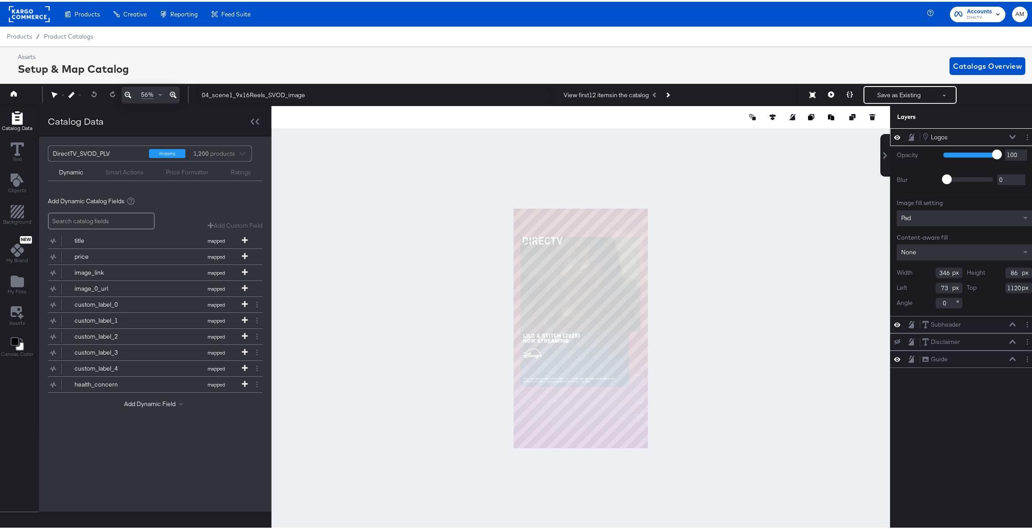
click at [1009, 135] on icon at bounding box center [1012, 135] width 6 height 4
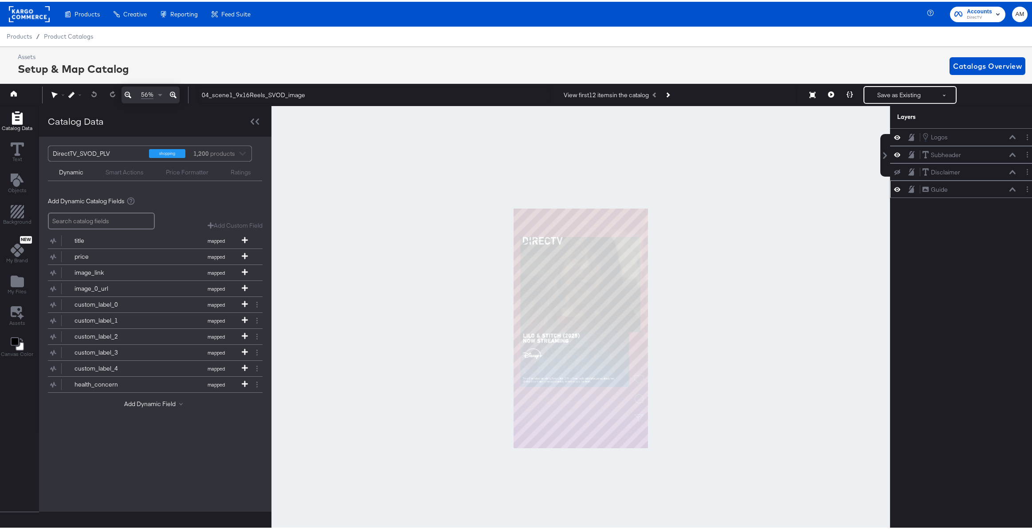
click at [894, 187] on icon at bounding box center [897, 188] width 6 height 8
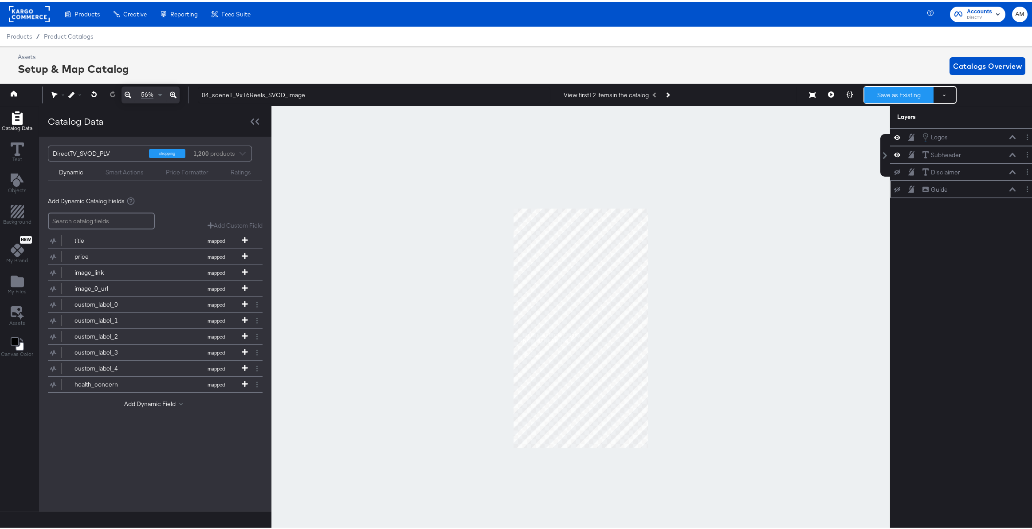
click at [875, 91] on button "Save as Existing" at bounding box center [898, 93] width 69 height 16
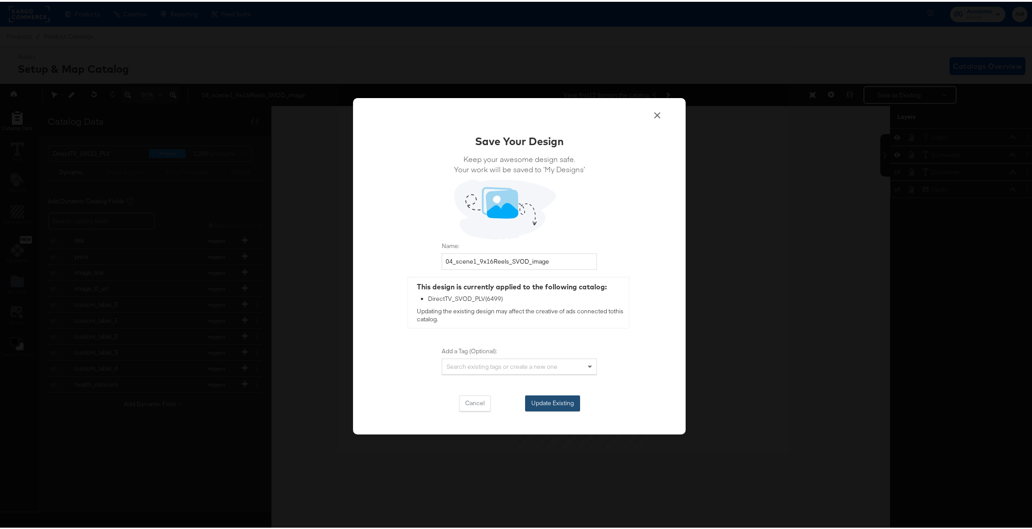
click at [538, 398] on button "Update Existing" at bounding box center [552, 401] width 55 height 16
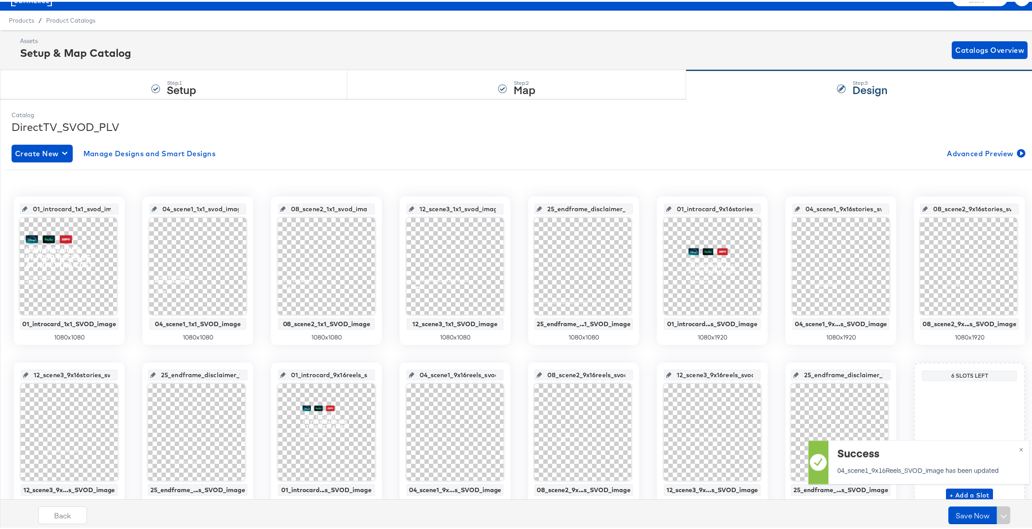
scroll to position [60, 0]
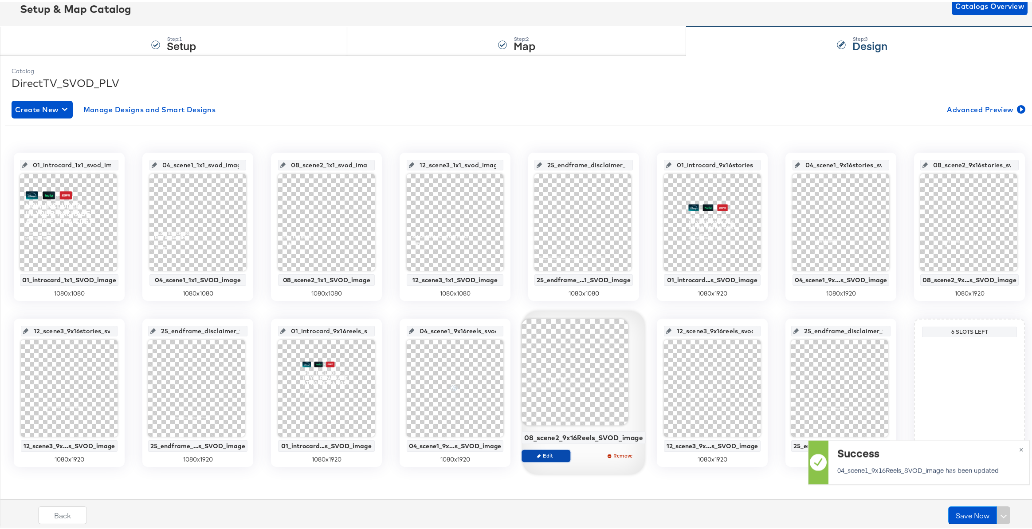
click at [540, 453] on span "Edit" at bounding box center [546, 453] width 41 height 7
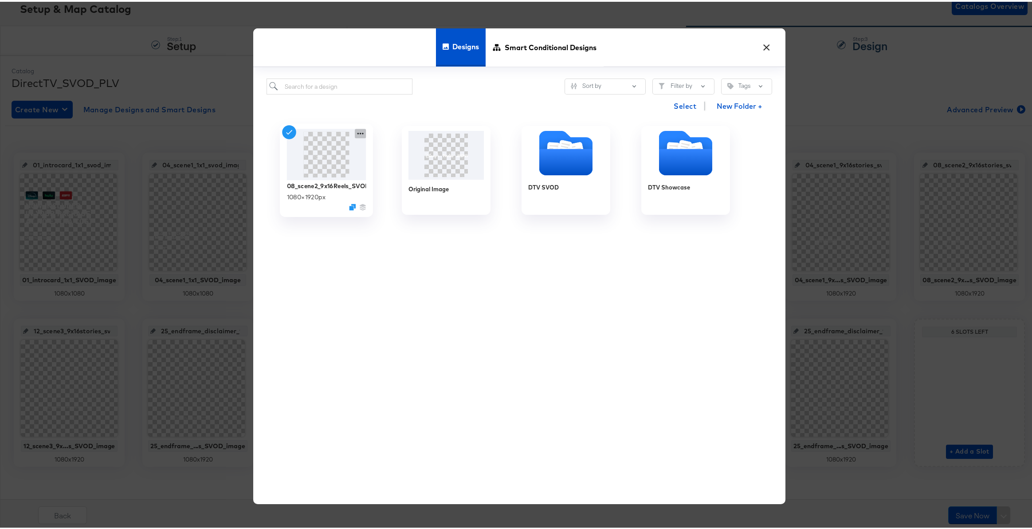
click at [356, 131] on icon at bounding box center [360, 131] width 11 height 9
click at [402, 184] on div "Edit Design Edit Design" at bounding box center [402, 184] width 0 height 0
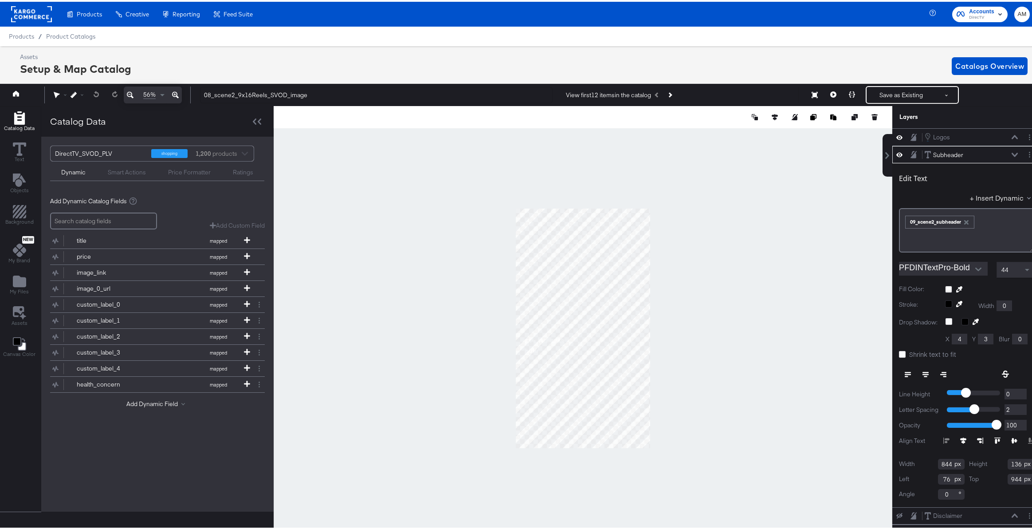
drag, startPoint x: 942, startPoint y: 477, endPoint x: 916, endPoint y: 475, distance: 25.8
click at [916, 475] on div "Left 76" at bounding box center [932, 477] width 66 height 11
type input "78"
type input "742"
type input "76"
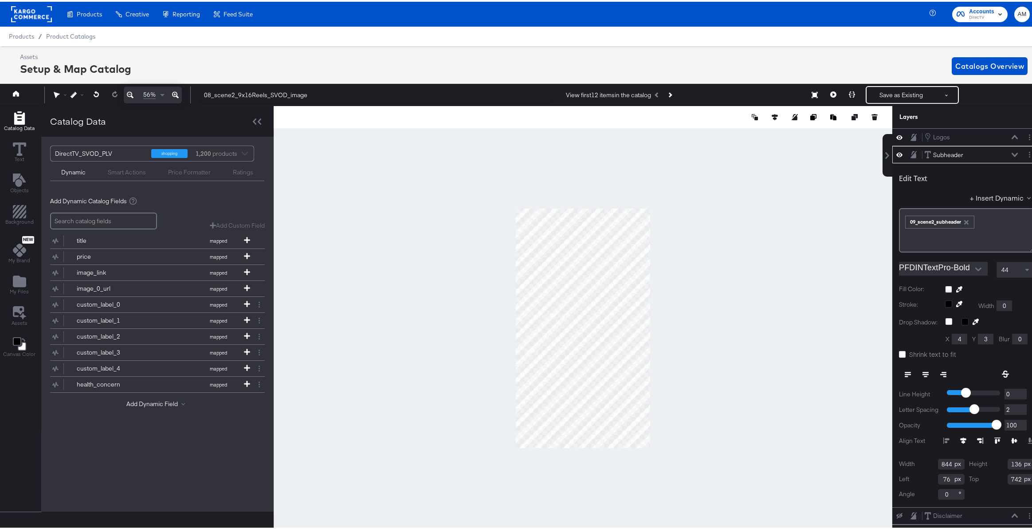
type input "742"
click at [939, 479] on input "76" at bounding box center [951, 477] width 27 height 11
click at [938, 479] on input "76" at bounding box center [951, 477] width 27 height 11
type input "78"
click at [1001, 150] on div "Subheader Subheader" at bounding box center [971, 153] width 94 height 9
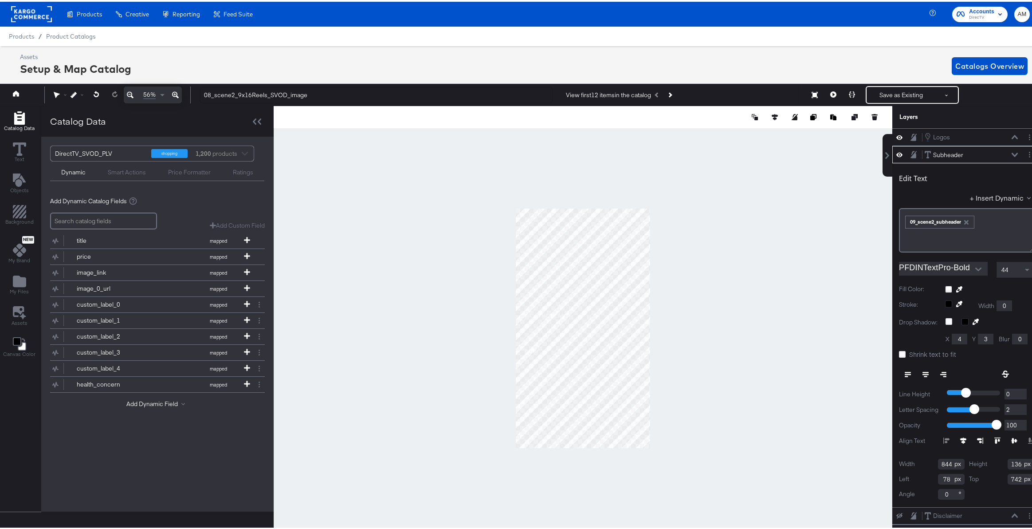
click at [1012, 153] on icon at bounding box center [1015, 153] width 6 height 4
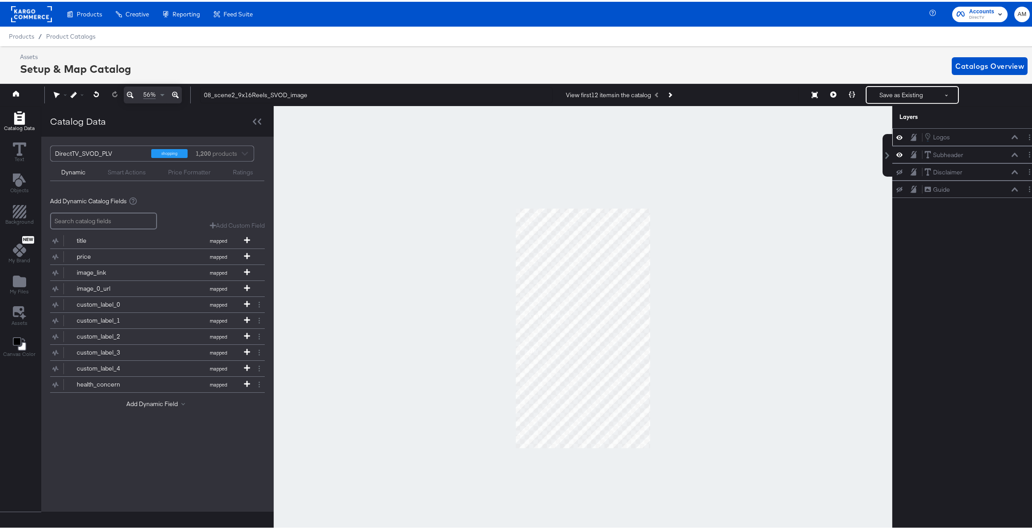
click at [1012, 137] on icon at bounding box center [1015, 135] width 6 height 4
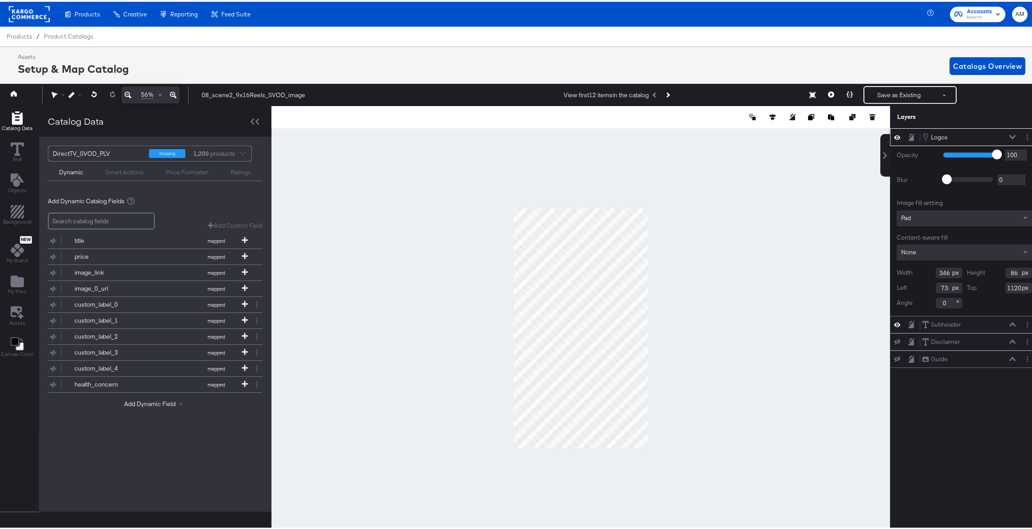
click at [940, 269] on input "346" at bounding box center [949, 271] width 27 height 11
click at [887, 89] on button "Save as Existing" at bounding box center [898, 93] width 69 height 16
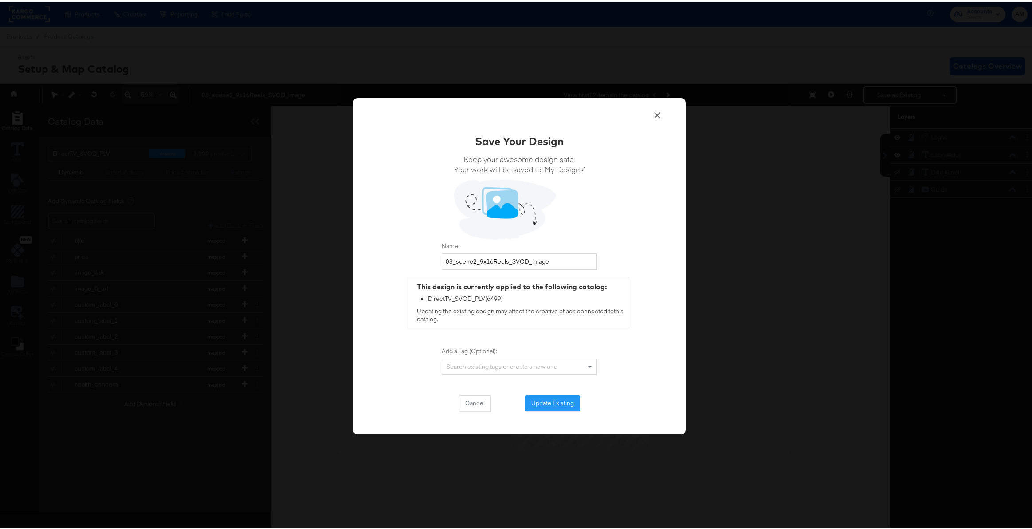
click at [542, 401] on button "Update Existing" at bounding box center [552, 401] width 55 height 16
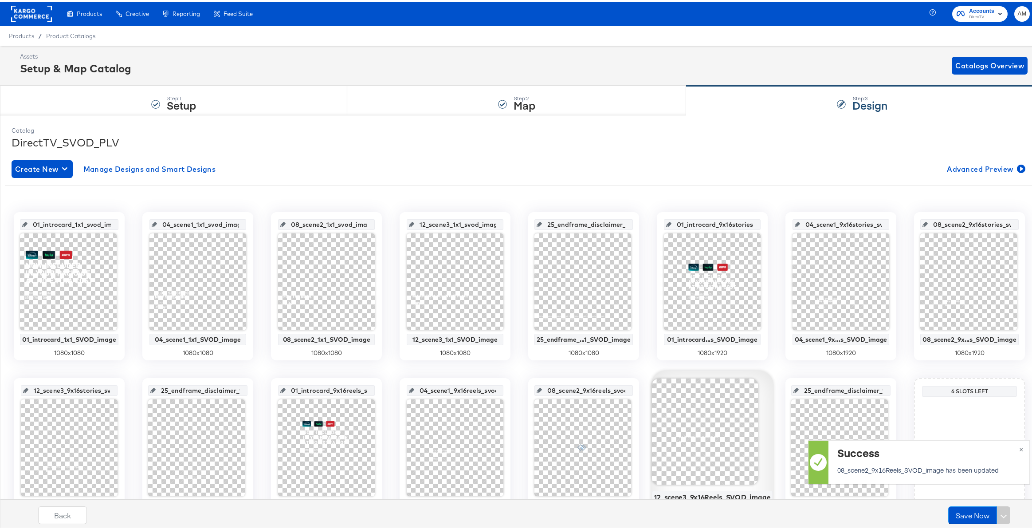
scroll to position [60, 0]
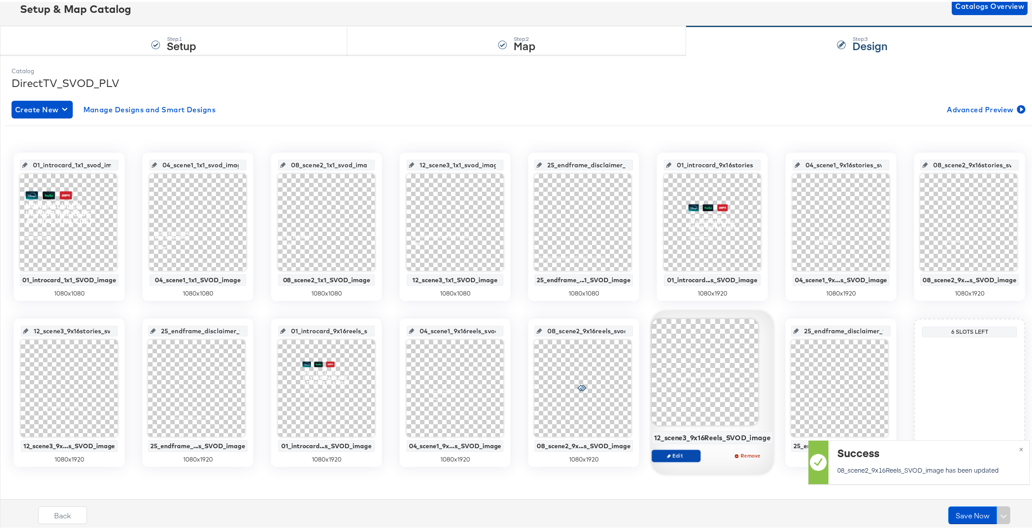
click at [678, 454] on span "Edit" at bounding box center [675, 453] width 41 height 7
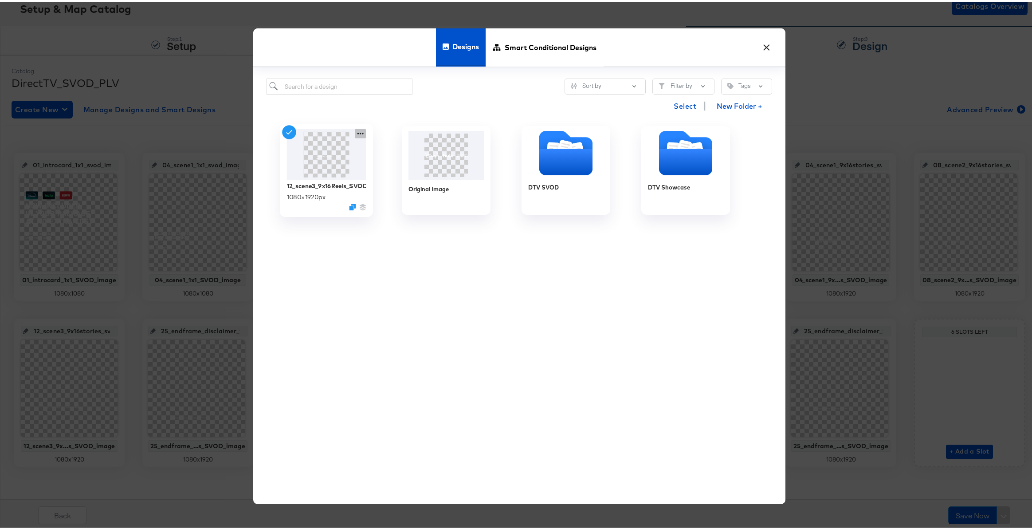
click at [357, 131] on icon at bounding box center [360, 132] width 6 height 2
click at [402, 184] on div "Edit Design Edit Design" at bounding box center [402, 184] width 0 height 0
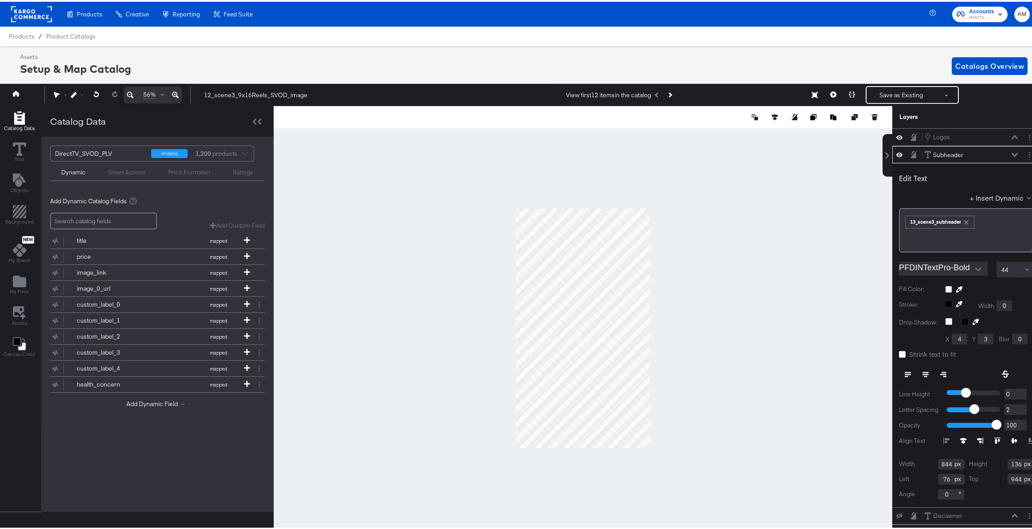
click at [938, 477] on input "76" at bounding box center [951, 477] width 27 height 11
type input "78"
click at [1008, 478] on input "944" at bounding box center [1021, 477] width 27 height 11
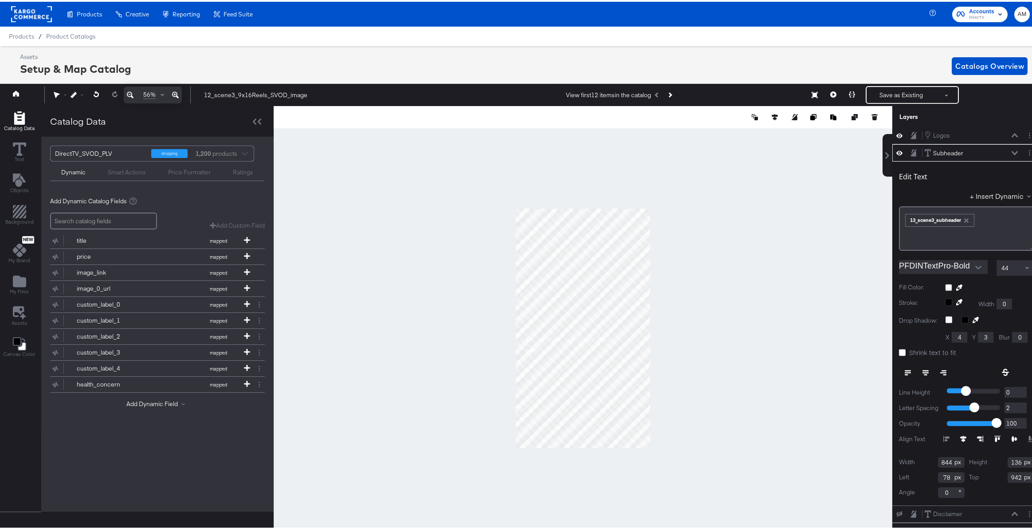
scroll to position [8, 0]
type input "942"
click at [1012, 149] on icon at bounding box center [1015, 151] width 6 height 4
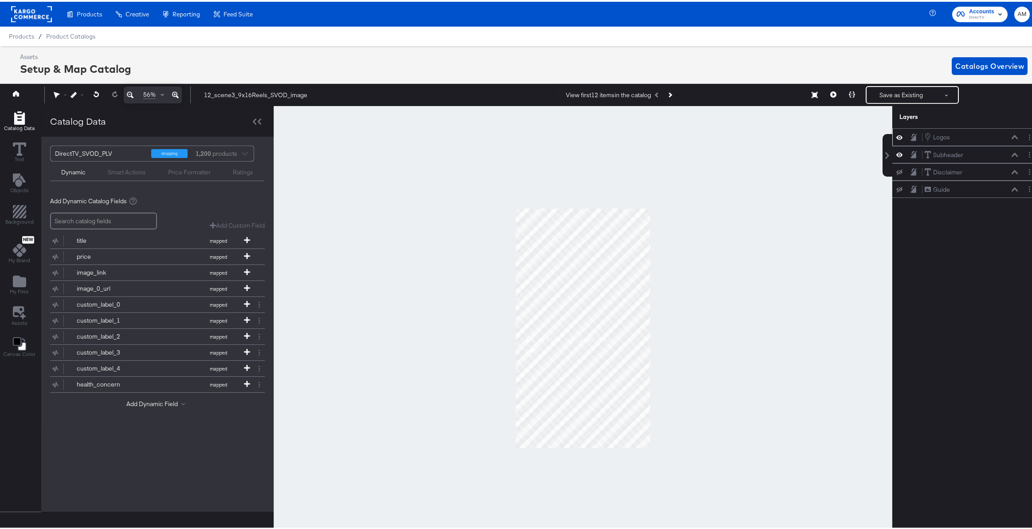
click at [1012, 136] on icon at bounding box center [1015, 135] width 6 height 4
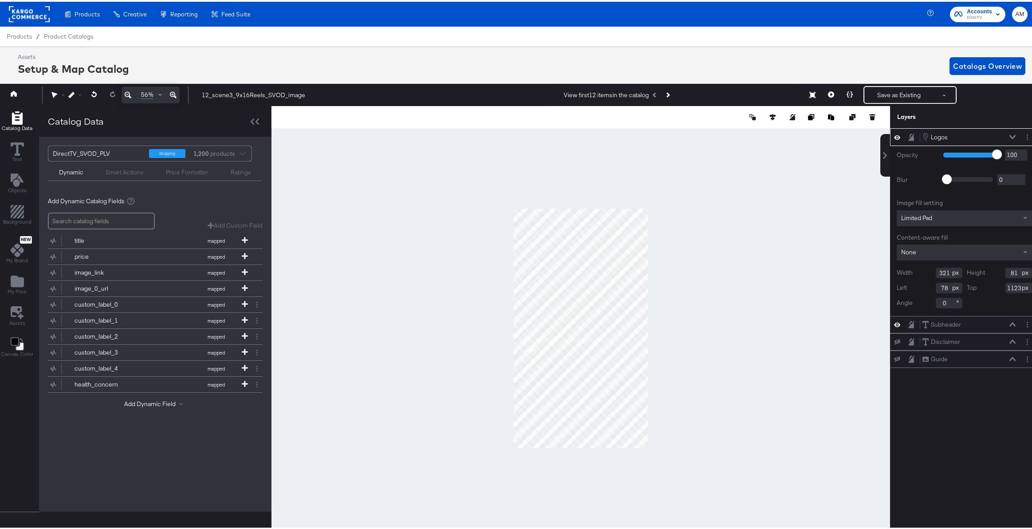
click at [937, 272] on input "321" at bounding box center [949, 271] width 27 height 11
type input "346"
click at [1010, 272] on input "81" at bounding box center [1018, 271] width 27 height 11
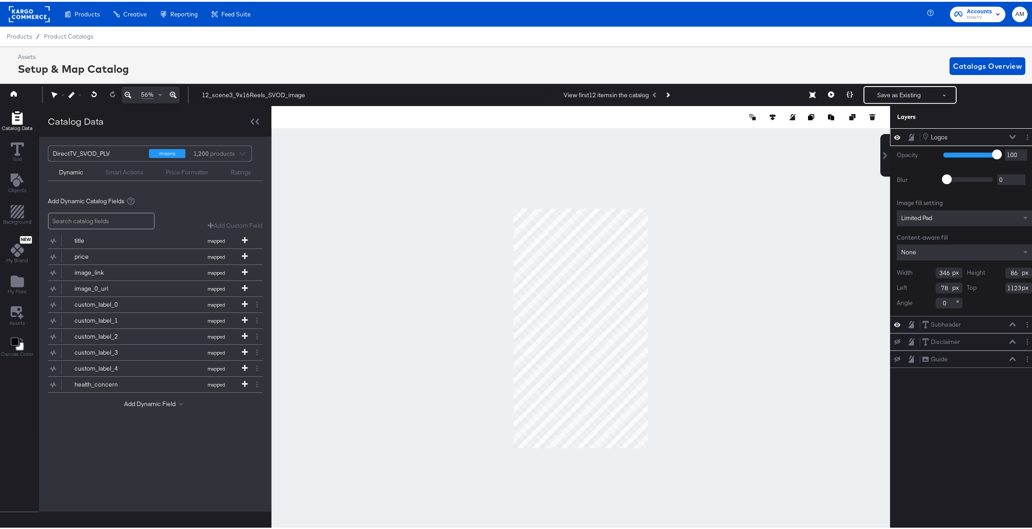
type input "86"
click at [938, 286] on input "78" at bounding box center [949, 286] width 27 height 11
type input "73"
click at [1008, 284] on input "1123" at bounding box center [1018, 286] width 27 height 11
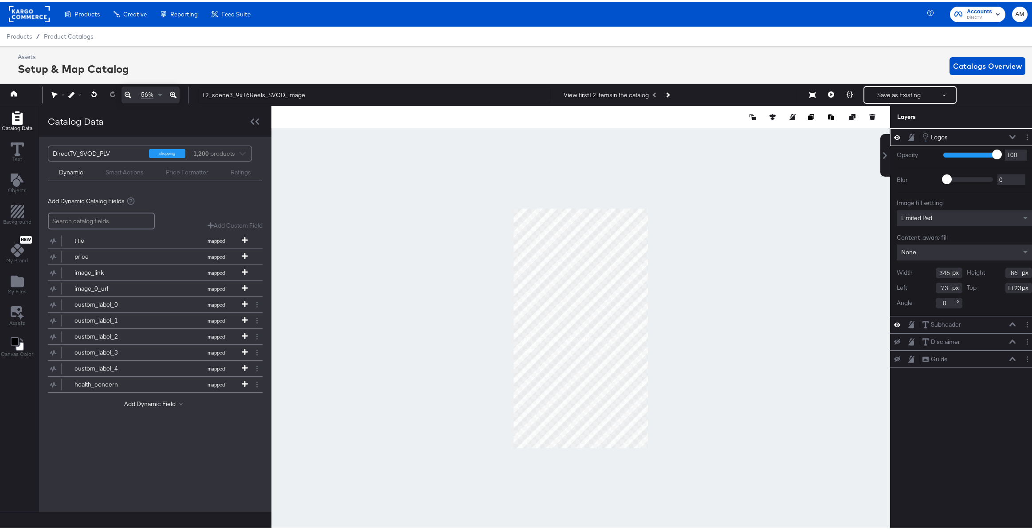
click at [1008, 284] on input "1123" at bounding box center [1018, 286] width 27 height 11
type input "1120"
click at [936, 286] on input "73" at bounding box center [949, 286] width 27 height 11
type input "73"
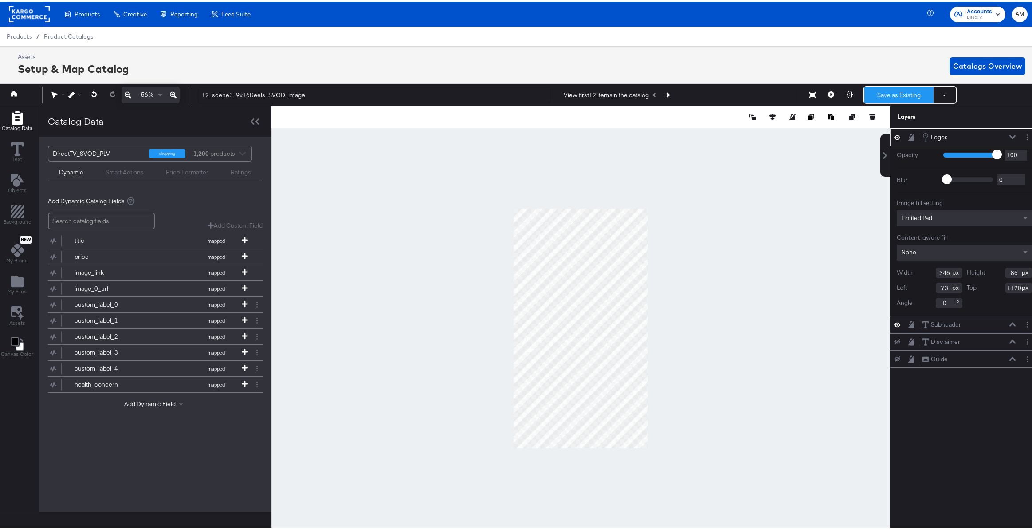
click at [896, 91] on button "Save as Existing" at bounding box center [898, 93] width 69 height 16
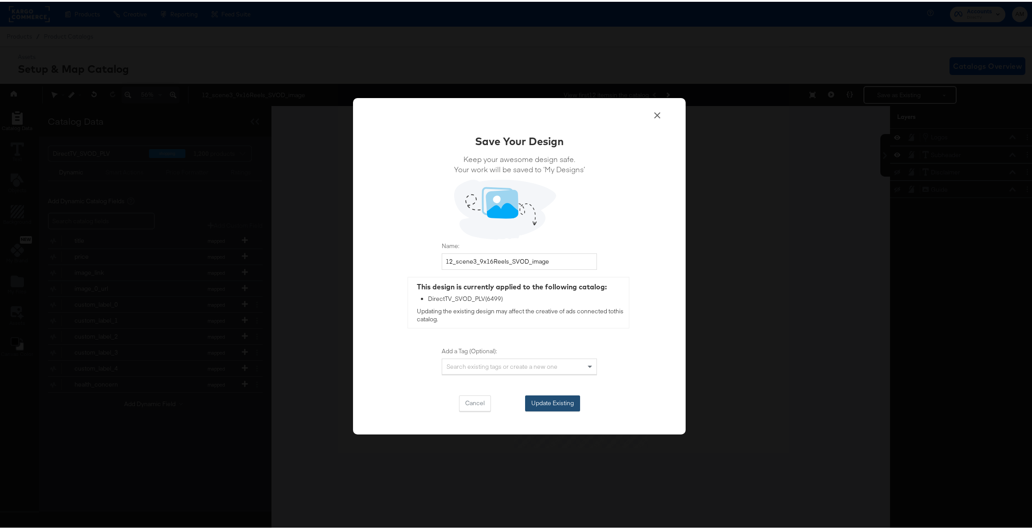
click at [552, 397] on button "Update Existing" at bounding box center [552, 401] width 55 height 16
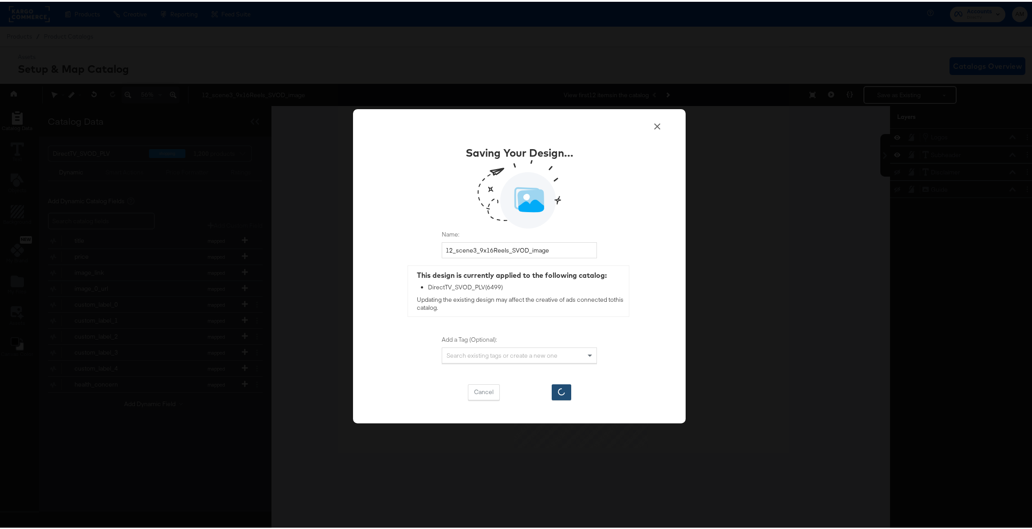
scroll to position [0, 0]
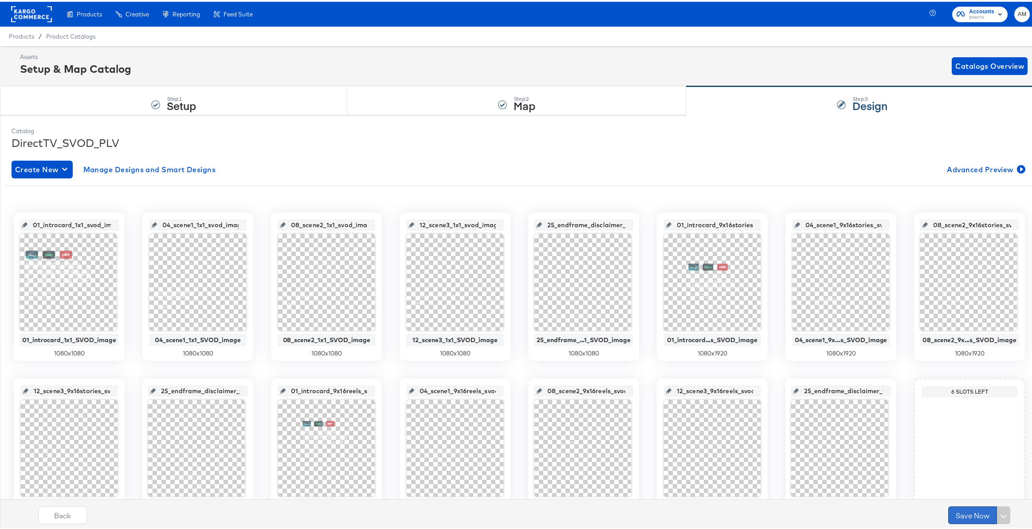
click at [959, 512] on button "Save Now" at bounding box center [972, 513] width 49 height 18
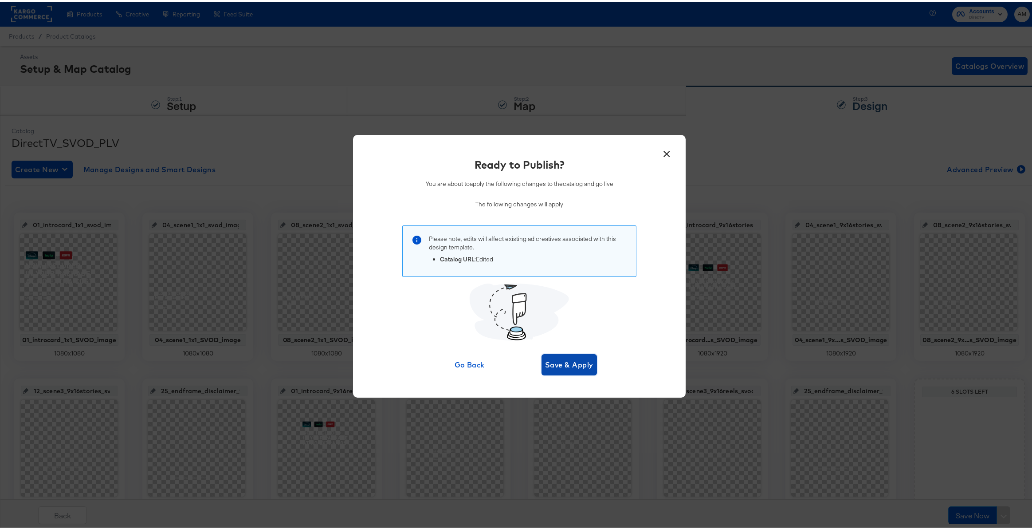
click at [557, 359] on span "Save & Apply" at bounding box center [569, 363] width 48 height 12
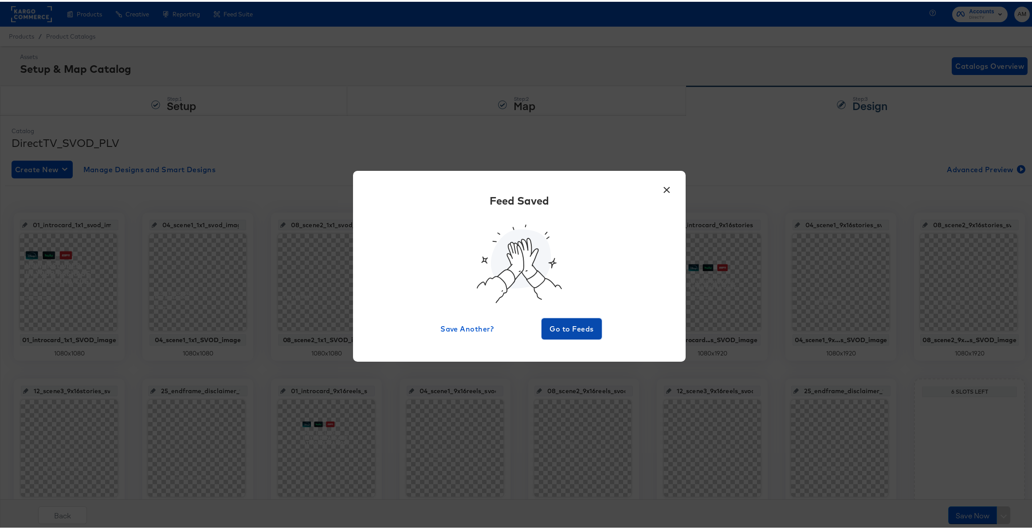
click at [577, 324] on span "Go to Feeds" at bounding box center [571, 327] width 53 height 12
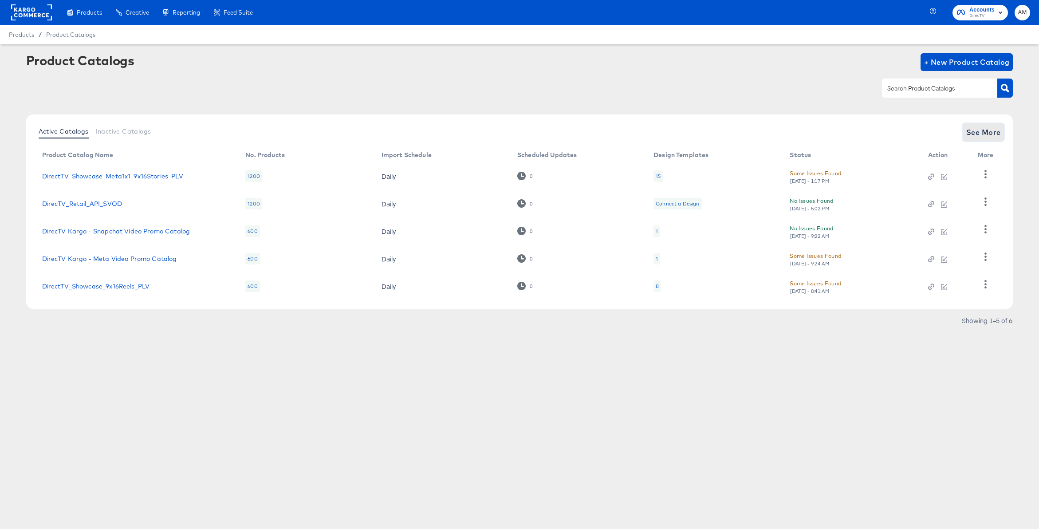
click at [969, 136] on span "See More" at bounding box center [983, 132] width 35 height 12
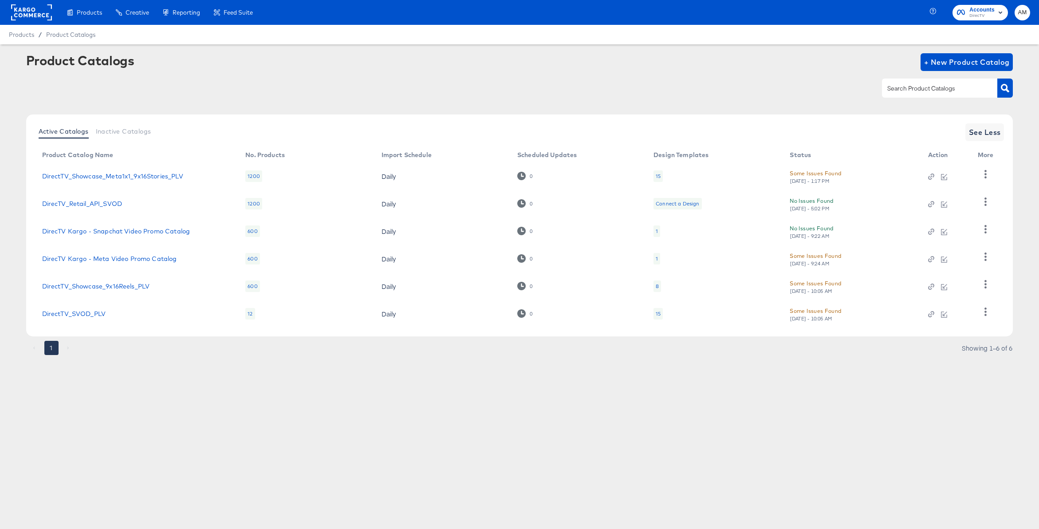
click at [656, 314] on div "15" at bounding box center [657, 313] width 5 height 7
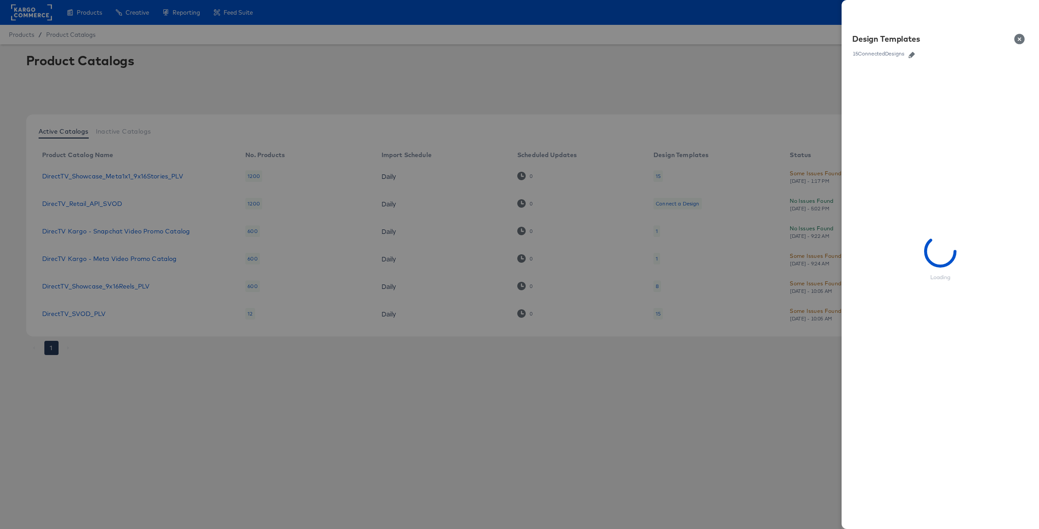
click at [912, 55] on icon "button" at bounding box center [911, 55] width 6 height 6
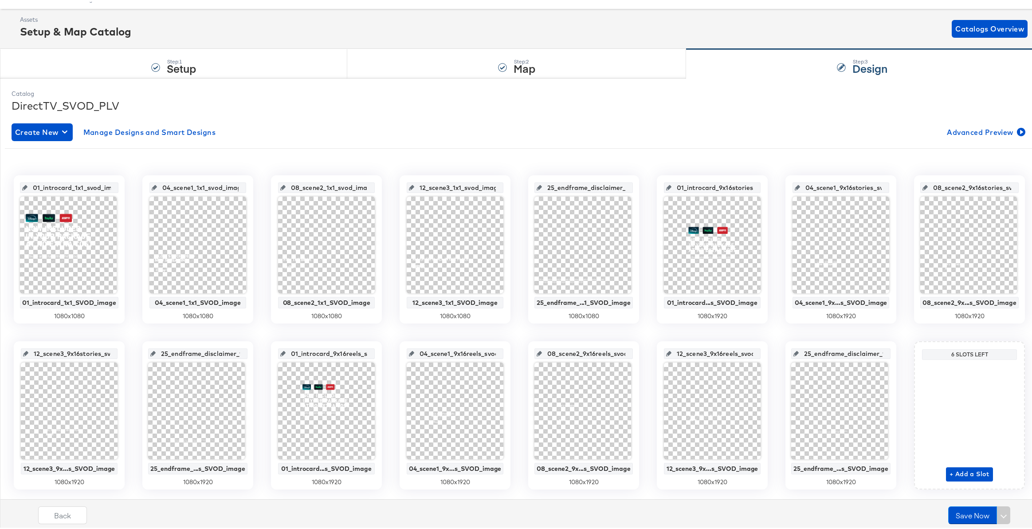
scroll to position [60, 0]
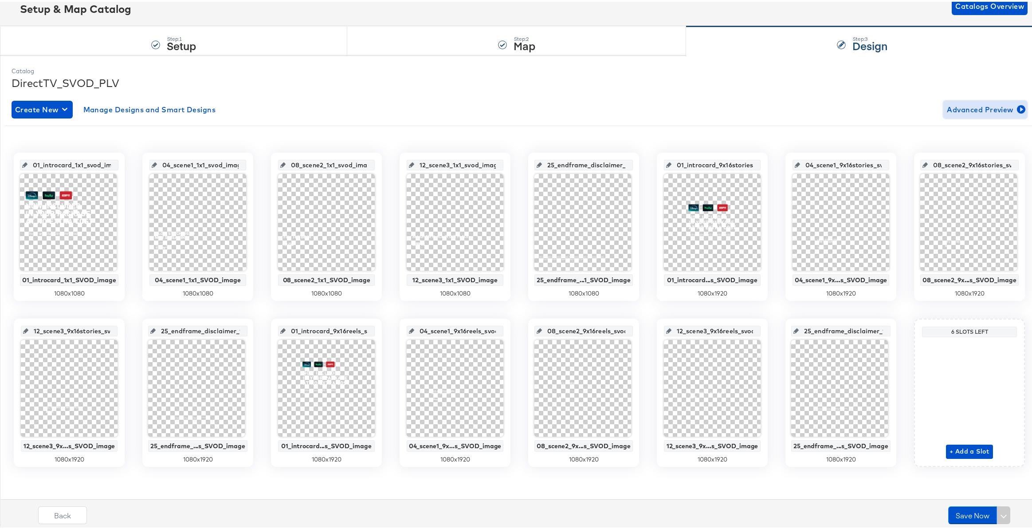
click at [963, 109] on span "Advanced Preview" at bounding box center [985, 108] width 77 height 12
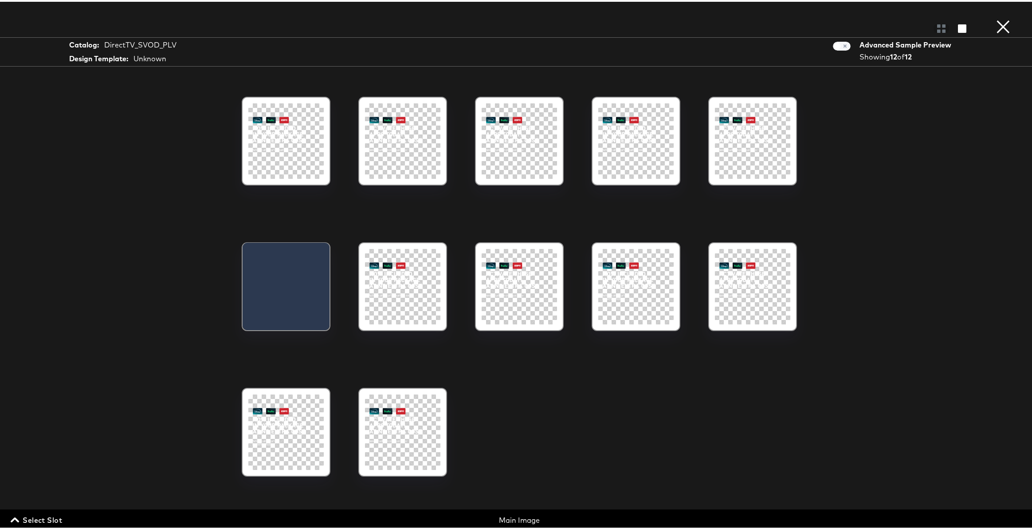
click at [44, 518] on span "Select Slot" at bounding box center [37, 518] width 50 height 12
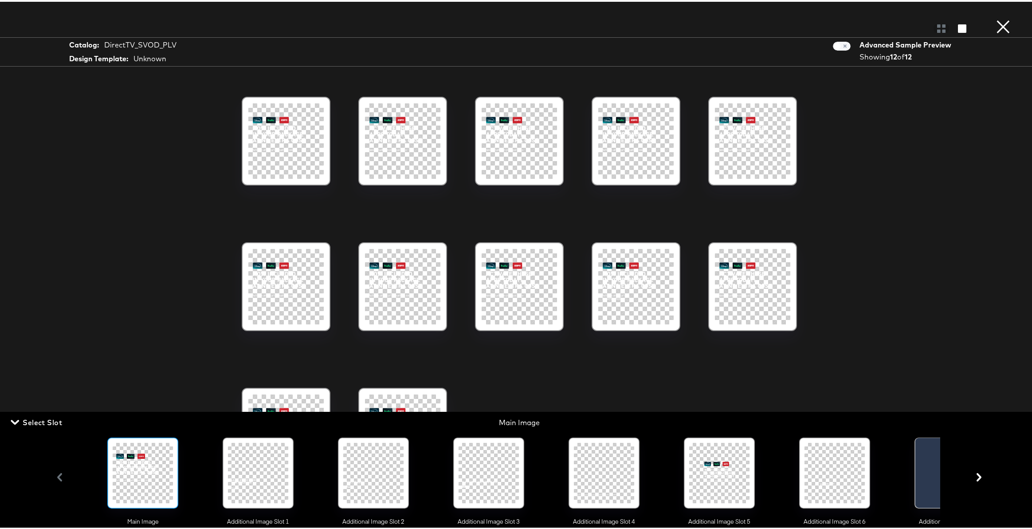
click at [249, 474] on div at bounding box center [258, 471] width 60 height 60
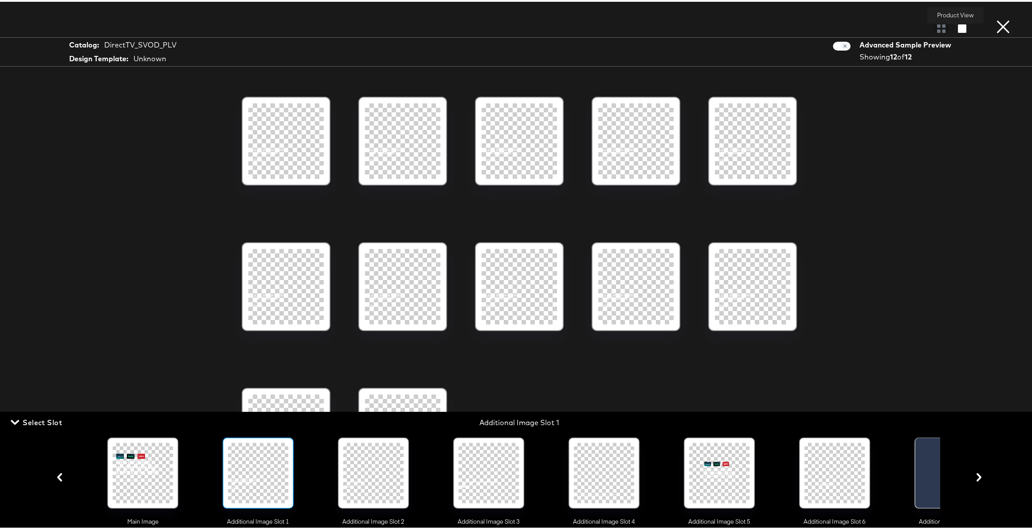
click at [958, 27] on icon "button" at bounding box center [962, 27] width 8 height 8
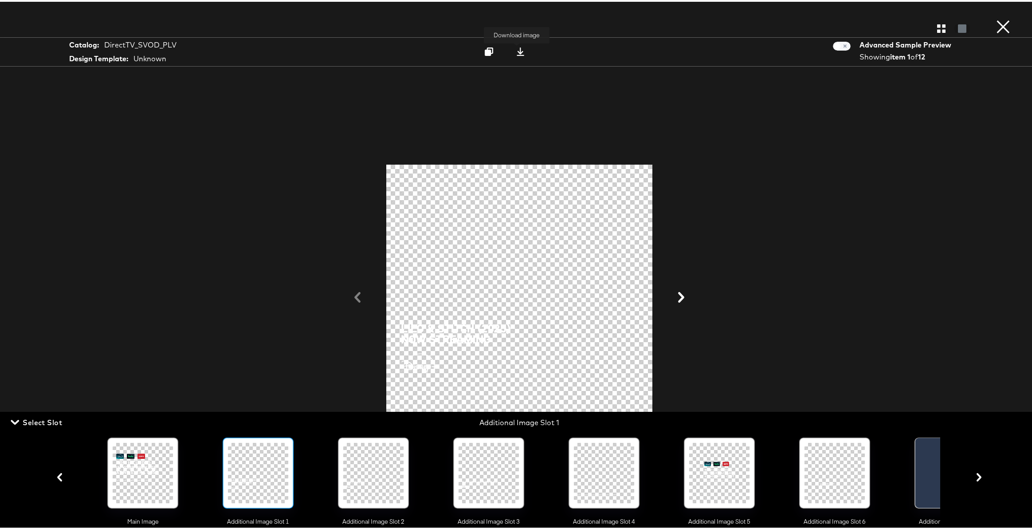
click at [517, 50] on icon at bounding box center [520, 50] width 8 height 8
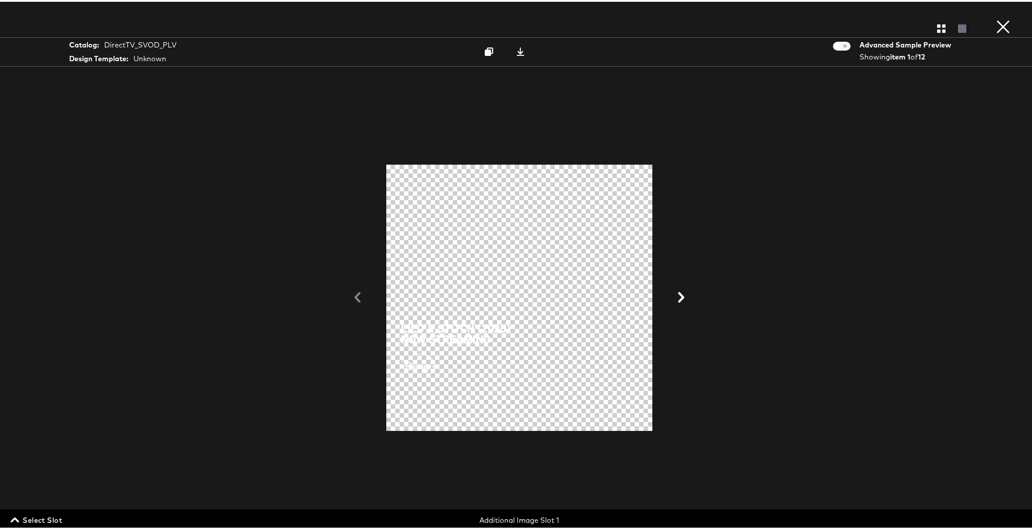
click at [39, 518] on span "Select Slot" at bounding box center [37, 518] width 50 height 12
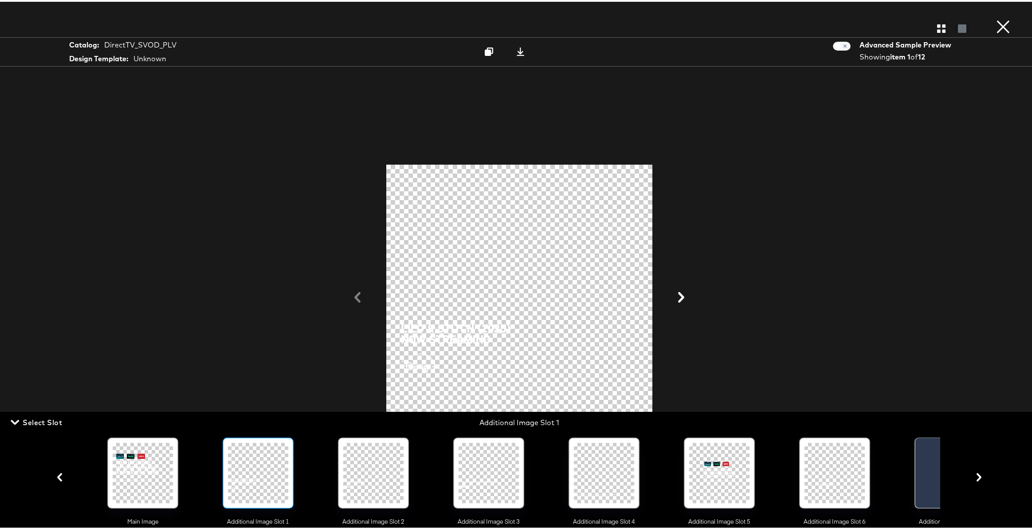
click at [361, 477] on div at bounding box center [373, 471] width 60 height 60
click at [518, 49] on icon at bounding box center [520, 50] width 8 height 8
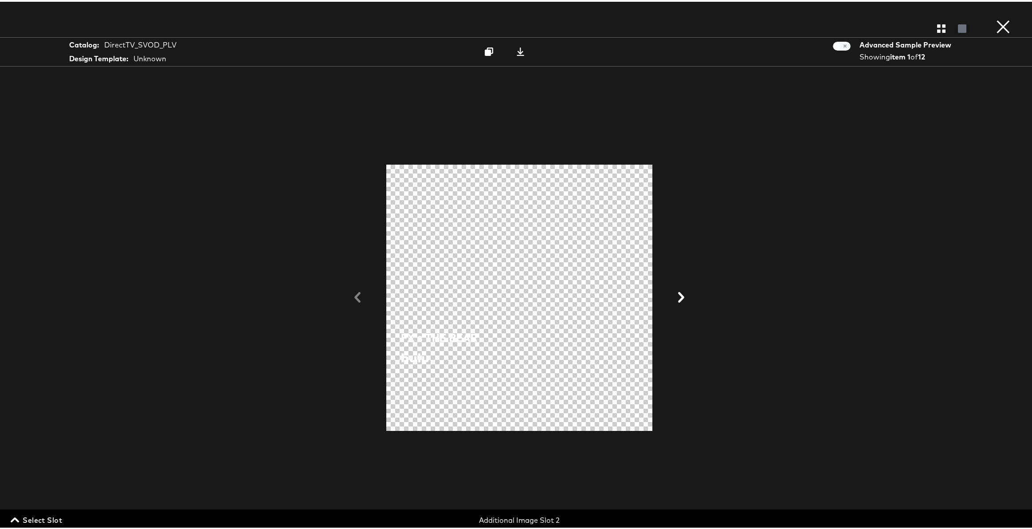
click at [33, 518] on span "Select Slot" at bounding box center [37, 518] width 50 height 12
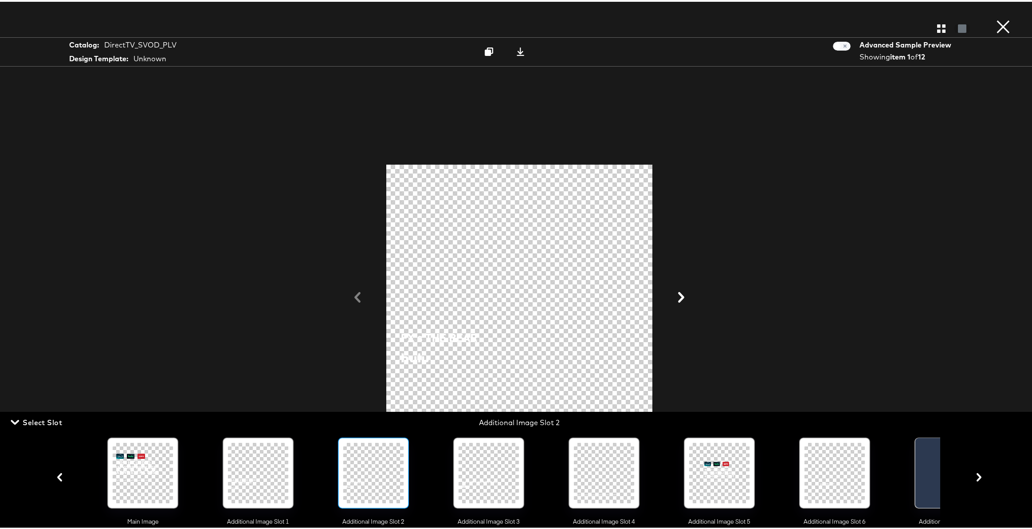
drag, startPoint x: 491, startPoint y: 476, endPoint x: 498, endPoint y: 447, distance: 30.2
click at [491, 475] on div at bounding box center [489, 471] width 60 height 60
click at [518, 51] on icon at bounding box center [520, 50] width 8 height 8
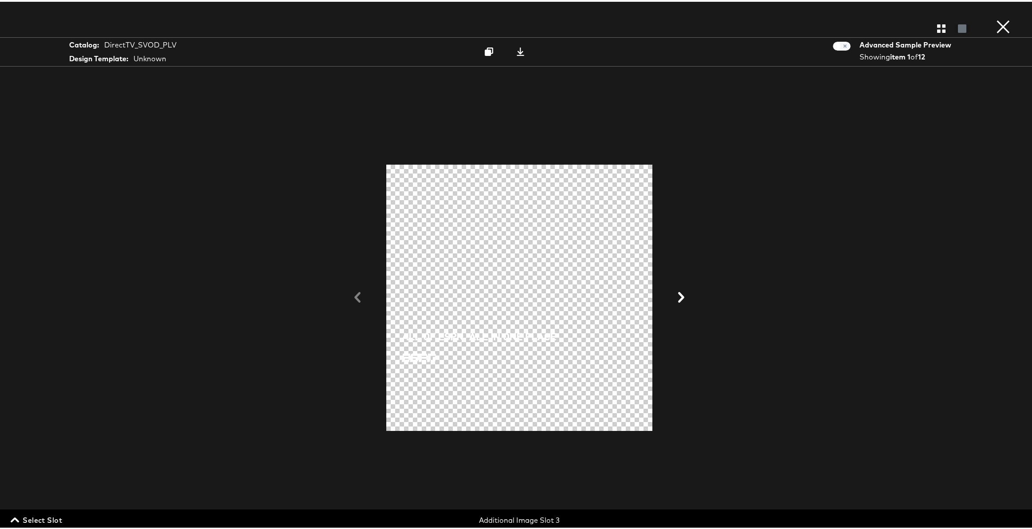
click at [49, 517] on span "Select Slot" at bounding box center [37, 518] width 50 height 12
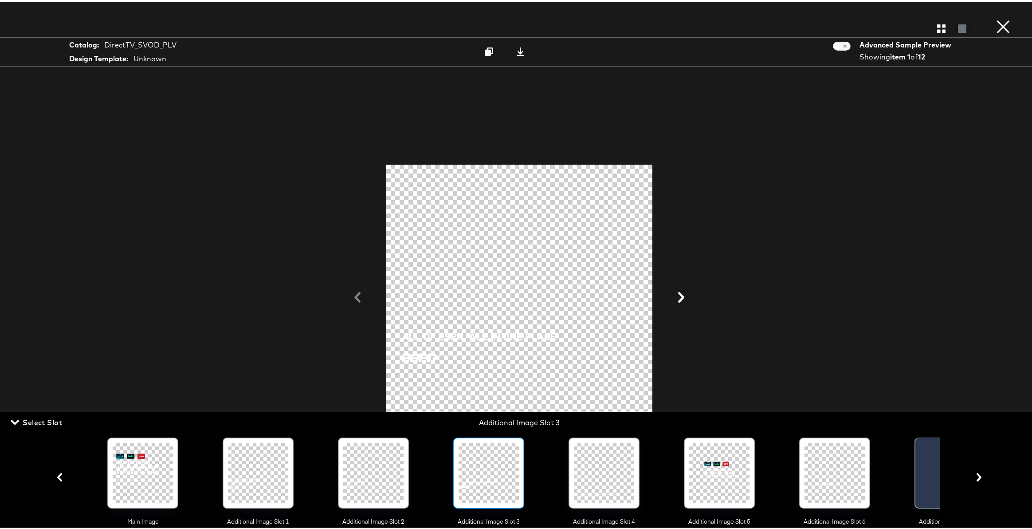
click at [829, 468] on div at bounding box center [834, 471] width 60 height 60
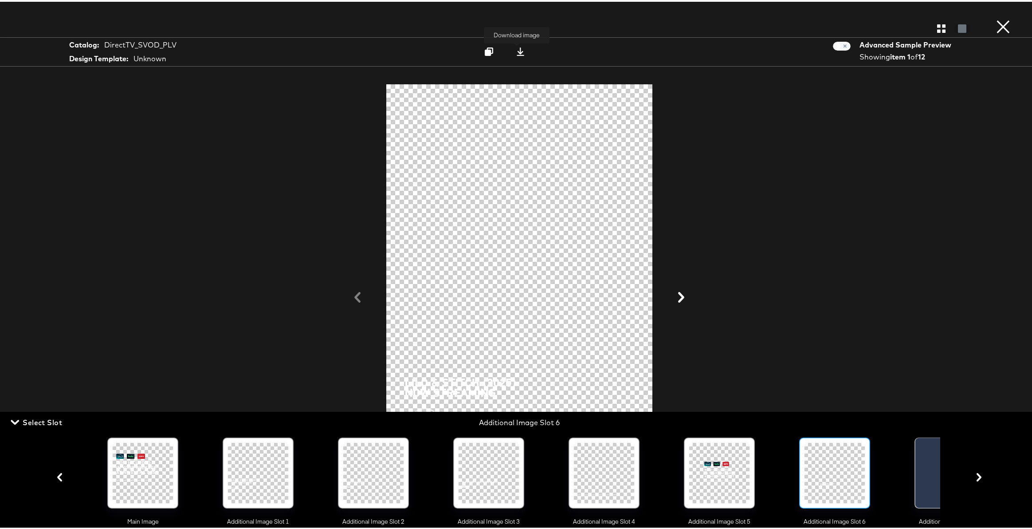
click at [518, 49] on icon at bounding box center [520, 50] width 8 height 8
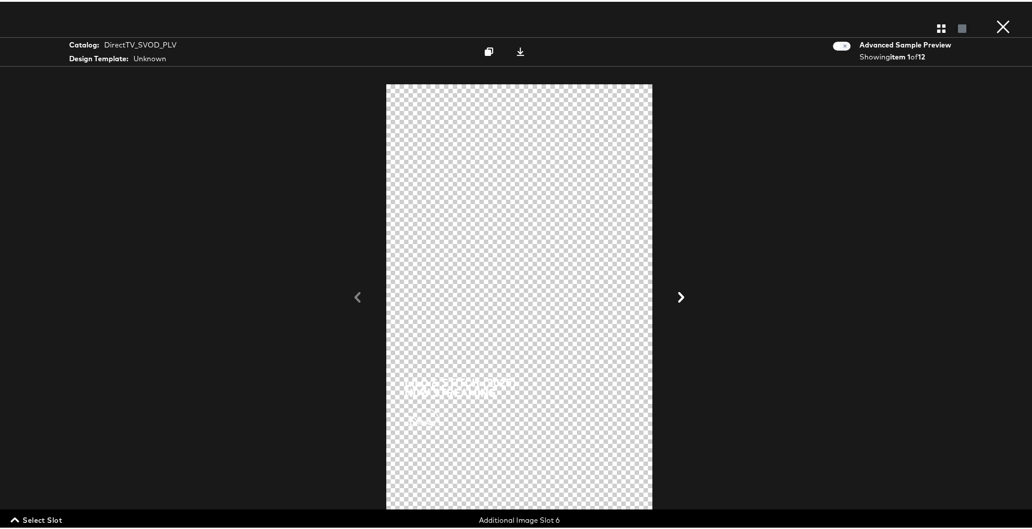
drag, startPoint x: 51, startPoint y: 518, endPoint x: 164, endPoint y: 507, distance: 114.0
click at [51, 518] on span "Select Slot" at bounding box center [37, 518] width 50 height 12
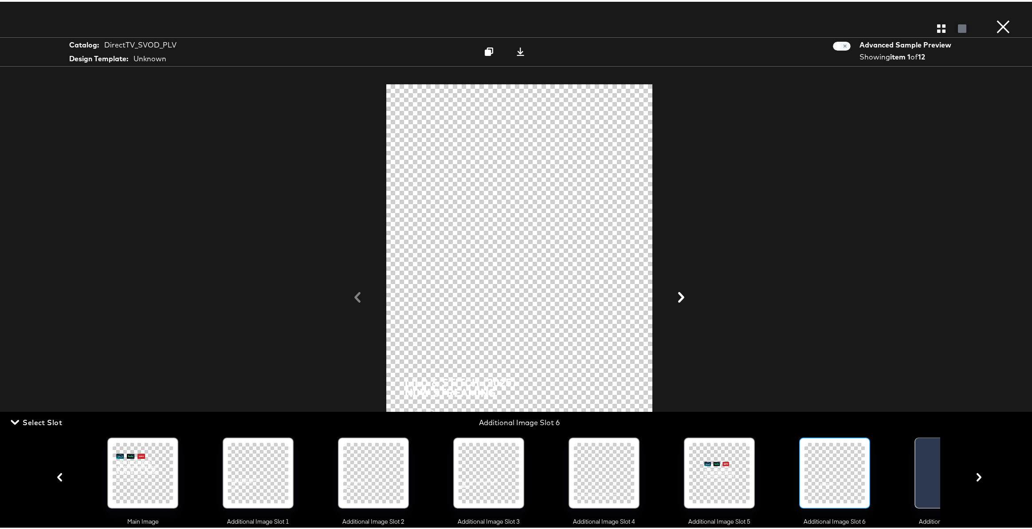
click at [975, 478] on icon "button" at bounding box center [979, 475] width 8 height 8
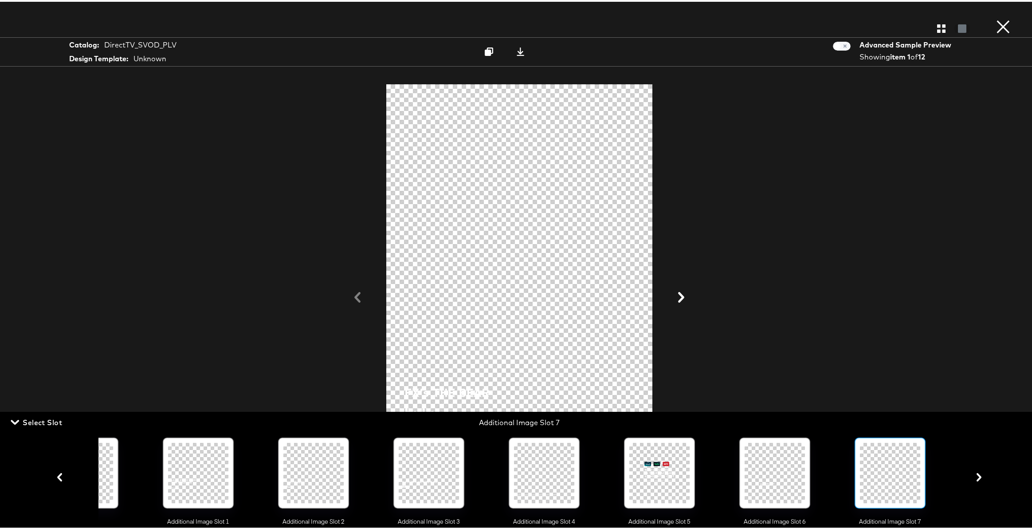
click at [975, 478] on icon "button" at bounding box center [979, 475] width 8 height 8
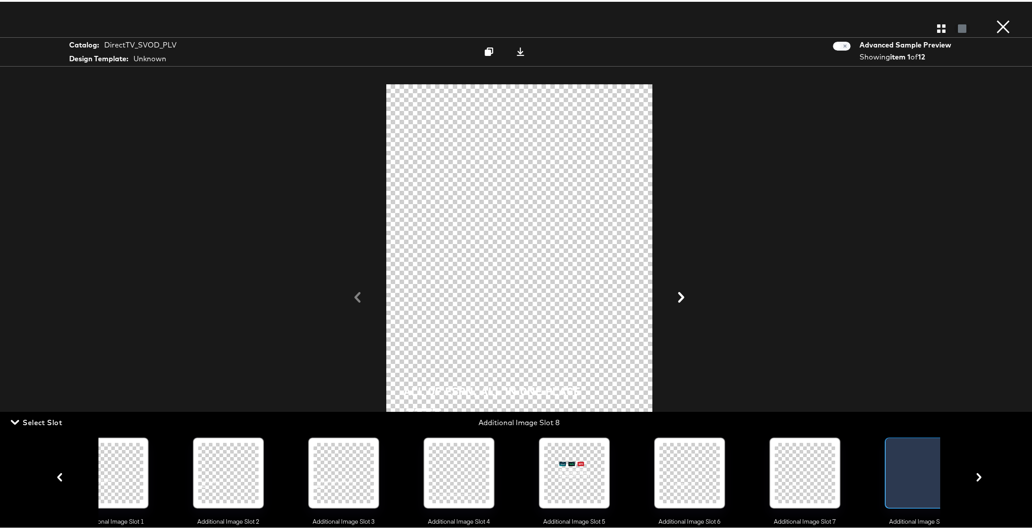
click at [975, 478] on icon "button" at bounding box center [979, 475] width 8 height 8
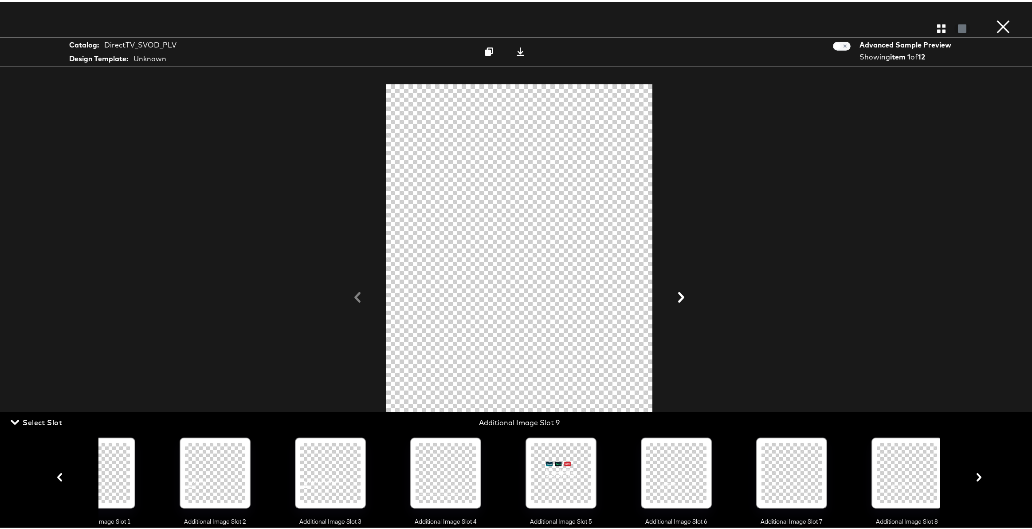
click at [975, 478] on icon "button" at bounding box center [979, 475] width 8 height 8
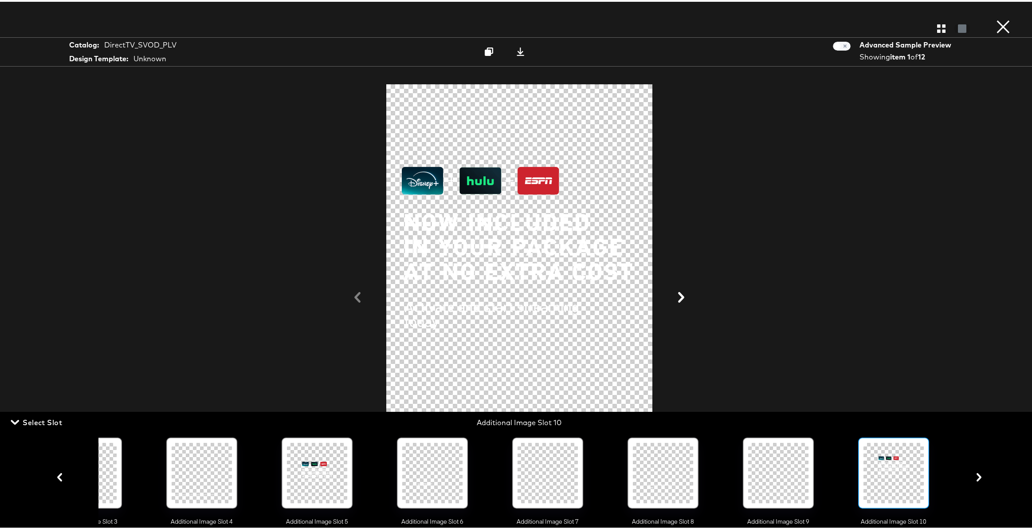
scroll to position [0, 406]
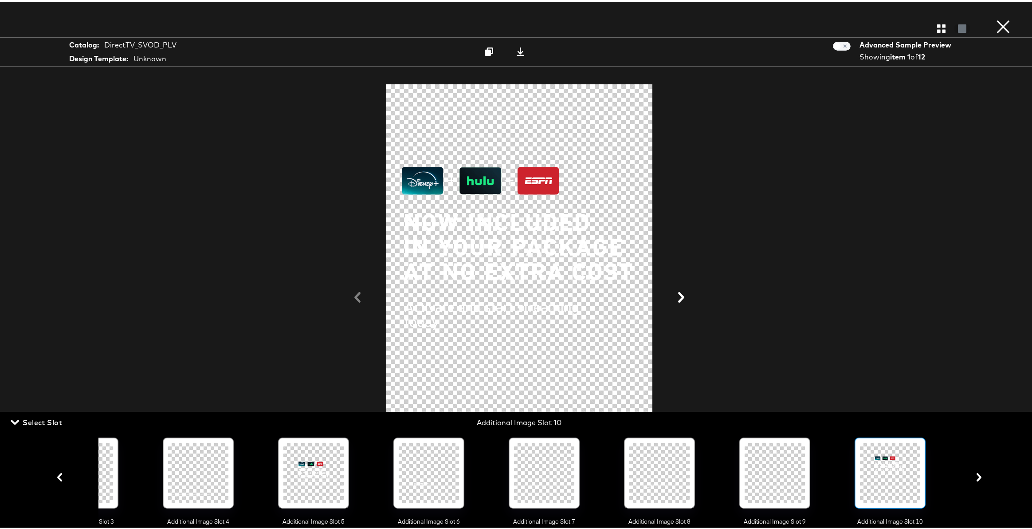
click at [543, 469] on div at bounding box center [544, 471] width 60 height 60
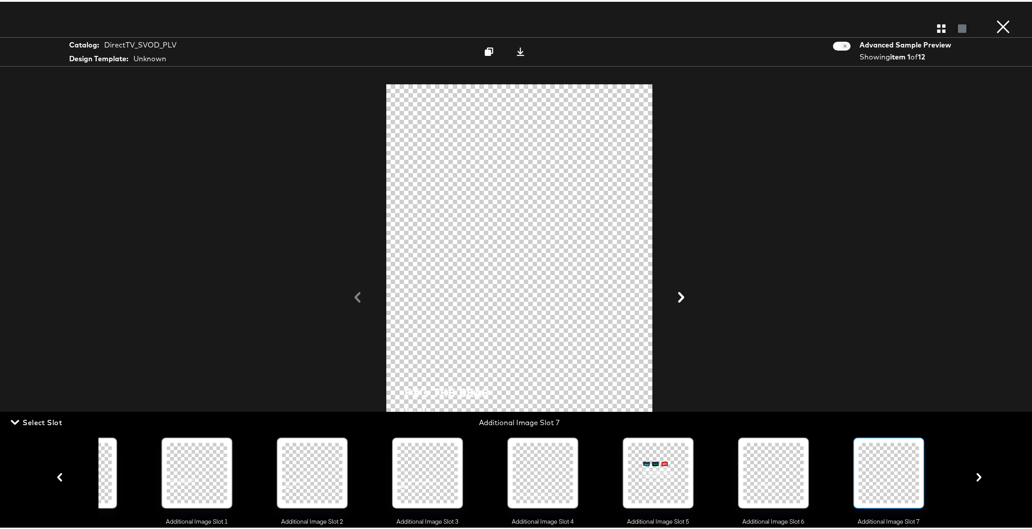
scroll to position [0, 60]
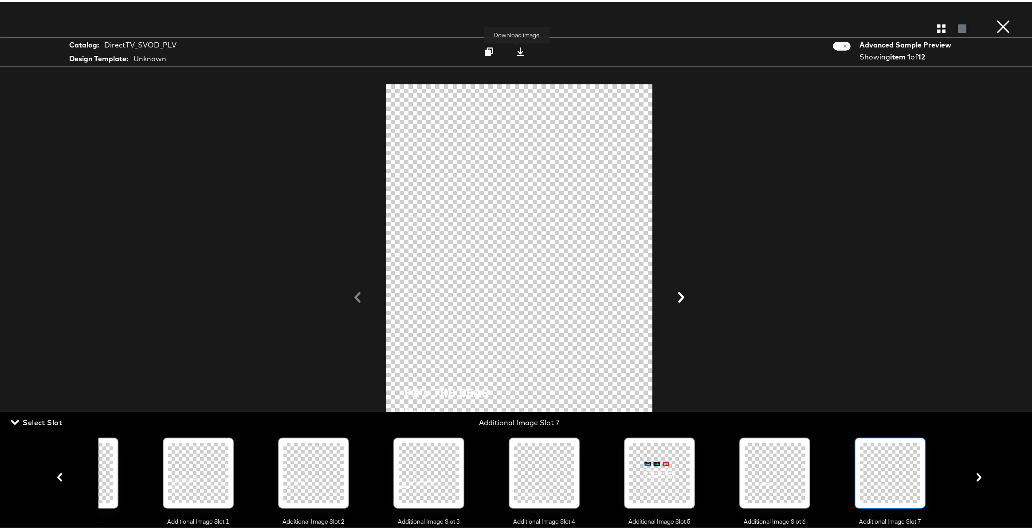
click at [518, 51] on icon at bounding box center [520, 50] width 8 height 8
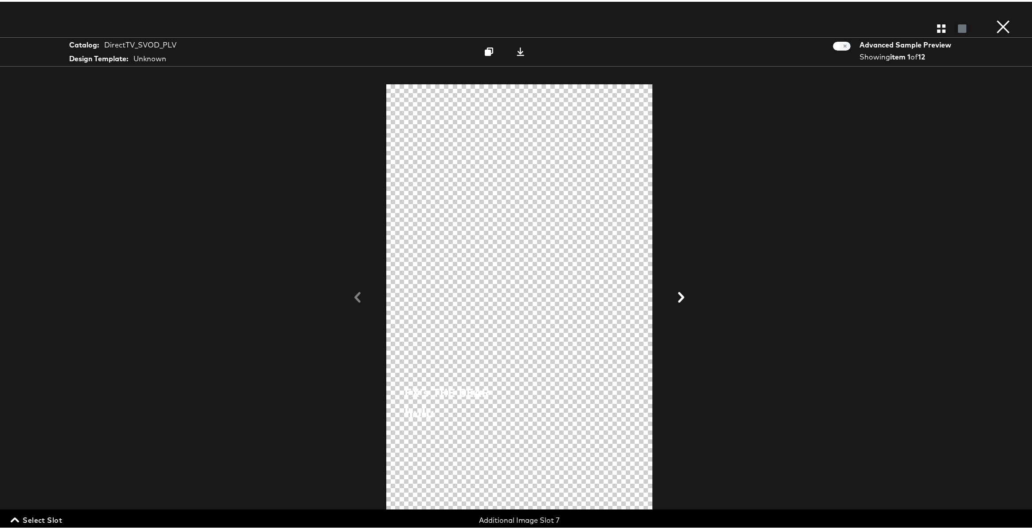
drag, startPoint x: 32, startPoint y: 514, endPoint x: 46, endPoint y: 515, distance: 13.8
click at [32, 514] on span "Select Slot" at bounding box center [37, 518] width 50 height 12
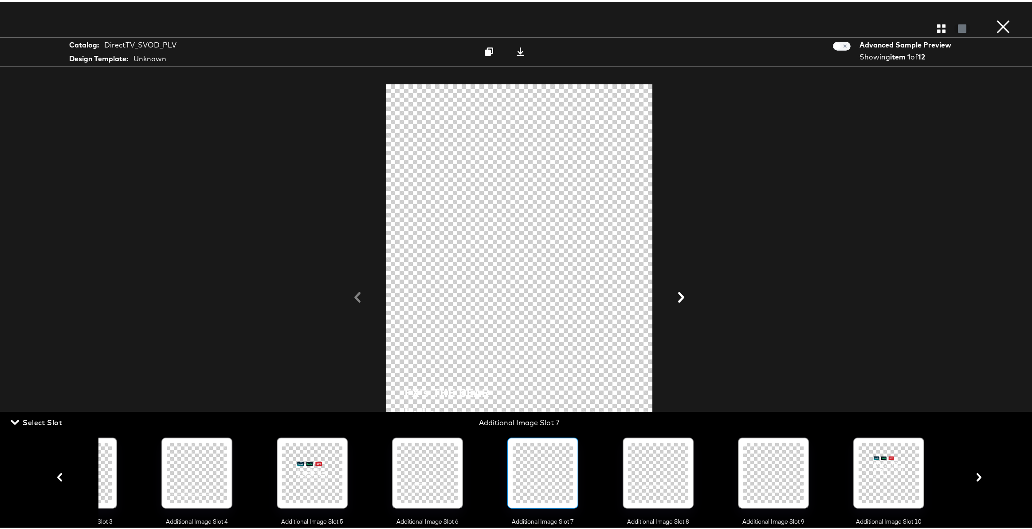
click at [773, 468] on div at bounding box center [773, 471] width 60 height 60
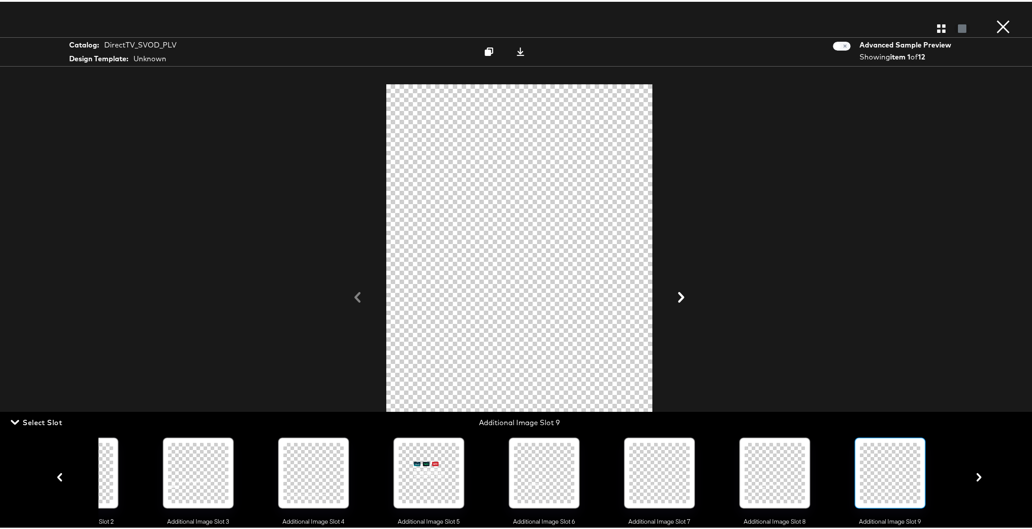
scroll to position [0, 290]
click at [516, 50] on icon at bounding box center [520, 50] width 8 height 8
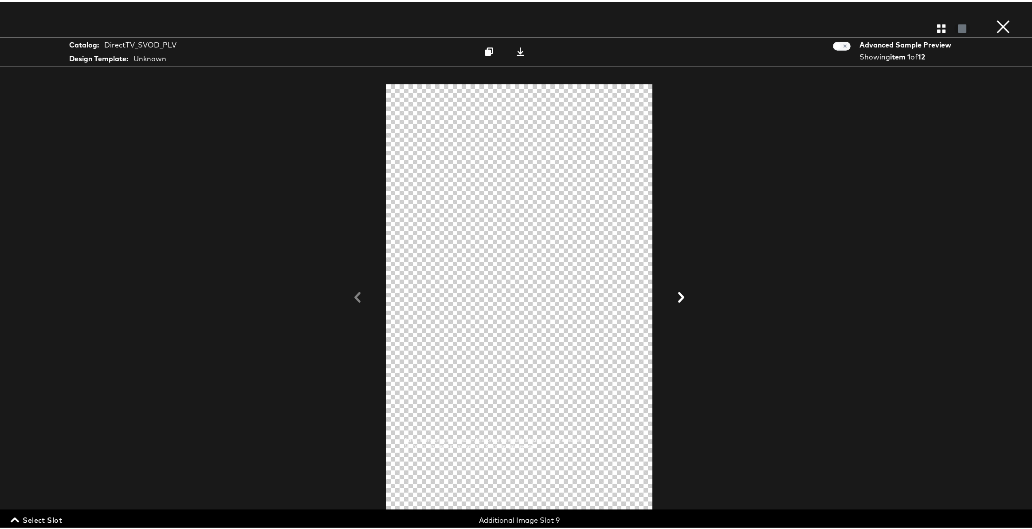
click at [45, 522] on span "Select Slot" at bounding box center [37, 518] width 50 height 12
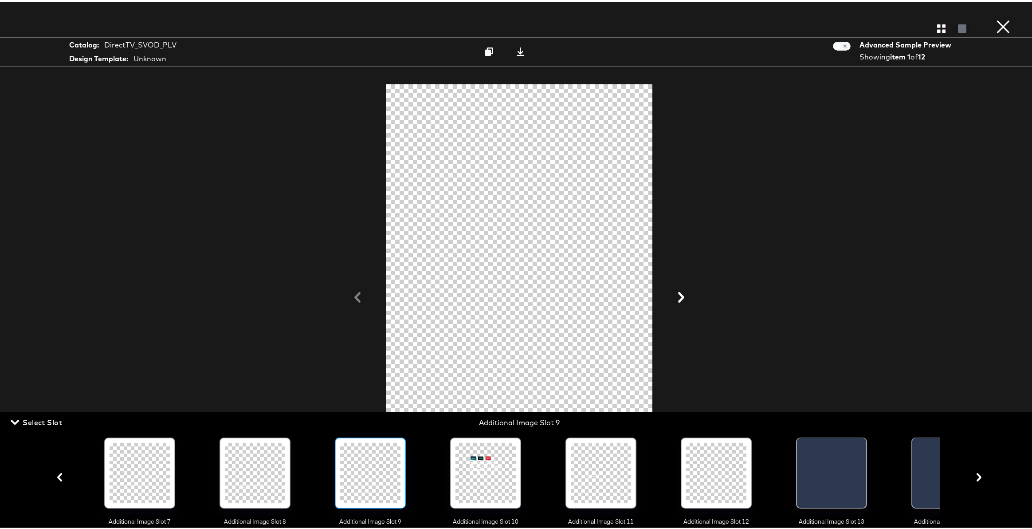
scroll to position [0, 867]
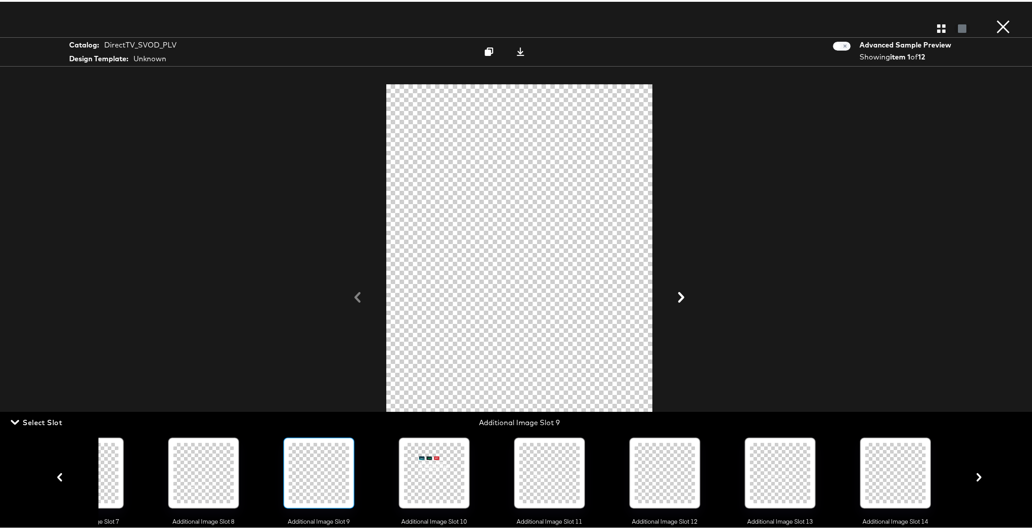
click at [552, 471] on div at bounding box center [549, 471] width 60 height 60
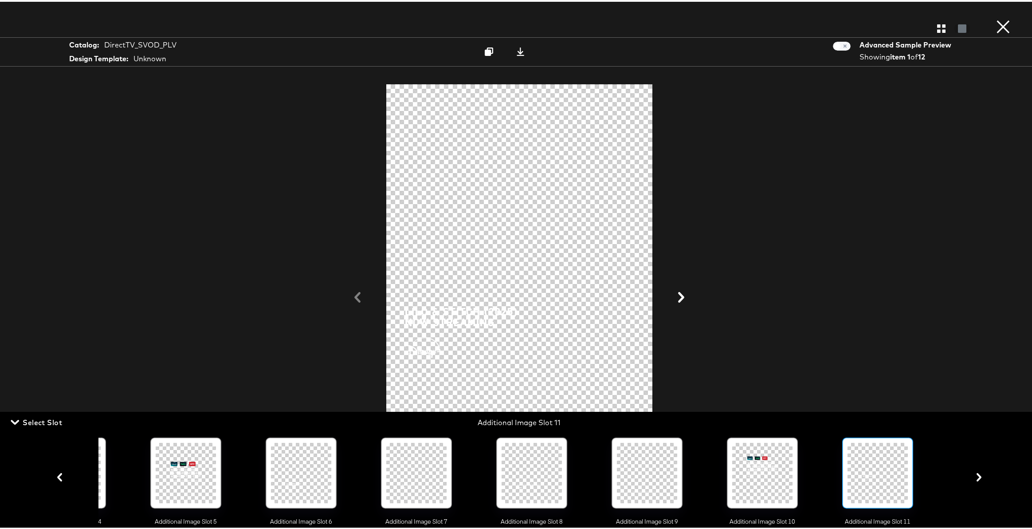
scroll to position [0, 521]
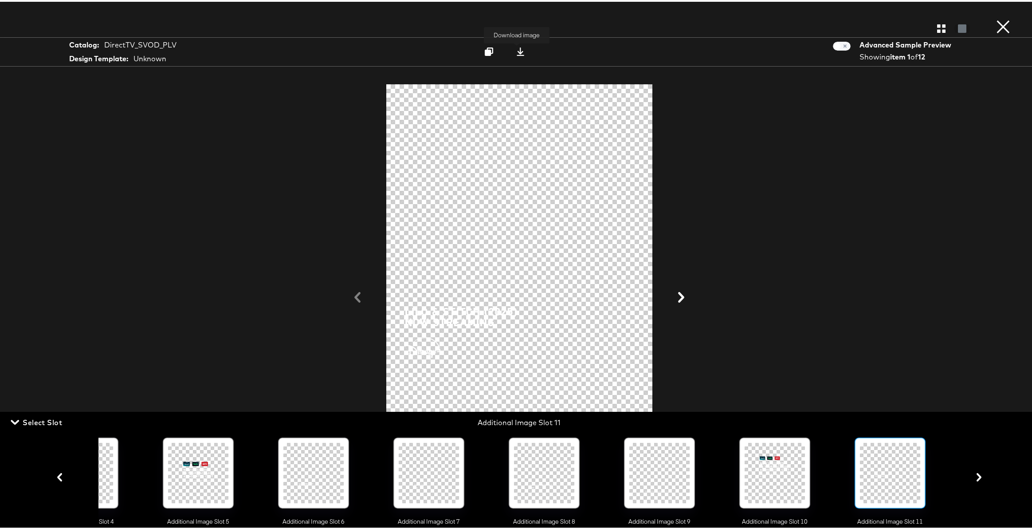
click at [518, 49] on icon at bounding box center [520, 50] width 8 height 8
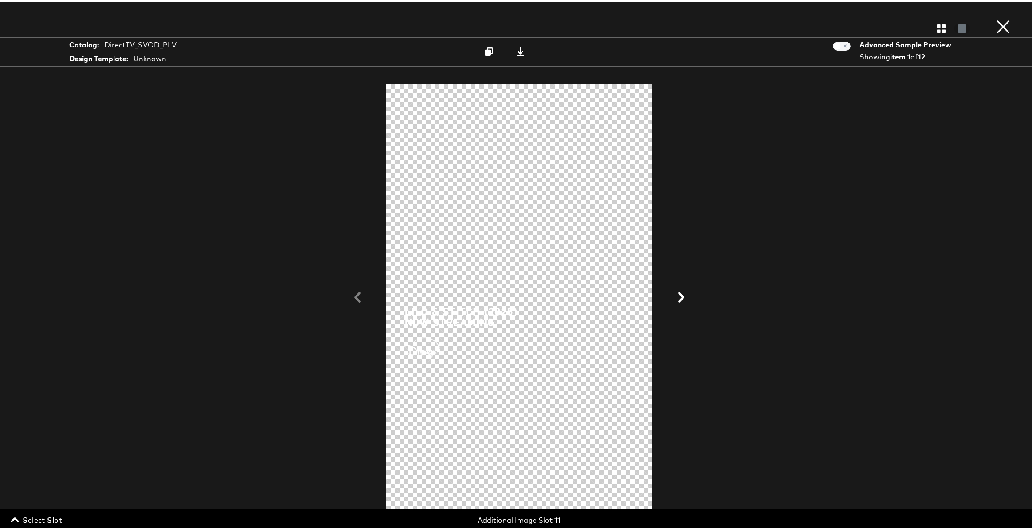
click at [53, 514] on span "Select Slot" at bounding box center [37, 518] width 50 height 12
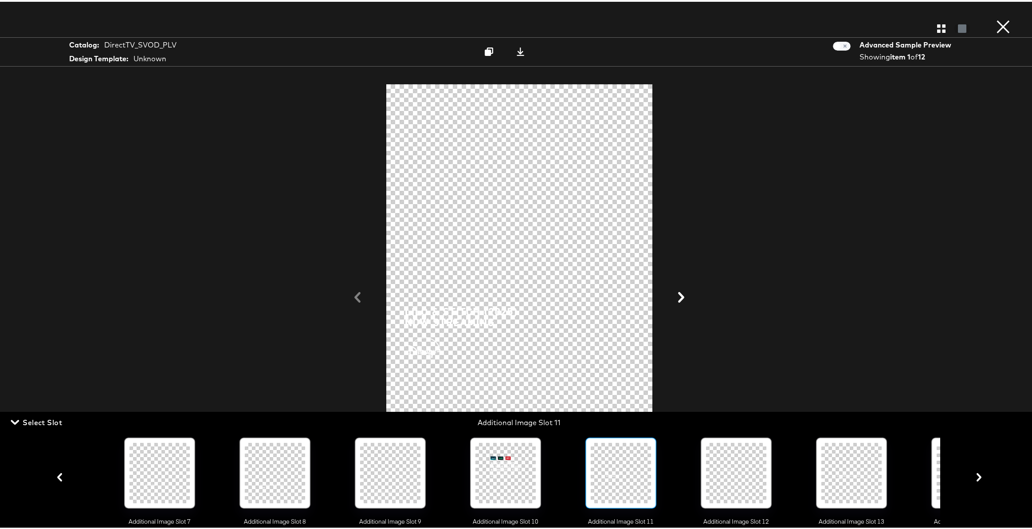
scroll to position [0, 867]
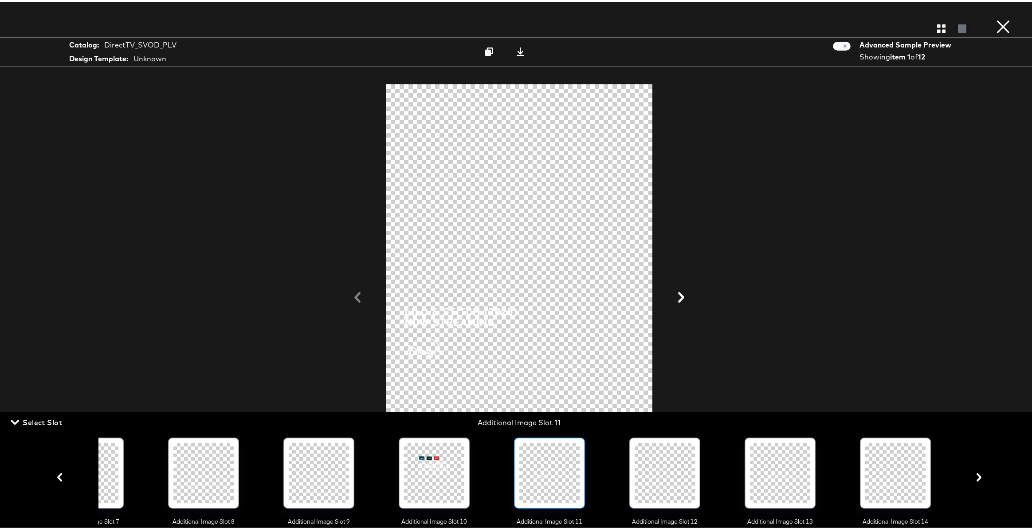
click at [671, 467] on div at bounding box center [665, 471] width 60 height 60
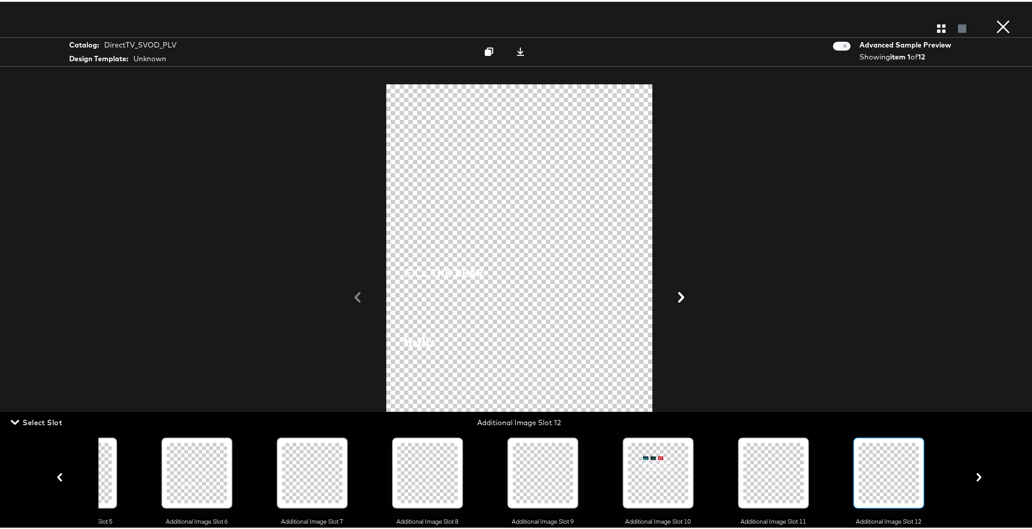
scroll to position [0, 636]
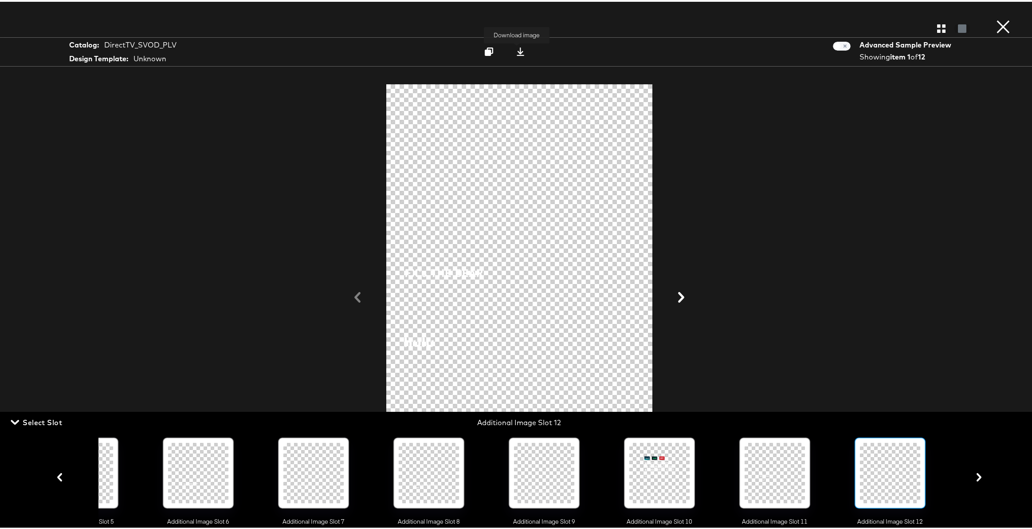
drag, startPoint x: 517, startPoint y: 51, endPoint x: 517, endPoint y: 57, distance: 6.7
click at [517, 51] on icon at bounding box center [521, 50] width 8 height 8
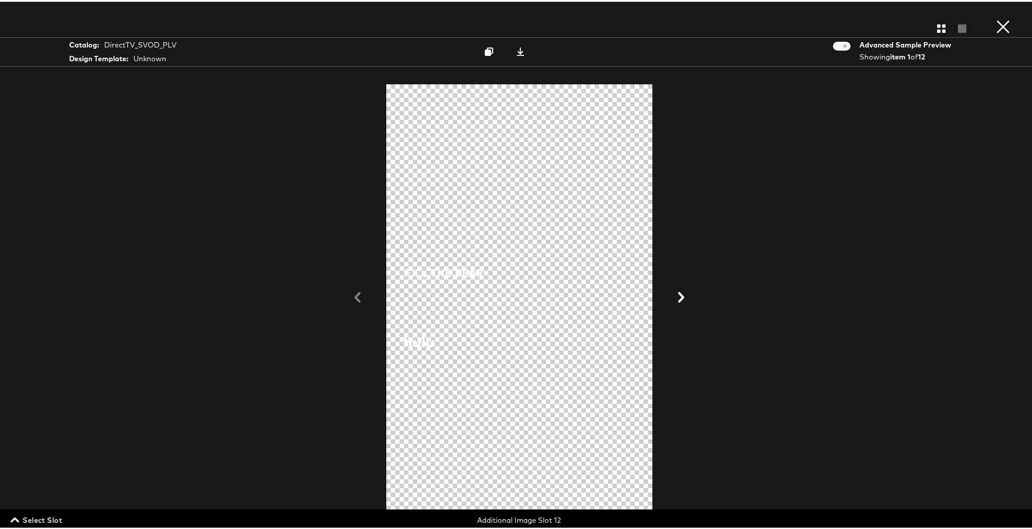
click at [27, 516] on span "Select Slot" at bounding box center [37, 518] width 50 height 12
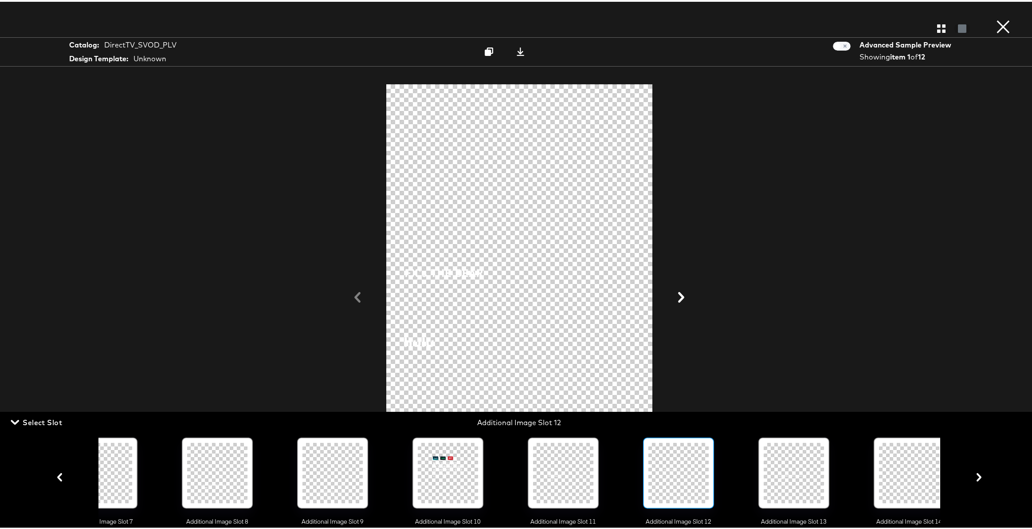
scroll to position [0, 867]
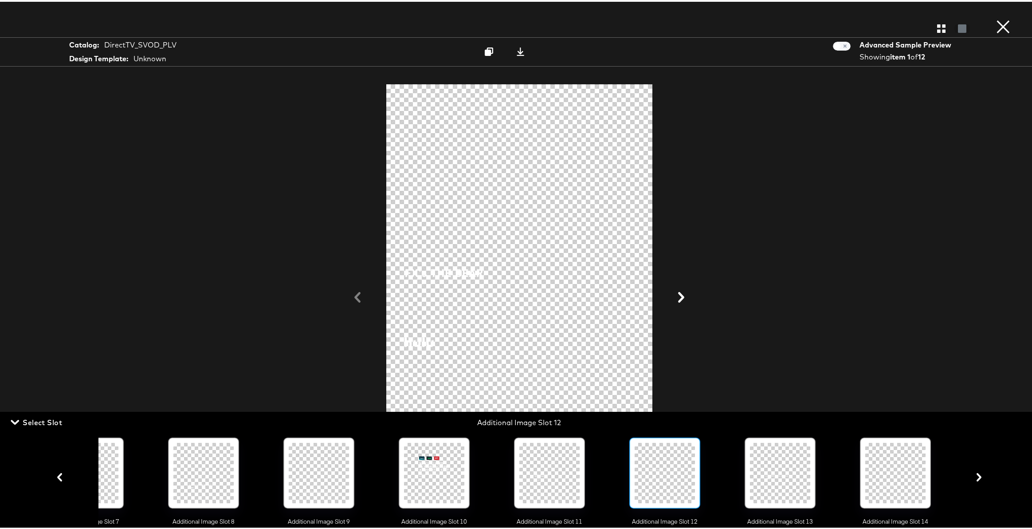
click at [771, 468] on div at bounding box center [780, 471] width 60 height 60
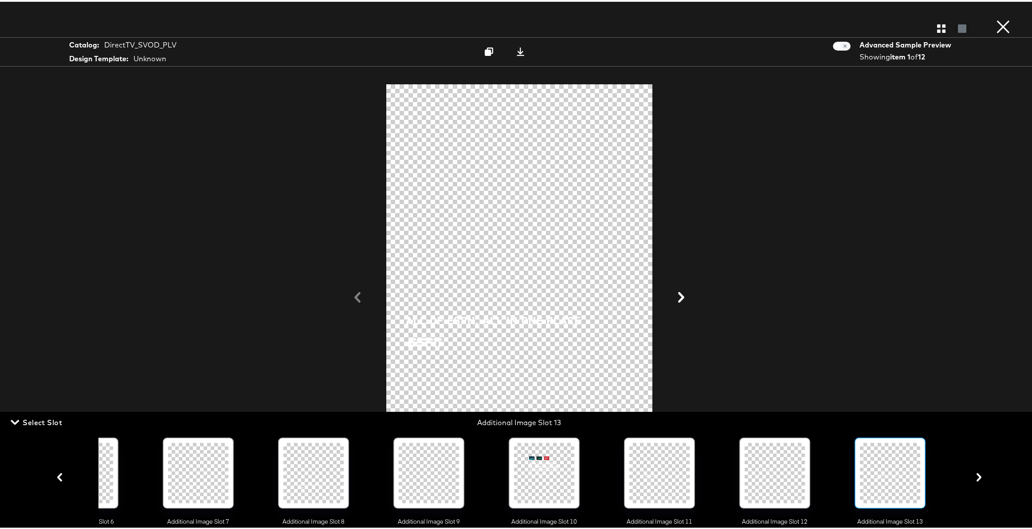
scroll to position [0, 752]
click at [517, 51] on icon at bounding box center [521, 50] width 8 height 8
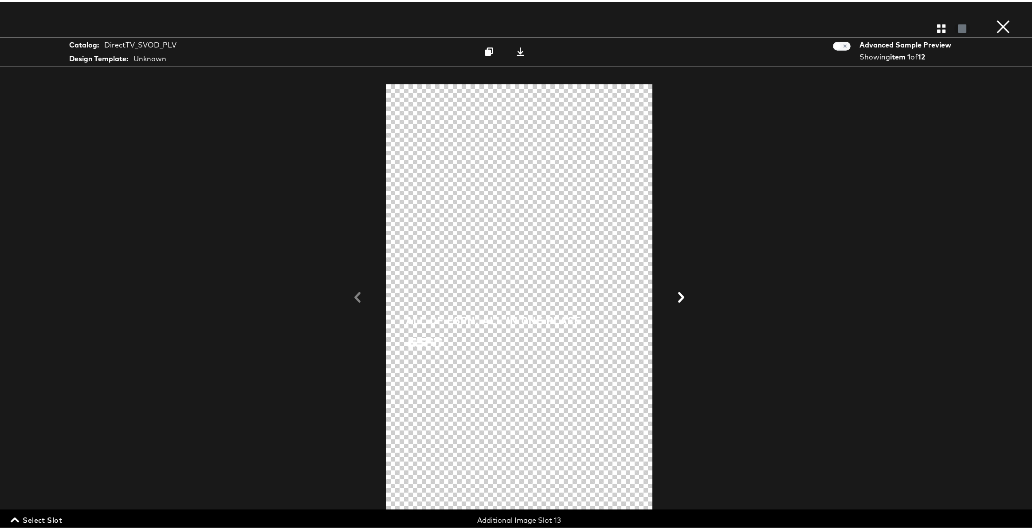
click at [999, 18] on button "×" at bounding box center [1003, 9] width 18 height 18
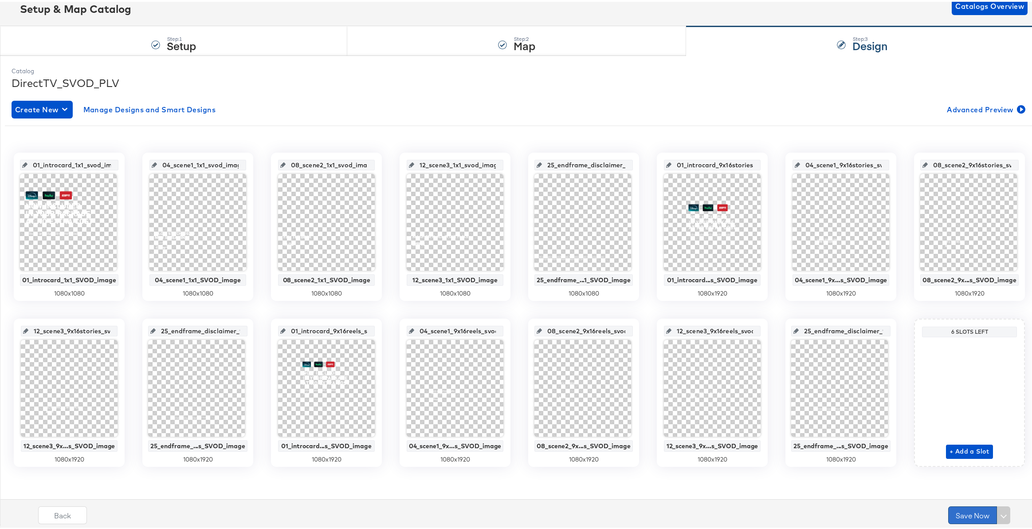
click at [965, 512] on button "Save Now" at bounding box center [972, 513] width 49 height 18
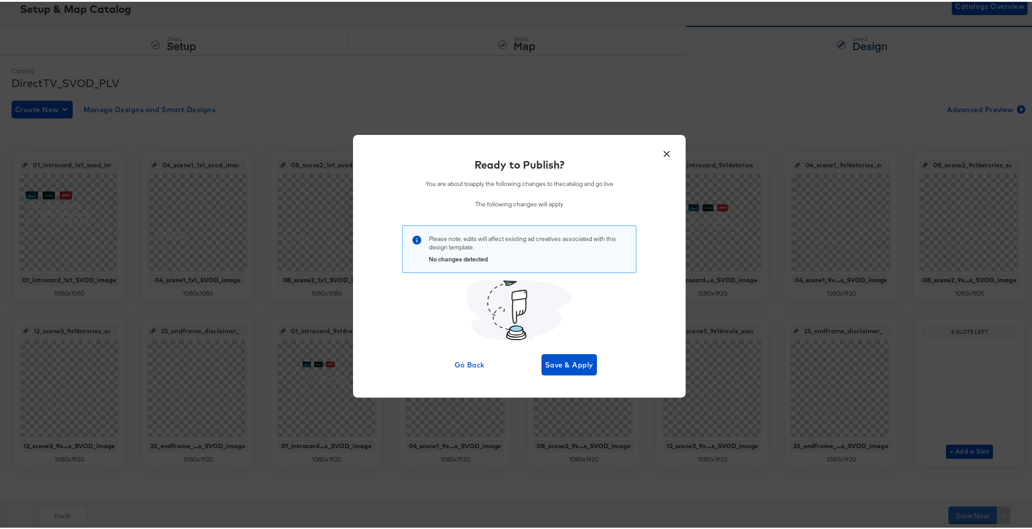
scroll to position [0, 0]
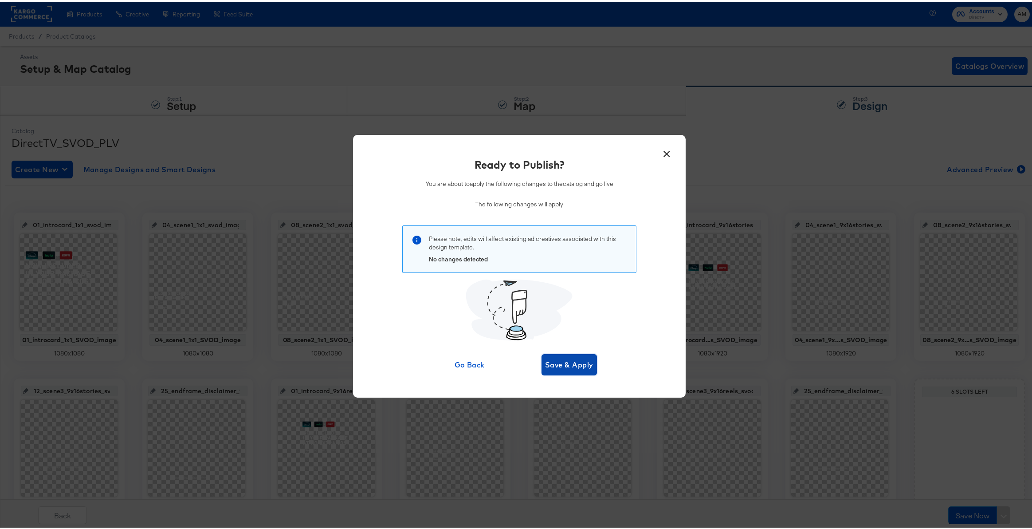
click at [550, 364] on span "Save & Apply" at bounding box center [569, 363] width 48 height 12
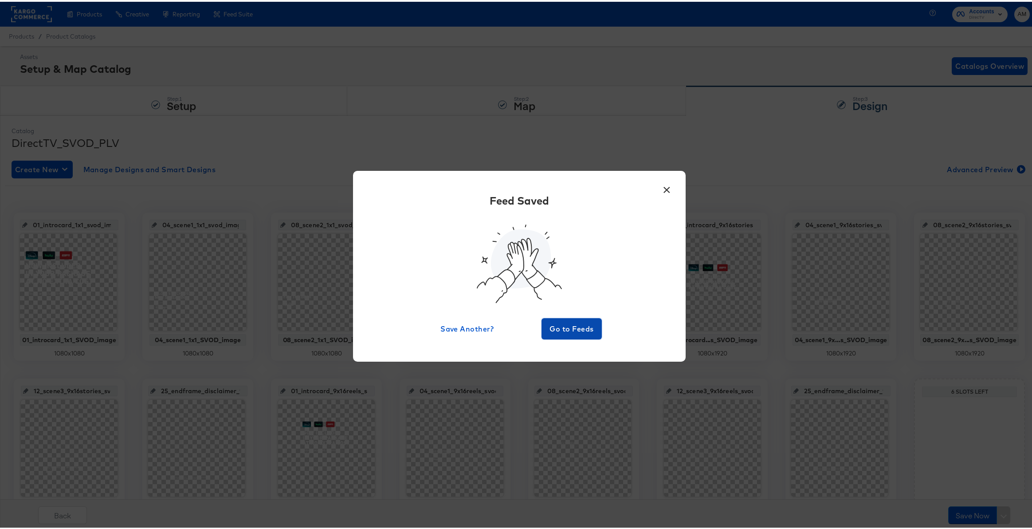
click at [557, 324] on span "Go to Feeds" at bounding box center [571, 327] width 53 height 12
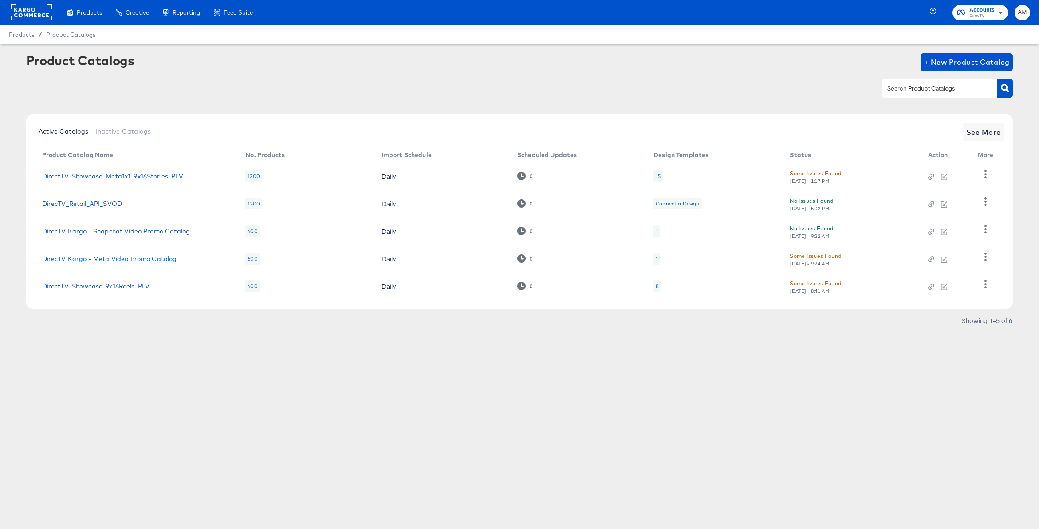
click at [658, 286] on div "8" at bounding box center [656, 285] width 3 height 7
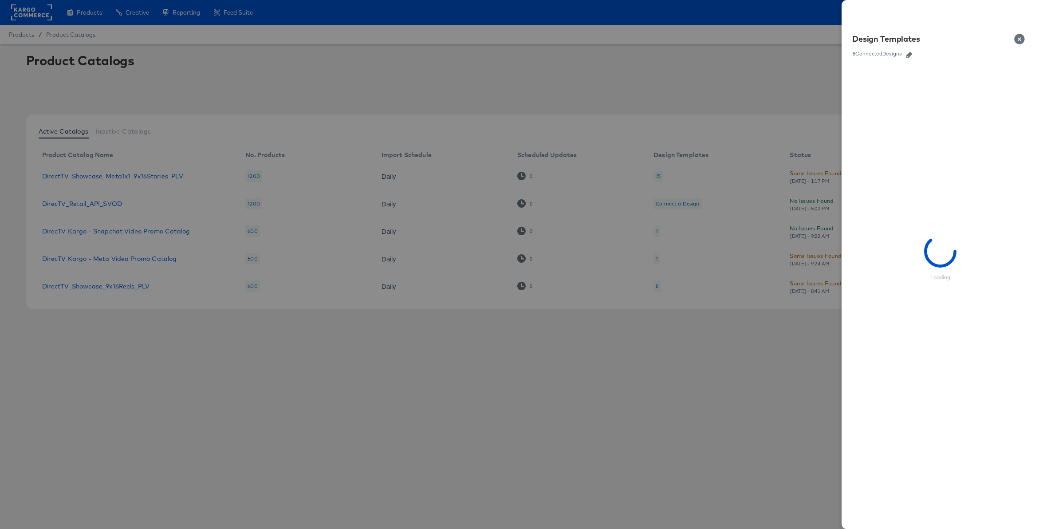
click at [912, 54] on icon "button" at bounding box center [909, 55] width 6 height 6
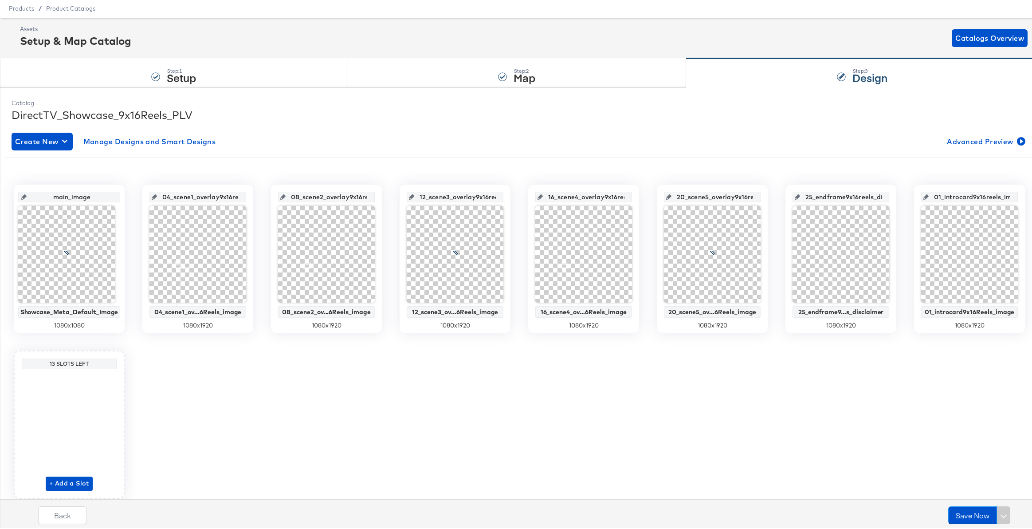
scroll to position [60, 0]
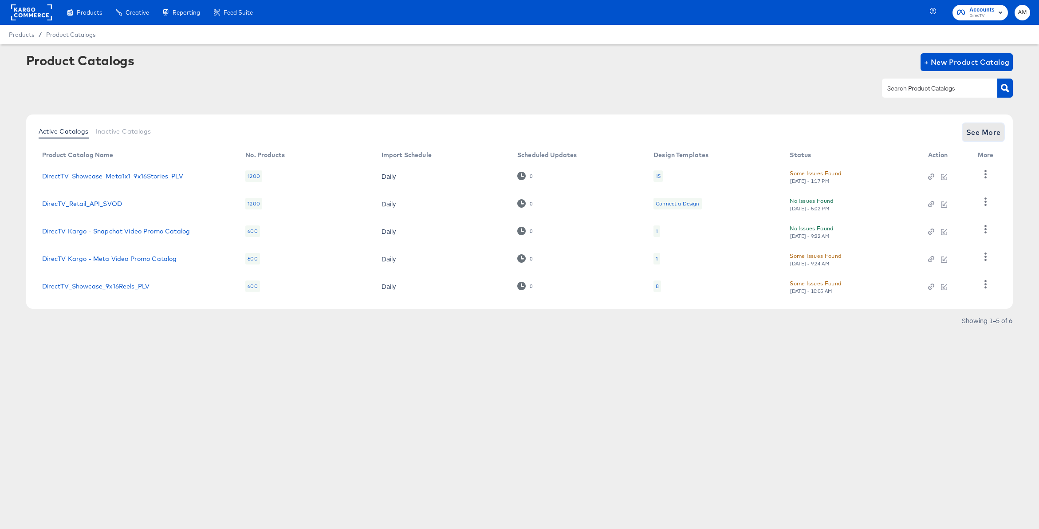
click at [974, 135] on span "See More" at bounding box center [983, 132] width 35 height 12
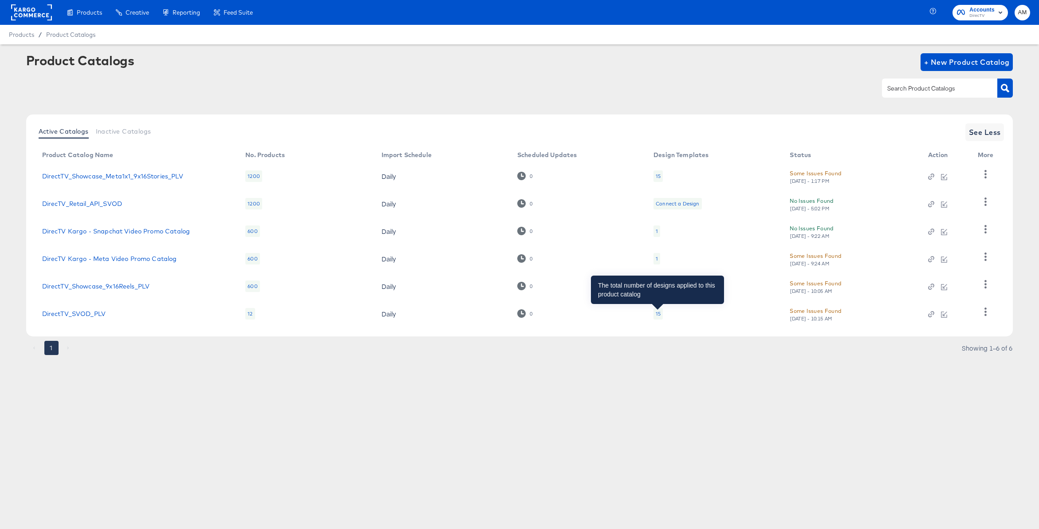
click at [655, 314] on div "15" at bounding box center [657, 313] width 5 height 7
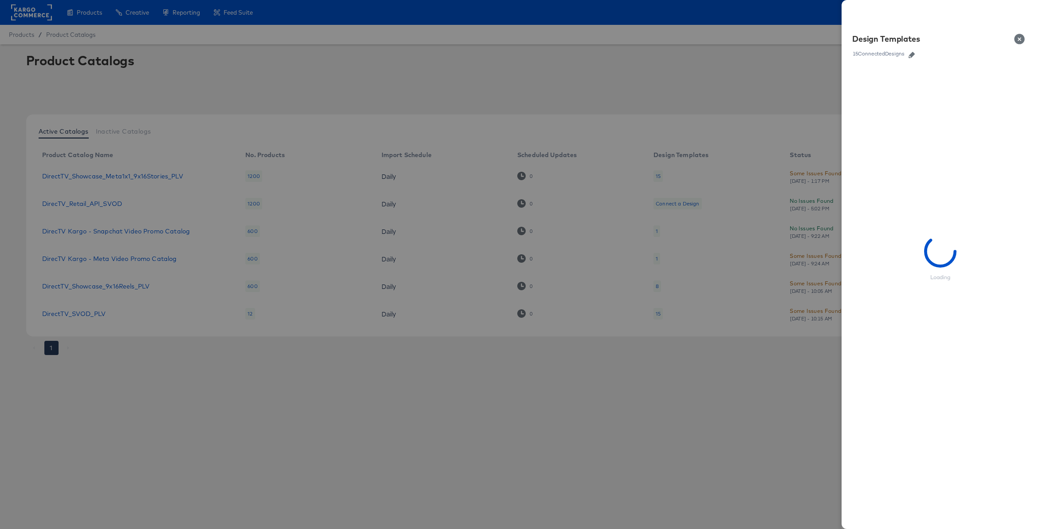
click at [911, 55] on icon "button" at bounding box center [911, 55] width 6 height 6
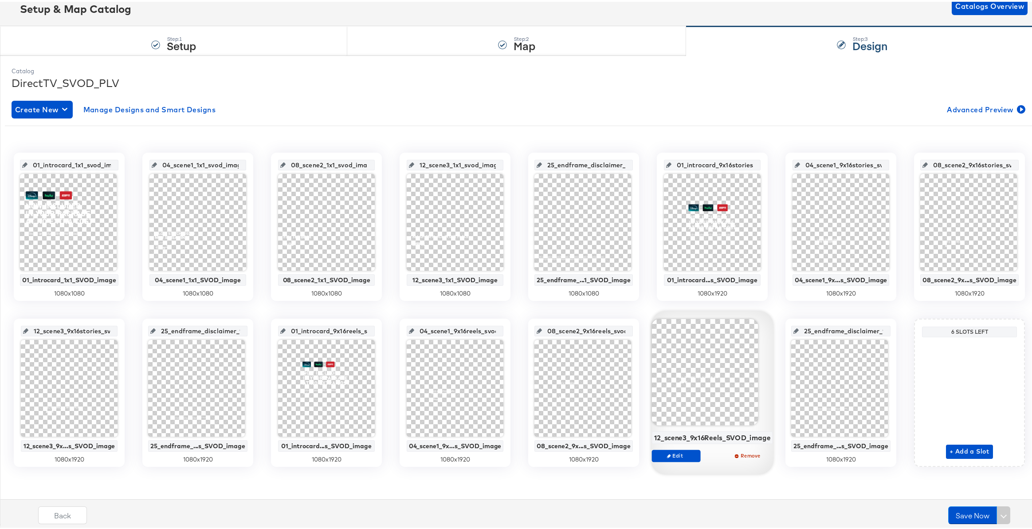
scroll to position [58, 0]
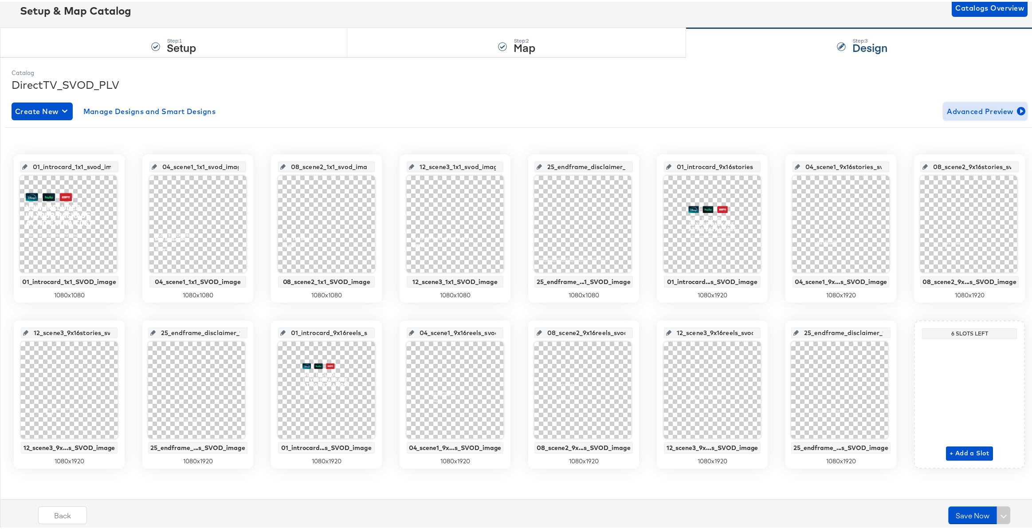
click at [987, 107] on span "Advanced Preview" at bounding box center [985, 109] width 77 height 12
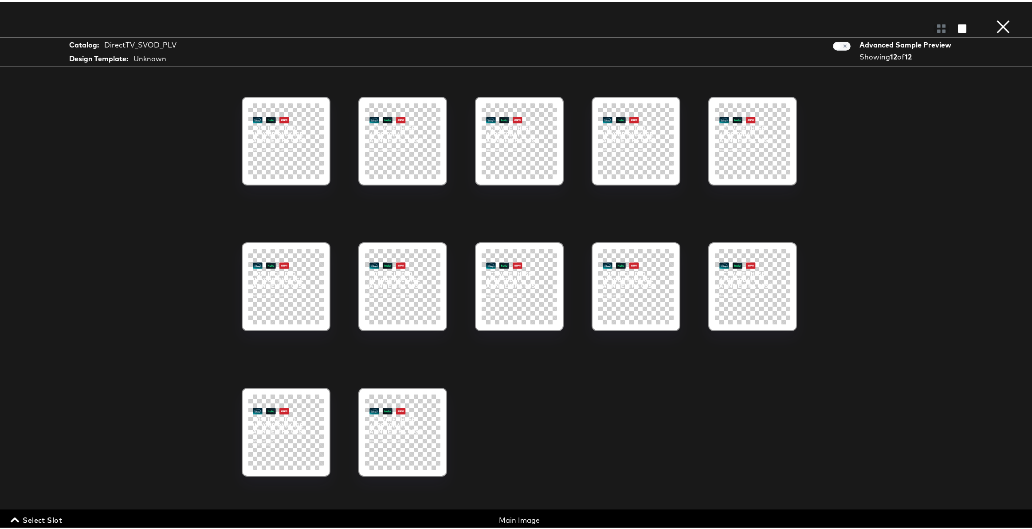
click at [37, 515] on span "Select Slot" at bounding box center [37, 518] width 50 height 12
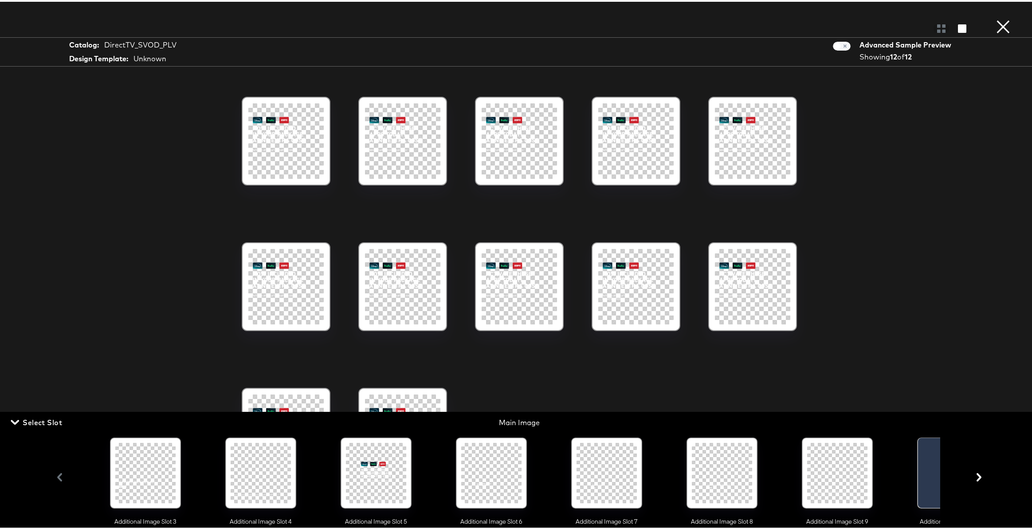
click at [724, 469] on div at bounding box center [722, 471] width 60 height 60
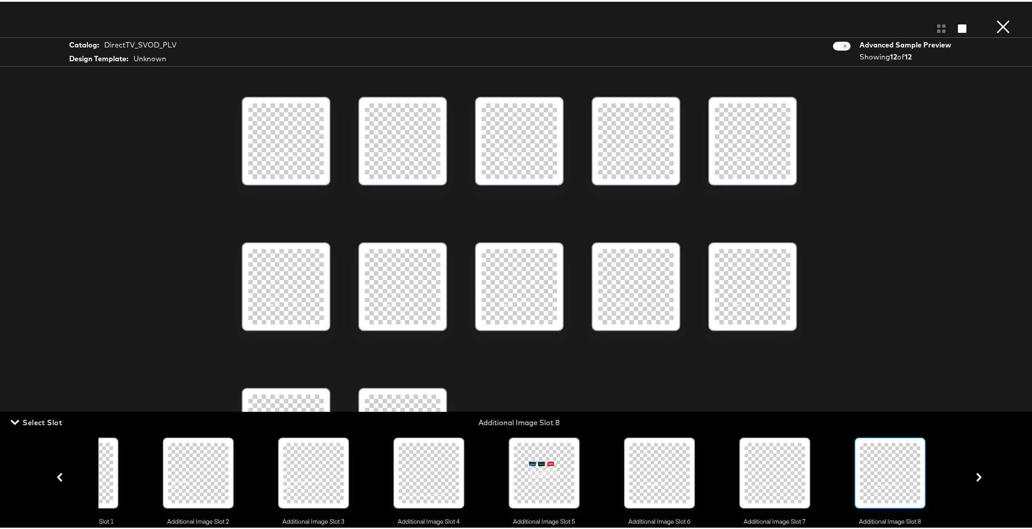
scroll to position [0, 175]
click at [958, 27] on icon "button" at bounding box center [962, 27] width 8 height 8
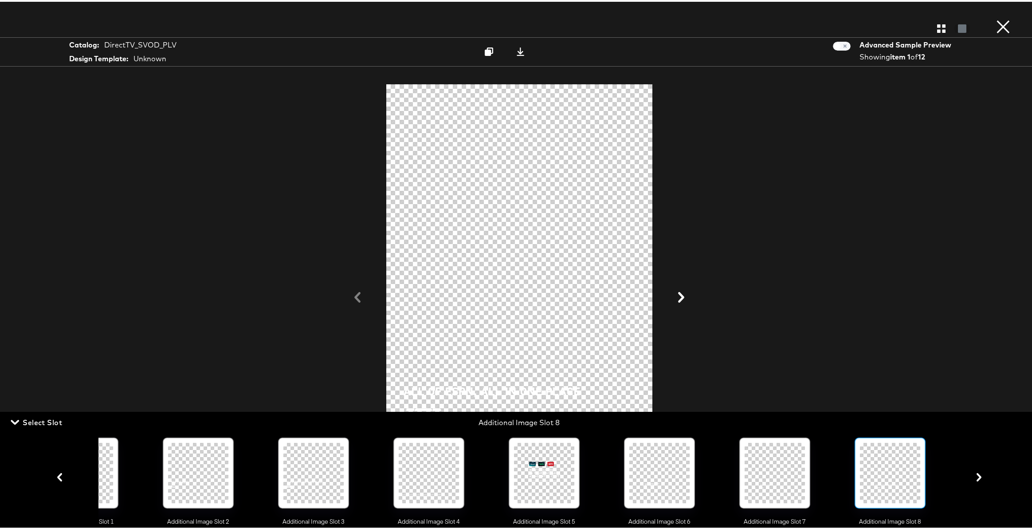
scroll to position [60, 0]
click at [518, 51] on icon at bounding box center [520, 50] width 8 height 8
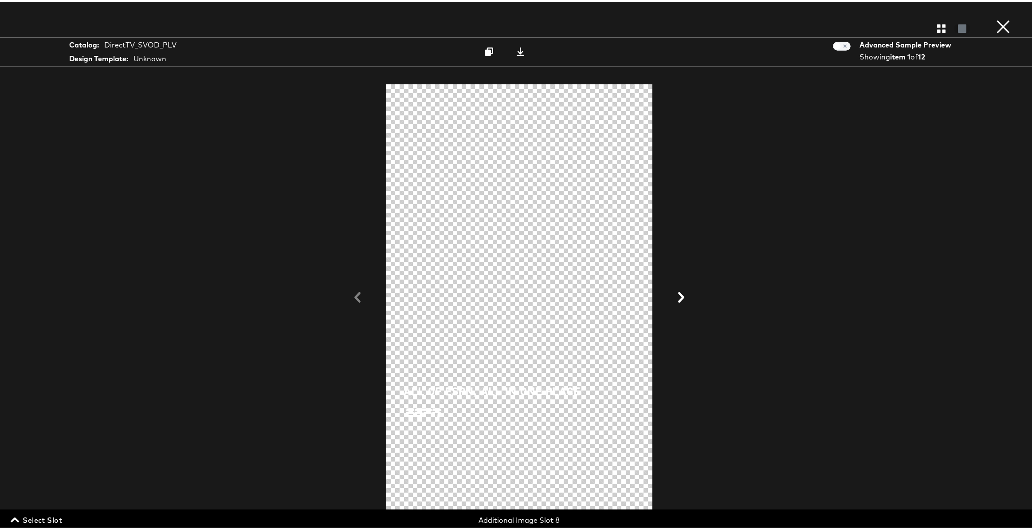
click at [46, 517] on span "Select Slot" at bounding box center [37, 518] width 50 height 12
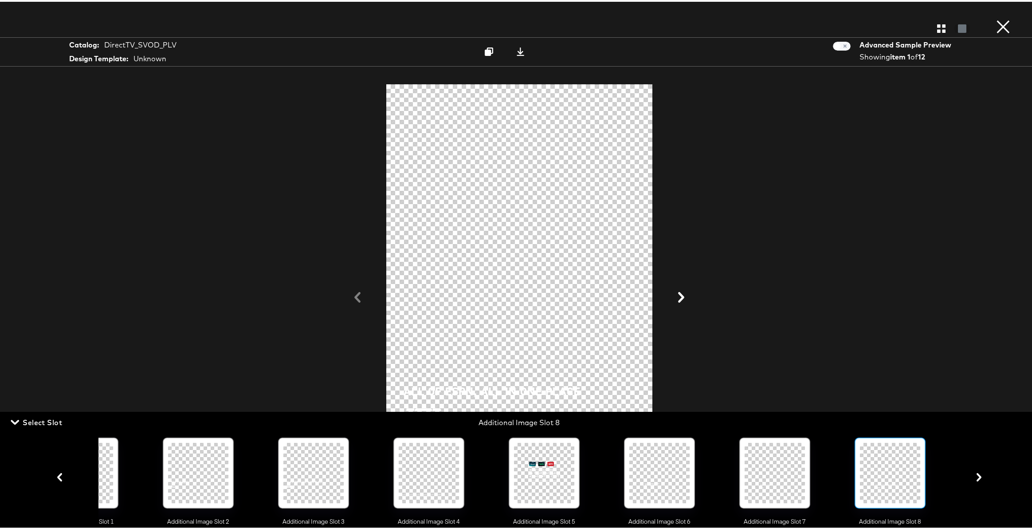
click at [767, 473] on div at bounding box center [775, 471] width 60 height 60
click at [880, 473] on div at bounding box center [890, 471] width 60 height 60
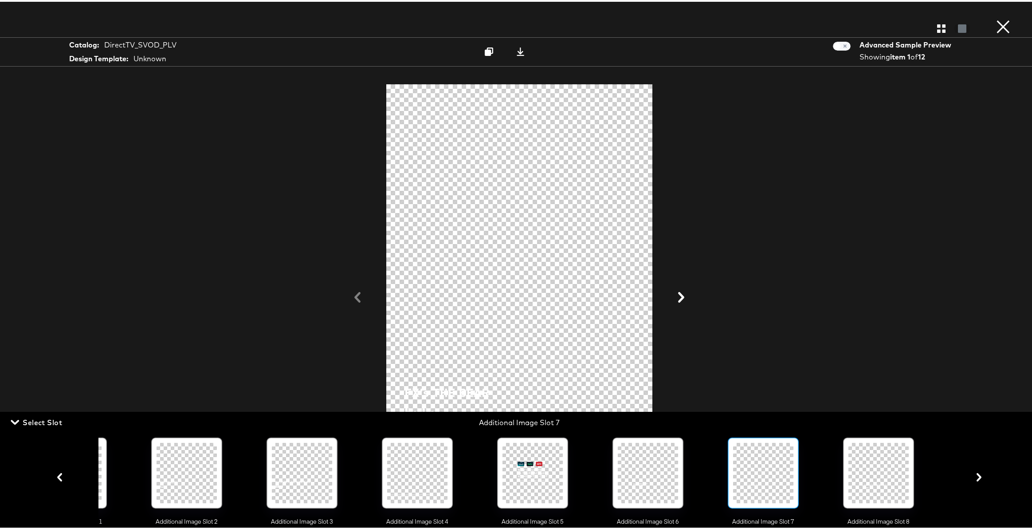
scroll to position [0, 225]
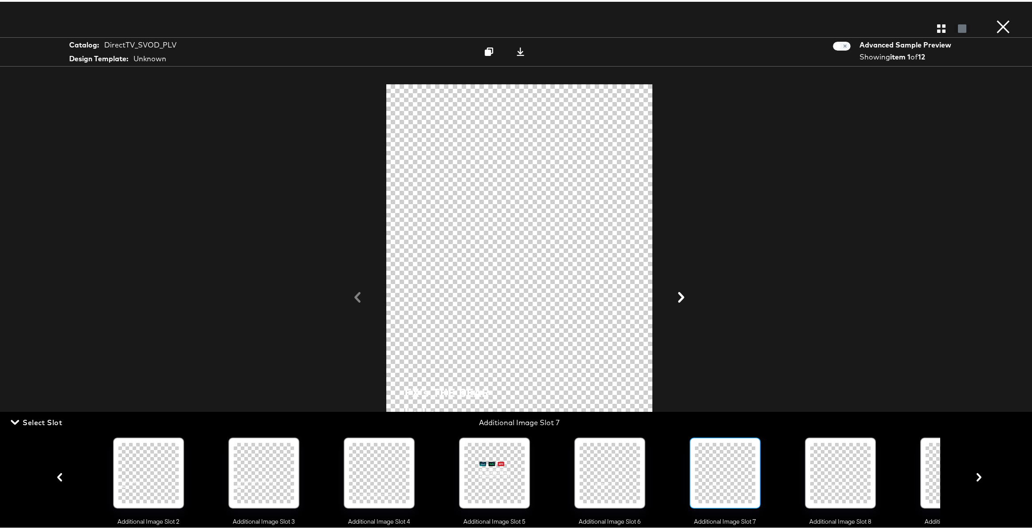
click at [840, 467] on div at bounding box center [840, 471] width 60 height 60
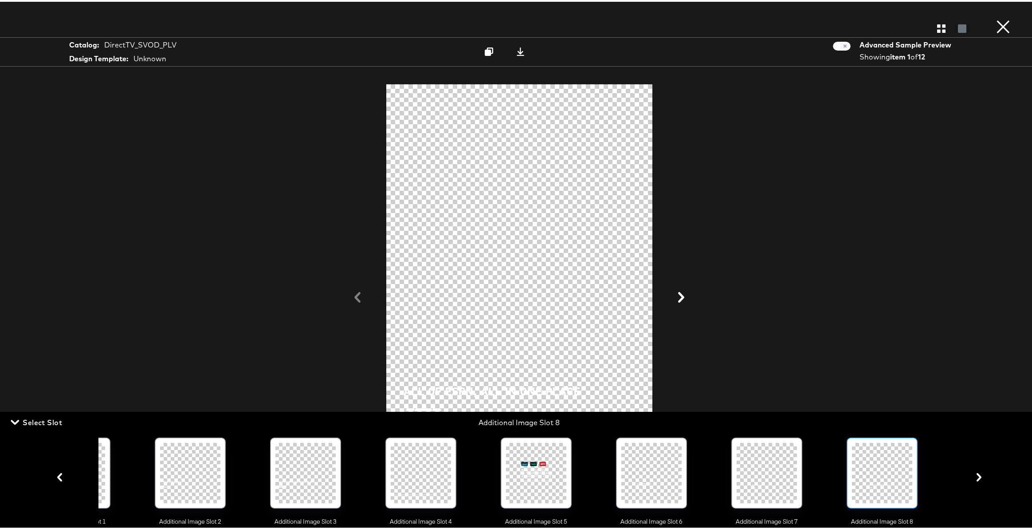
scroll to position [0, 175]
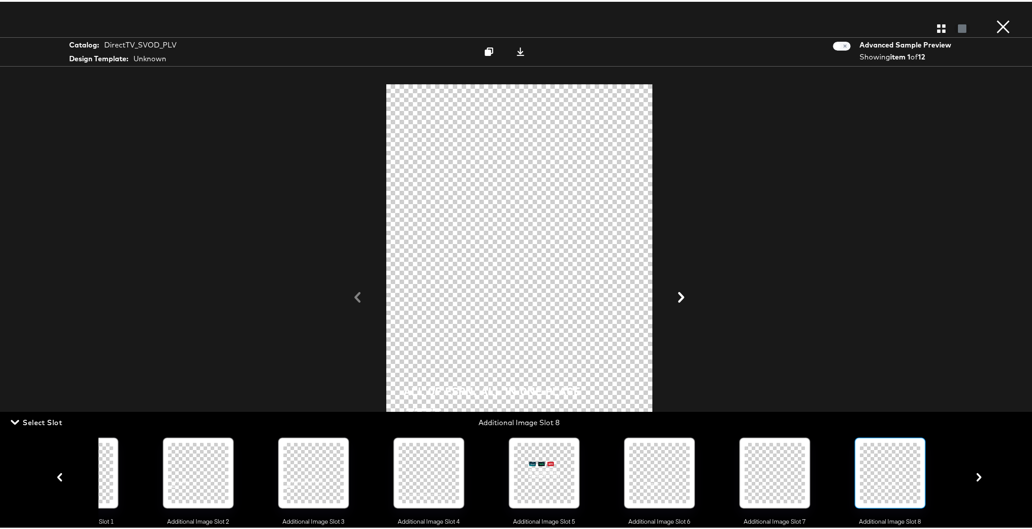
click at [775, 469] on div at bounding box center [775, 471] width 60 height 60
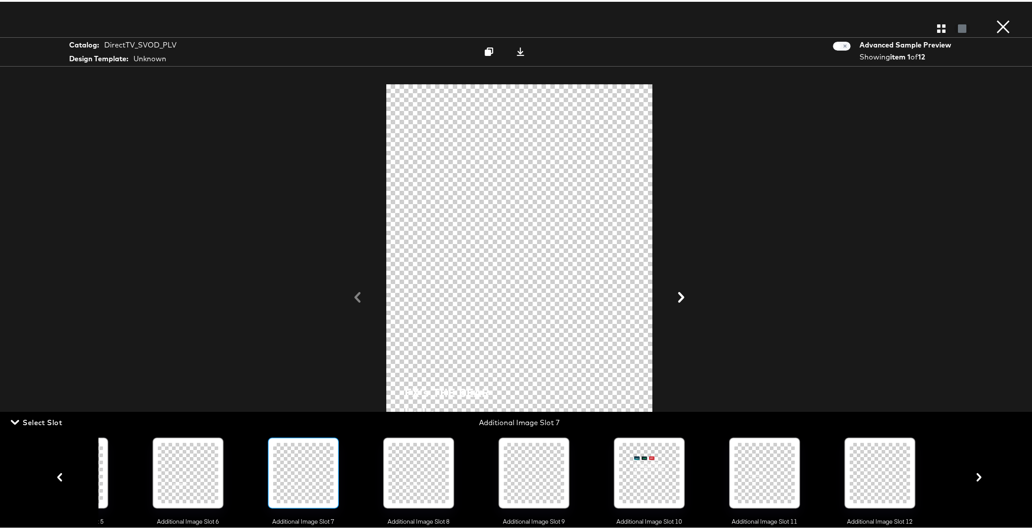
scroll to position [0, 867]
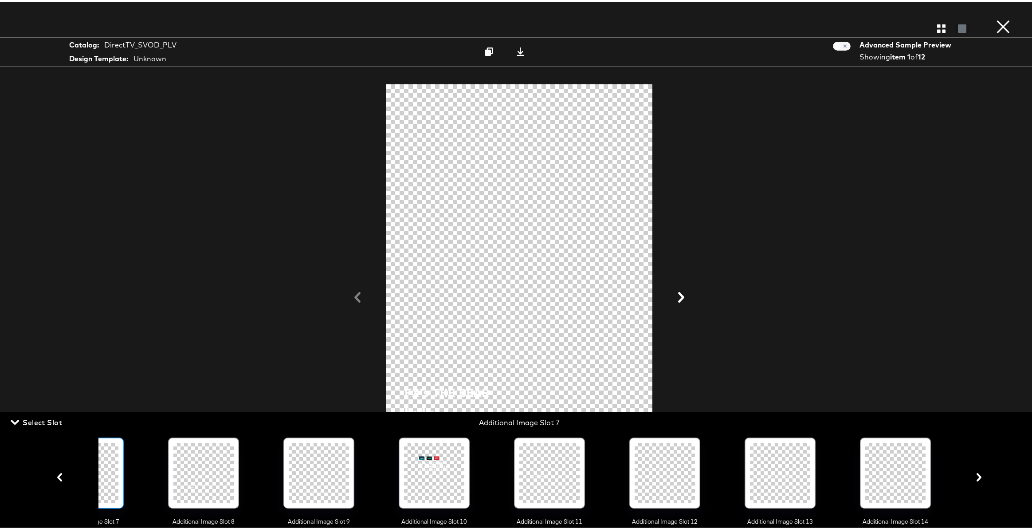
click at [785, 471] on div at bounding box center [780, 471] width 60 height 60
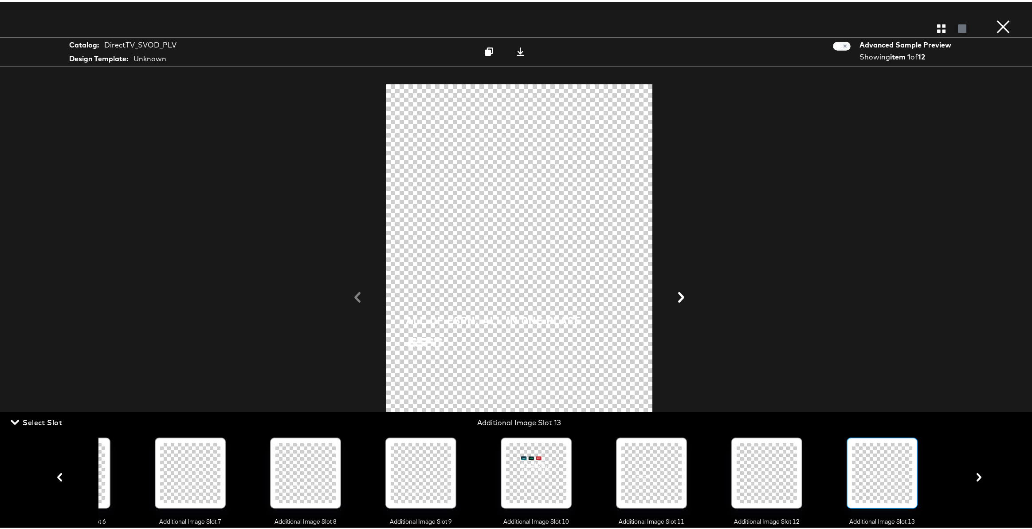
scroll to position [0, 752]
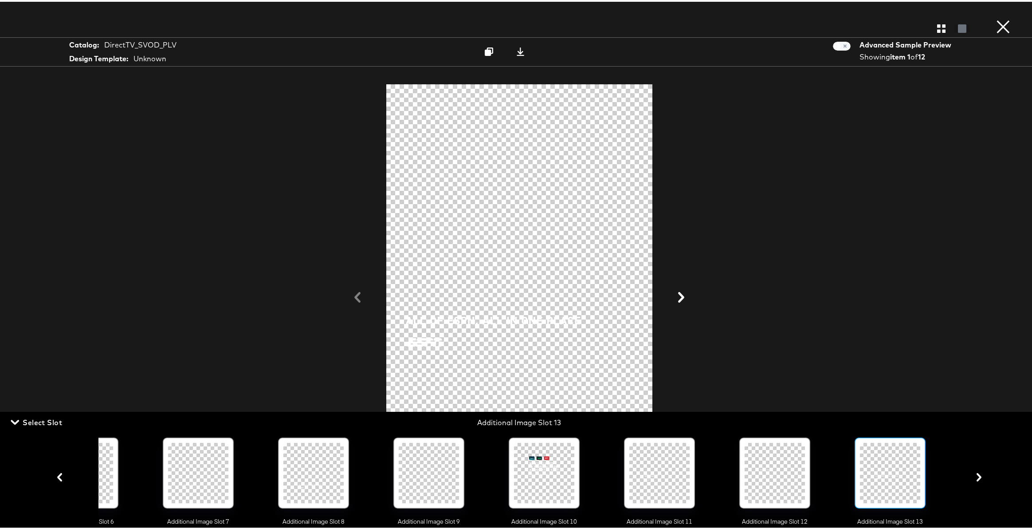
click at [777, 469] on div at bounding box center [775, 471] width 60 height 60
click at [780, 476] on div at bounding box center [775, 471] width 60 height 60
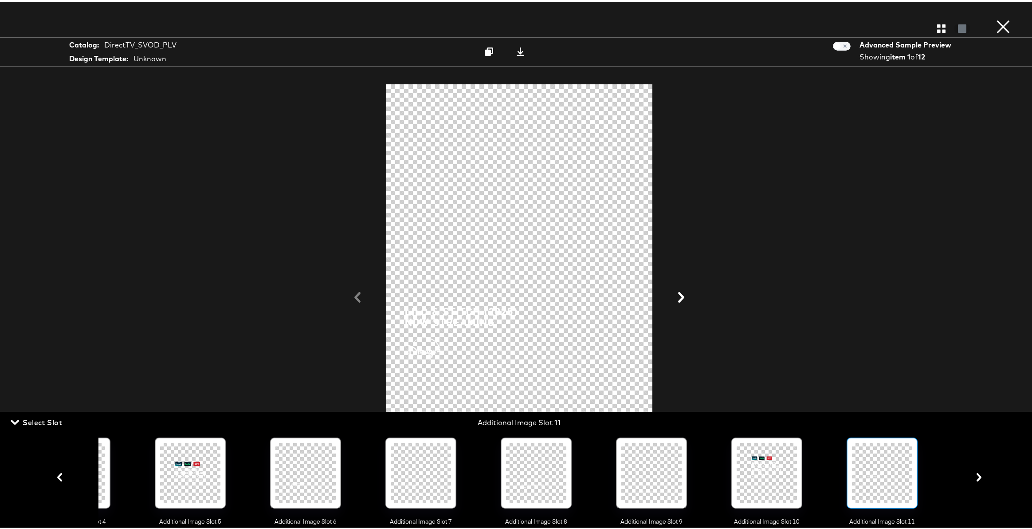
scroll to position [0, 521]
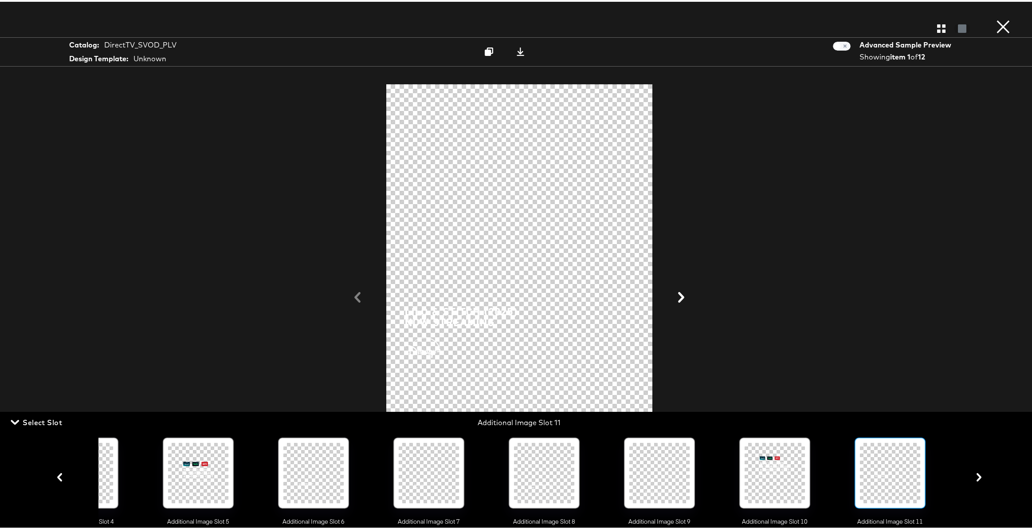
click at [886, 475] on div at bounding box center [890, 471] width 60 height 60
click at [994, 18] on button "×" at bounding box center [1003, 9] width 18 height 18
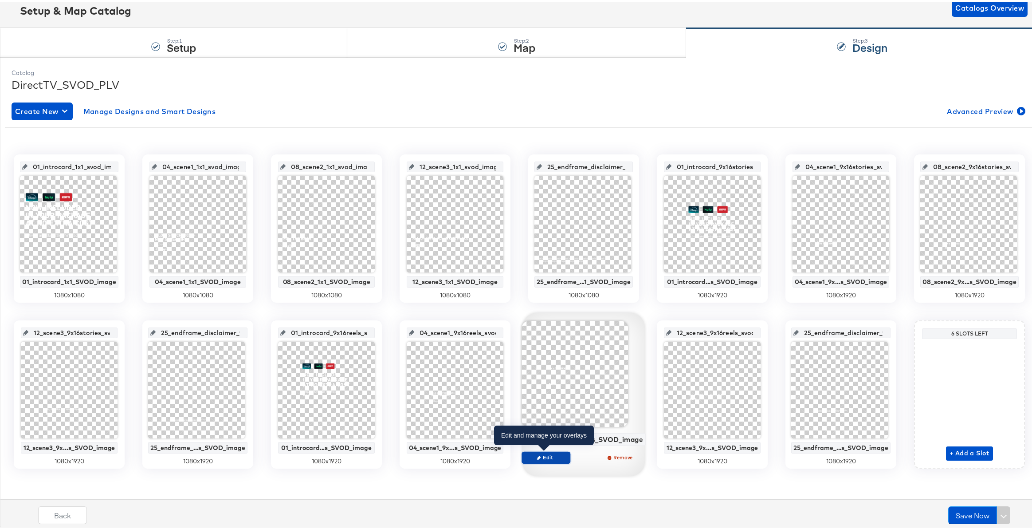
click at [540, 453] on span "Edit" at bounding box center [546, 455] width 41 height 7
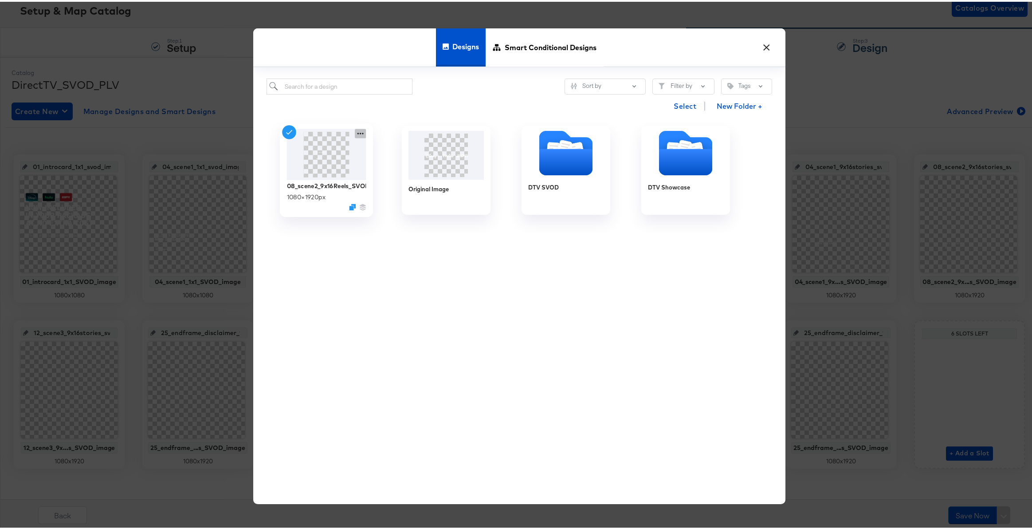
click at [358, 133] on icon at bounding box center [360, 131] width 11 height 9
click at [412, 180] on button "Edit Design Edit Design" at bounding box center [441, 184] width 120 height 16
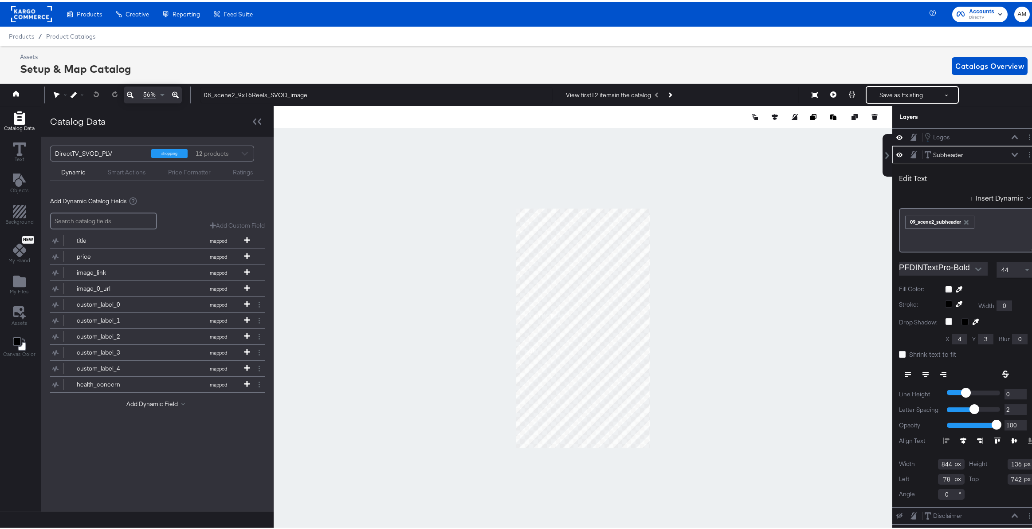
click at [1008, 475] on input "742" at bounding box center [1021, 477] width 27 height 11
type input "942"
click at [894, 94] on button "Save as Existing" at bounding box center [901, 93] width 69 height 16
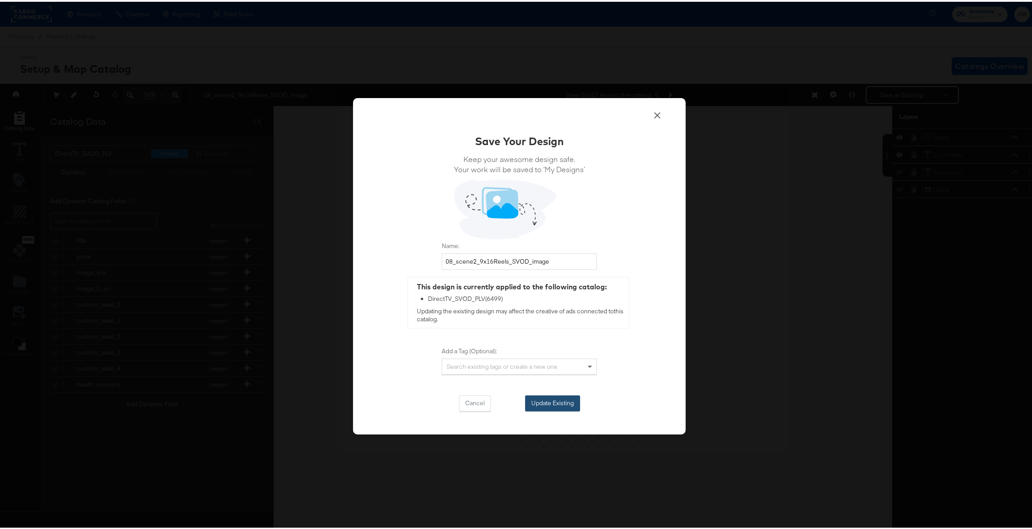
click at [546, 402] on button "Update Existing" at bounding box center [552, 401] width 55 height 16
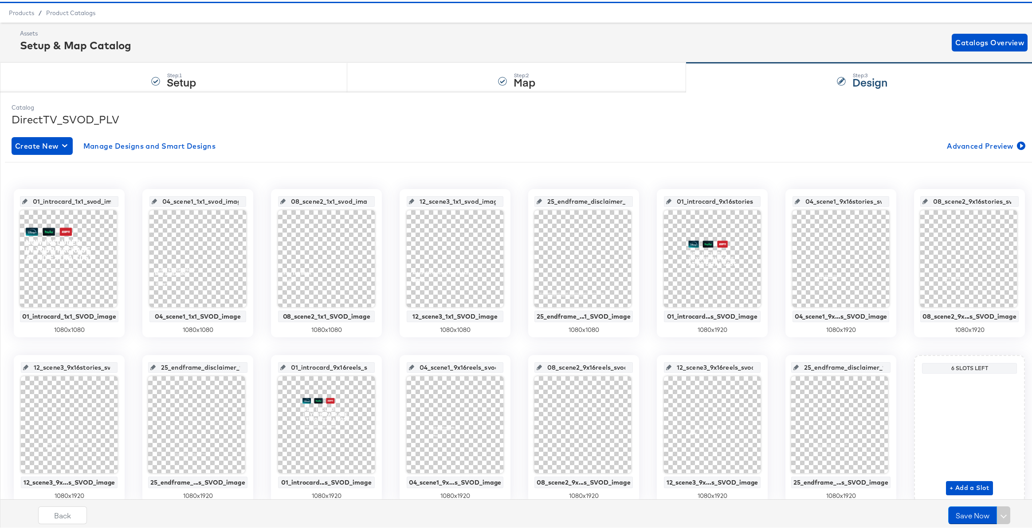
scroll to position [60, 0]
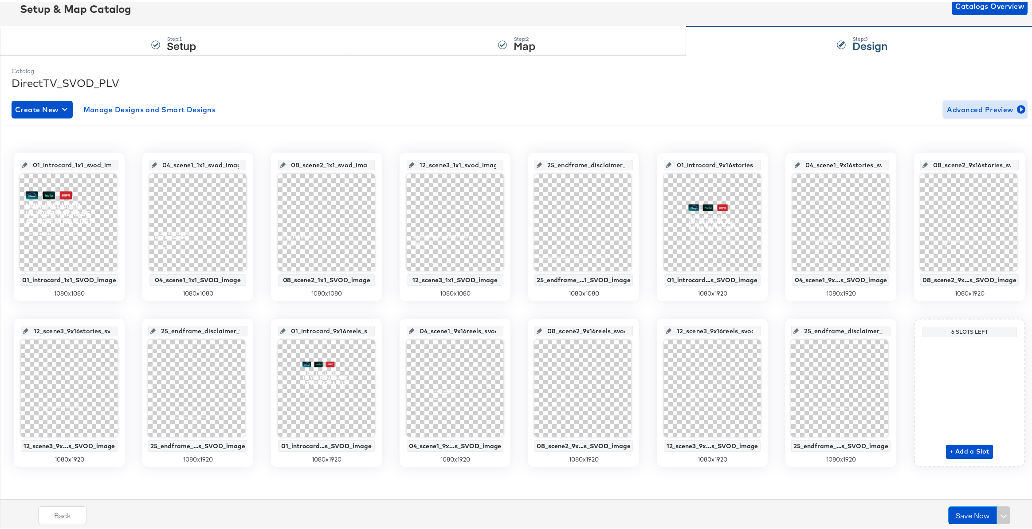
click at [972, 107] on span "Advanced Preview" at bounding box center [985, 108] width 77 height 12
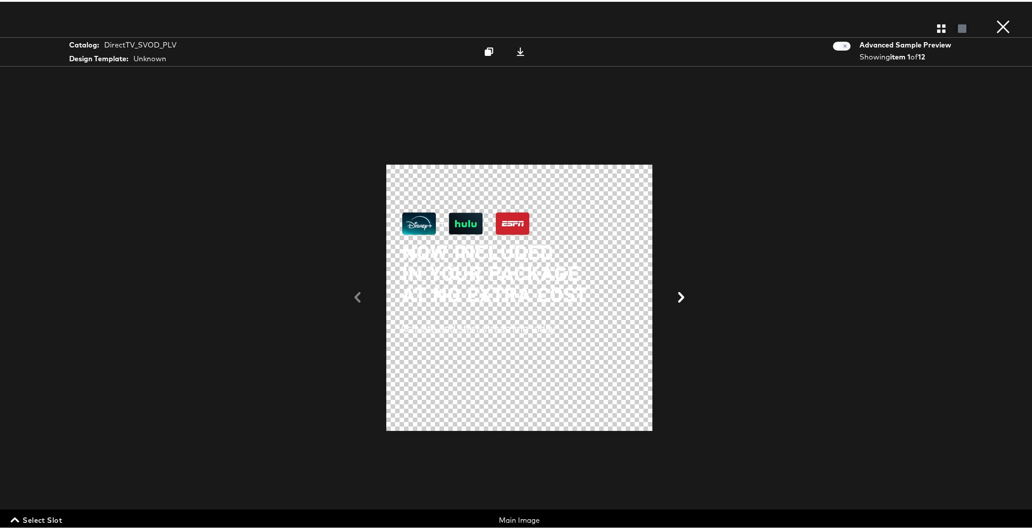
click at [30, 518] on span "Select Slot" at bounding box center [37, 518] width 50 height 12
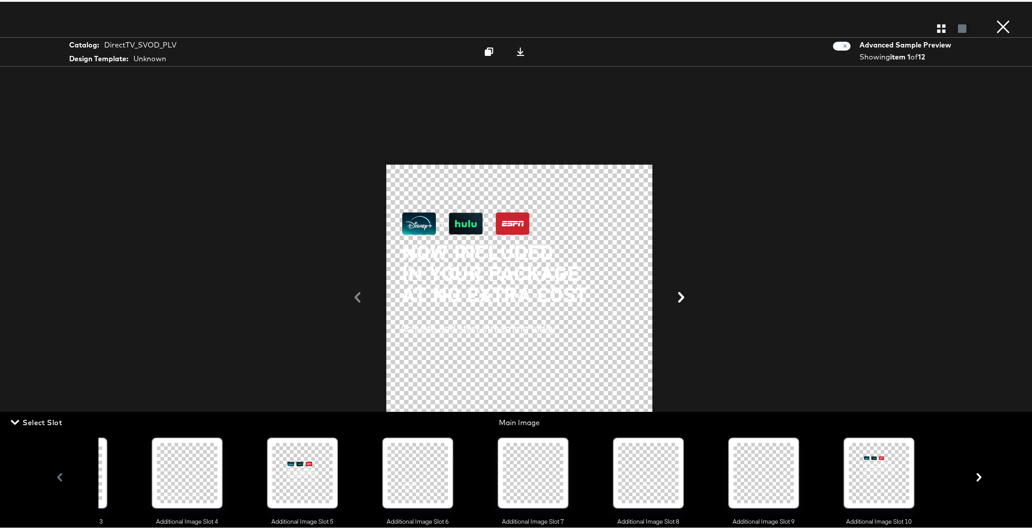
scroll to position [0, 698]
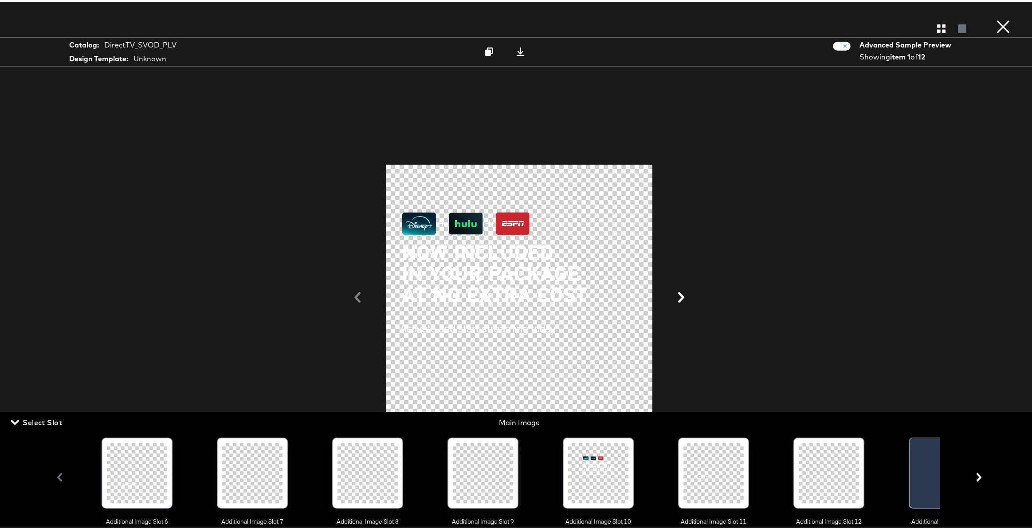
click at [733, 478] on div at bounding box center [713, 471] width 60 height 60
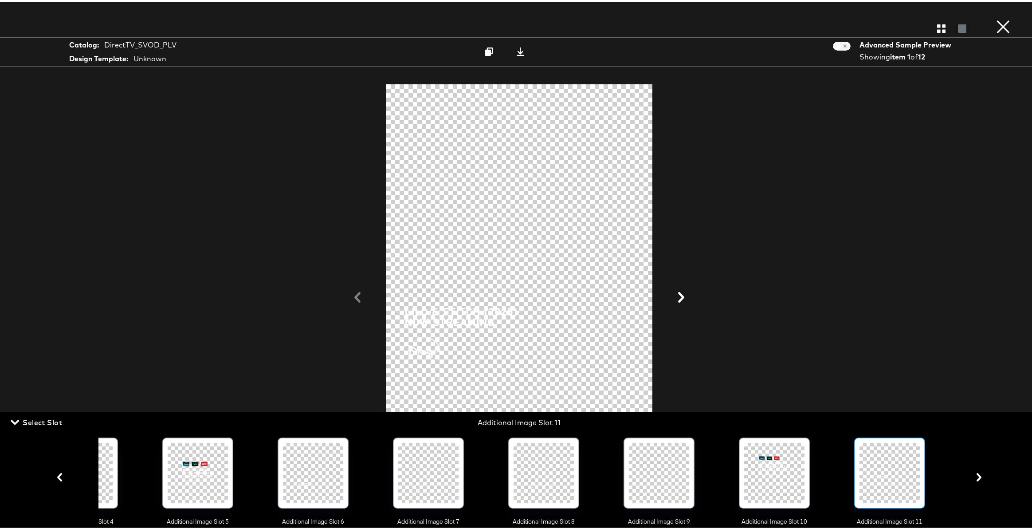
scroll to position [0, 521]
click at [517, 50] on icon at bounding box center [520, 50] width 8 height 8
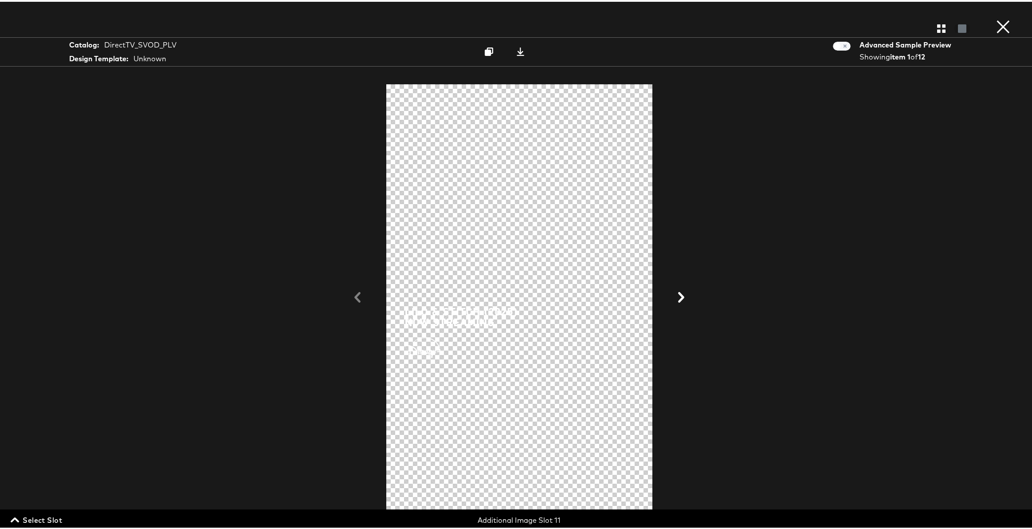
click at [352, 297] on div at bounding box center [519, 296] width 665 height 440
drag, startPoint x: 57, startPoint y: 517, endPoint x: 83, endPoint y: 512, distance: 26.6
click at [57, 518] on span "Select Slot" at bounding box center [37, 518] width 50 height 12
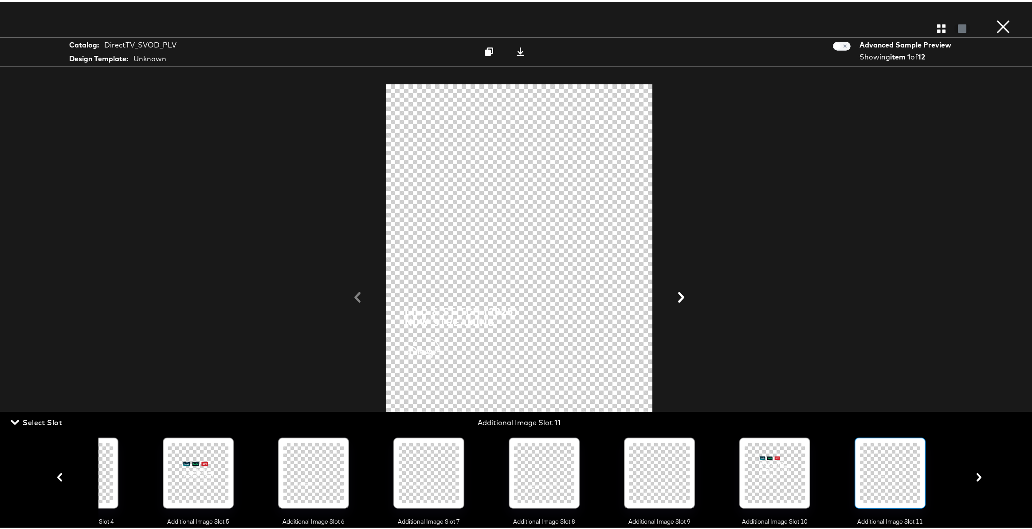
click at [874, 464] on div at bounding box center [890, 471] width 60 height 60
click at [977, 477] on icon "button" at bounding box center [979, 475] width 5 height 8
click at [881, 478] on div at bounding box center [890, 471] width 60 height 60
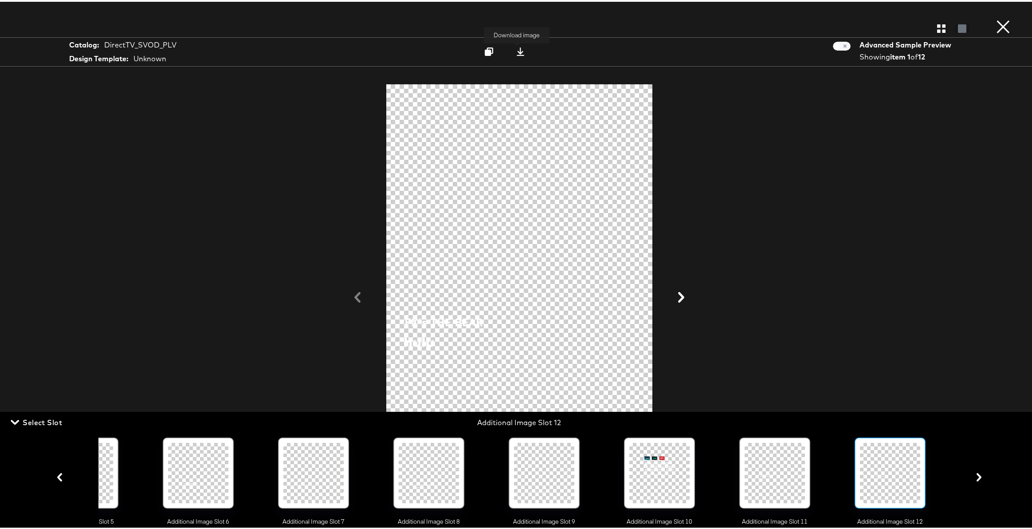
click at [517, 51] on icon at bounding box center [521, 50] width 8 height 8
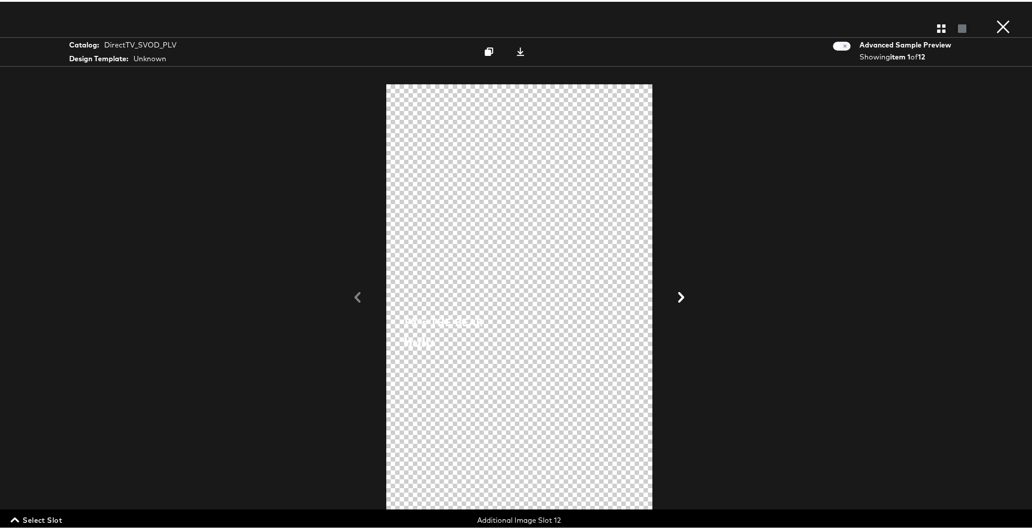
click at [997, 18] on button "×" at bounding box center [1003, 9] width 18 height 18
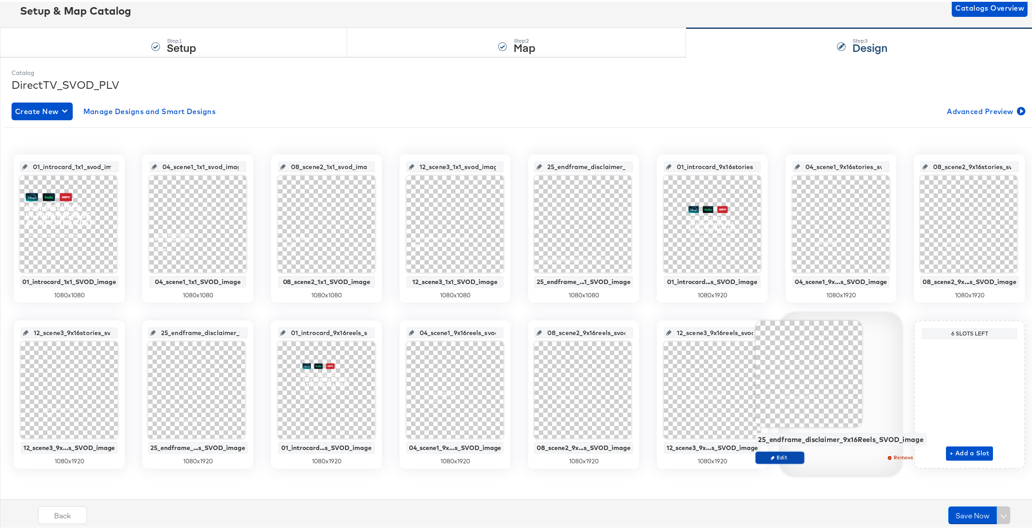
click at [780, 455] on span "Edit" at bounding box center [780, 455] width 41 height 7
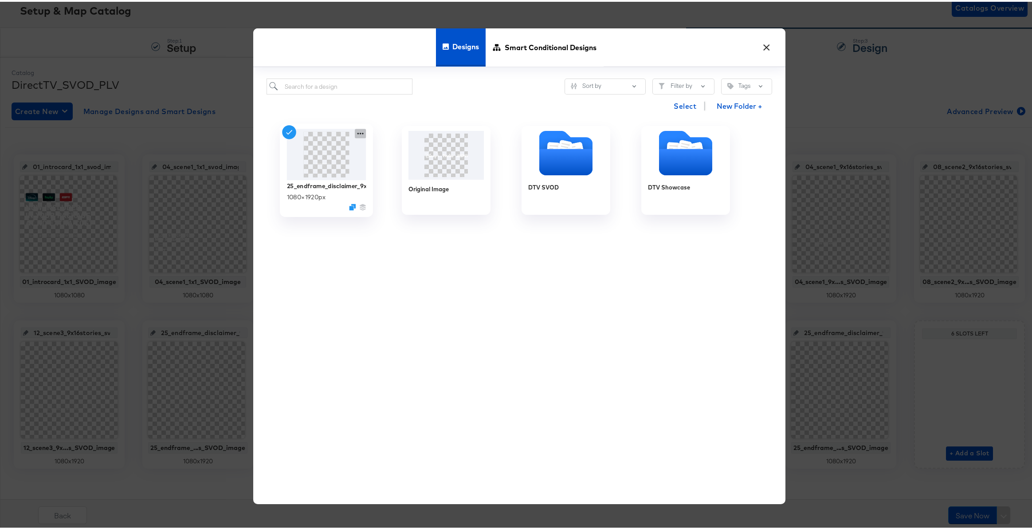
click at [355, 130] on icon at bounding box center [360, 131] width 11 height 9
click at [402, 184] on div "Edit Design Edit Design" at bounding box center [402, 184] width 0 height 0
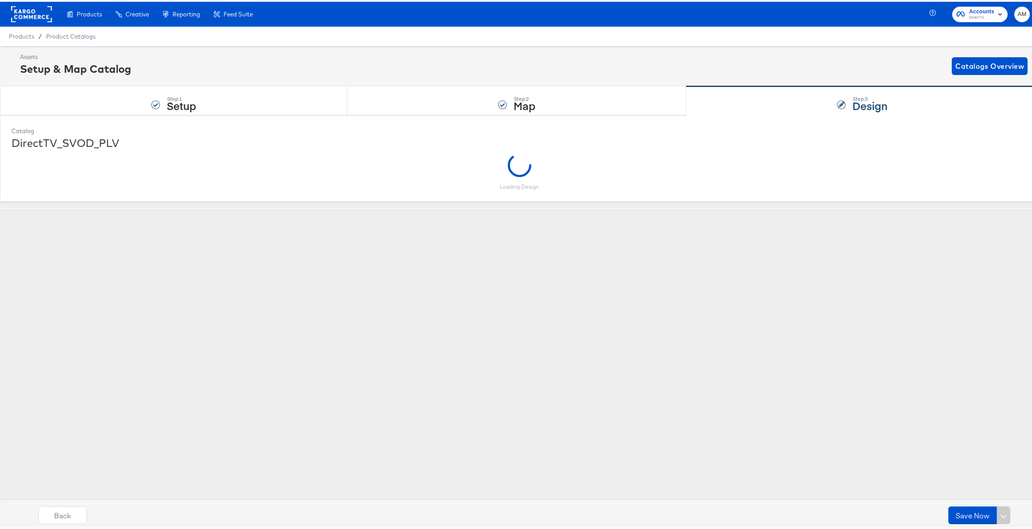
scroll to position [0, 0]
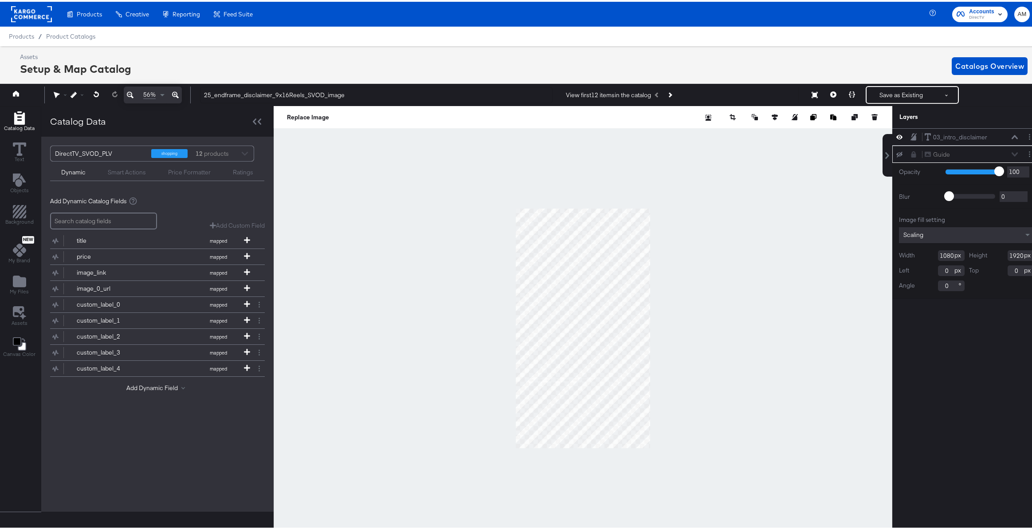
click at [896, 152] on icon at bounding box center [899, 153] width 6 height 6
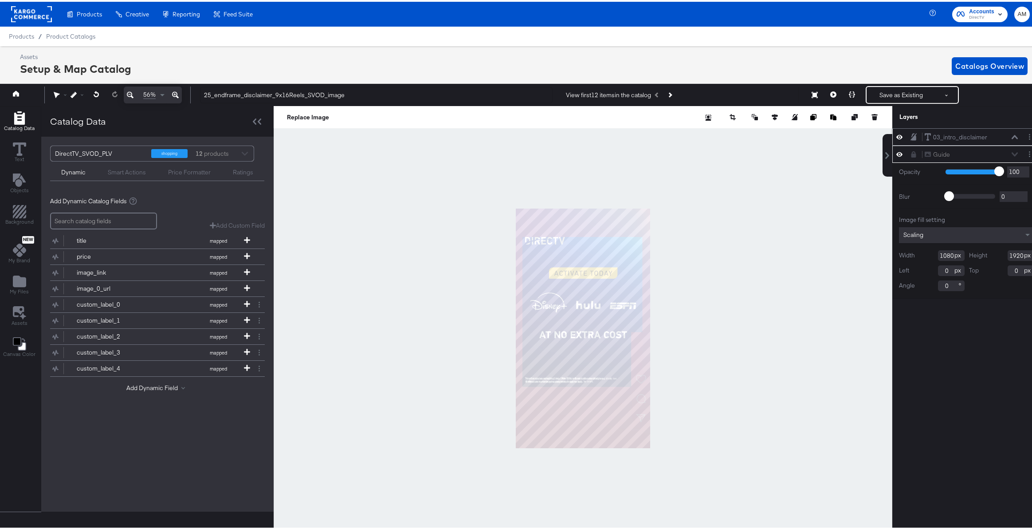
click at [1012, 136] on icon at bounding box center [1015, 135] width 6 height 4
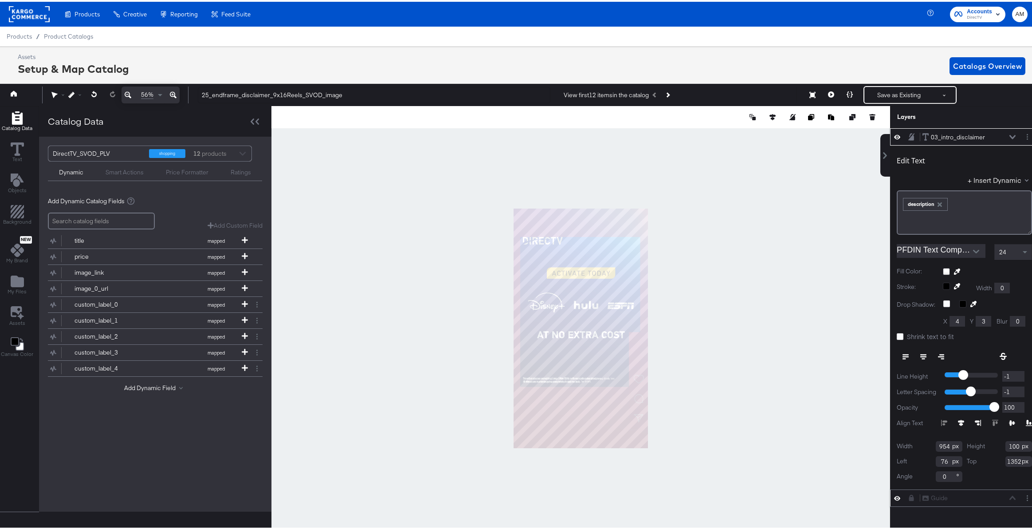
click at [1009, 136] on icon at bounding box center [1012, 135] width 6 height 4
click at [172, 93] on icon at bounding box center [173, 93] width 7 height 11
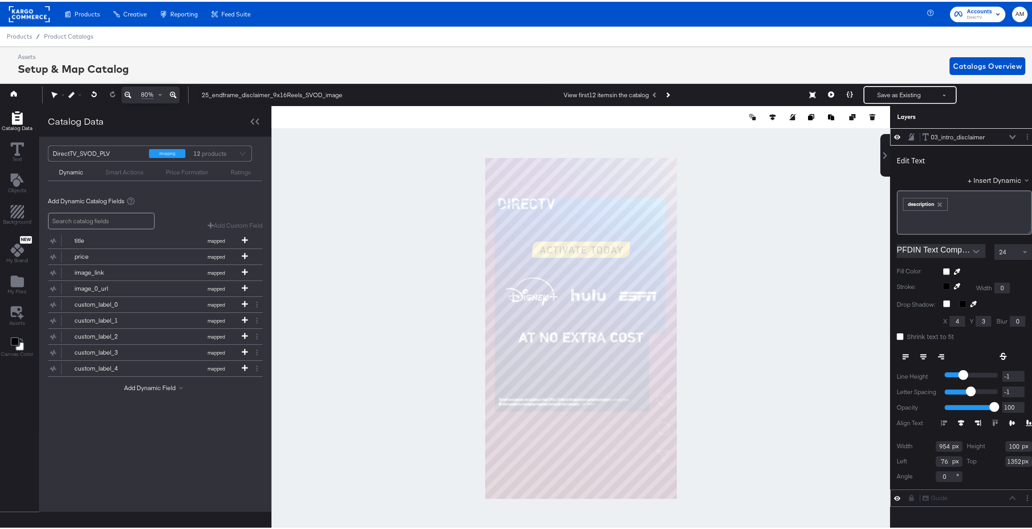
click at [172, 93] on icon at bounding box center [173, 93] width 7 height 7
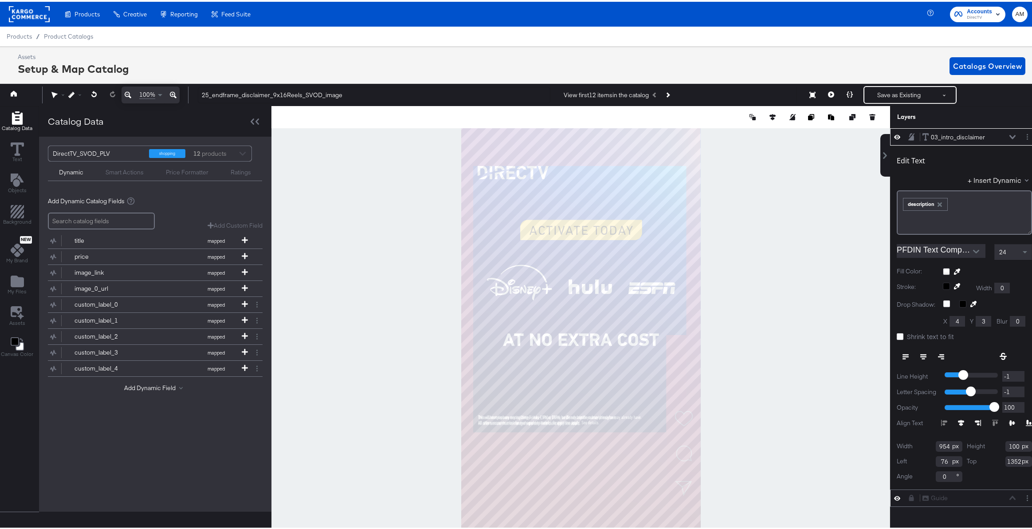
click at [172, 93] on icon at bounding box center [173, 93] width 7 height 7
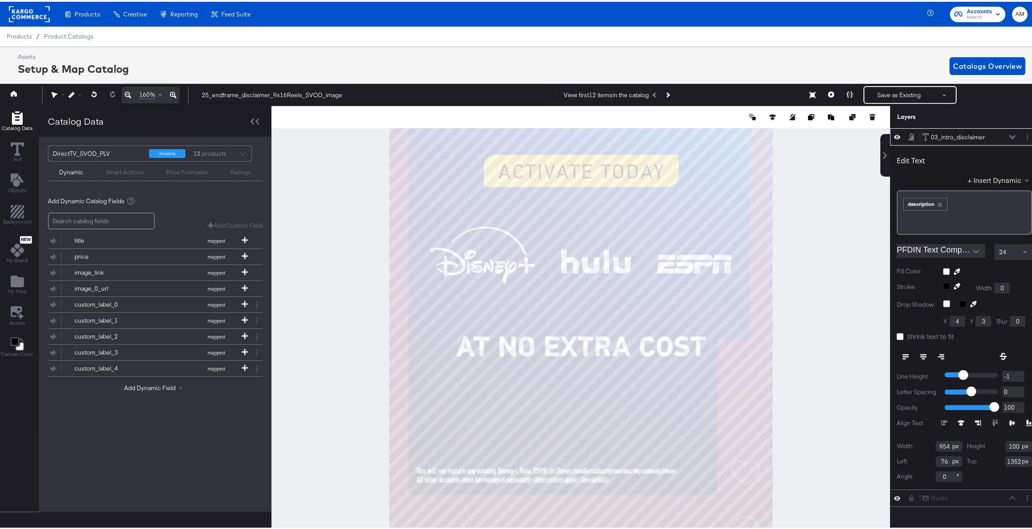
click at [1009, 134] on icon at bounding box center [1012, 135] width 6 height 4
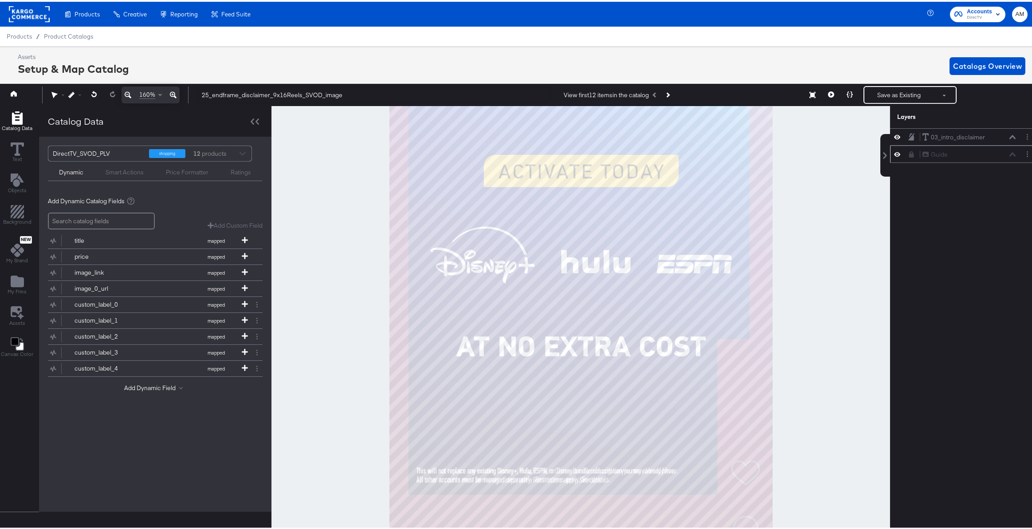
click at [894, 155] on icon at bounding box center [897, 153] width 6 height 8
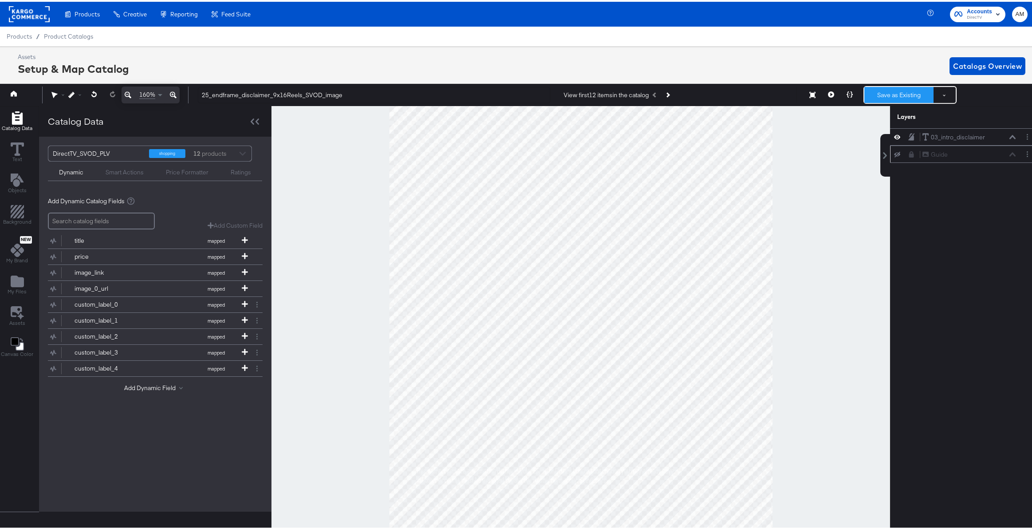
click at [878, 94] on button "Save as Existing" at bounding box center [898, 93] width 69 height 16
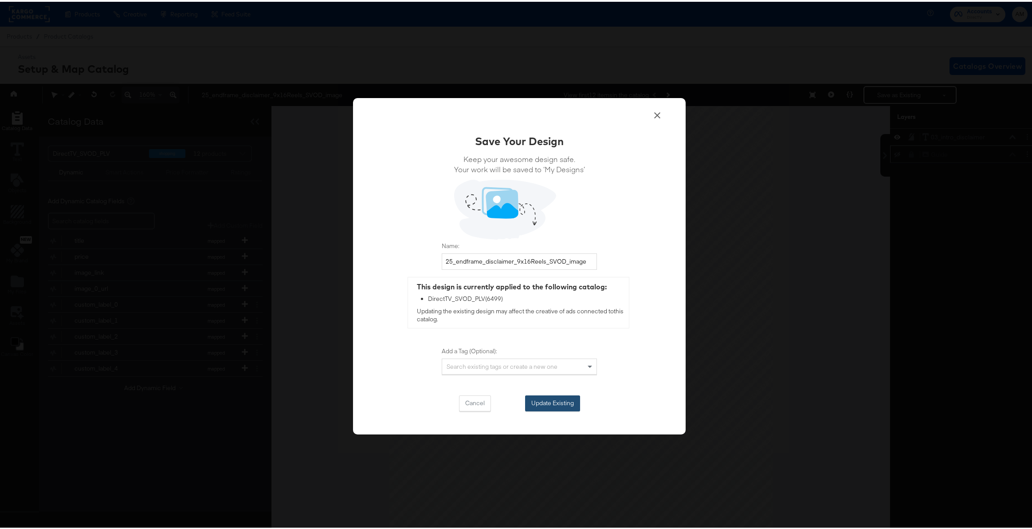
click at [553, 404] on button "Update Existing" at bounding box center [552, 401] width 55 height 16
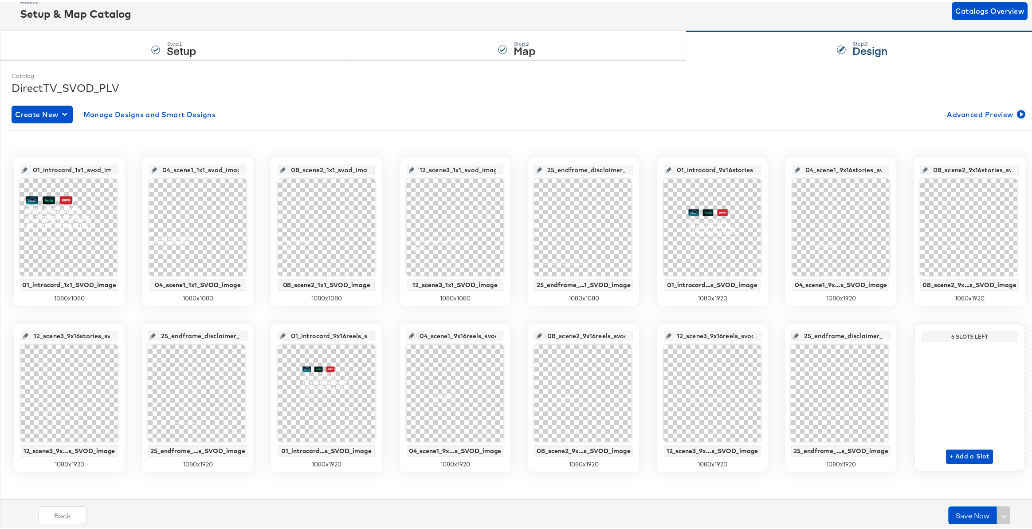
scroll to position [60, 0]
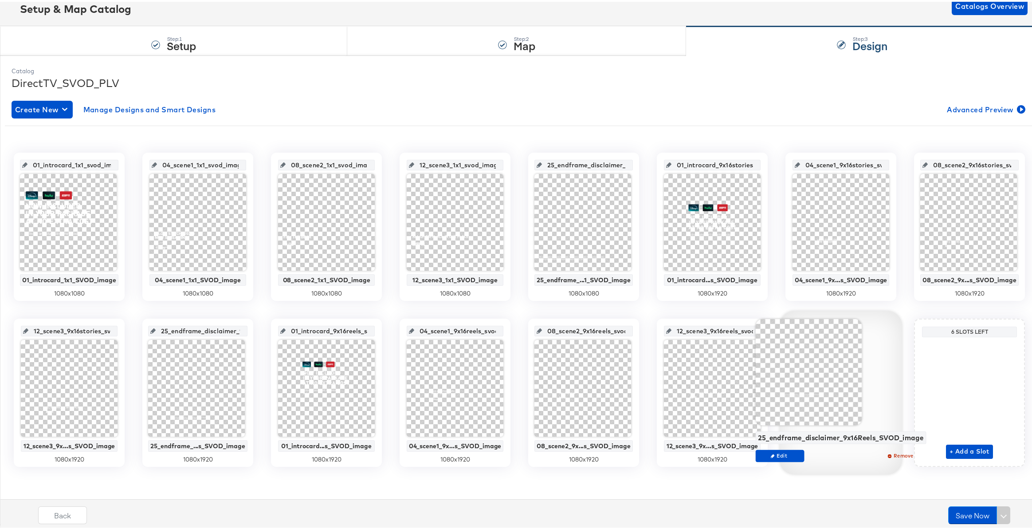
click at [850, 395] on div at bounding box center [809, 370] width 106 height 106
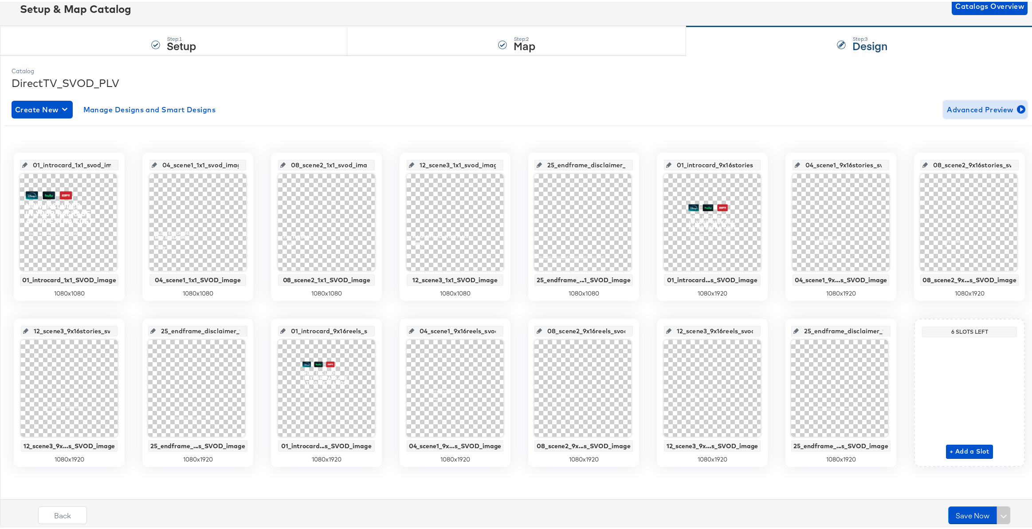
click at [966, 108] on span "Advanced Preview" at bounding box center [985, 108] width 77 height 12
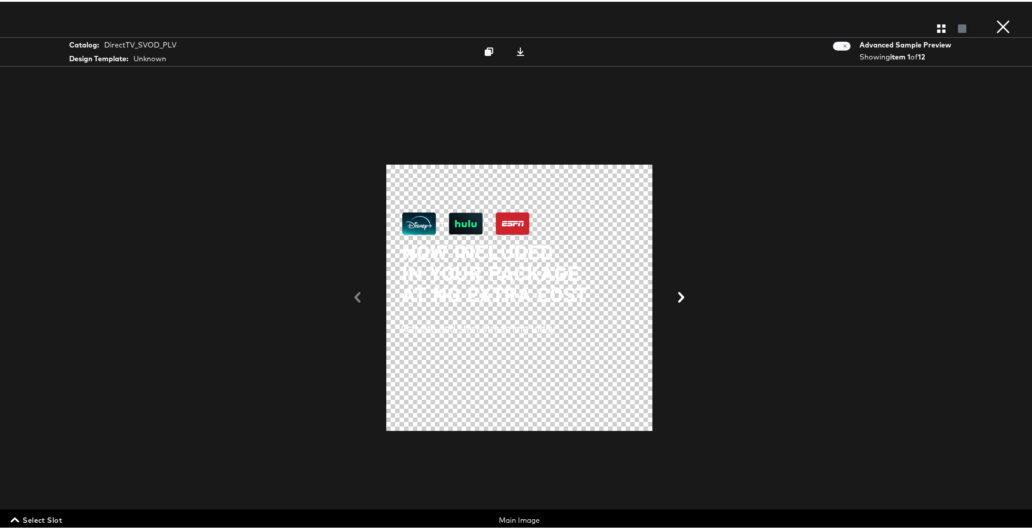
click at [34, 520] on span "Select Slot" at bounding box center [37, 518] width 50 height 12
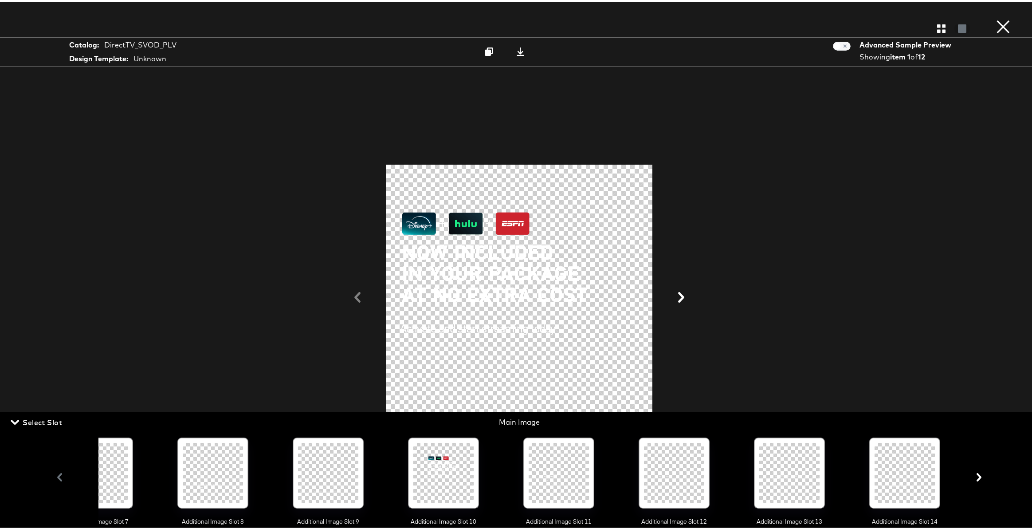
scroll to position [0, 867]
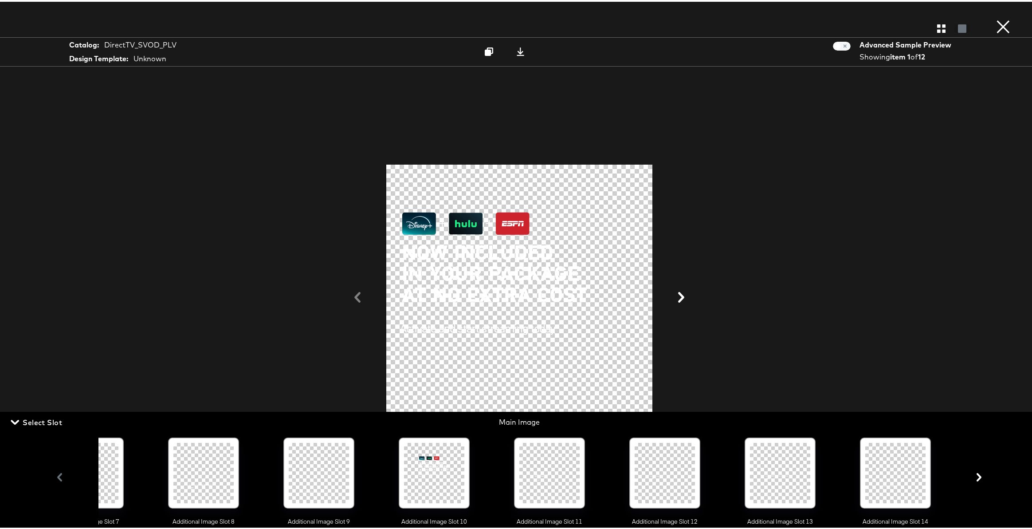
click at [902, 478] on div at bounding box center [895, 471] width 60 height 60
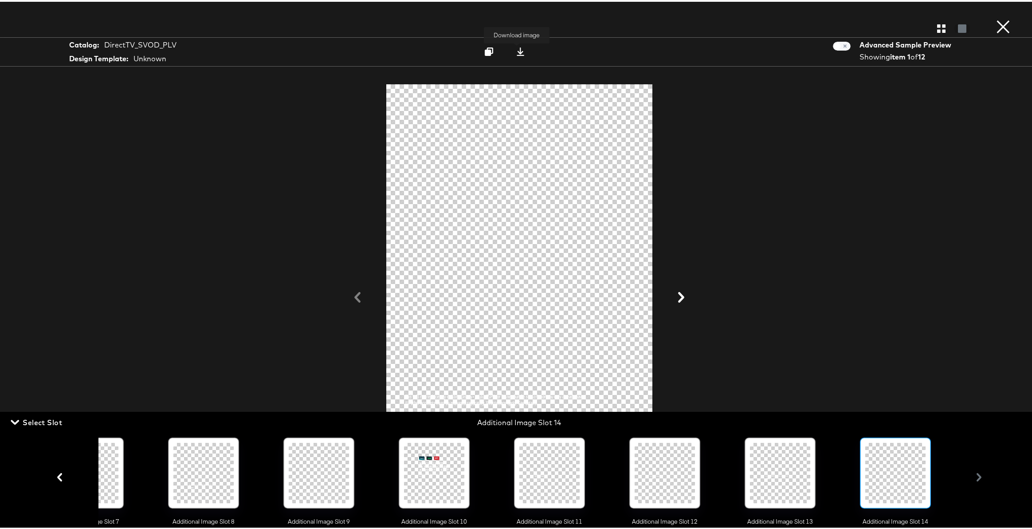
click at [517, 51] on icon at bounding box center [521, 50] width 8 height 8
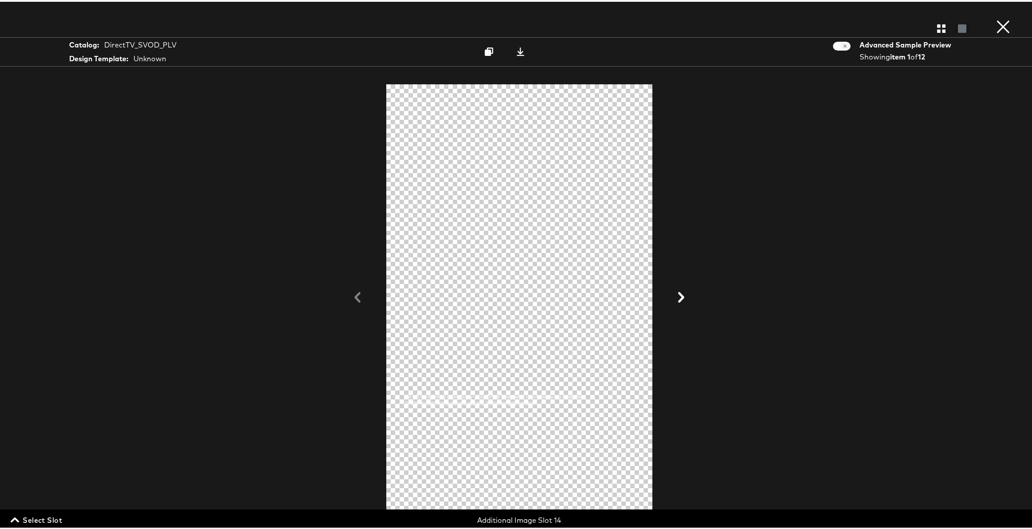
click at [994, 18] on button "×" at bounding box center [1003, 9] width 18 height 18
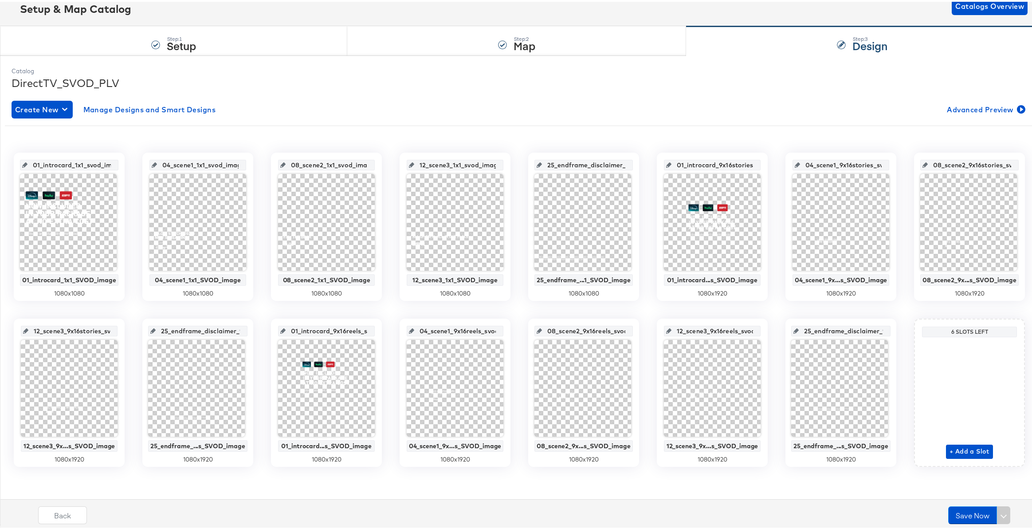
click at [839, 330] on input "25_endframe_disclaimer_9x16reels_svod_image" at bounding box center [844, 326] width 90 height 24
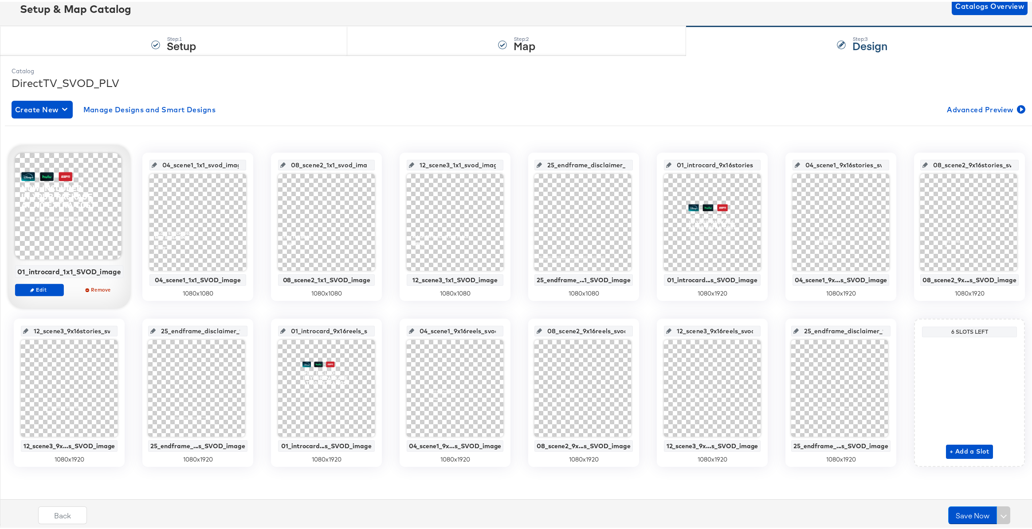
click at [54, 248] on div at bounding box center [68, 204] width 106 height 106
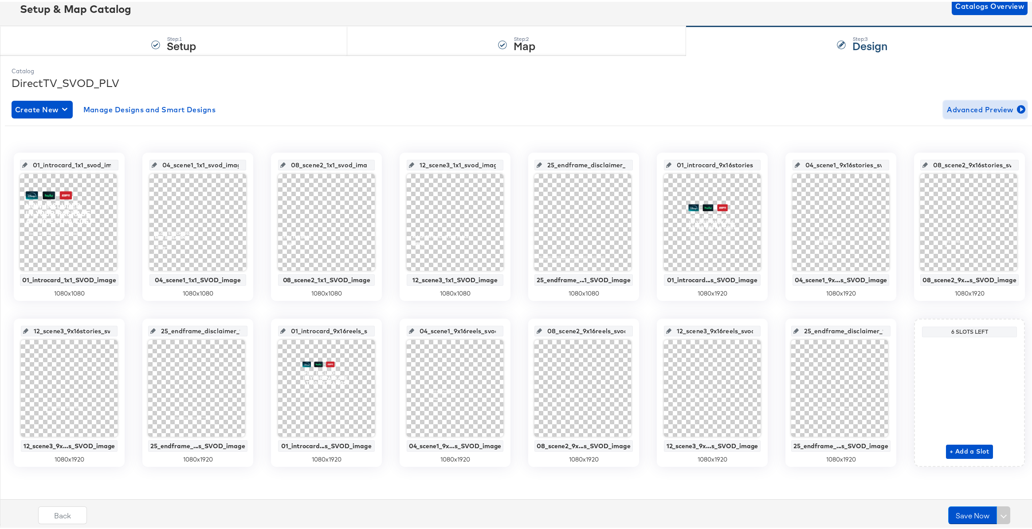
click at [988, 106] on span "Advanced Preview" at bounding box center [985, 108] width 77 height 12
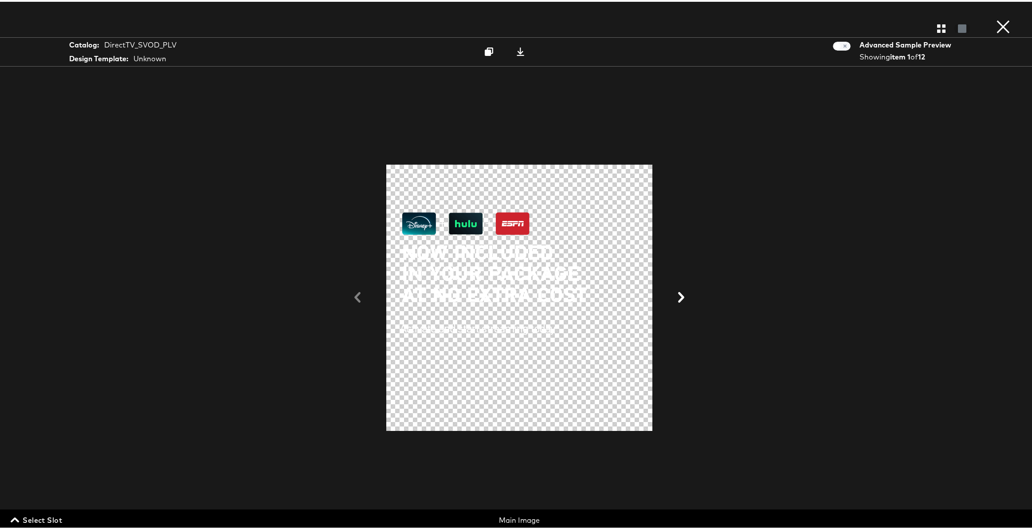
click at [678, 292] on icon at bounding box center [681, 295] width 6 height 11
click at [519, 51] on icon at bounding box center [520, 50] width 8 height 8
click at [356, 296] on icon at bounding box center [357, 295] width 11 height 11
click at [518, 50] on icon at bounding box center [520, 50] width 8 height 8
click at [31, 520] on span "Select Slot" at bounding box center [37, 518] width 50 height 12
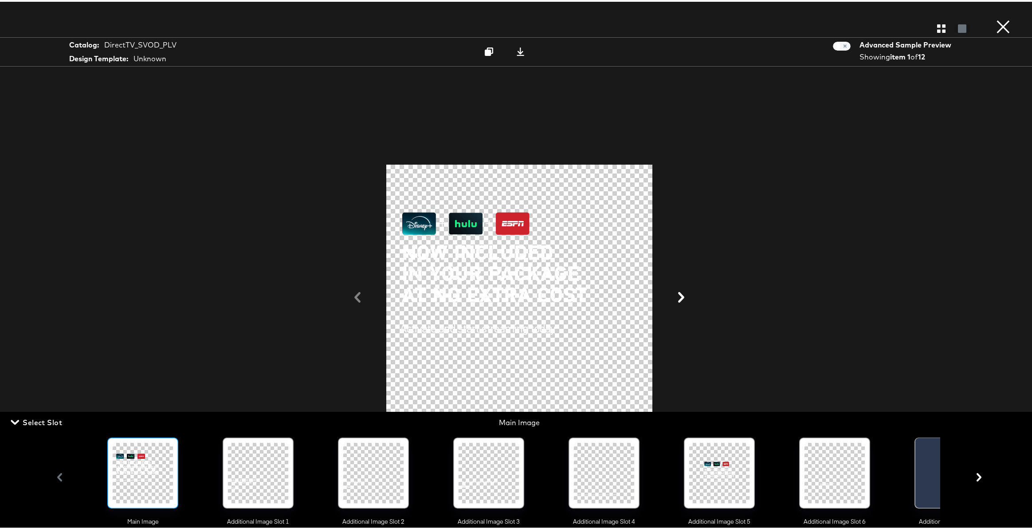
click at [704, 469] on div at bounding box center [719, 471] width 60 height 60
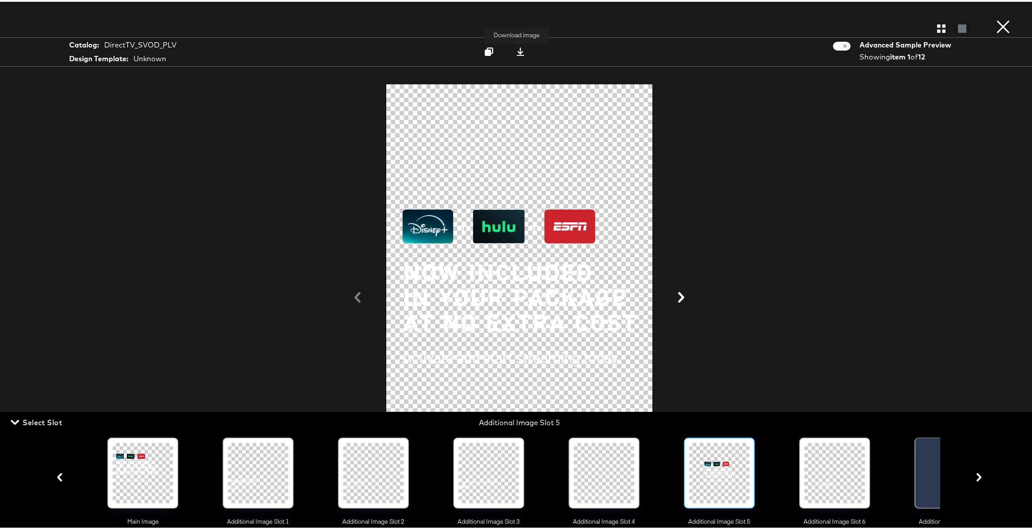
click at [519, 50] on icon at bounding box center [521, 50] width 8 height 8
